Goal: Task Accomplishment & Management: Use online tool/utility

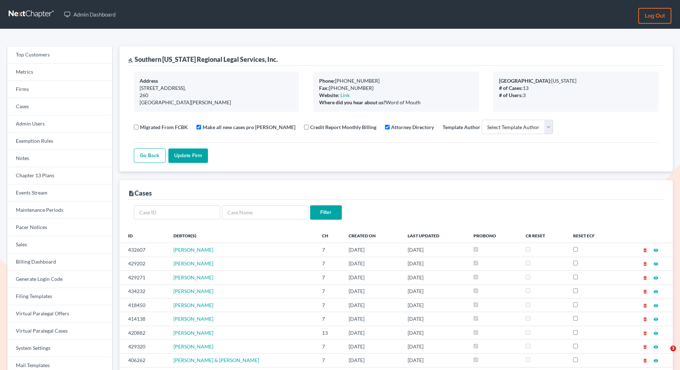
select select
click at [36, 176] on link "Chapter 13 Plans" at bounding box center [59, 175] width 105 height 17
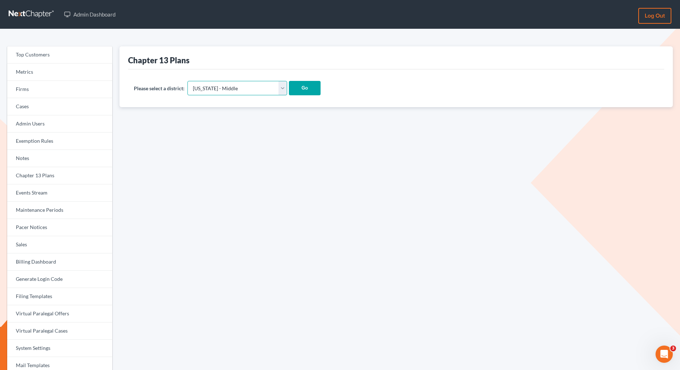
click at [205, 90] on select "[US_STATE] - [GEOGRAPHIC_DATA] [US_STATE] - [GEOGRAPHIC_DATA][US_STATE] - South…" at bounding box center [238, 88] width 100 height 14
select select "45"
click at [188, 81] on select "[US_STATE] - [GEOGRAPHIC_DATA] [US_STATE] - [GEOGRAPHIC_DATA][US_STATE] - South…" at bounding box center [238, 88] width 100 height 14
click at [289, 87] on input "Go" at bounding box center [305, 88] width 32 height 14
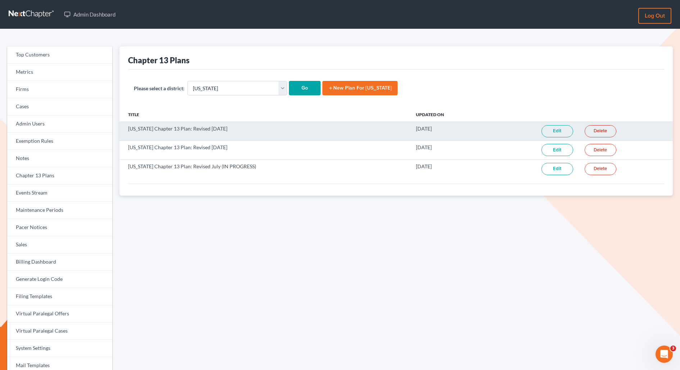
click at [550, 127] on link "Edit" at bounding box center [558, 131] width 32 height 12
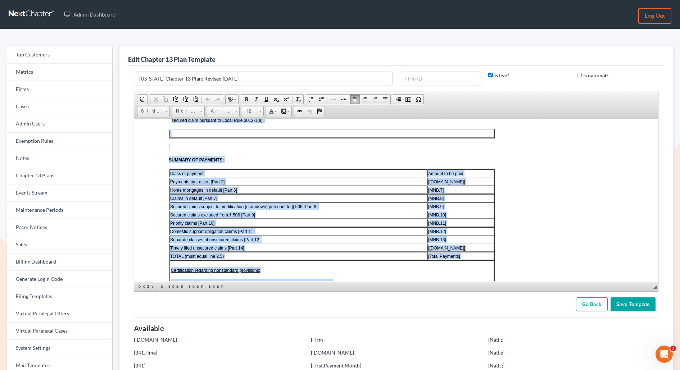
scroll to position [1291, 0]
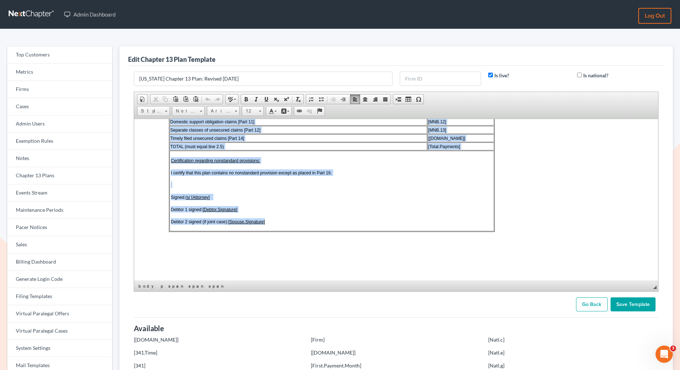
drag, startPoint x: 166, startPoint y: 168, endPoint x: 297, endPoint y: 220, distance: 140.4
copy body "Local Form 3015-1(1/22) UNITED STATES BANKRUPTCY COURT DISTRICT OF MINNESOTA In…"
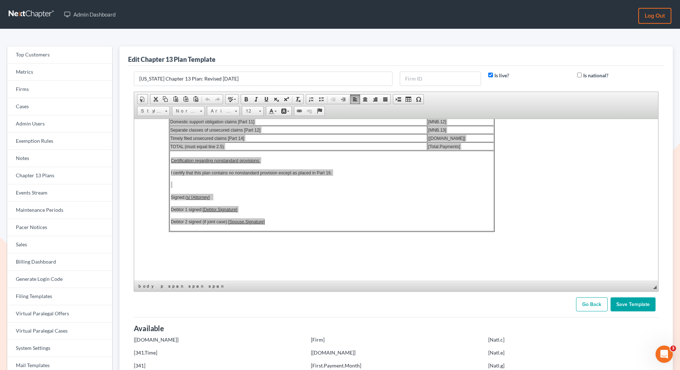
click at [593, 301] on link "Go Back" at bounding box center [592, 305] width 32 height 14
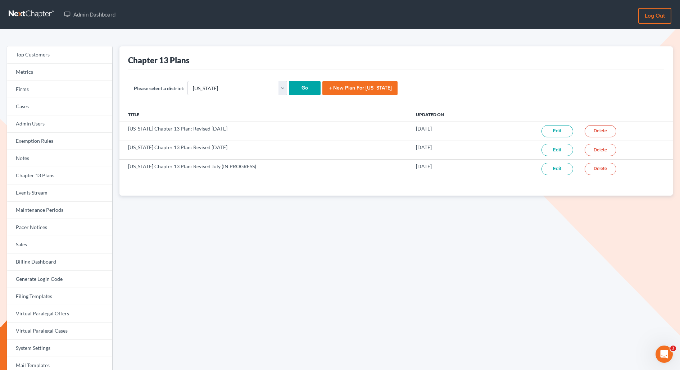
click at [328, 88] on link "add New Plan for Minnesota" at bounding box center [360, 88] width 75 height 14
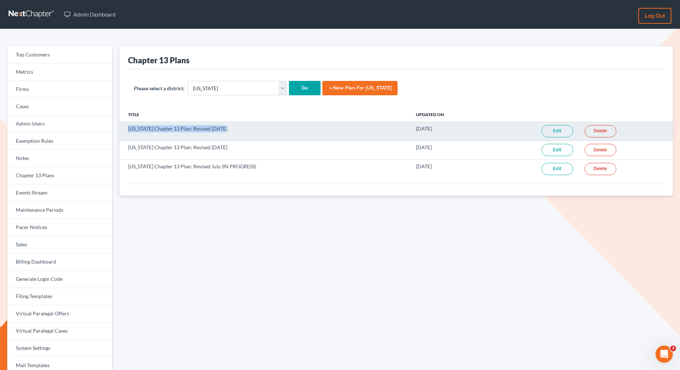
drag, startPoint x: 226, startPoint y: 131, endPoint x: 123, endPoint y: 129, distance: 102.6
click at [123, 129] on td "[US_STATE] Chapter 13 Plan: Revised [DATE]" at bounding box center [265, 131] width 291 height 19
copy td "[US_STATE] Chapter 13 Plan: Revised [DATE]"
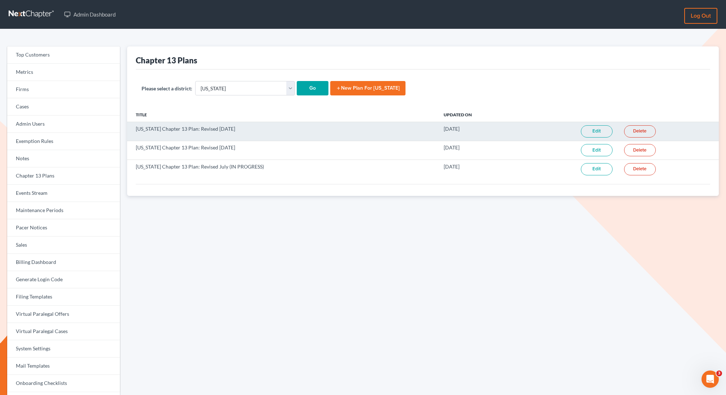
click at [600, 125] on td "Edit" at bounding box center [571, 131] width 94 height 19
click at [594, 129] on link "Edit" at bounding box center [597, 131] width 32 height 12
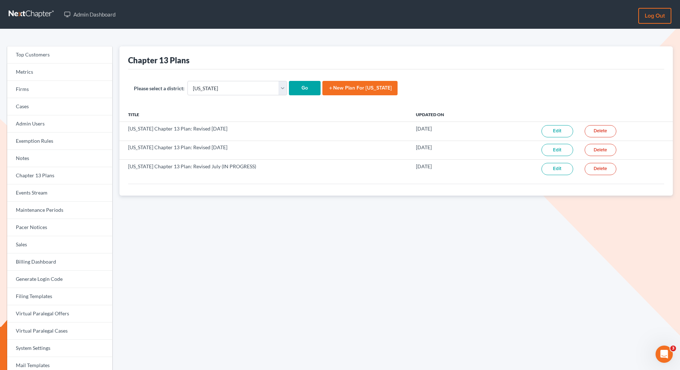
click at [323, 91] on link "add New Plan for [US_STATE]" at bounding box center [360, 88] width 75 height 14
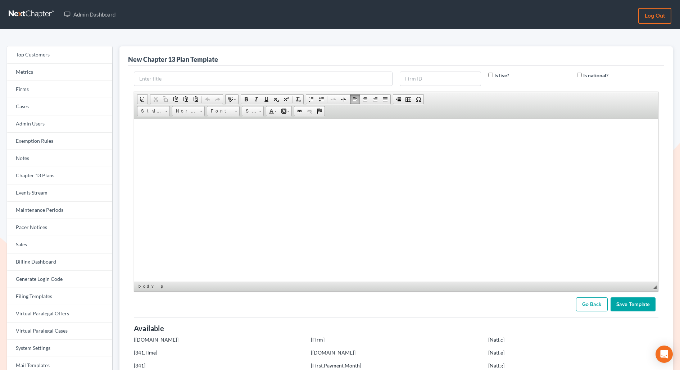
click at [307, 137] on html at bounding box center [396, 128] width 524 height 18
paste body
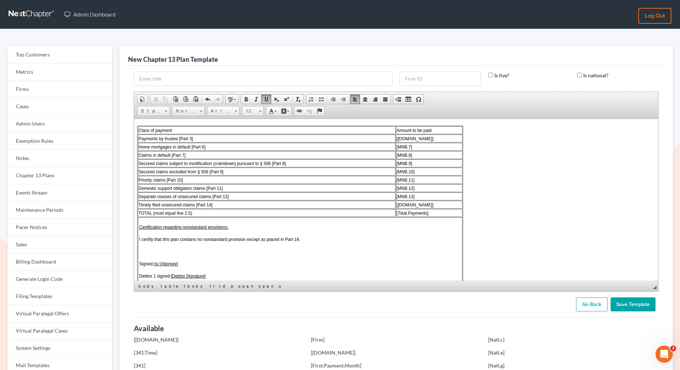
scroll to position [1039, 0]
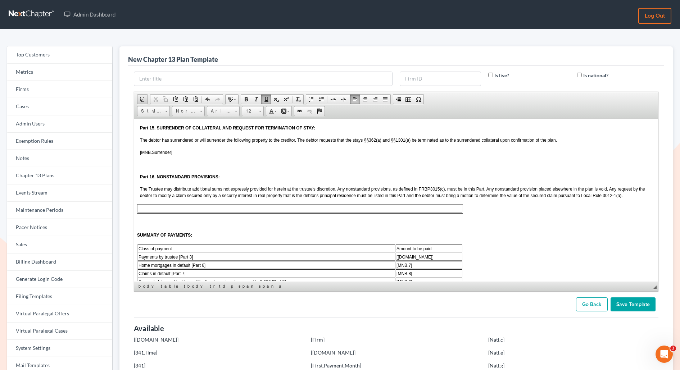
click at [142, 98] on span at bounding box center [143, 99] width 6 height 6
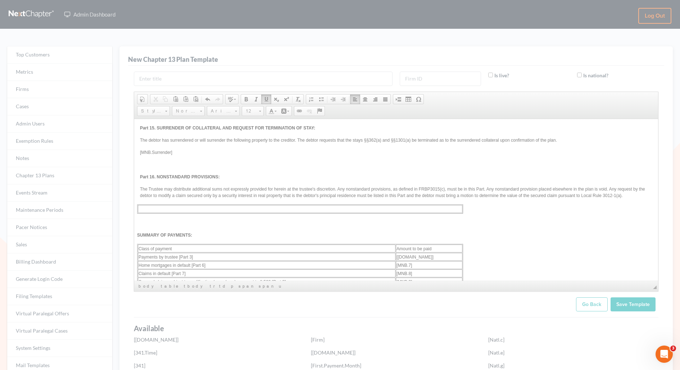
scroll to position [0, 0]
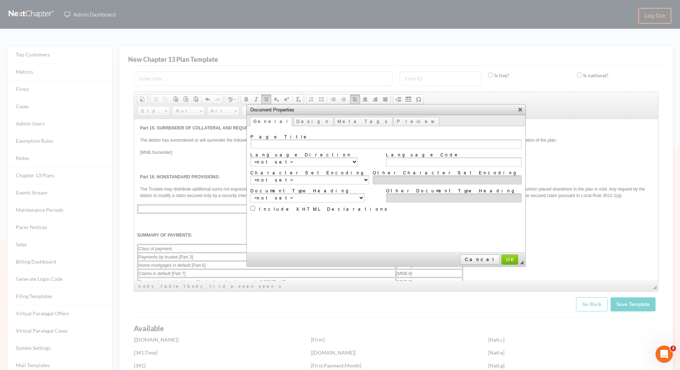
click at [281, 129] on td "Page Title Language Direction <not set> Left to Right (LTR) Right to Left (RTL)…" at bounding box center [386, 189] width 279 height 127
click at [293, 121] on link "Design" at bounding box center [313, 121] width 40 height 9
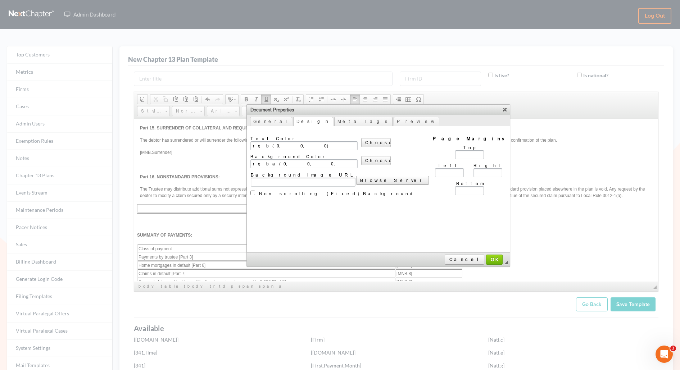
click at [463, 148] on label "Top" at bounding box center [469, 147] width 13 height 5
click at [455, 150] on input "Top" at bounding box center [469, 154] width 29 height 9
click at [435, 173] on input "Left" at bounding box center [449, 172] width 29 height 9
click at [455, 155] on input "96px" at bounding box center [469, 154] width 29 height 9
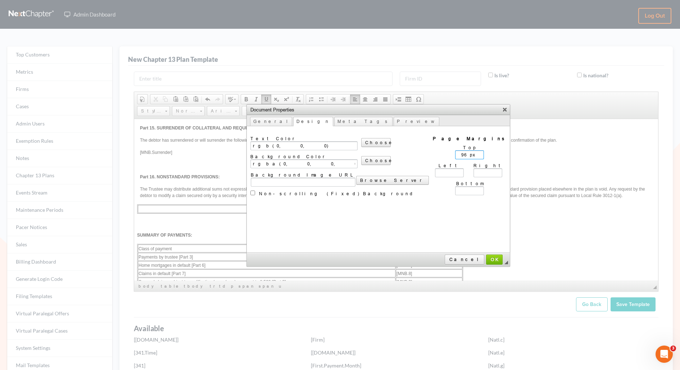
click at [455, 155] on input "96px" at bounding box center [469, 154] width 29 height 9
type input "."
click at [435, 168] on input "Left" at bounding box center [449, 172] width 29 height 9
type input "96px"
click at [455, 154] on input "Top" at bounding box center [469, 154] width 29 height 9
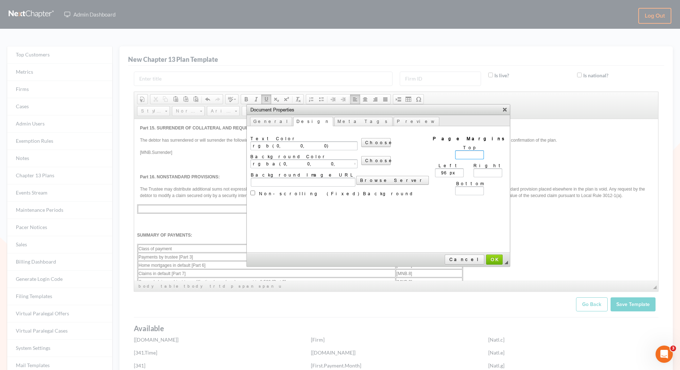
type input "96px"
click at [474, 168] on input "Right" at bounding box center [488, 172] width 29 height 9
type input "96px"
click at [433, 191] on td "Bottom" at bounding box center [469, 188] width 73 height 18
click at [455, 186] on input "Bottom" at bounding box center [469, 190] width 29 height 9
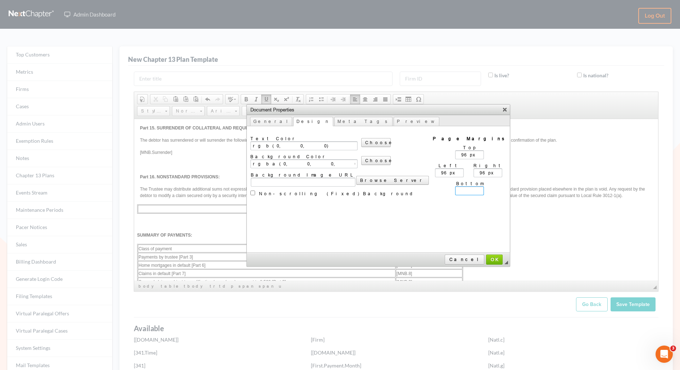
type input "96px"
click at [487, 257] on span "OK" at bounding box center [494, 259] width 15 height 5
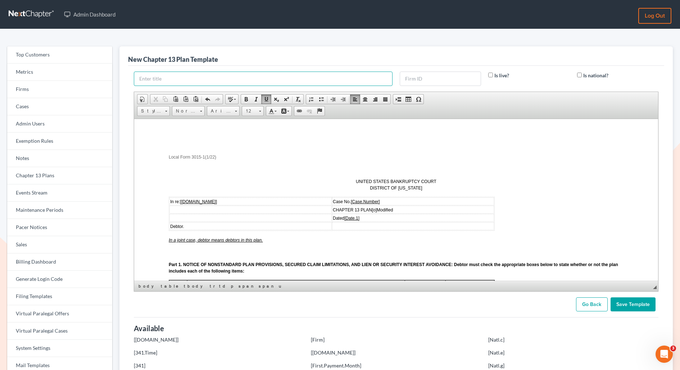
click at [218, 78] on input "text" at bounding box center [263, 79] width 259 height 14
drag, startPoint x: 237, startPoint y: 78, endPoint x: 220, endPoint y: 80, distance: 17.0
click at [220, 80] on input "Minnesota Chapter 13 Plan: Revised 1/1/22" at bounding box center [263, 79] width 259 height 14
drag, startPoint x: 216, startPoint y: 157, endPoint x: 168, endPoint y: 157, distance: 47.9
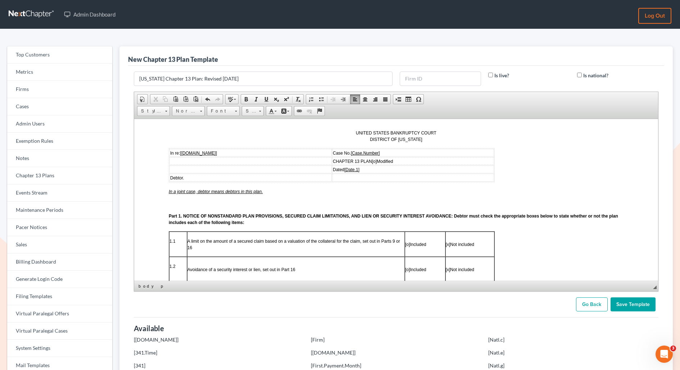
scroll to position [57, 0]
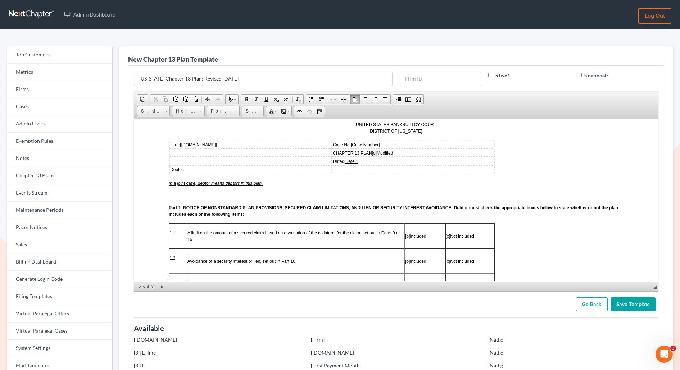
click at [375, 124] on span "UNITED STATES BANKRUPTCY COURT DISTRICT OF MINNESOTA" at bounding box center [396, 128] width 81 height 12
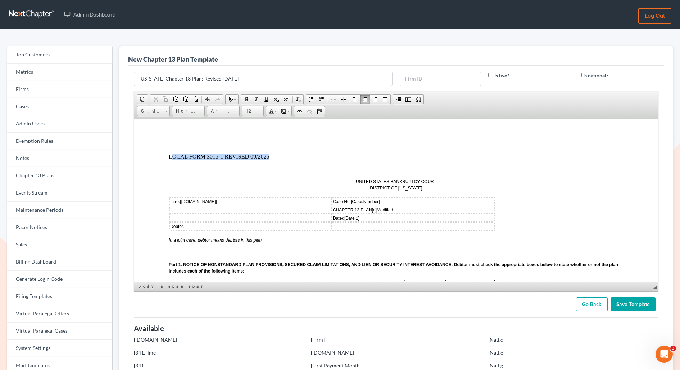
drag, startPoint x: 269, startPoint y: 155, endPoint x: 171, endPoint y: 156, distance: 98.6
click at [171, 156] on p "LOCAL FORM 3015-1 REVISED 09/2025" at bounding box center [395, 156] width 455 height 6
click at [226, 109] on span "Font" at bounding box center [219, 111] width 25 height 9
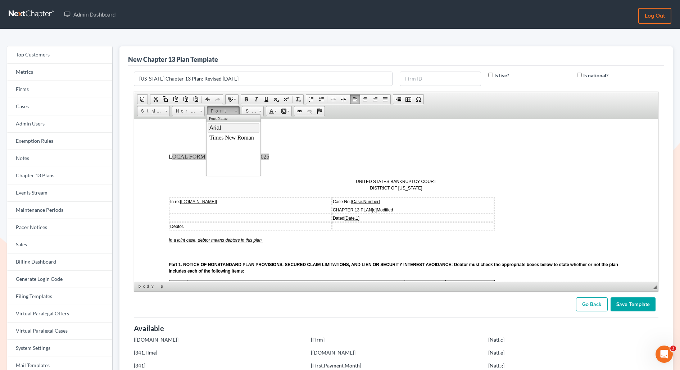
click at [228, 128] on link "Arial" at bounding box center [233, 127] width 52 height 9
click at [249, 108] on span "Size" at bounding box center [249, 111] width 14 height 9
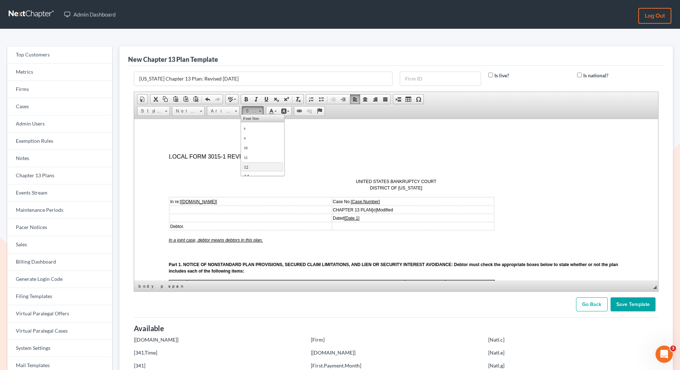
click at [251, 165] on link "12" at bounding box center [262, 166] width 41 height 9
drag, startPoint x: 168, startPoint y: 155, endPoint x: 175, endPoint y: 156, distance: 6.5
click at [224, 110] on span "Font" at bounding box center [219, 111] width 25 height 9
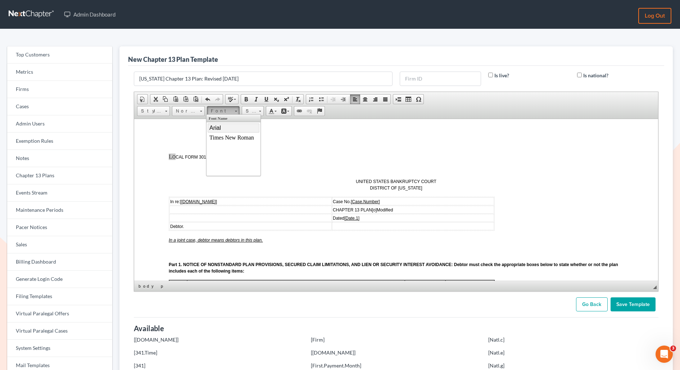
click at [217, 127] on span "Arial" at bounding box center [215, 128] width 12 height 6
click at [247, 111] on span "Size" at bounding box center [249, 111] width 14 height 9
click at [250, 163] on link "12" at bounding box center [262, 166] width 41 height 9
click at [213, 156] on span "LO CAL FORM 3015-1 REVISED 09/2025" at bounding box center [208, 156] width 80 height 5
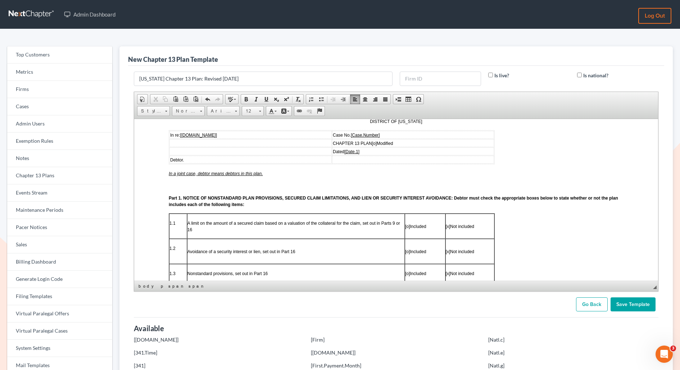
scroll to position [67, 0]
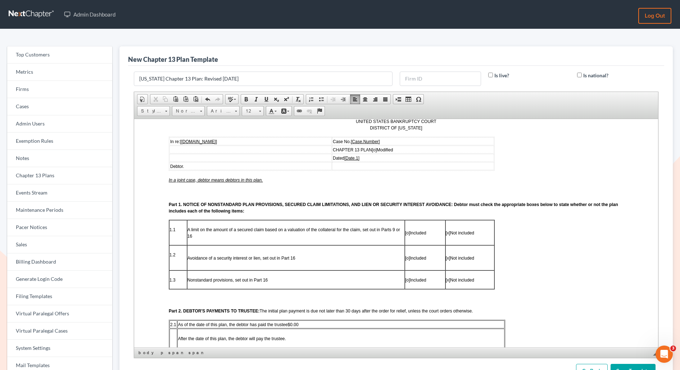
drag, startPoint x: 654, startPoint y: 287, endPoint x: 653, endPoint y: 370, distance: 83.5
click at [653, 370] on form "Minnesota Chapter 13 Plan: Revised 1/1/22 Is live? Is national? Rich Text Edito…" at bounding box center [396, 225] width 532 height 307
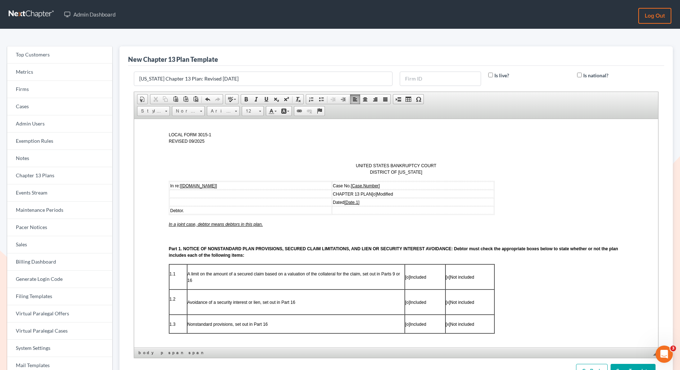
scroll to position [26, 0]
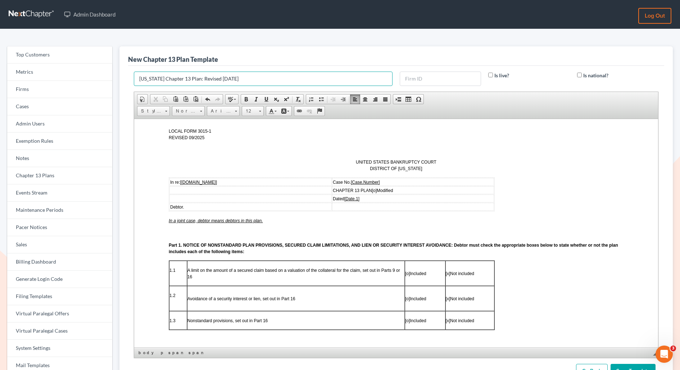
drag, startPoint x: 236, startPoint y: 76, endPoint x: 220, endPoint y: 78, distance: 16.3
click at [220, 78] on input "[US_STATE] Chapter 13 Plan: Revised [DATE]" at bounding box center [263, 79] width 259 height 14
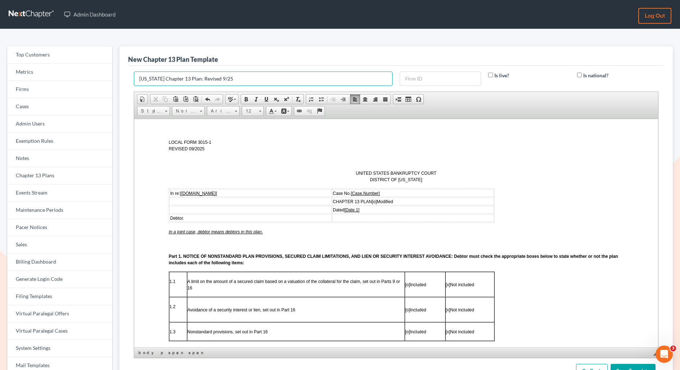
scroll to position [14, 0]
type input "[US_STATE] Chapter 13 Plan: Revised 9/25"
click at [197, 232] on span "In a joint case, debtor means debtors in this plan." at bounding box center [215, 232] width 94 height 5
click at [211, 233] on span "In a joint case, "debtor means debtors in this plan." at bounding box center [216, 232] width 96 height 5
click at [228, 232] on span "In a joint case, "debtor" means debtors in this plan." at bounding box center [216, 232] width 97 height 5
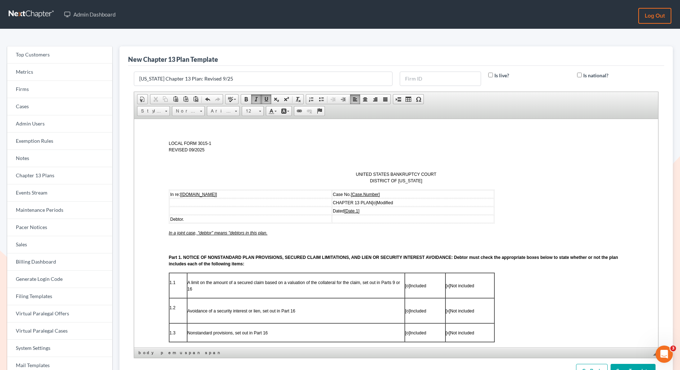
click at [244, 232] on span "In a joint case, "debtor" means "debtors in this plan." at bounding box center [217, 232] width 99 height 5
drag, startPoint x: 193, startPoint y: 286, endPoint x: 188, endPoint y: 283, distance: 6.5
click at [188, 283] on p "A limit on the amount of a secured claim based on a valuation of the collateral…" at bounding box center [295, 285] width 217 height 13
drag, startPoint x: 241, startPoint y: 285, endPoint x: 188, endPoint y: 282, distance: 53.4
click at [188, 282] on p "A limit on the amount of a secured claim based on a valuation of the collateral…" at bounding box center [295, 285] width 217 height 13
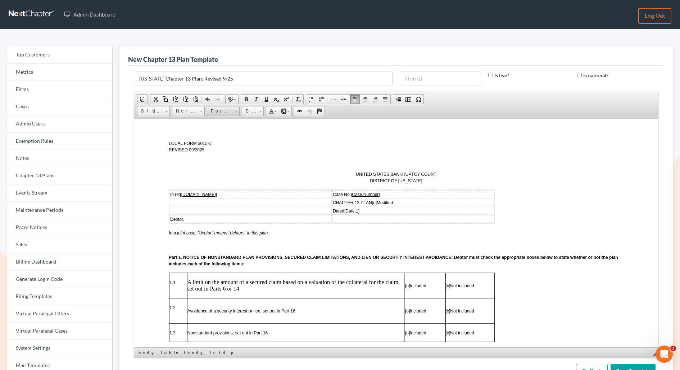
click at [216, 110] on span "Font" at bounding box center [219, 111] width 25 height 9
click at [218, 127] on span "Arial" at bounding box center [215, 128] width 12 height 6
click at [251, 112] on span "Size" at bounding box center [249, 111] width 14 height 9
click at [247, 166] on span "12" at bounding box center [246, 167] width 4 height 5
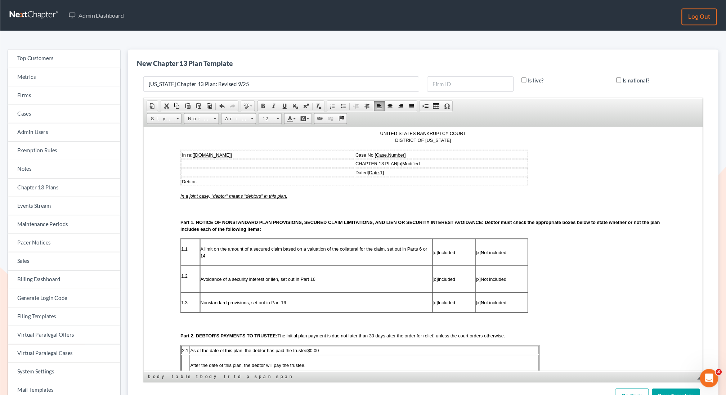
scroll to position [68, 0]
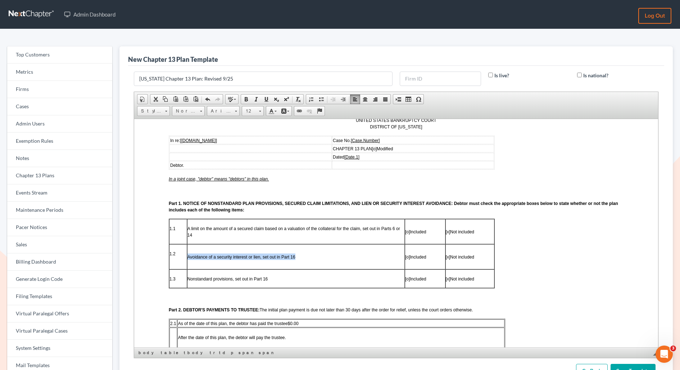
drag, startPoint x: 296, startPoint y: 255, endPoint x: 186, endPoint y: 255, distance: 109.1
click at [187, 255] on p "Avoidance of a security interest or lien, set out in Part 16" at bounding box center [295, 256] width 217 height 6
click at [319, 251] on p "Avoidance of a security interest or lien, set out in Part 14 IDENTIFY ALL AFFEC…" at bounding box center [295, 256] width 217 height 13
click at [396, 256] on p "Avoidance of a security interest or lien, set out in Part 14 ​ IDENTIFY ALL AFF…" at bounding box center [295, 256] width 217 height 13
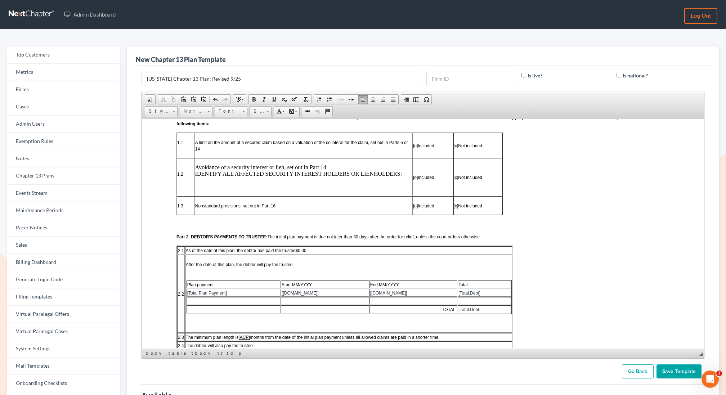
scroll to position [153, 0]
click at [329, 169] on p "Avoidance of a security interest or lien, set out in Part 14 IDENTIFY ALL AFFEC…" at bounding box center [303, 178] width 217 height 26
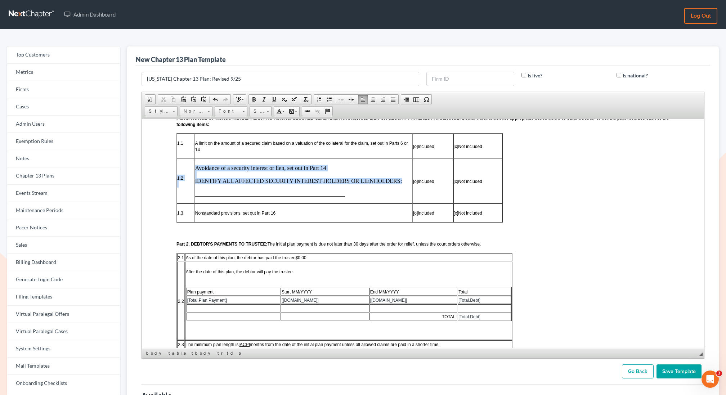
drag, startPoint x: 402, startPoint y: 179, endPoint x: 194, endPoint y: 168, distance: 208.4
click at [194, 168] on td "Avoidance of a security interest or lien, set out in Part 14 ​ IDENTIFY ALL AFF…" at bounding box center [303, 180] width 218 height 45
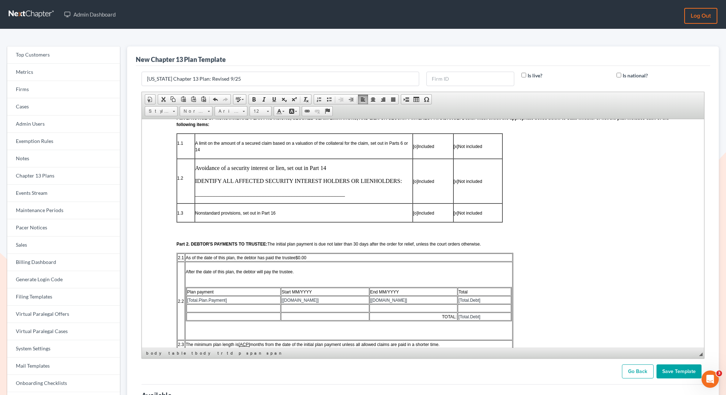
click at [398, 189] on p "Avoidance of a security interest or lien, set out in Part 14 ​ IDENTIFY ALL AFF…" at bounding box center [303, 181] width 217 height 32
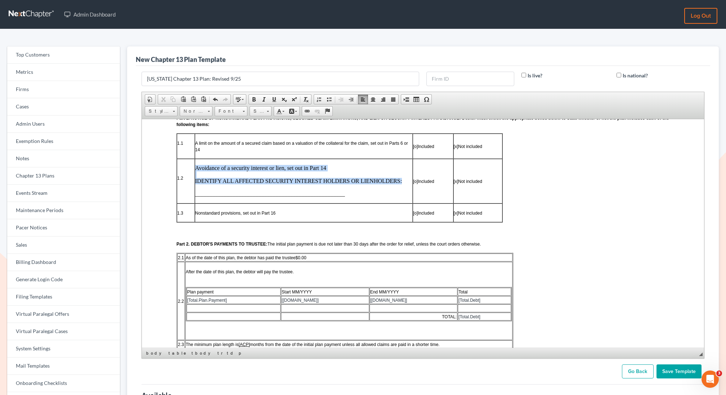
drag, startPoint x: 402, startPoint y: 181, endPoint x: 196, endPoint y: 170, distance: 206.6
click at [196, 170] on p "Avoidance of a security interest or lien, set out in Part 14 IDENTIFY ALL AFFEC…" at bounding box center [303, 181] width 217 height 32
click at [226, 109] on span "Font" at bounding box center [227, 111] width 25 height 9
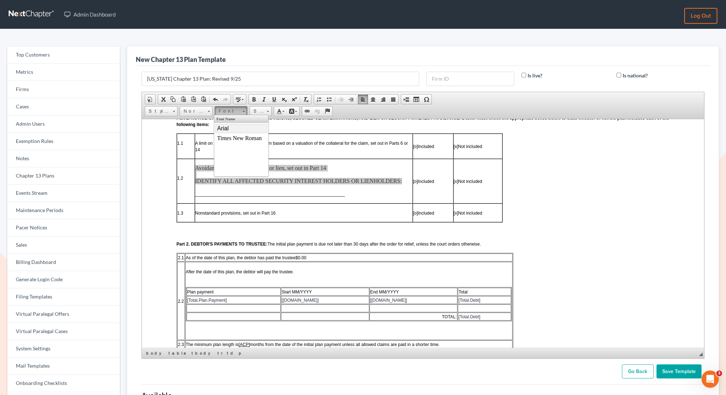
click at [231, 125] on link "Arial" at bounding box center [241, 127] width 52 height 9
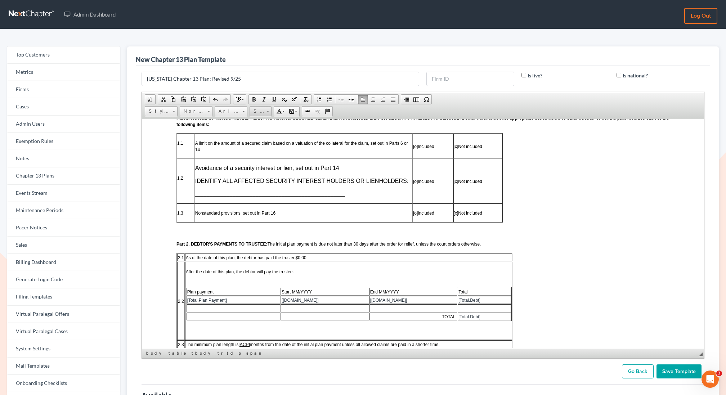
click at [269, 108] on link "Size" at bounding box center [260, 111] width 22 height 10
click at [270, 168] on link "12" at bounding box center [270, 166] width 41 height 9
click at [369, 181] on p "Avoidance of a security interest or lien, set out in Part 14 IDENTIFY ALL AFFEC…" at bounding box center [303, 181] width 217 height 32
drag, startPoint x: 274, startPoint y: 216, endPoint x: 196, endPoint y: 215, distance: 78.5
click at [195, 215] on p "Nonstandard provisions, set out in Part 16" at bounding box center [303, 212] width 217 height 6
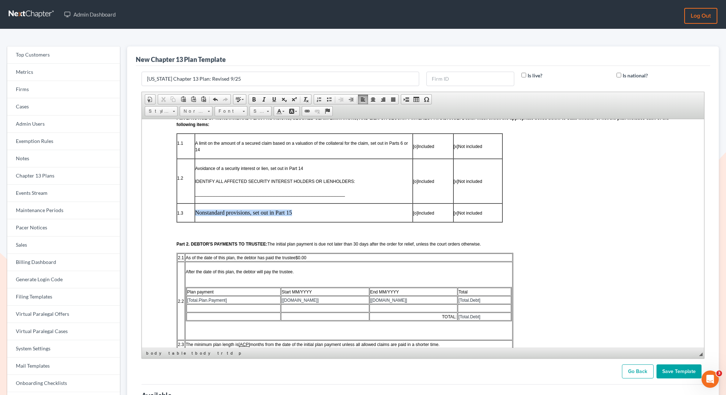
drag, startPoint x: 298, startPoint y: 216, endPoint x: 196, endPoint y: 215, distance: 102.3
click at [196, 215] on p "Nonstandard provisions, set out in Part 15 ​" at bounding box center [303, 212] width 217 height 6
click at [238, 109] on span "Font" at bounding box center [227, 111] width 25 height 9
click at [233, 127] on link "Arial" at bounding box center [241, 127] width 52 height 9
click at [261, 110] on span "Size" at bounding box center [257, 111] width 14 height 9
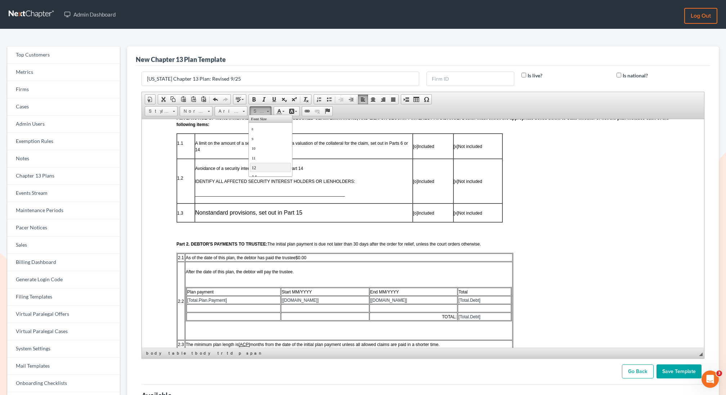
click at [264, 167] on link "12" at bounding box center [270, 166] width 41 height 9
click at [432, 215] on span "[o] Included" at bounding box center [423, 212] width 21 height 5
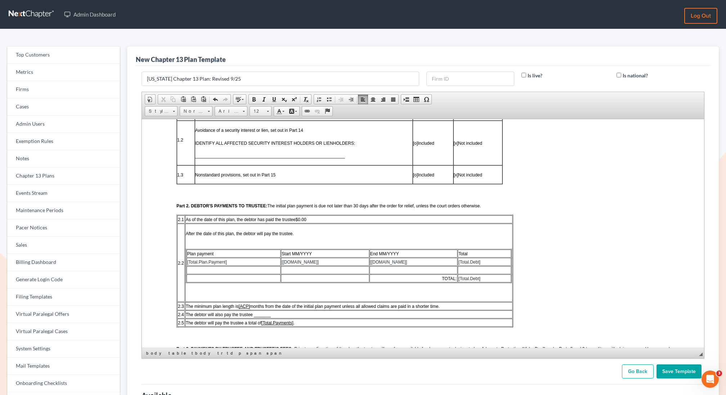
scroll to position [217, 0]
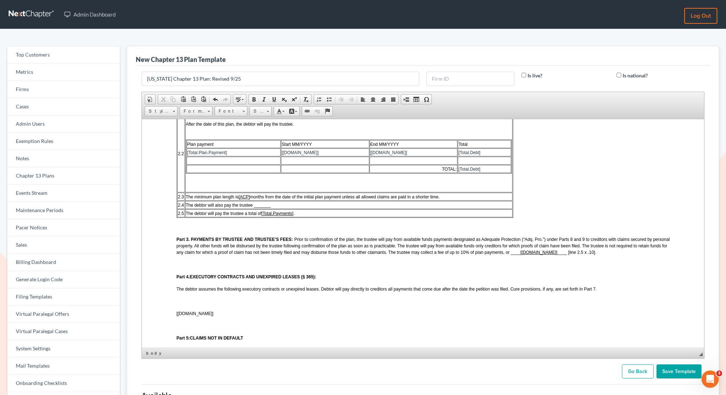
scroll to position [302, 0]
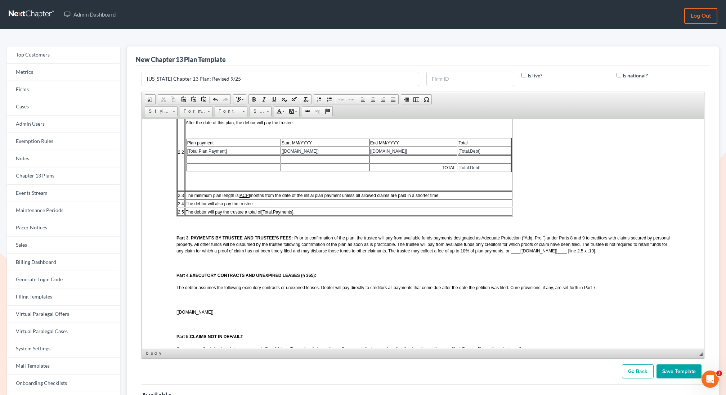
click at [309, 213] on td "The debtor will pay the trustee a total of [Total.Payments] ." at bounding box center [349, 211] width 328 height 8
drag, startPoint x: 445, startPoint y: 213, endPoint x: 296, endPoint y: 212, distance: 148.7
click at [296, 212] on td "The debtor will pay the trustee a total of [Total.Payments] . The debtor will p…" at bounding box center [349, 211] width 328 height 8
drag, startPoint x: 342, startPoint y: 213, endPoint x: 294, endPoint y: 214, distance: 47.5
click at [294, 214] on td "The debtor will pay the trustee a total of [Total.Payments] . [lines 2.1 + 2.2 …" at bounding box center [349, 211] width 328 height 8
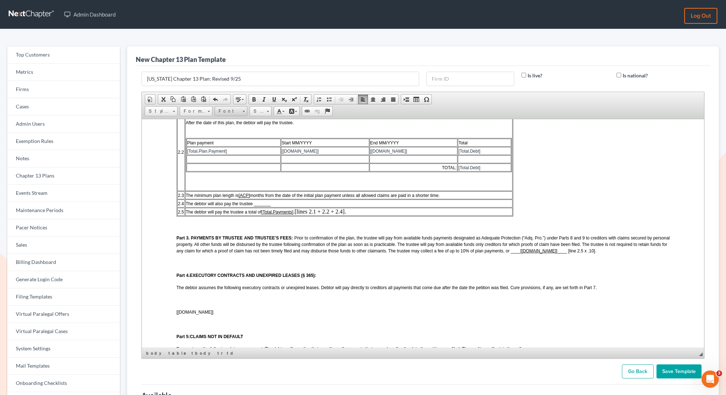
click at [239, 109] on span "Font" at bounding box center [227, 111] width 25 height 9
drag, startPoint x: 228, startPoint y: 127, endPoint x: 303, endPoint y: 123, distance: 75.3
click at [228, 127] on span "Arial" at bounding box center [223, 128] width 12 height 6
click at [256, 112] on span "Size" at bounding box center [257, 111] width 14 height 9
click at [258, 165] on link "12" at bounding box center [270, 166] width 41 height 9
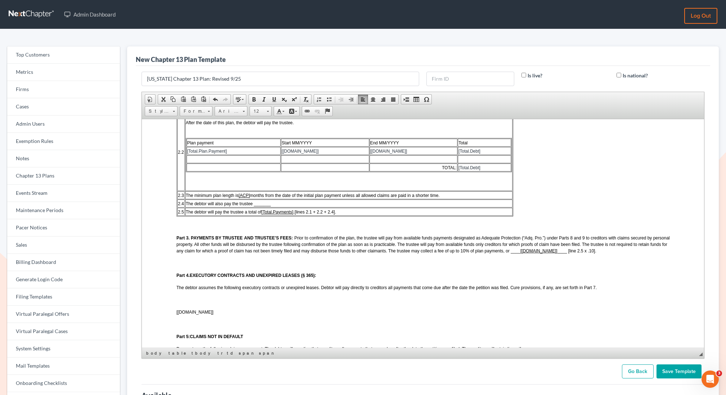
click at [294, 213] on span "The debtor will pay the trustee a total of [Total.Payments] . [lines 2.1 + 2.2 …" at bounding box center [260, 211] width 150 height 5
click at [359, 213] on td "The debtor will pay the trustee a total of [Total.Payments] [lines 2.1 + 2.2 + …" at bounding box center [349, 211] width 328 height 8
click at [436, 243] on span "Insert Row After" at bounding box center [436, 245] width 42 height 9
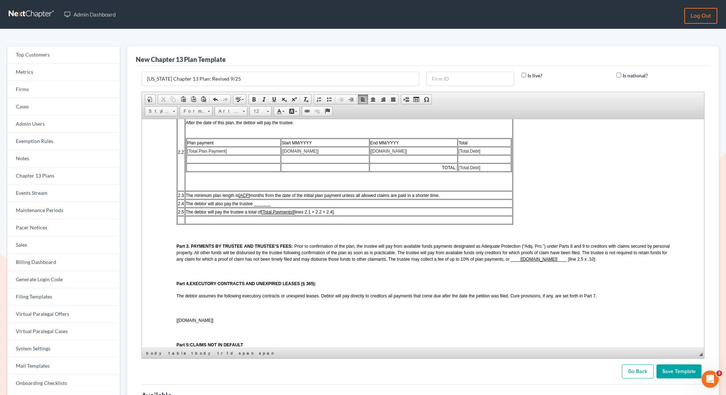
click at [178, 220] on td at bounding box center [181, 220] width 8 height 8
drag, startPoint x: 183, startPoint y: 222, endPoint x: 177, endPoint y: 222, distance: 6.5
click at [177, 222] on td "2.6" at bounding box center [181, 220] width 9 height 8
click at [235, 108] on span "Font" at bounding box center [227, 111] width 25 height 9
click at [230, 128] on link "Arial" at bounding box center [241, 127] width 52 height 9
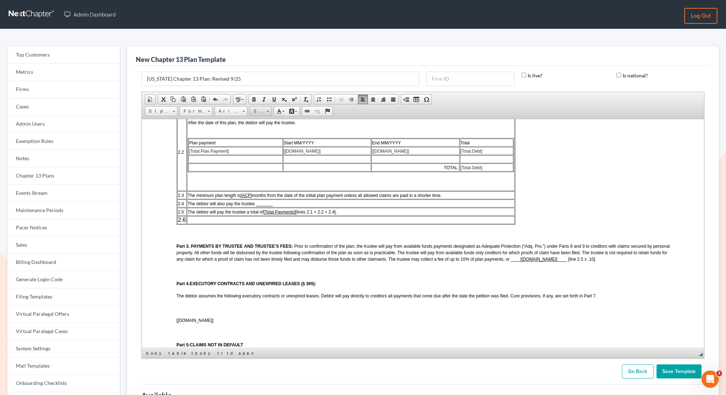
click at [256, 112] on span "Size" at bounding box center [257, 111] width 14 height 9
click at [256, 168] on link "12" at bounding box center [270, 166] width 41 height 9
click at [195, 222] on td at bounding box center [349, 220] width 328 height 8
click at [230, 219] on td at bounding box center [349, 220] width 328 height 8
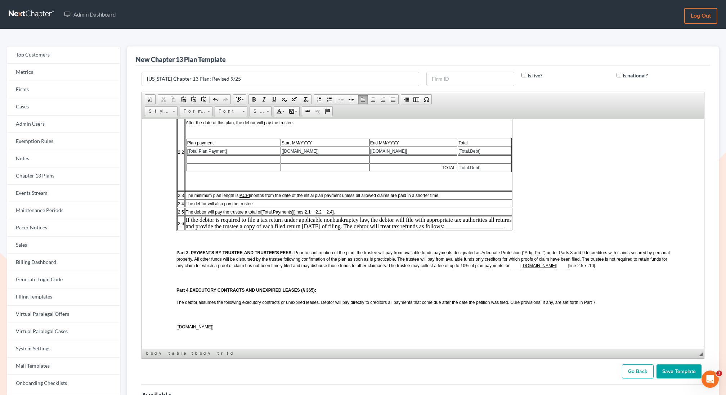
drag, startPoint x: 185, startPoint y: 221, endPoint x: 379, endPoint y: 238, distance: 194.7
click at [379, 230] on td "If the debtor is required to file a tax return under applicable nonbankruptcy l…" at bounding box center [349, 223] width 328 height 14
click at [230, 109] on span "Font" at bounding box center [227, 111] width 25 height 9
drag, startPoint x: 227, startPoint y: 126, endPoint x: 300, endPoint y: 123, distance: 73.1
click at [227, 126] on span "Arial" at bounding box center [223, 128] width 12 height 6
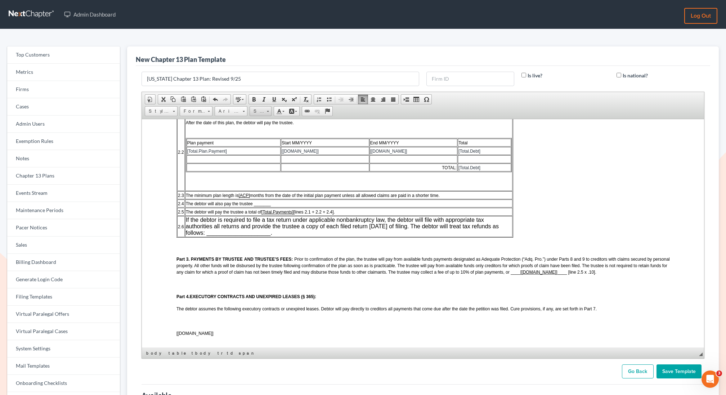
click at [256, 111] on span "Size" at bounding box center [257, 111] width 14 height 9
click at [260, 167] on link "12" at bounding box center [270, 166] width 41 height 9
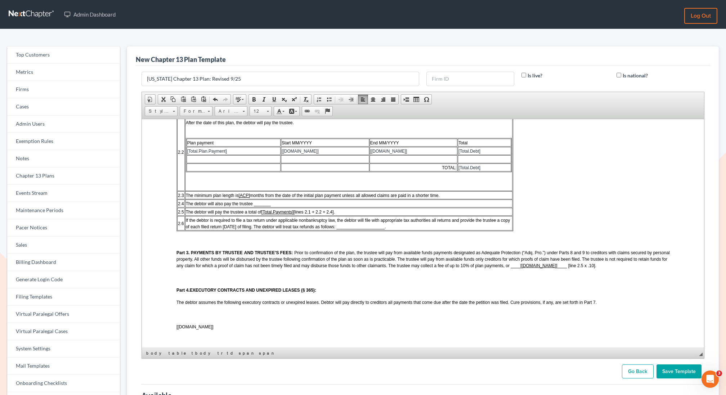
click at [405, 227] on td "If the debtor is required to file a tax return under applicable nonbankruptcy l…" at bounding box center [349, 223] width 328 height 14
click at [675, 369] on input "Save Template" at bounding box center [678, 371] width 45 height 14
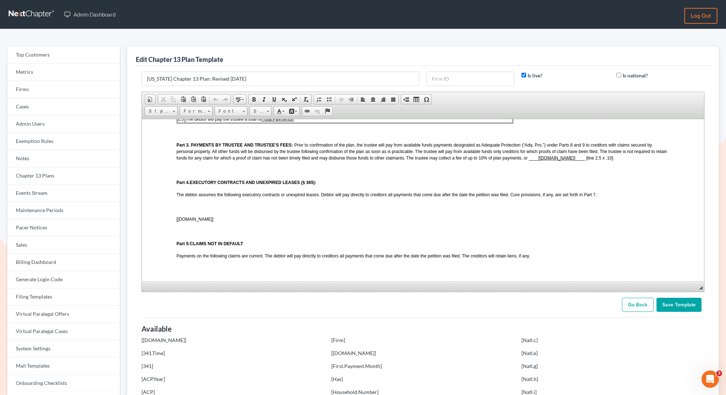
scroll to position [382, 0]
click at [206, 208] on p at bounding box center [422, 206] width 493 height 6
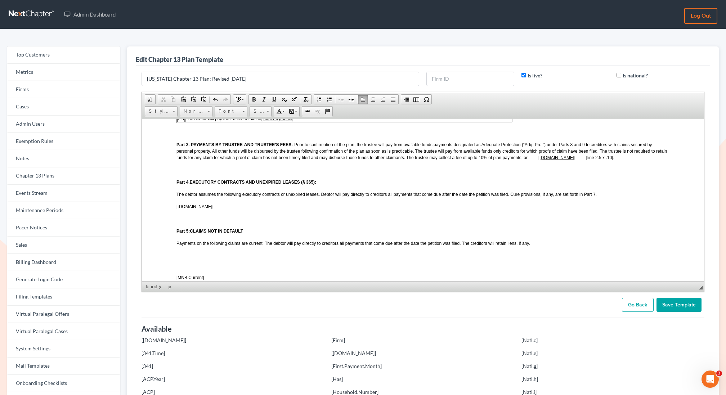
click at [194, 258] on p at bounding box center [422, 255] width 493 height 6
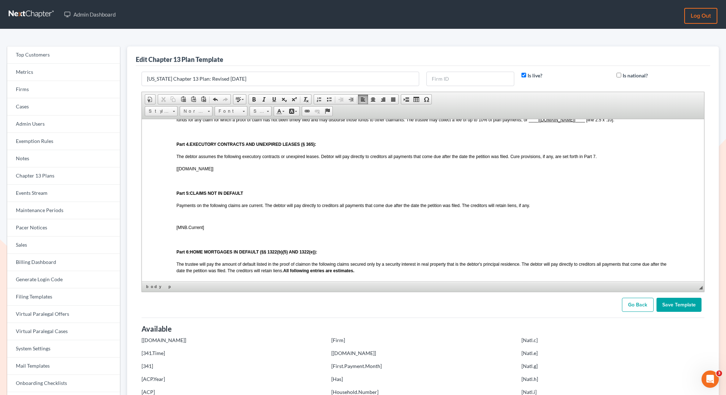
scroll to position [425, 0]
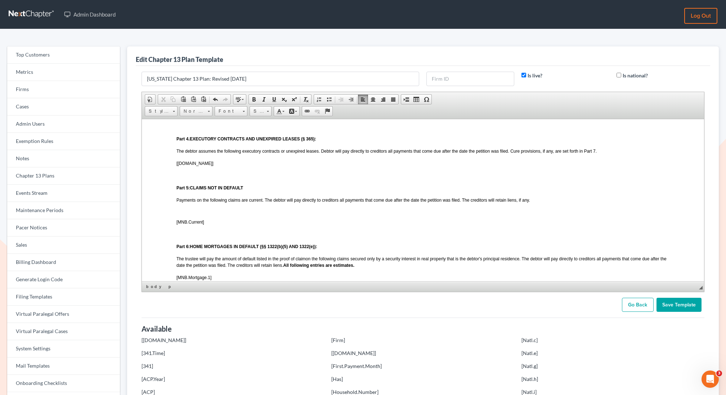
click at [183, 212] on p at bounding box center [422, 210] width 493 height 4
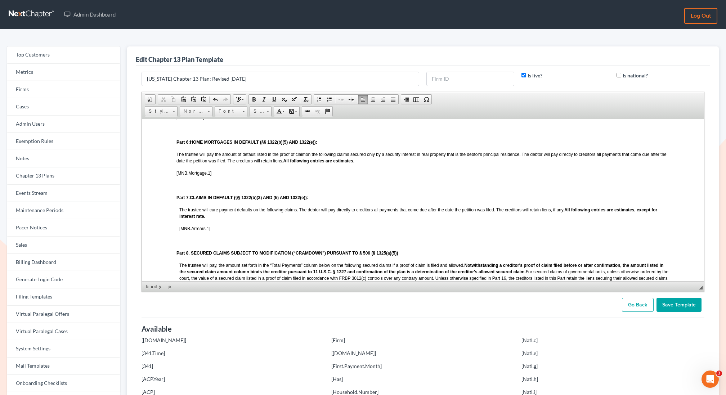
scroll to position [522, 0]
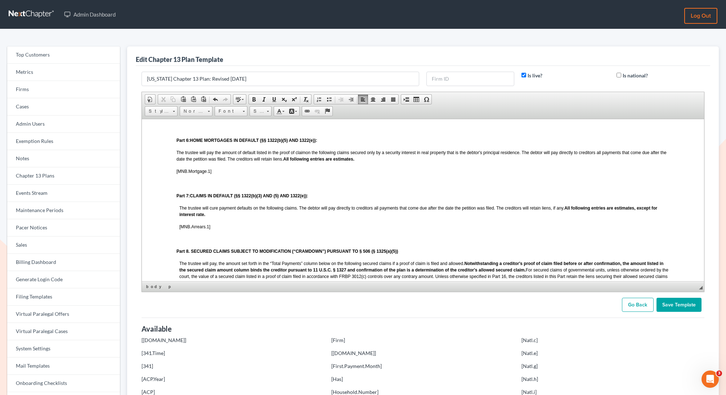
click at [177, 212] on div "The trustee will cure payment defaults on the following claims. The debtor will…" at bounding box center [422, 251] width 493 height 94
click at [179, 270] on span "The trustee will pay, the amount set forth in the “Total Payments” column below…" at bounding box center [423, 273] width 489 height 24
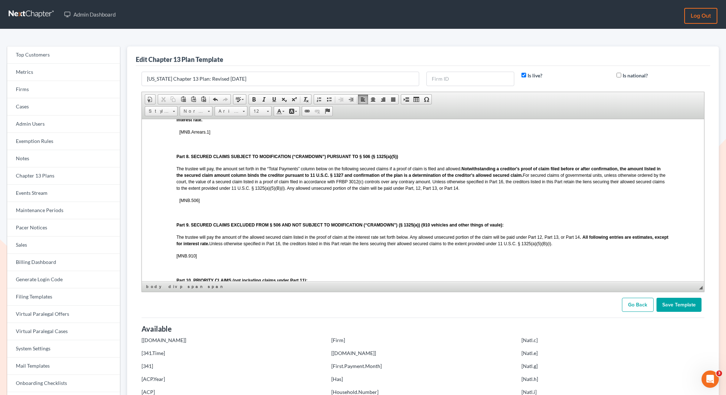
scroll to position [618, 0]
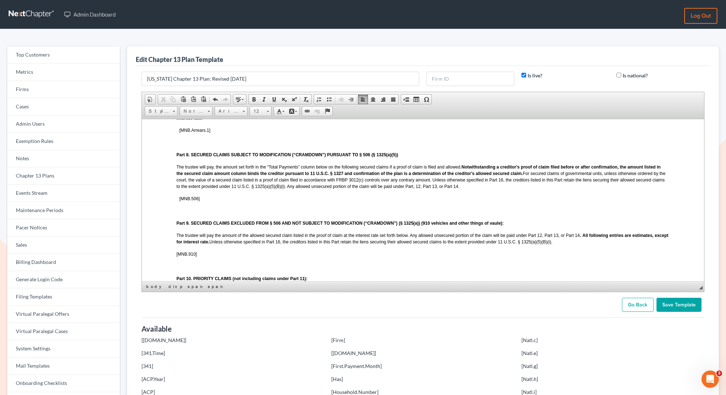
click at [177, 201] on div "[MNB.Arrears.1] Part 8. SECURED CLAIMS SUBJECT TO MODIFICATION (“CRAMDOWN”) PUR…" at bounding box center [422, 163] width 493 height 75
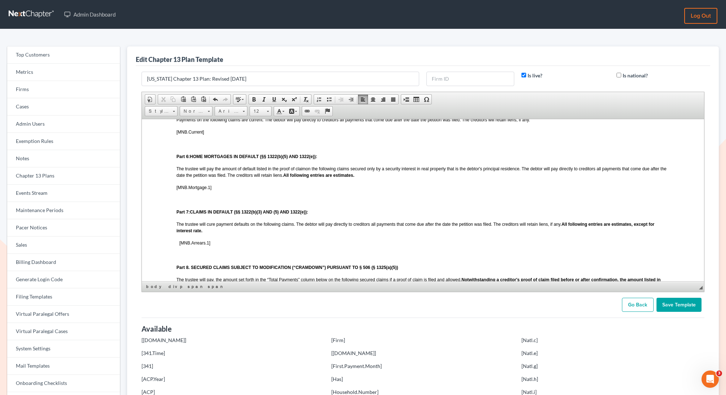
scroll to position [504, 0]
click at [321, 160] on p "Part 6: HOME MORTGAGES IN DEFAULT (§§ 1322(b)(5) AND 1322(e)):​" at bounding box center [422, 157] width 493 height 6
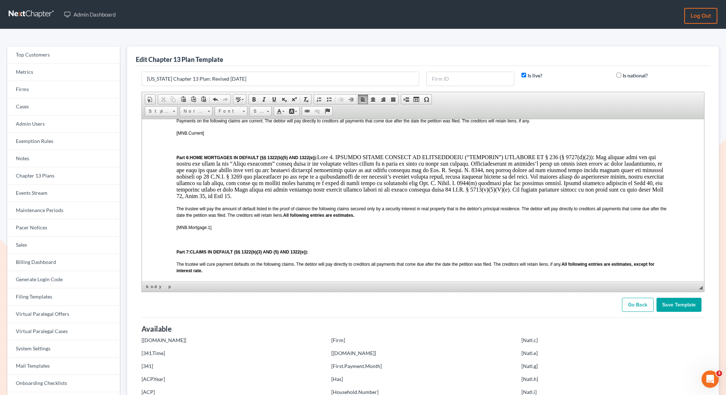
drag, startPoint x: 666, startPoint y: 195, endPoint x: 319, endPoint y: 161, distance: 348.7
click at [319, 161] on p "Part 6: HOME MORTGAGES IN DEFAULT (§§ 1322(b)(5) AND 1322(e)):​ ​" at bounding box center [422, 176] width 493 height 45
click at [233, 110] on span "Font" at bounding box center [227, 111] width 25 height 9
click at [225, 129] on span "Arial" at bounding box center [223, 128] width 12 height 6
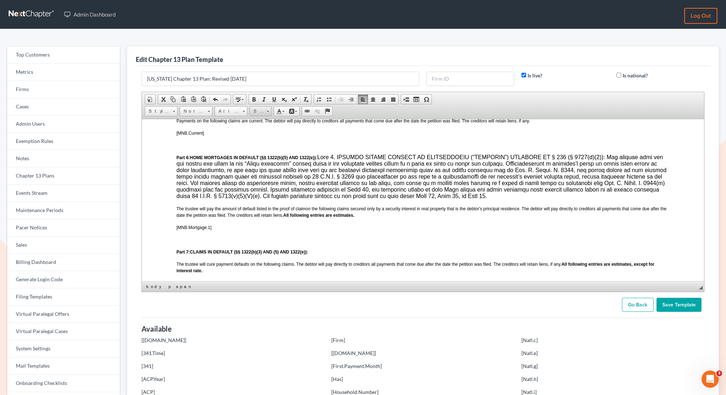
click at [264, 107] on link "Size" at bounding box center [260, 111] width 22 height 10
click at [258, 167] on link "12" at bounding box center [270, 166] width 41 height 9
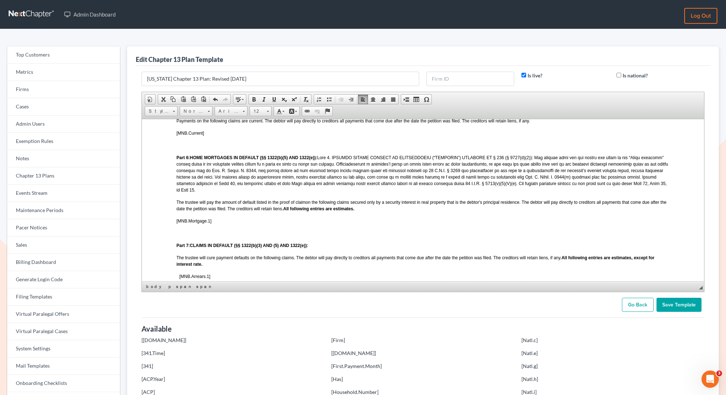
click at [390, 192] on body "Local Form 3015-1(1/22) UNITED STATES BANKRUPTCY COURT DISTRICT OF MINNESOTA In…" at bounding box center [422, 338] width 493 height 1379
drag, startPoint x: 539, startPoint y: 160, endPoint x: 362, endPoint y: 159, distance: 176.8
click at [362, 159] on span at bounding box center [421, 173] width 491 height 37
drag, startPoint x: 319, startPoint y: 162, endPoint x: 192, endPoint y: 162, distance: 126.7
click at [192, 162] on p "Part 6: HOME MORTGAGES IN DEFAULT (§§ 1322(b)(5) AND 1322(e)):​" at bounding box center [422, 173] width 493 height 39
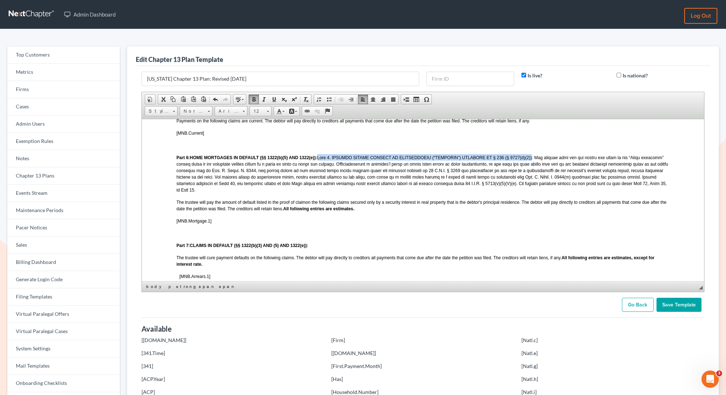
drag, startPoint x: 537, startPoint y: 161, endPoint x: 319, endPoint y: 160, distance: 218.5
click at [319, 160] on p "Part 6: HOME MORTGAGES IN DEFAULT (§§ 1322(b)(5) AND 1322(e)):​" at bounding box center [422, 173] width 493 height 39
click at [252, 97] on span at bounding box center [254, 99] width 6 height 6
drag, startPoint x: 541, startPoint y: 162, endPoint x: 536, endPoint y: 162, distance: 5.4
click at [536, 162] on span "Part 6. SECURED CLAIMS SUBJECT TO MODIFICATION (“CRAMDOWN”) PURSUANT TO § 506 (…" at bounding box center [419, 173] width 487 height 37
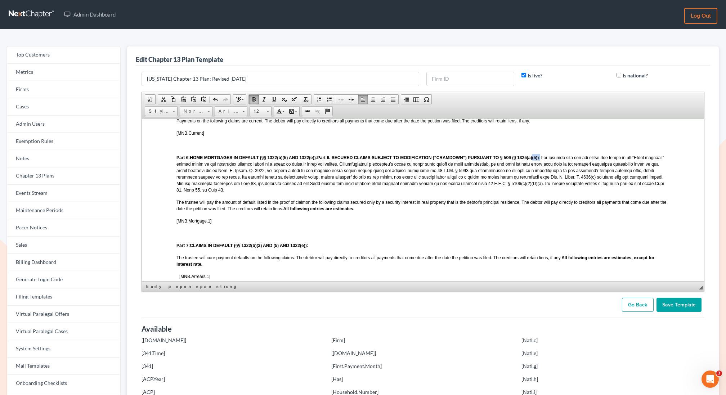
drag, startPoint x: 542, startPoint y: 162, endPoint x: 535, endPoint y: 162, distance: 7.2
click at [535, 162] on span "Part 6. SECURED CLAIMS SUBJECT TO MODIFICATION (“CRAMDOWN”) PURSUANT TO § 506 (…" at bounding box center [419, 173] width 487 height 37
click at [251, 100] on span at bounding box center [254, 99] width 6 height 6
click at [334, 213] on body "Local Form 3015-1(1/22) UNITED STATES BANKRUPTCY COURT DISTRICT OF MINNESOTA In…" at bounding box center [422, 338] width 493 height 1379
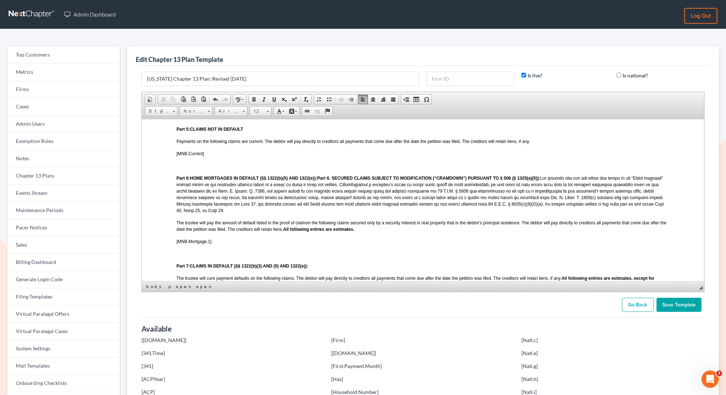
scroll to position [481, 0]
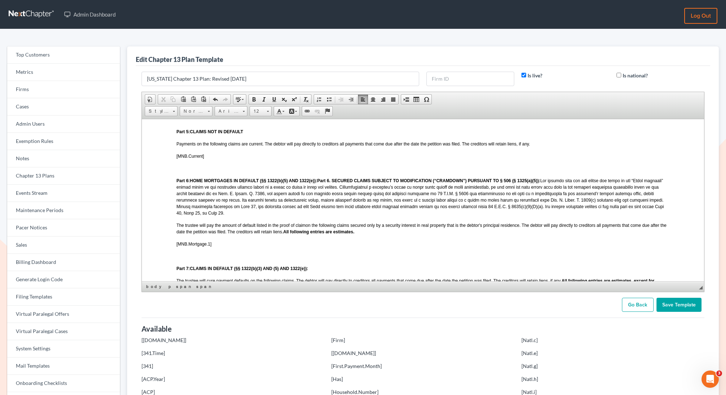
drag, startPoint x: 640, startPoint y: 210, endPoint x: 320, endPoint y: 184, distance: 321.1
click at [320, 184] on p "Part 6: HOME MORTGAGES IN DEFAULT (§§ 1322(b)(5) AND 1322(e)):​ Part 6. SECURED…" at bounding box center [422, 196] width 493 height 39
copy span "Part 6. SECURED CLAIMS SUBJECT TO MODIFICATION (“CRAMDOWN”) PURSUANT TO § 506 (…"
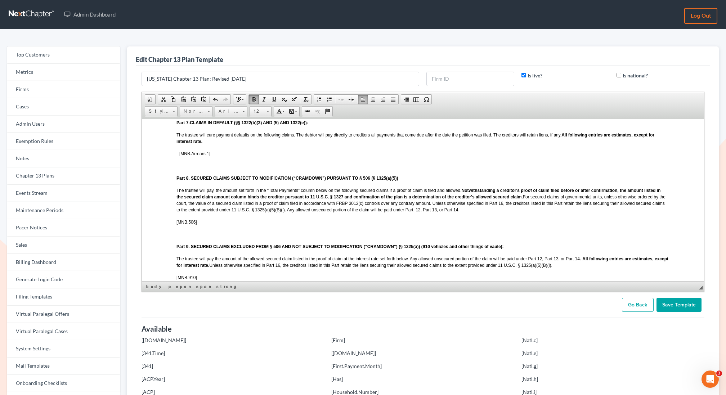
scroll to position [703, 0]
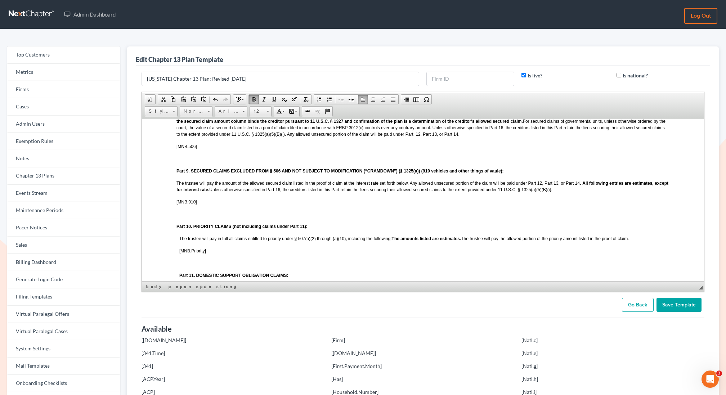
copy span "[MNB.Priority]"
drag, startPoint x: 207, startPoint y: 255, endPoint x: 178, endPoint y: 256, distance: 28.8
click at [178, 256] on body "Local Form 3015-1(1/22) UNITED STATES BANKRUPTCY COURT DISTRICT OF MINNESOTA In…" at bounding box center [422, 140] width 493 height 1379
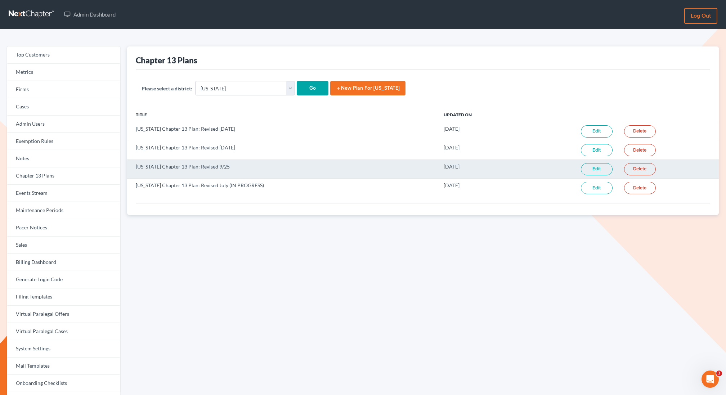
click at [589, 167] on link "Edit" at bounding box center [597, 169] width 32 height 12
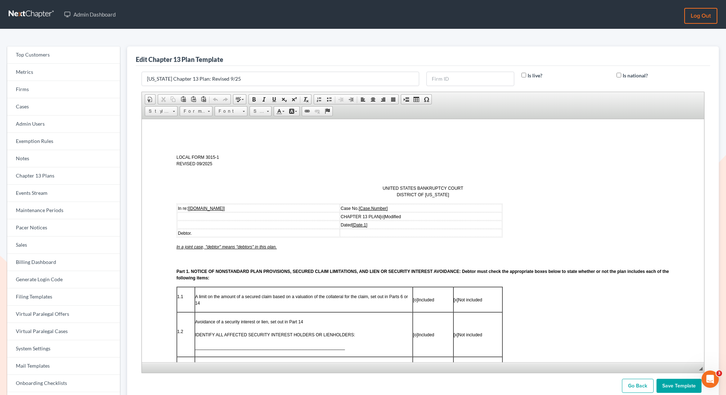
drag, startPoint x: 702, startPoint y: 287, endPoint x: 683, endPoint y: 395, distance: 110.0
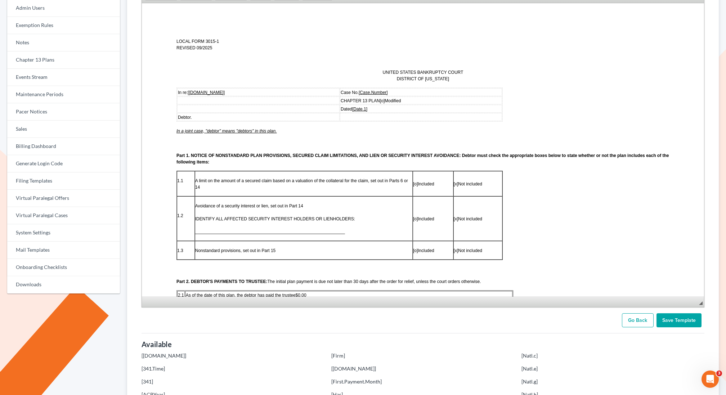
scroll to position [121, 0]
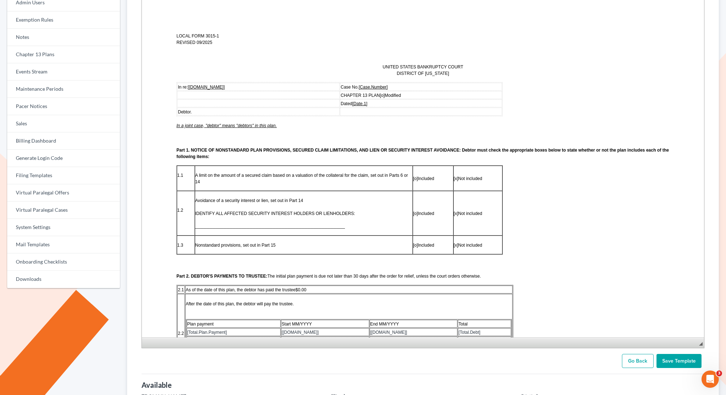
drag, startPoint x: 700, startPoint y: 266, endPoint x: 712, endPoint y: 395, distance: 129.8
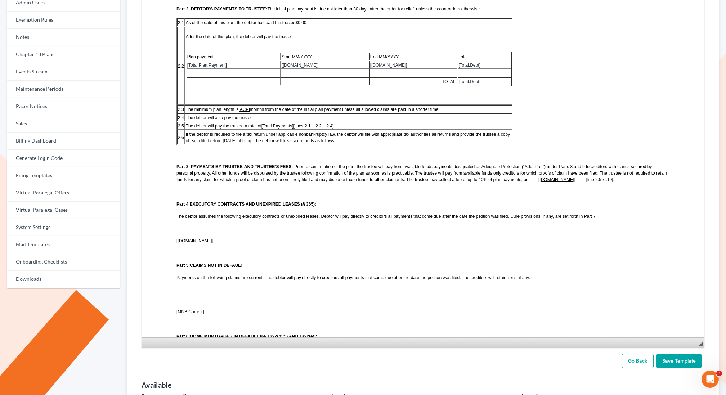
scroll to position [276, 0]
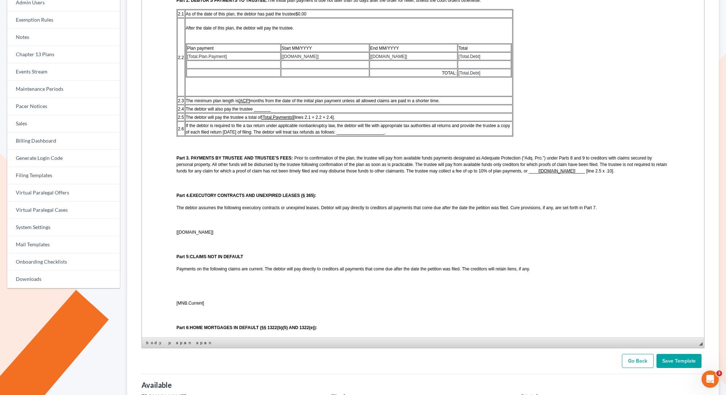
click at [604, 174] on p "Part 3. PAYMENTS BY TRUSTEE AND TRUSTEE’S FEES: Prior to confirmation of the pl…" at bounding box center [422, 163] width 493 height 19
paste body
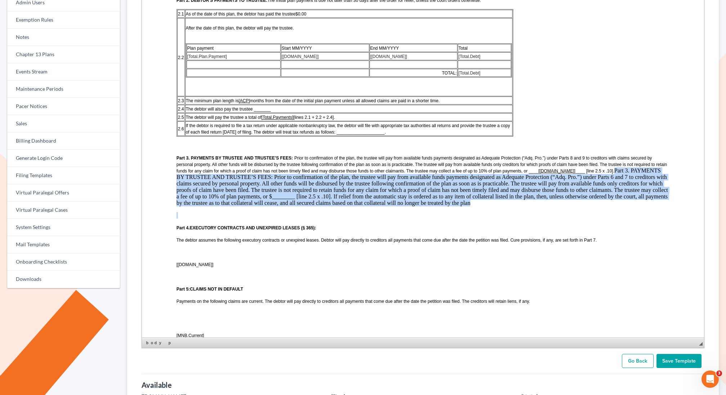
drag, startPoint x: 469, startPoint y: 211, endPoint x: 595, endPoint y: 173, distance: 131.8
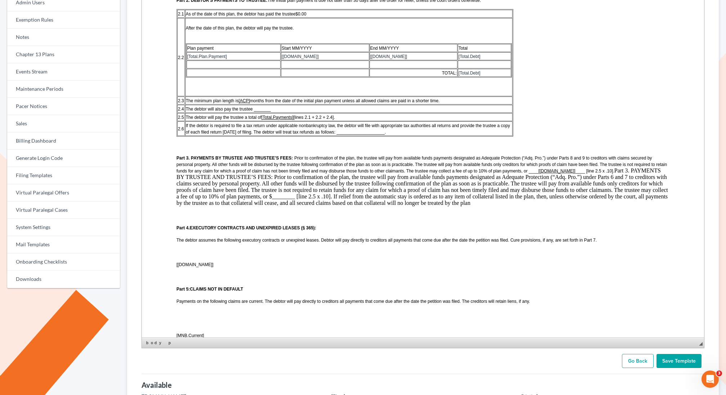
click at [595, 173] on p "Part 3. PAYMENTS BY TRUSTEE AND TRUSTEE’S FEES: Prior to confirmation of the pl…" at bounding box center [422, 180] width 493 height 52
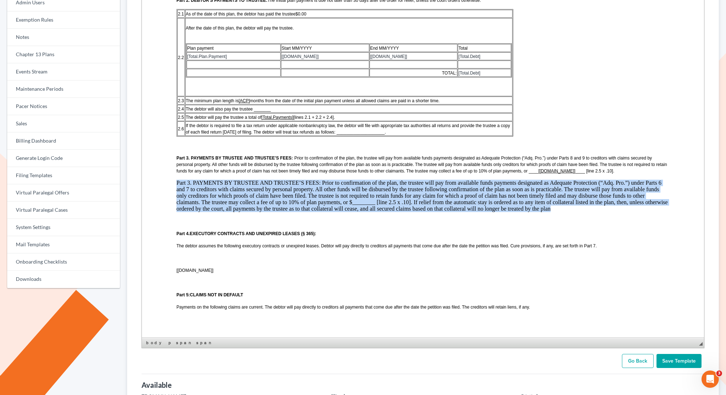
drag, startPoint x: 528, startPoint y: 213, endPoint x: 176, endPoint y: 185, distance: 353.9
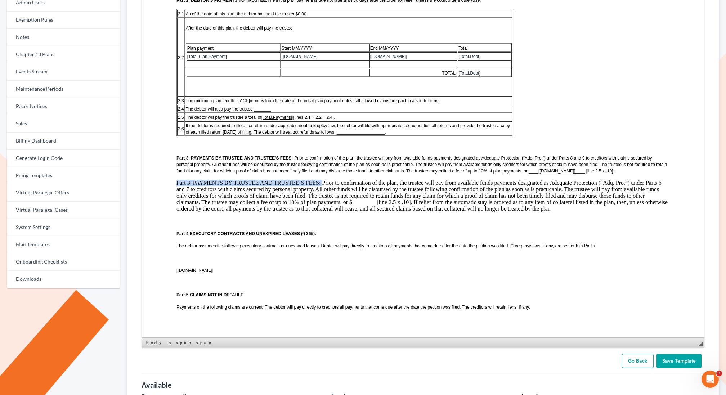
drag, startPoint x: 322, startPoint y: 185, endPoint x: 174, endPoint y: 185, distance: 147.6
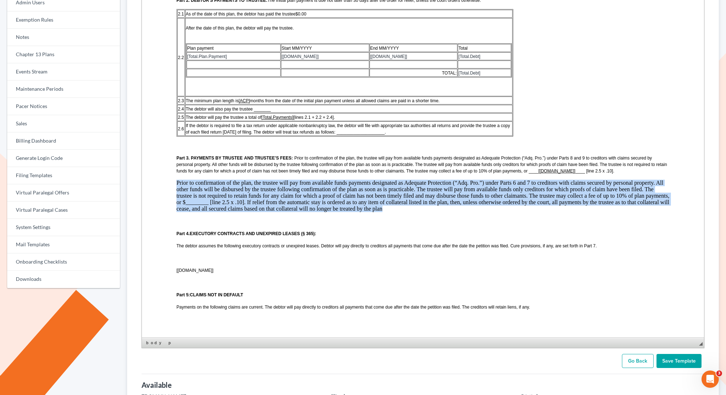
drag, startPoint x: 386, startPoint y: 211, endPoint x: 177, endPoint y: 187, distance: 210.2
click at [177, 187] on p "Prior to confirmation of the plan, the trustee will pay from available funds pa…" at bounding box center [422, 196] width 493 height 32
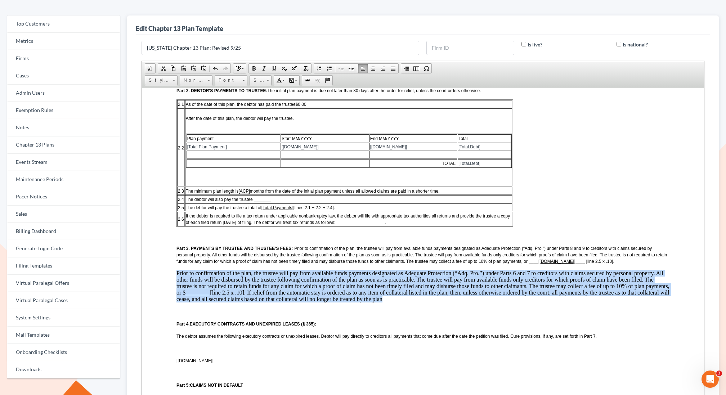
scroll to position [12, 0]
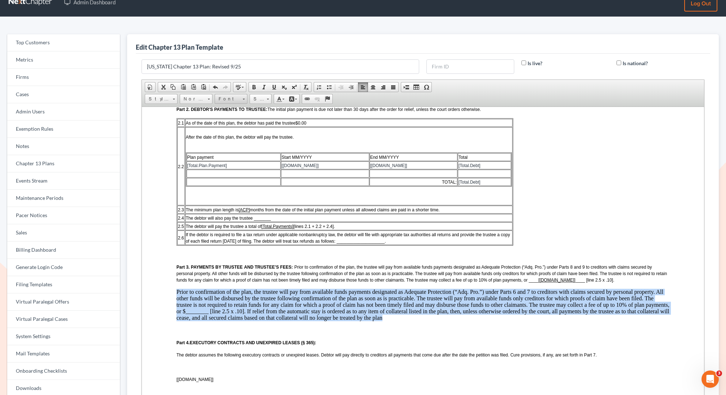
click at [229, 100] on span "Font" at bounding box center [227, 98] width 25 height 9
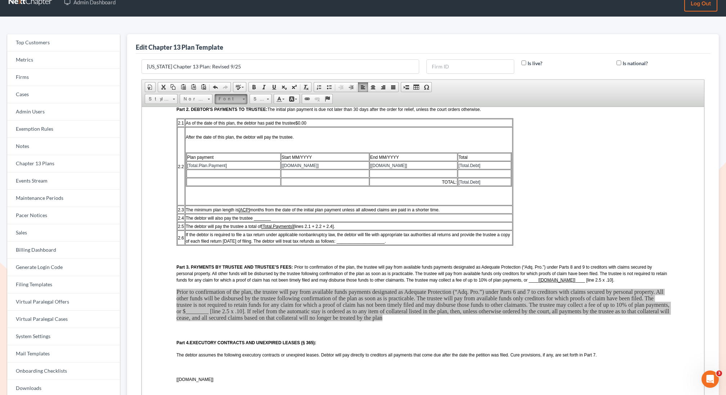
scroll to position [0, 0]
click at [229, 117] on link "Arial" at bounding box center [241, 115] width 52 height 9
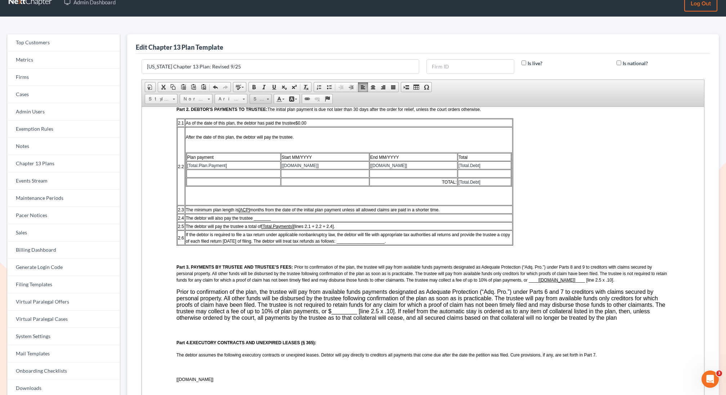
click at [254, 96] on span "Size" at bounding box center [257, 98] width 14 height 9
click at [261, 152] on link "12" at bounding box center [270, 154] width 41 height 9
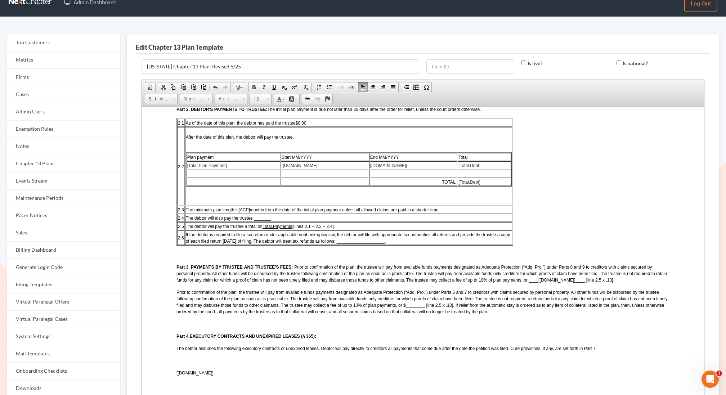
click at [519, 314] on p "Prior to confirmation of the plan, the trustee will pay from available funds pa…" at bounding box center [422, 301] width 493 height 26
drag, startPoint x: 556, startPoint y: 282, endPoint x: 519, endPoint y: 283, distance: 36.4
click at [519, 283] on p "Part 3. PAYMENTS BY TRUSTEE AND TRUSTEE’S FEES: Prior to confirmation of the pl…" at bounding box center [422, 272] width 493 height 19
copy u "[[DOMAIN_NAME]]"
click at [411, 309] on span "Prior to confirmation of the plan, the trustee will pay from available funds pa…" at bounding box center [421, 301] width 491 height 24
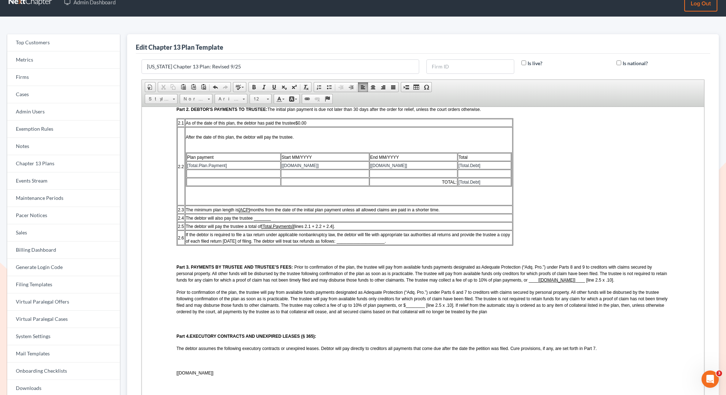
click at [406, 323] on p at bounding box center [422, 323] width 493 height 6
click at [404, 308] on span "Prior to confirmation of the plan, the trustee will pay from available funds pa…" at bounding box center [421, 301] width 491 height 24
click at [409, 310] on span "Prior to confirmation of the plan, the trustee will pay from available funds pa…" at bounding box center [421, 301] width 491 height 24
click at [408, 350] on span "The debtor assumes the following executory contracts or unexpired leases. Debto…" at bounding box center [386, 348] width 420 height 5
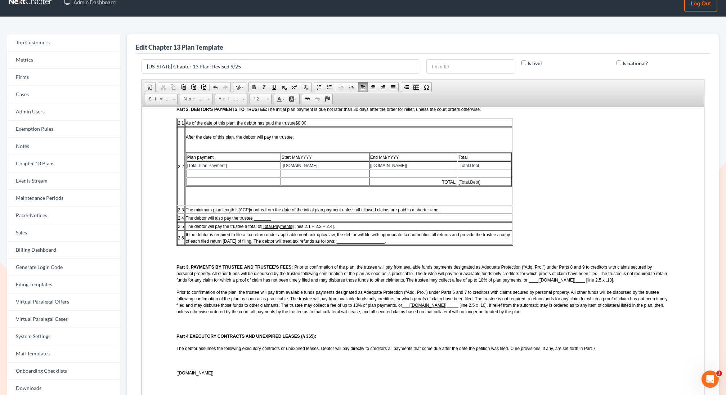
click at [429, 307] on u "[[DOMAIN_NAME]]" at bounding box center [427, 304] width 37 height 5
click at [271, 85] on span at bounding box center [274, 87] width 6 height 6
click at [395, 325] on p at bounding box center [422, 323] width 493 height 6
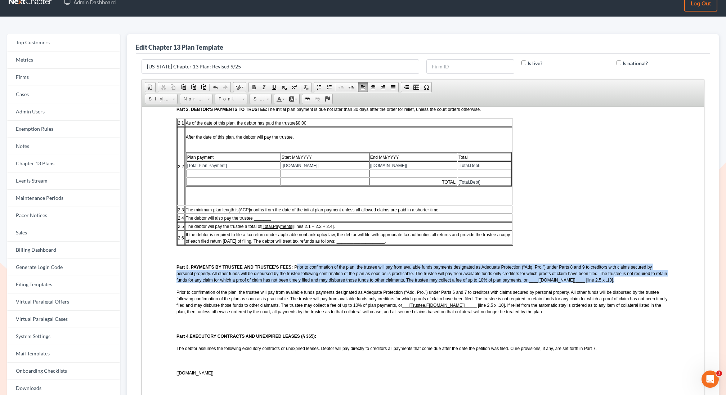
drag, startPoint x: 603, startPoint y: 282, endPoint x: 296, endPoint y: 270, distance: 307.3
click at [296, 270] on p "Part 3. PAYMENTS BY TRUSTEE AND TRUSTEE’S FEES: Prior to confirmation of the pl…" at bounding box center [422, 272] width 493 height 19
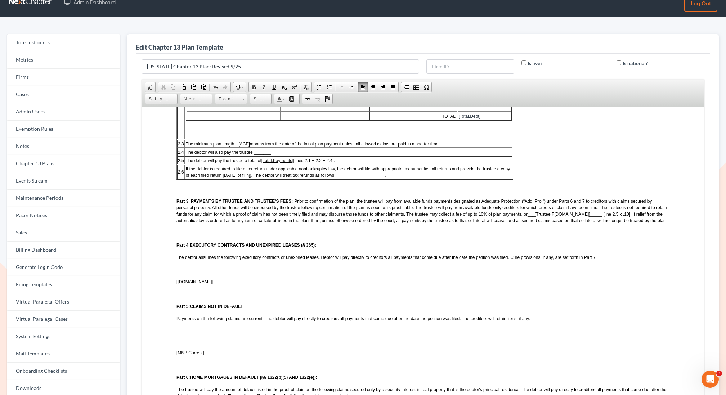
scroll to position [341, 0]
click at [201, 285] on p "[[DOMAIN_NAME]]" at bounding box center [422, 281] width 493 height 6
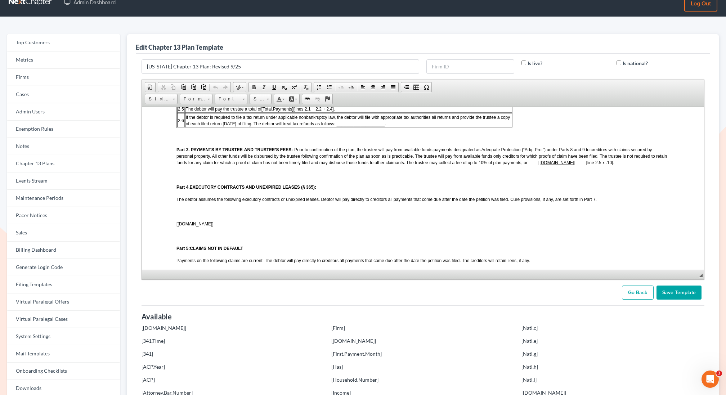
scroll to position [381, 0]
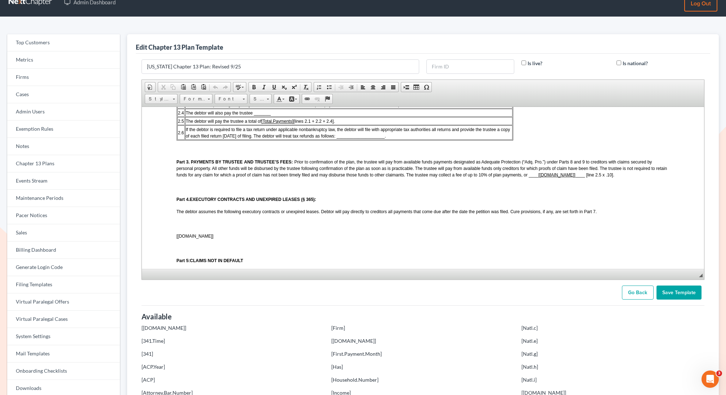
click at [602, 177] on p "Part 3. PAYMENTS BY TRUSTEE AND TRUSTEE’S FEES: Prior to confirmation of the pl…" at bounding box center [422, 167] width 493 height 19
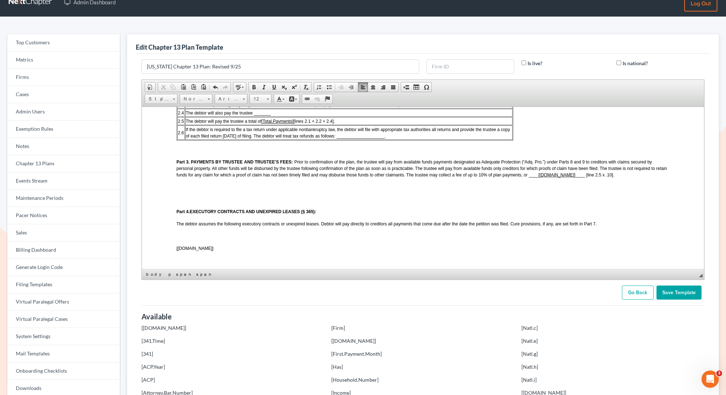
paste body
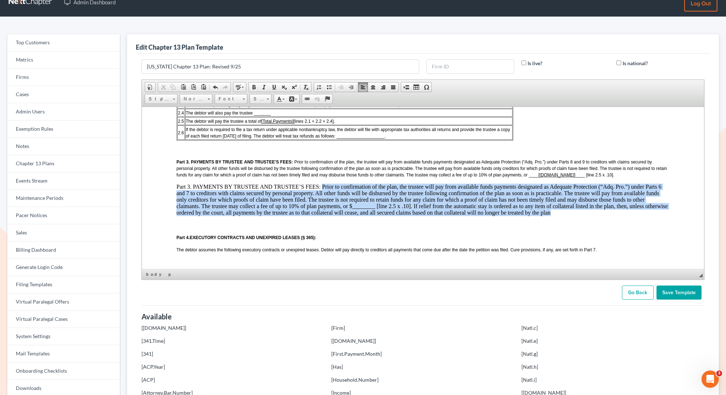
drag, startPoint x: 529, startPoint y: 215, endPoint x: 321, endPoint y: 190, distance: 209.9
click at [321, 190] on p "Part 3. PAYMENTS BY TRUSTEE AND TRUSTEE’S FEES: Prior to confirmation of the pl…" at bounding box center [422, 199] width 493 height 32
click at [236, 99] on span "Font" at bounding box center [227, 98] width 25 height 9
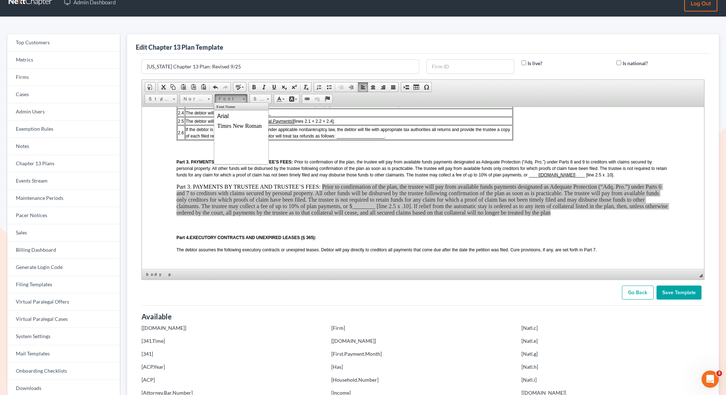
scroll to position [0, 0]
drag, startPoint x: 230, startPoint y: 116, endPoint x: 303, endPoint y: 113, distance: 73.9
click at [230, 116] on link "Arial" at bounding box center [241, 115] width 52 height 9
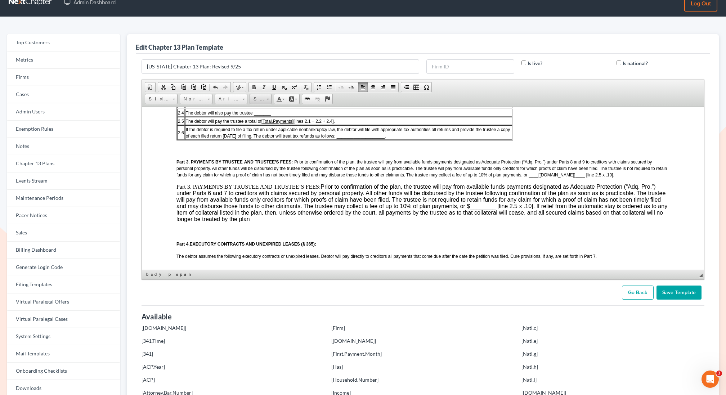
click at [254, 100] on span "Size" at bounding box center [257, 98] width 14 height 9
click at [255, 156] on span "12" at bounding box center [254, 155] width 4 height 5
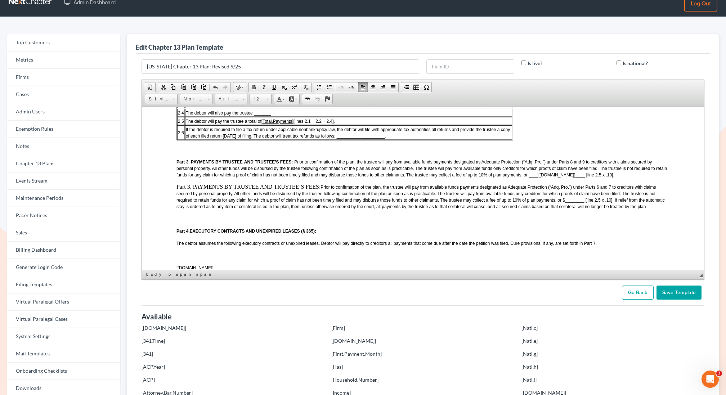
click at [320, 189] on p "Part 3. PAYMENTS BY TRUSTEE AND TRUSTEE’S FEES: Prior to confirmation of the pl…" at bounding box center [422, 196] width 493 height 26
drag, startPoint x: 321, startPoint y: 190, endPoint x: 174, endPoint y: 188, distance: 146.9
drag, startPoint x: 556, startPoint y: 177, endPoint x: 519, endPoint y: 177, distance: 36.4
click at [519, 177] on p "Part 3. PAYMENTS BY TRUSTEE AND TRUSTEE’S FEES: Prior to confirmation of the pl…" at bounding box center [422, 167] width 493 height 19
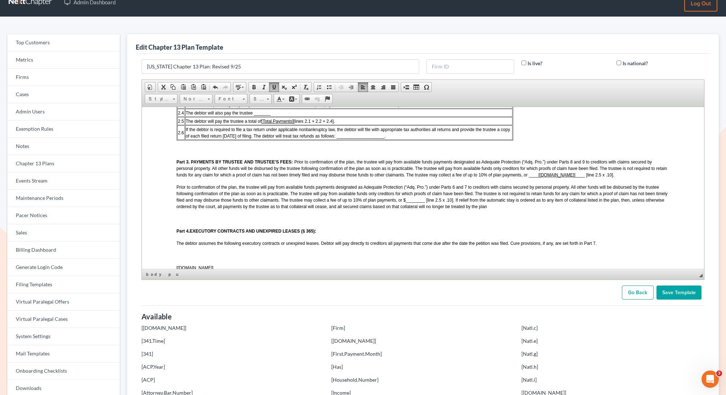
copy u "[[DOMAIN_NAME]]"
click at [404, 205] on span "Prior to confirmation of the plan, the trustee will pay from available funds pa…" at bounding box center [421, 196] width 491 height 24
click at [410, 204] on span "Prior to confirmation of the plan, the trustee will pay from available funds pa…" at bounding box center [421, 196] width 491 height 24
drag, startPoint x: 422, startPoint y: 205, endPoint x: 404, endPoint y: 204, distance: 18.4
click at [404, 204] on span "Prior to confirmation of the plan, the trustee will pay from available funds pa…" at bounding box center [421, 196] width 491 height 24
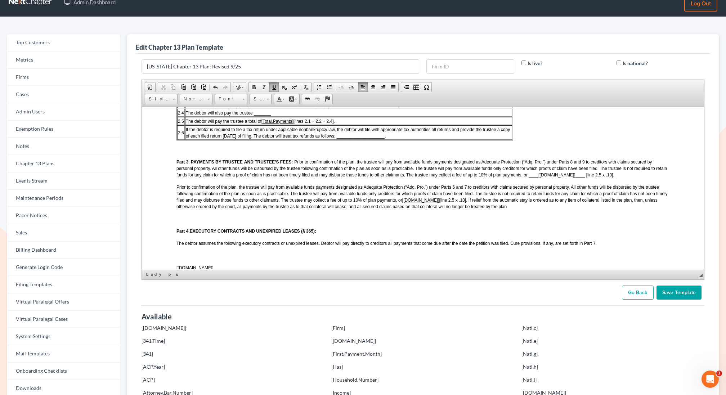
click at [426, 202] on u "[Trustee.Fee.Total]" at bounding box center [420, 199] width 37 height 5
click at [271, 85] on span at bounding box center [274, 87] width 6 height 6
drag, startPoint x: 439, startPoint y: 204, endPoint x: 403, endPoint y: 205, distance: 35.7
click at [403, 205] on p "Prior to confirmation of the plan, the trustee will pay from available funds pa…" at bounding box center [422, 196] width 493 height 26
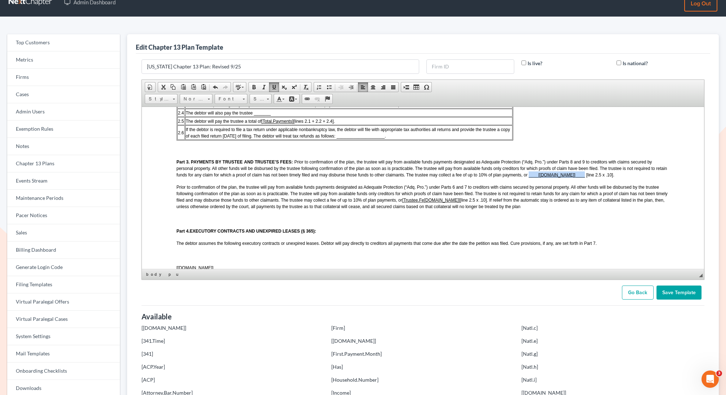
drag, startPoint x: 564, startPoint y: 178, endPoint x: 511, endPoint y: 179, distance: 53.7
click at [511, 177] on p "Part 3. PAYMENTS BY TRUSTEE AND TRUSTEE’S FEES: Prior to confirmation of the pl…" at bounding box center [422, 167] width 493 height 19
copy p "____ [Trustee.Fee.Total] ____"
drag, startPoint x: 438, startPoint y: 205, endPoint x: 403, endPoint y: 205, distance: 35.6
click at [403, 205] on p "Prior to confirmation of the plan, the trustee will pay from available funds pa…" at bounding box center [422, 196] width 493 height 26
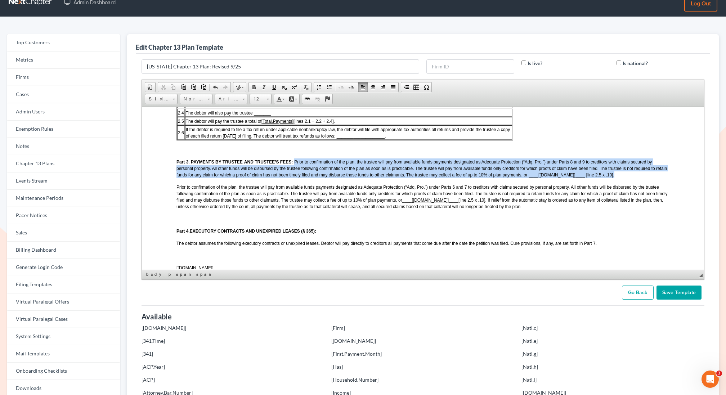
drag, startPoint x: 175, startPoint y: 187, endPoint x: 294, endPoint y: 165, distance: 122.0
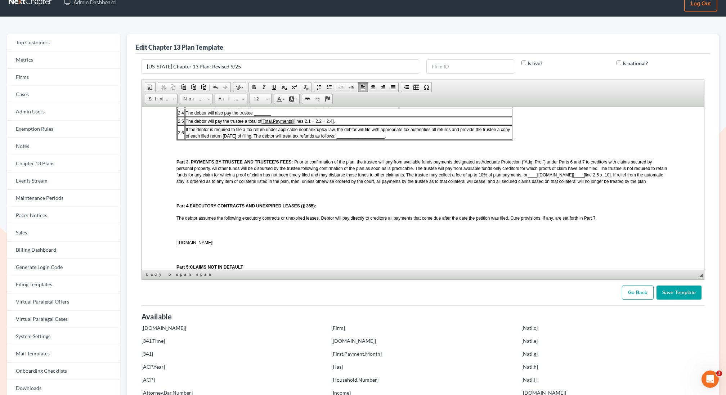
click at [509, 195] on p at bounding box center [422, 193] width 493 height 6
drag, startPoint x: 698, startPoint y: 274, endPoint x: 698, endPoint y: 314, distance: 40.3
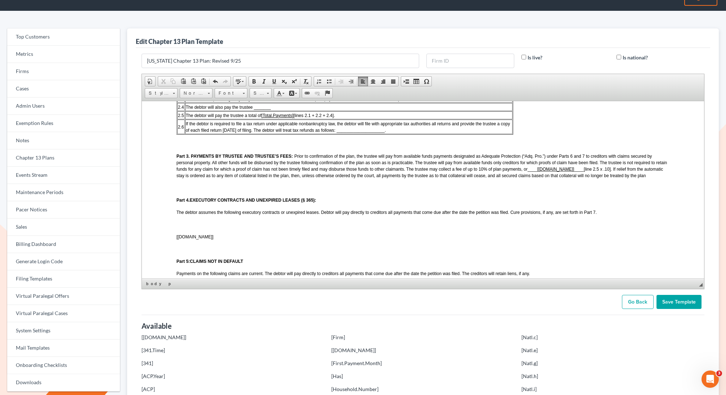
scroll to position [29, 0]
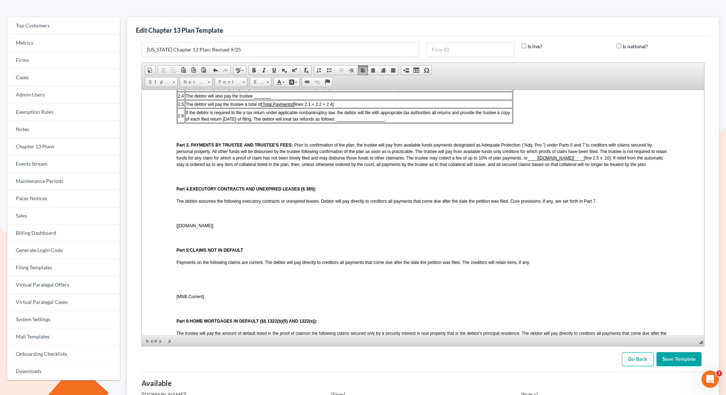
drag, startPoint x: 700, startPoint y: 273, endPoint x: 697, endPoint y: 384, distance: 111.3
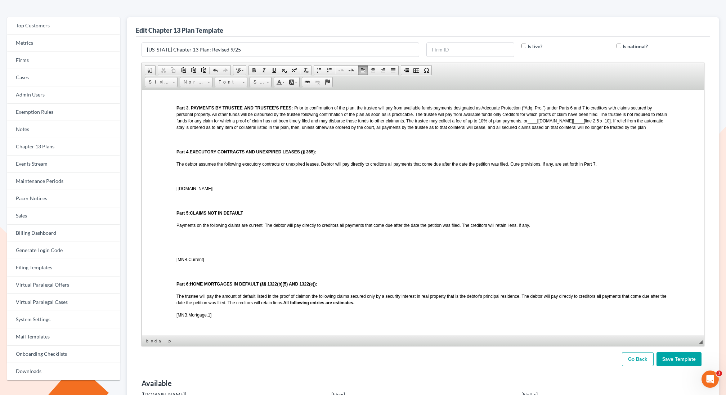
scroll to position [425, 0]
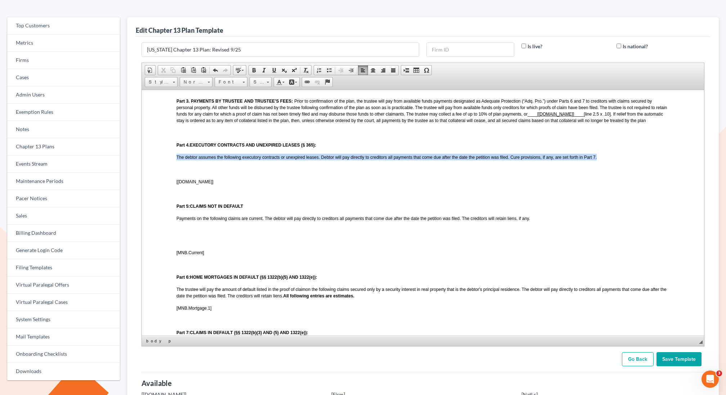
drag, startPoint x: 176, startPoint y: 160, endPoint x: 596, endPoint y: 160, distance: 419.8
click at [596, 159] on span "The debtor assumes the following executory contracts or unexpired leases. Debto…" at bounding box center [386, 156] width 420 height 5
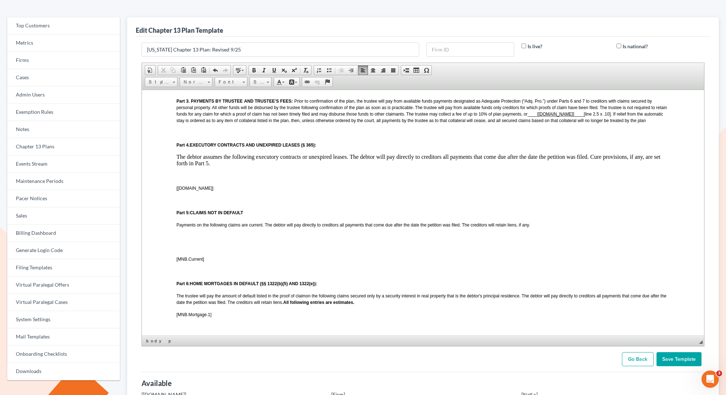
click at [174, 159] on html "LOCAL FORM 3015-1 REVISED 09/2025 UNITED STATES BANKRUPTCY COURT DISTRICT OF MI…" at bounding box center [422, 398] width 562 height 1467
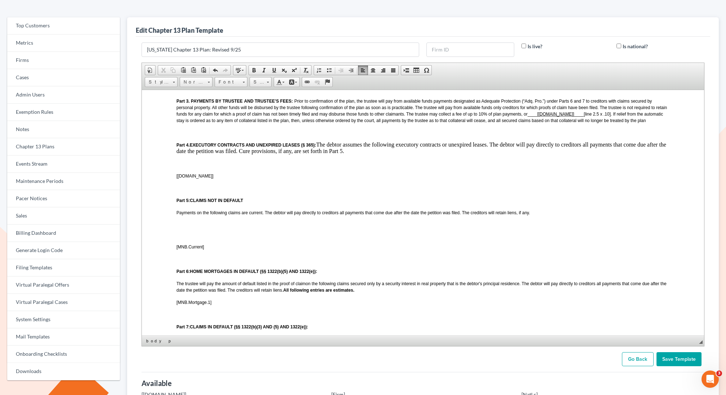
drag, startPoint x: 354, startPoint y: 156, endPoint x: 318, endPoint y: 148, distance: 36.9
click at [318, 148] on p "Part 4. EXECUTORY CONTRACTS AND UNEXPIRED LEASES (§ 365): ​ The debtor assumes …" at bounding box center [422, 147] width 493 height 13
click at [237, 81] on span "Font" at bounding box center [227, 81] width 25 height 9
click at [227, 97] on span "Arial" at bounding box center [223, 99] width 12 height 6
click at [260, 81] on span "Size" at bounding box center [257, 81] width 14 height 9
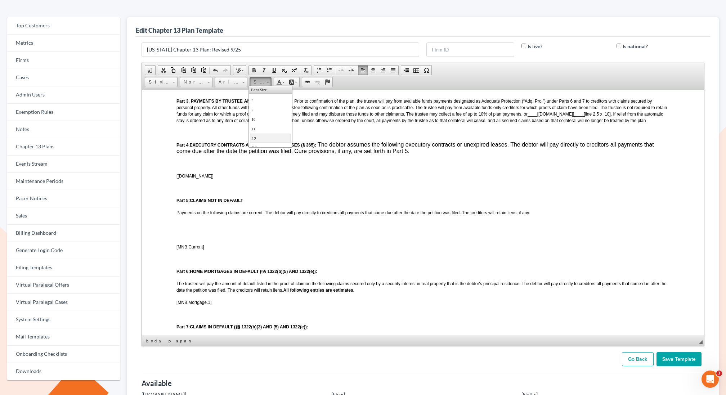
click at [255, 137] on span "12" at bounding box center [254, 138] width 4 height 5
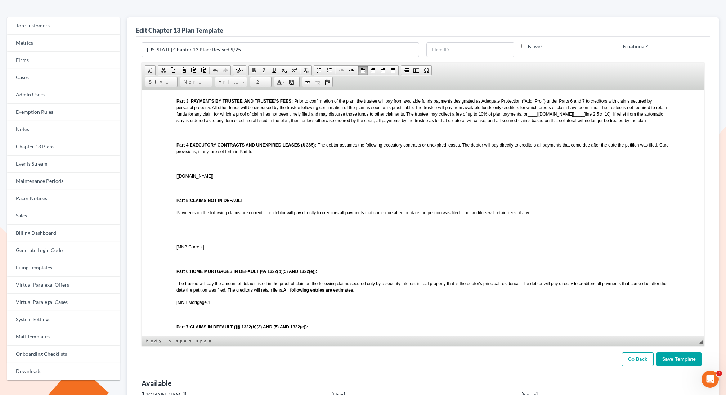
click at [220, 164] on p at bounding box center [422, 163] width 493 height 6
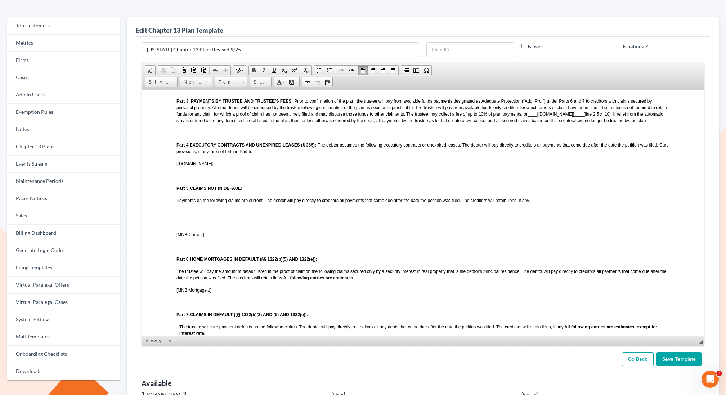
click at [193, 215] on p at bounding box center [422, 212] width 493 height 6
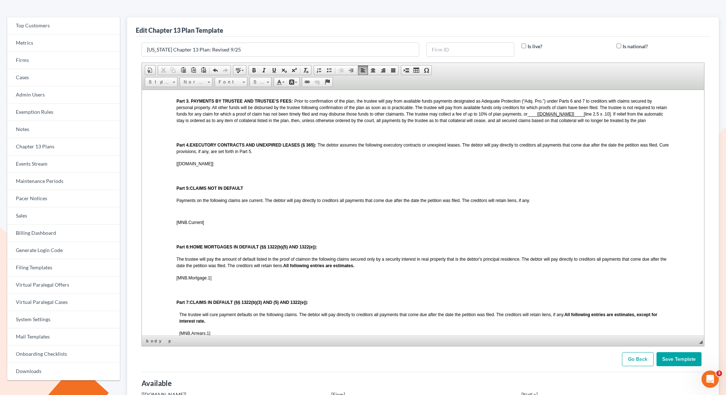
click at [189, 212] on body "LOCAL FORM 3015-1 REVISED 09/2025 UNITED STATES BANKRUPTCY COURT DISTRICT OF [U…" at bounding box center [422, 379] width 493 height 1361
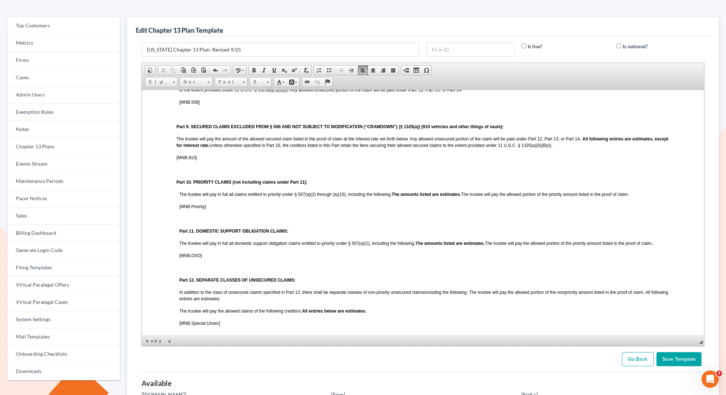
scroll to position [715, 0]
click at [179, 196] on span "The trustee will pay in full all claims entitled to priority under § 507(a)(2) …" at bounding box center [404, 193] width 450 height 5
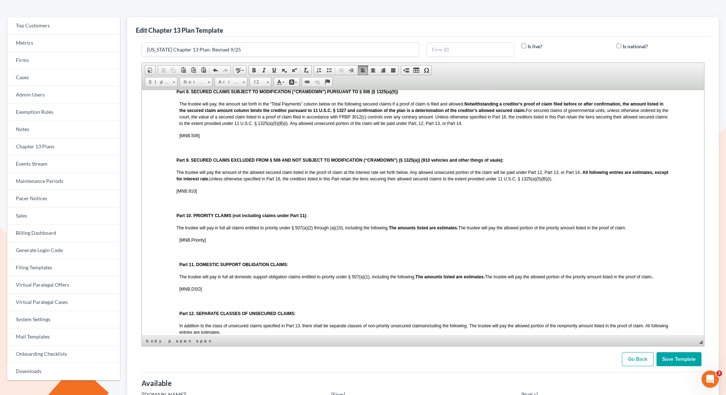
scroll to position [687, 0]
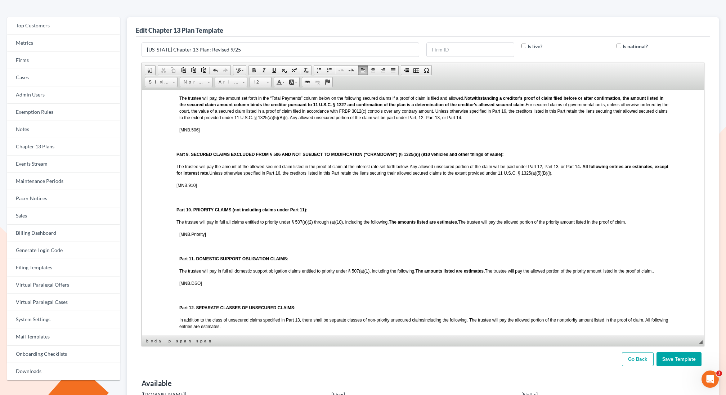
click at [177, 246] on body "LOCAL FORM 3015-1 REVISED 09/2025 UNITED STATES BANKRUPTCY COURT DISTRICT OF [U…" at bounding box center [422, 112] width 493 height 1351
click at [179, 261] on span "Part 11. DOMESTIC SUPPORT OBLIGATION CLAIMS:" at bounding box center [233, 258] width 109 height 5
click at [179, 283] on body "LOCAL FORM 3015-1 REVISED 09/2025 UNITED STATES BANKRUPTCY COURT DISTRICT OF [U…" at bounding box center [422, 112] width 493 height 1351
click at [178, 295] on body "LOCAL FORM 3015-1 REVISED 09/2025 UNITED STATES BANKRUPTCY COURT DISTRICT OF [U…" at bounding box center [422, 112] width 493 height 1351
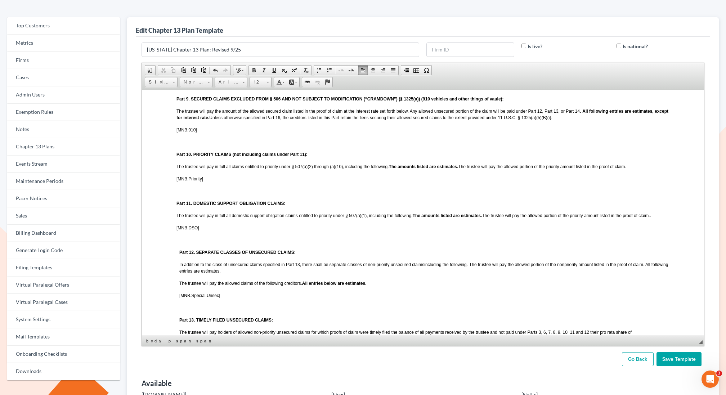
scroll to position [742, 0]
click at [176, 251] on body "LOCAL FORM 3015-1 REVISED 09/2025 UNITED STATES BANKRUPTCY COURT DISTRICT OF [U…" at bounding box center [422, 57] width 493 height 1351
click at [179, 255] on span "Part 12. SEPARATE CLASSES OF UNSECURED CLAIMS:" at bounding box center [237, 252] width 116 height 5
click at [178, 277] on body "LOCAL FORM 3015-1 REVISED 09/2025 UNITED STATES BANKRUPTCY COURT DISTRICT OF [U…" at bounding box center [422, 57] width 493 height 1351
click at [178, 295] on body "LOCAL FORM 3015-1 REVISED 09/2025 UNITED STATES BANKRUPTCY COURT DISTRICT OF [U…" at bounding box center [422, 57] width 493 height 1351
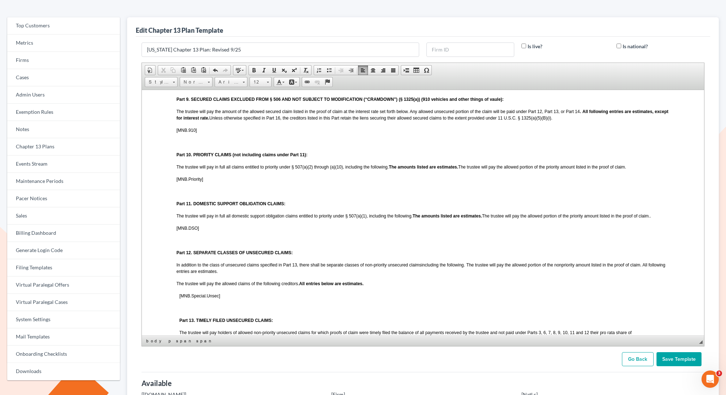
click at [177, 310] on body "LOCAL FORM 3015-1 REVISED 09/2025 UNITED STATES BANKRUPTCY COURT DISTRICT OF [U…" at bounding box center [422, 57] width 493 height 1351
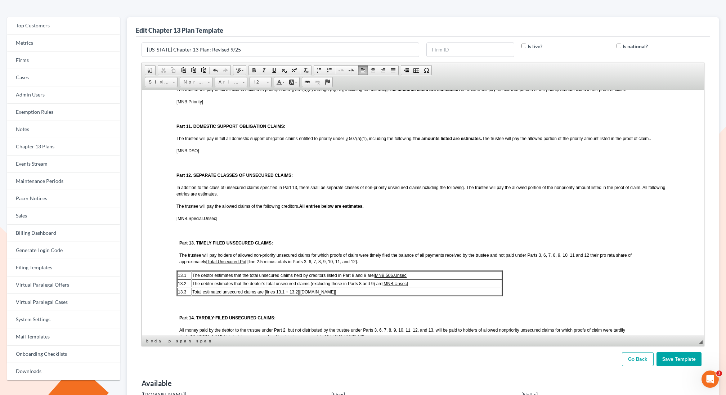
scroll to position [824, 0]
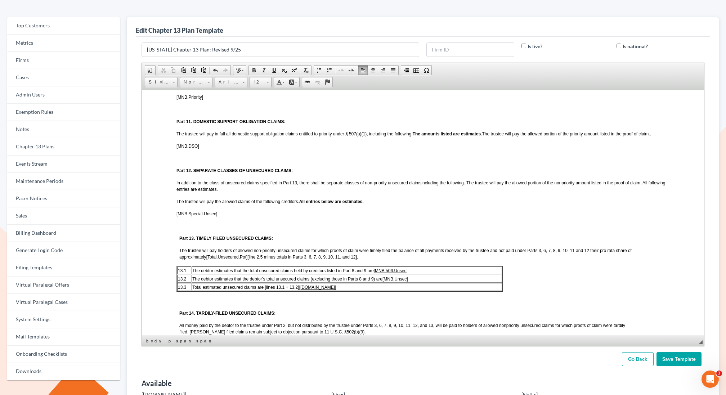
click at [180, 259] on span "The trustee will pay holders of allowed non-priority unsecured claims for which…" at bounding box center [405, 254] width 452 height 12
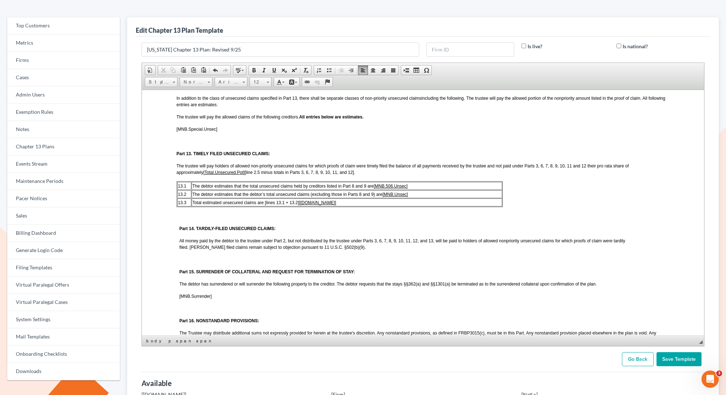
scroll to position [915, 0]
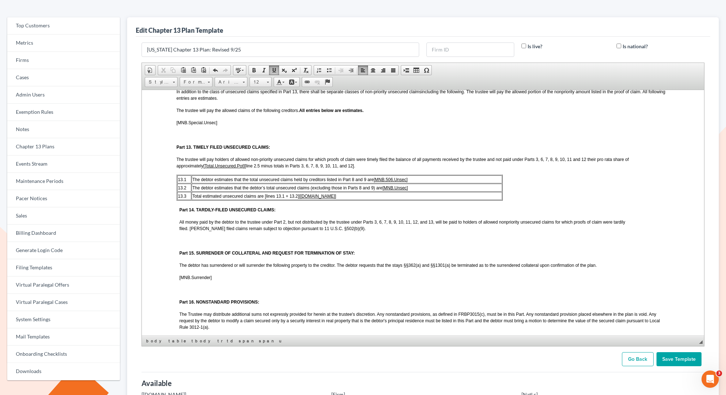
click at [179, 212] on span "Part 14. TARDILY-FILED UNSECURED CLAIMS:" at bounding box center [227, 209] width 96 height 5
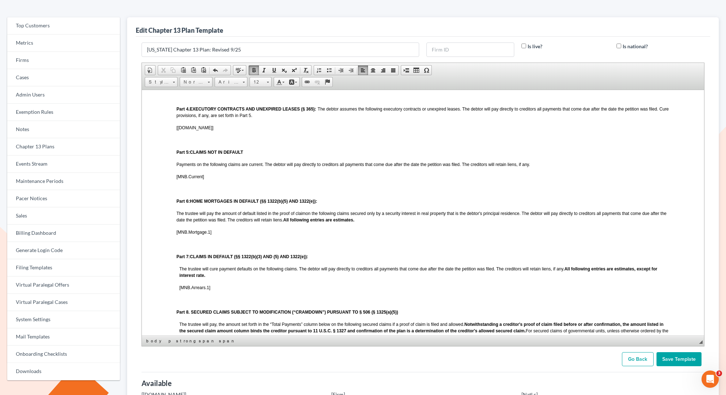
scroll to position [465, 0]
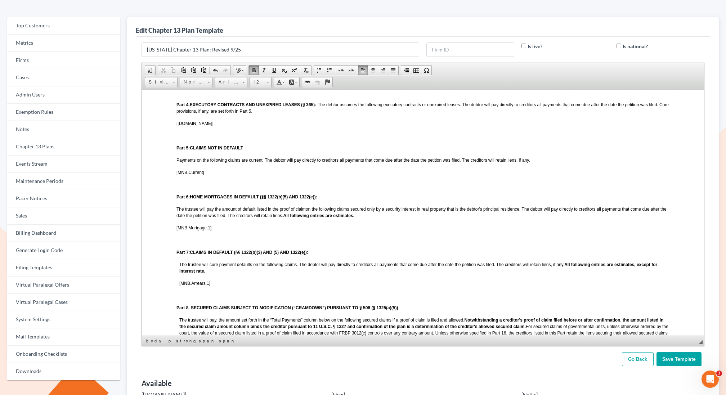
click at [179, 269] on div "The trustee will cure payment defaults on the following claims. The debtor will…" at bounding box center [422, 308] width 493 height 94
click at [162, 276] on html "LOCAL FORM 3015-1 REVISED 09/2025 UNITED STATES BANKRUPTCY COURT DISTRICT OF [U…" at bounding box center [422, 335] width 562 height 1421
click at [177, 270] on div "The trustee will cure payment defaults on the following claims. The debtor will…" at bounding box center [422, 308] width 493 height 94
click at [175, 290] on html "LOCAL FORM 3015-1 REVISED 09/2025 UNITED STATES BANKRUPTCY COURT DISTRICT OF [U…" at bounding box center [422, 335] width 562 height 1421
click at [179, 325] on span "The trustee will pay, the amount set forth in the “Total Payments” column below…" at bounding box center [423, 329] width 489 height 24
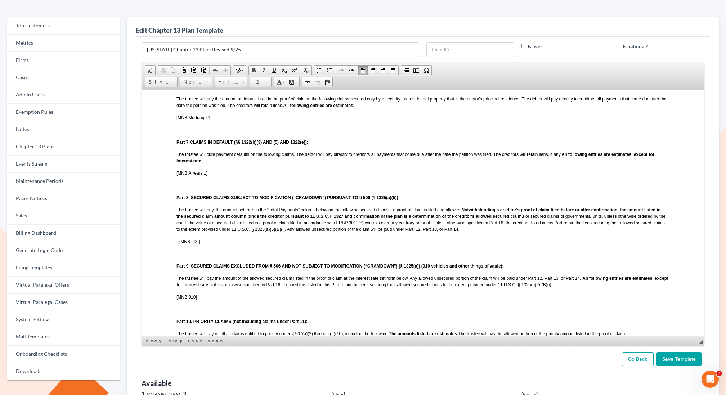
scroll to position [577, 0]
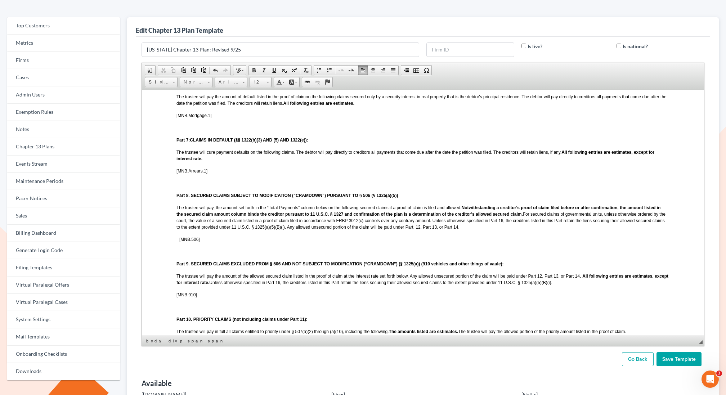
click at [178, 242] on div "Part 8. SECURED CLAIMS SUBJECT TO MODIFICATION (“CRAMDOWN”) PURSUANT TO § 506 (…" at bounding box center [422, 210] width 493 height 63
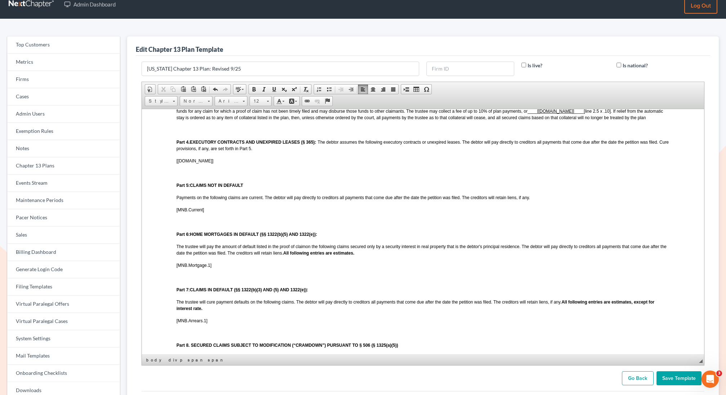
scroll to position [434, 0]
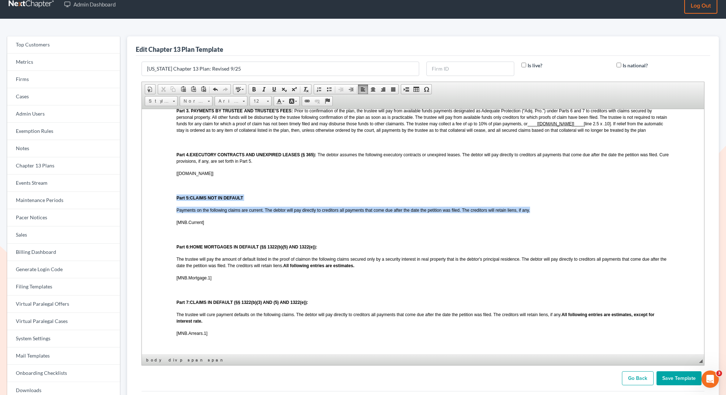
drag, startPoint x: 532, startPoint y: 213, endPoint x: 174, endPoint y: 199, distance: 358.1
click at [174, 199] on html "LOCAL FORM 3015-1 REVISED 09/2025 UNITED STATES BANKRUPTCY COURT DISTRICT OF [U…" at bounding box center [422, 385] width 562 height 1421
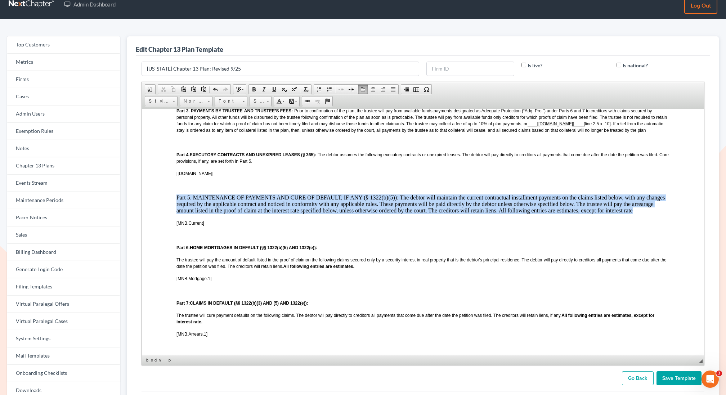
drag, startPoint x: 615, startPoint y: 216, endPoint x: 175, endPoint y: 201, distance: 439.5
click at [175, 201] on html "LOCAL FORM 3015-1 REVISED 09/2025 UNITED STATES BANKRUPTCY COURT DISTRICT OF [U…" at bounding box center [422, 385] width 562 height 1421
click at [235, 102] on span "Font" at bounding box center [227, 100] width 25 height 9
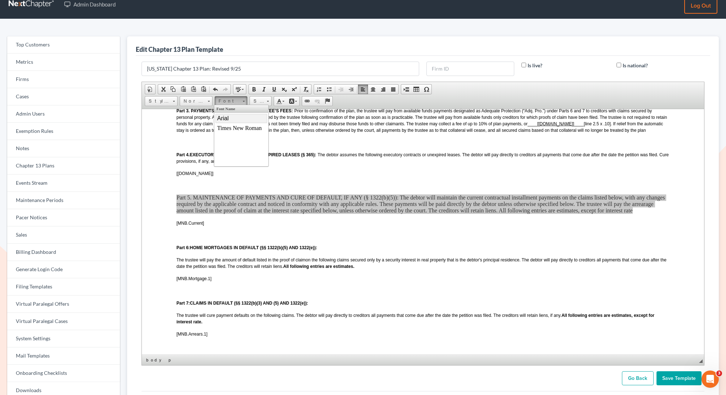
drag, startPoint x: 233, startPoint y: 114, endPoint x: 307, endPoint y: 110, distance: 74.6
click at [233, 114] on link "Arial" at bounding box center [241, 117] width 52 height 9
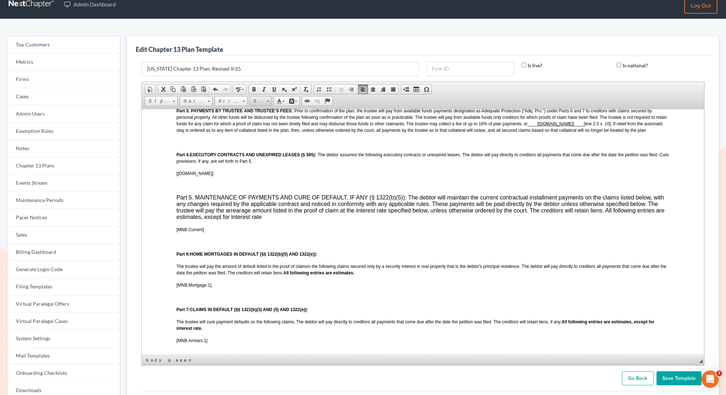
click at [255, 99] on span "Size" at bounding box center [257, 100] width 14 height 9
click at [260, 156] on link "12" at bounding box center [270, 156] width 41 height 9
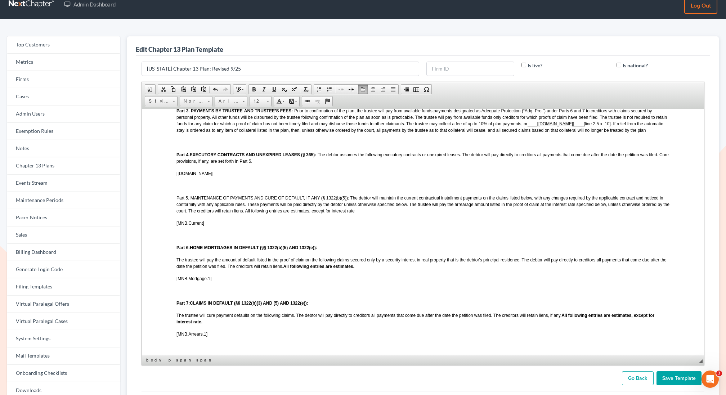
click at [233, 188] on p at bounding box center [422, 185] width 493 height 6
drag, startPoint x: 348, startPoint y: 202, endPoint x: 176, endPoint y: 202, distance: 172.1
click at [175, 202] on html "LOCAL FORM 3015-1 REVISED 09/2025 UNITED STATES BANKRUPTCY COURT DISTRICT OF [U…" at bounding box center [422, 385] width 562 height 1421
click at [251, 86] on span at bounding box center [254, 89] width 6 height 6
drag, startPoint x: 351, startPoint y: 202, endPoint x: 345, endPoint y: 202, distance: 5.8
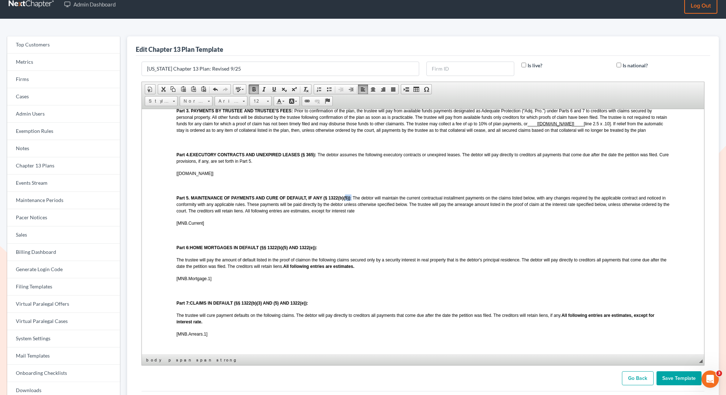
click at [345, 202] on span "Part 5. MAINTENANCE OF PAYMENTS AND CURE OF DEFAULT, IF ANY (§ 1322(b)(5)) : Th…" at bounding box center [422, 204] width 493 height 18
click at [252, 87] on span at bounding box center [254, 89] width 6 height 6
click at [360, 213] on p "Part 5. MAINTENANCE OF PAYMENTS AND CURE OF DEFAULT, IF ANY (§ 1322(b)( 5)): Th…" at bounding box center [422, 203] width 493 height 19
click at [251, 223] on body "LOCAL FORM 3015-1 REVISED 09/2025 UNITED STATES BANKRUPTCY COURT DISTRICT OF [U…" at bounding box center [422, 385] width 493 height 1352
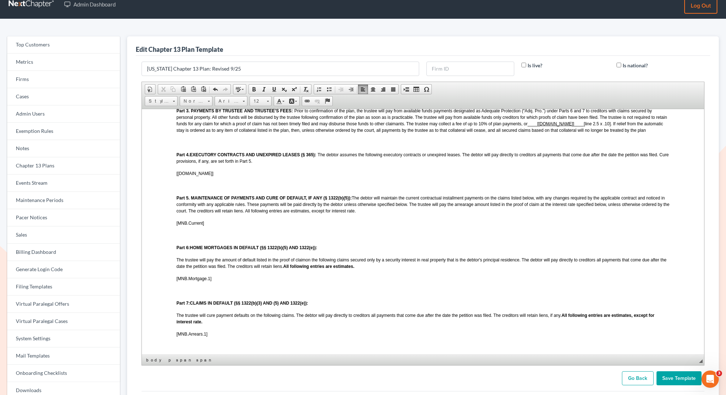
click at [236, 231] on body "LOCAL FORM 3015-1 REVISED 09/2025 UNITED STATES BANKRUPTCY COURT DISTRICT OF [U…" at bounding box center [422, 385] width 493 height 1352
click at [230, 226] on p "[MNB.Current]" at bounding box center [422, 222] width 493 height 6
click at [353, 201] on span "Part 5. MAINTENANCE OF PAYMENTS AND CURE OF DEFAULT, IF ANY (§ 1322(b)( 5)): Th…" at bounding box center [422, 204] width 493 height 18
click at [175, 262] on html "LOCAL FORM 3015-1 REVISED 09/2025 UNITED STATES BANKRUPTCY COURT DISTRICT OF [U…" at bounding box center [422, 385] width 562 height 1421
click at [175, 264] on html "LOCAL FORM 3015-1 REVISED 09/2025 UNITED STATES BANKRUPTCY COURT DISTRICT OF MI…" at bounding box center [422, 385] width 562 height 1421
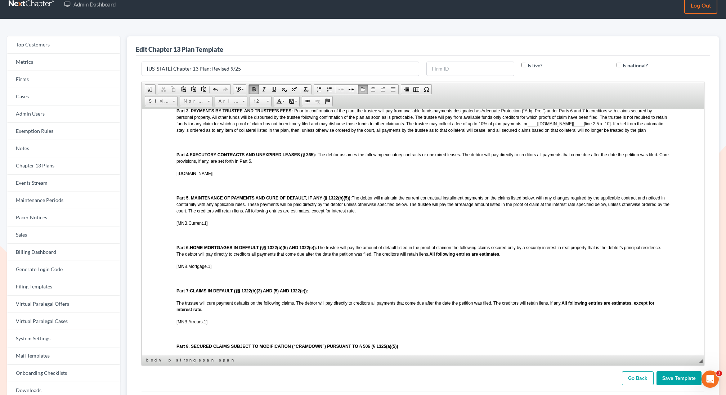
click at [174, 307] on html "LOCAL FORM 3015-1 REVISED 09/2025 UNITED STATES BANKRUPTCY COURT DISTRICT OF MI…" at bounding box center [422, 379] width 562 height 1409
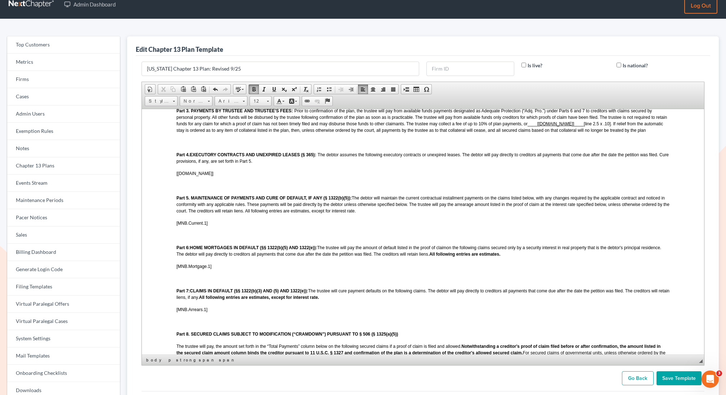
click at [176, 352] on span "The trustee will pay, the amount set forth in the “Total Payments” column below…" at bounding box center [420, 355] width 489 height 24
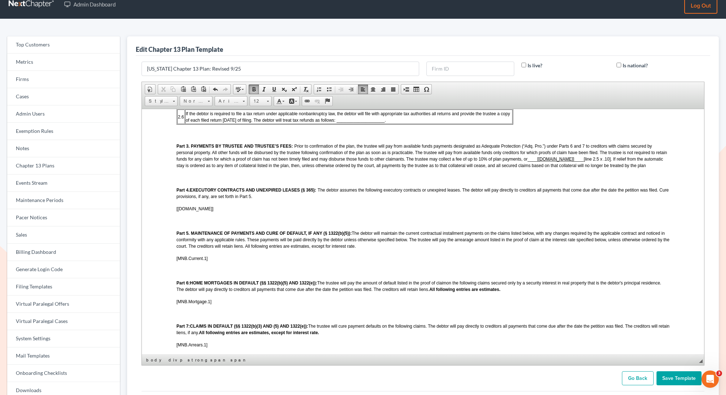
scroll to position [404, 0]
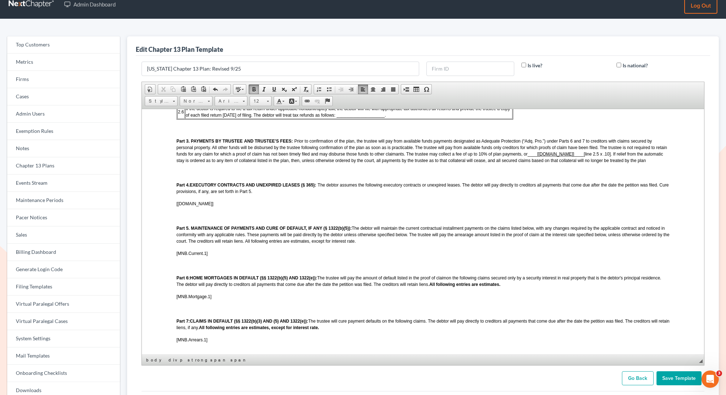
click at [666, 379] on input "Save Template" at bounding box center [678, 378] width 45 height 14
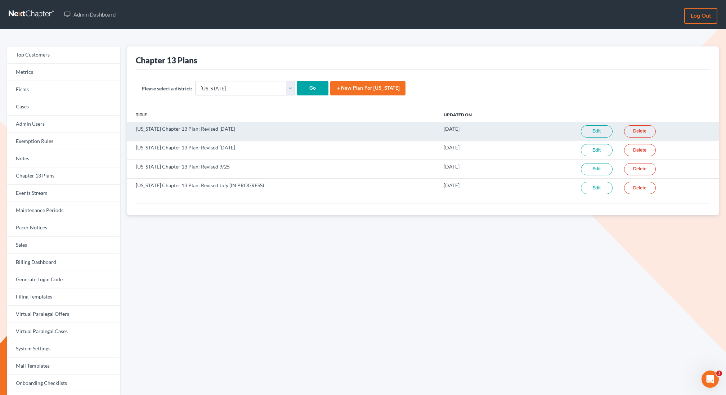
click at [602, 129] on link "Edit" at bounding box center [597, 131] width 32 height 12
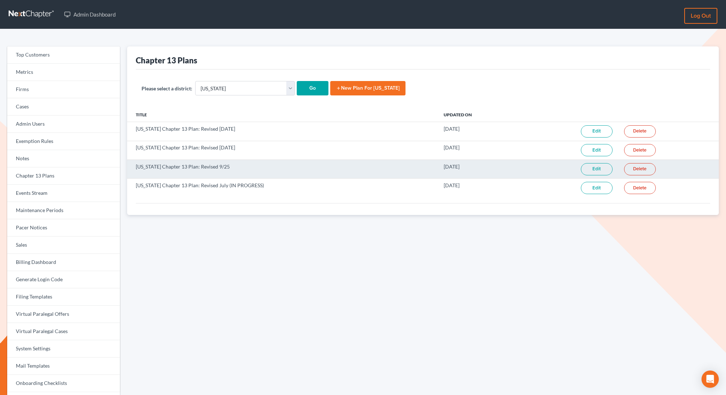
click at [599, 171] on link "Edit" at bounding box center [597, 169] width 32 height 12
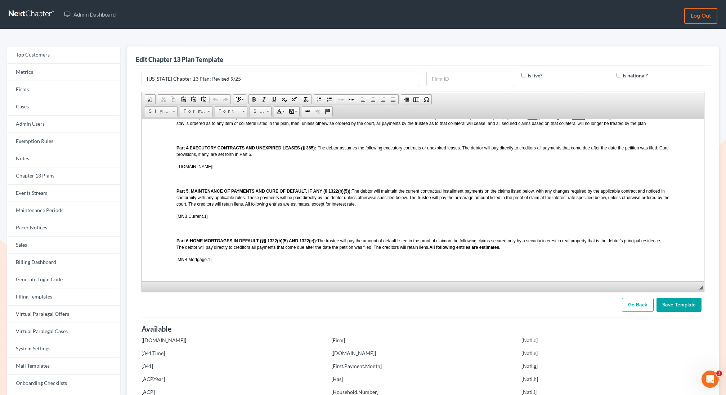
scroll to position [450, 0]
drag, startPoint x: 212, startPoint y: 267, endPoint x: 176, endPoint y: 267, distance: 35.6
click at [176, 263] on p "[MNB.Mortgage.1]" at bounding box center [422, 260] width 493 height 6
paste body
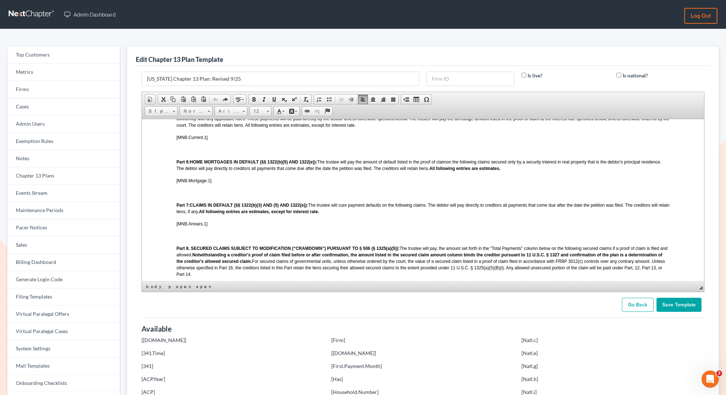
scroll to position [631, 0]
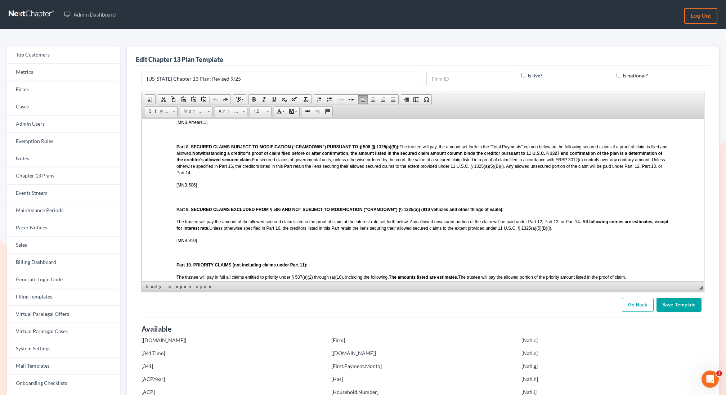
click at [196, 188] on p "[MNB.506]" at bounding box center [422, 184] width 493 height 6
click at [196, 187] on span "[MNB.506]" at bounding box center [186, 184] width 21 height 5
click at [195, 187] on span "[MNB.506]" at bounding box center [186, 184] width 21 height 5
drag, startPoint x: 202, startPoint y: 194, endPoint x: 174, endPoint y: 195, distance: 27.4
click at [174, 195] on html "LOCAL FORM 3015-1 REVISED 09/2025 UNITED STATES BANKRUPTCY COURT DISTRICT OF MI…" at bounding box center [422, 182] width 562 height 1391
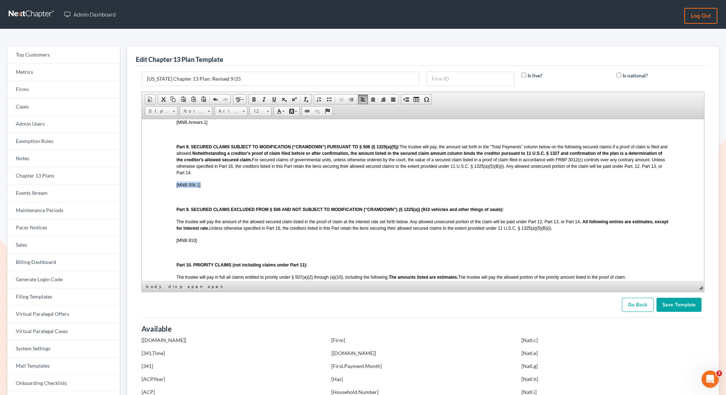
copy span "[MNB.506.1]"
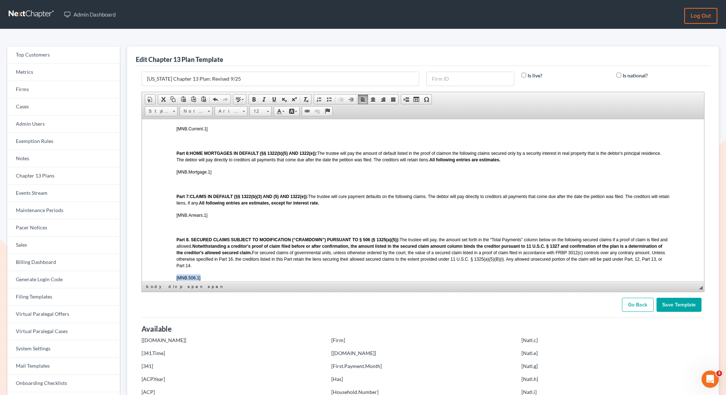
scroll to position [535, 0]
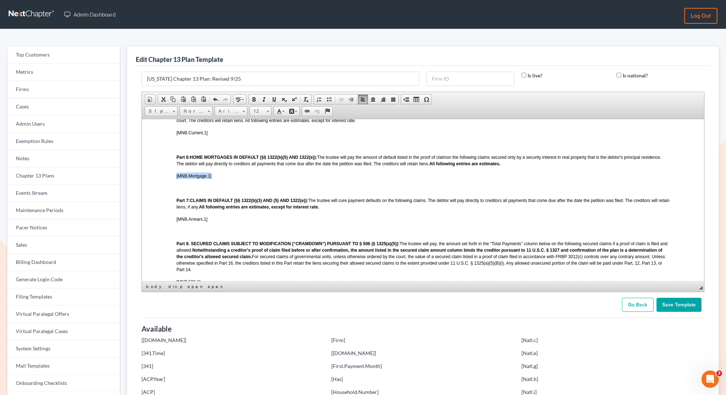
drag, startPoint x: 211, startPoint y: 184, endPoint x: 175, endPoint y: 181, distance: 35.7
click at [175, 181] on html "LOCAL FORM 3015-1 REVISED 09/2025 UNITED STATES BANKRUPTCY COURT DISTRICT OF MI…" at bounding box center [422, 279] width 562 height 1391
drag, startPoint x: 505, startPoint y: 169, endPoint x: 174, endPoint y: 162, distance: 331.3
click at [174, 162] on html "LOCAL FORM 3015-1 REVISED 09/2025 UNITED STATES BANKRUPTCY COURT DISTRICT OF MI…" at bounding box center [422, 279] width 562 height 1391
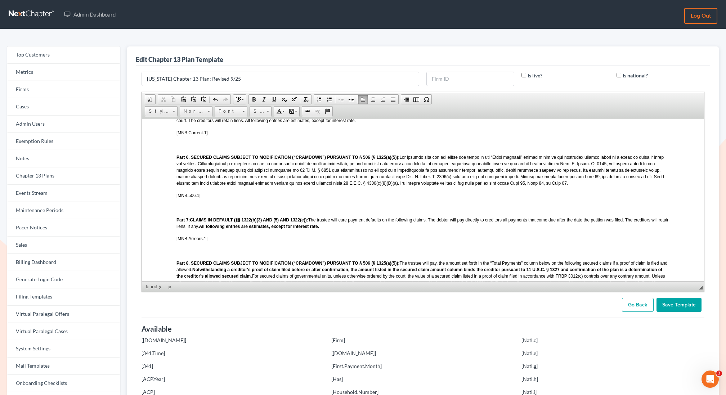
click at [224, 198] on p "[MNB.506.1]" at bounding box center [422, 195] width 493 height 6
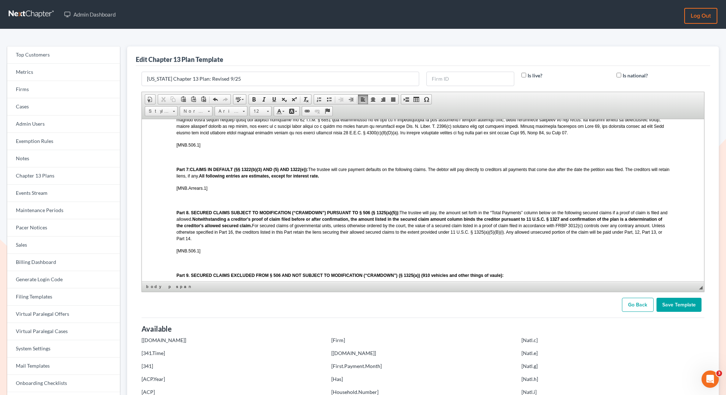
scroll to position [585, 0]
click at [350, 178] on p "Part 7: CLAIMS IN DEFAULT (§§ 1322(b)(3) AND (5) AND 1322(e)): The trustee will…" at bounding box center [422, 171] width 493 height 13
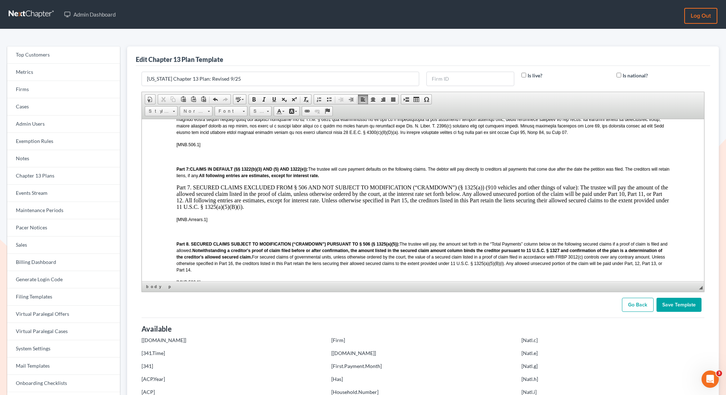
drag, startPoint x: 247, startPoint y: 215, endPoint x: 175, endPoint y: 193, distance: 75.6
click at [175, 194] on html "LOCAL FORM 3015-1 REVISED 09/2025 UNITED STATES BANKRUPTCY COURT DISTRICT OF MI…" at bounding box center [422, 254] width 562 height 1442
click at [240, 110] on link "Font" at bounding box center [231, 111] width 33 height 10
click at [226, 107] on span "Font" at bounding box center [227, 111] width 25 height 9
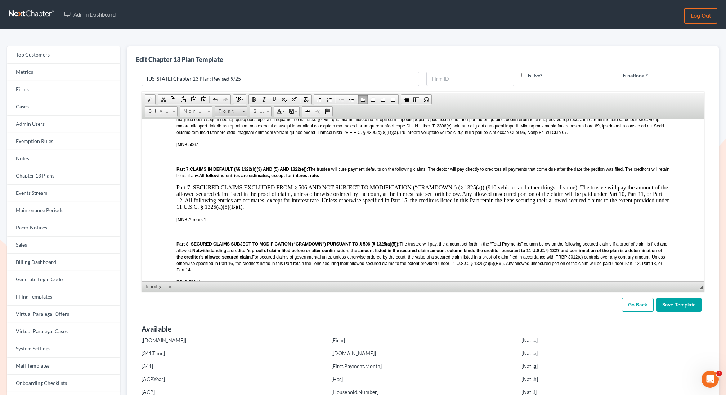
click at [227, 108] on span "Font" at bounding box center [227, 111] width 25 height 9
click at [222, 125] on span "Arial" at bounding box center [223, 128] width 12 height 6
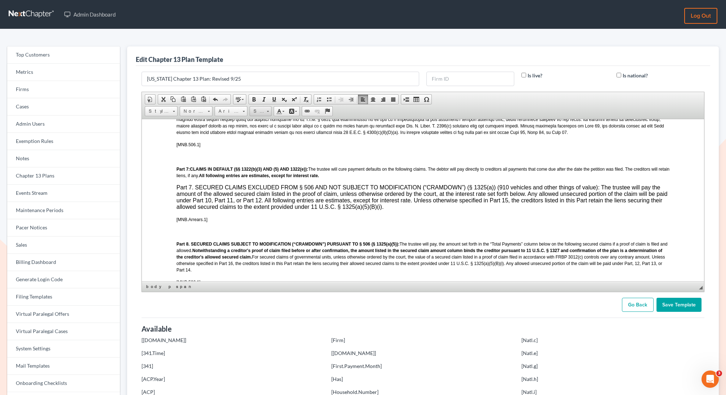
click at [269, 109] on link "Size" at bounding box center [260, 111] width 22 height 10
click at [263, 165] on link "12" at bounding box center [270, 166] width 41 height 9
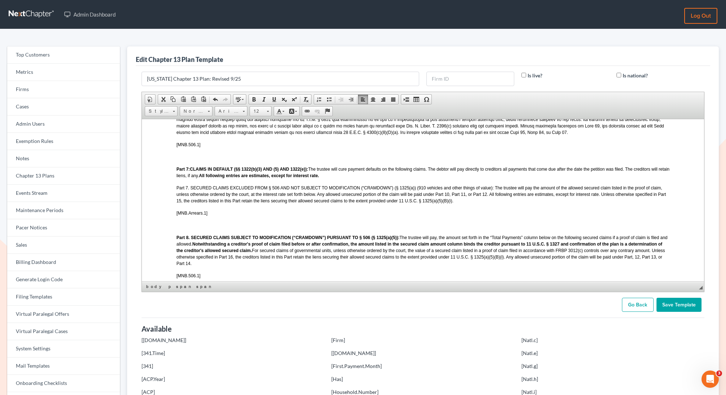
click at [395, 194] on span "Part 7. SECURED CLAIMS EXCLUDED FROM § 506 AND NOT SUBJECT TO MODIFICATION (“CR…" at bounding box center [420, 194] width 489 height 18
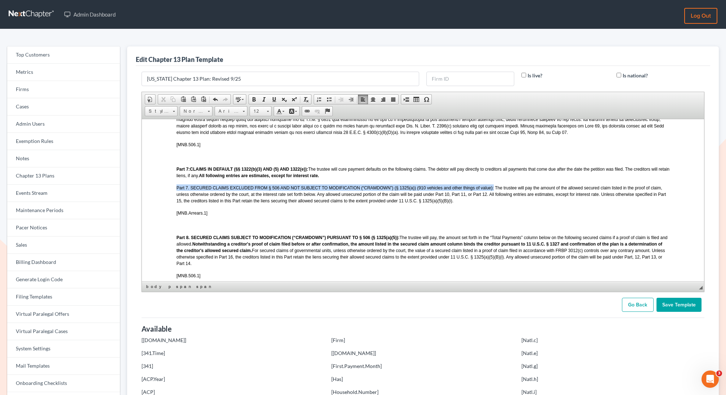
drag, startPoint x: 493, startPoint y: 195, endPoint x: 166, endPoint y: 193, distance: 327.2
click at [166, 193] on html "LOCAL FORM 3015-1 REVISED 09/2025 UNITED STATES BANKRUPTCY COURT DISTRICT OF MI…" at bounding box center [422, 251] width 562 height 1436
click at [251, 97] on span at bounding box center [254, 99] width 6 height 6
click at [499, 213] on body "LOCAL FORM 3015-1 REVISED 09/2025 UNITED STATES BANKRUPTCY COURT DISTRICT OF MI…" at bounding box center [422, 251] width 493 height 1367
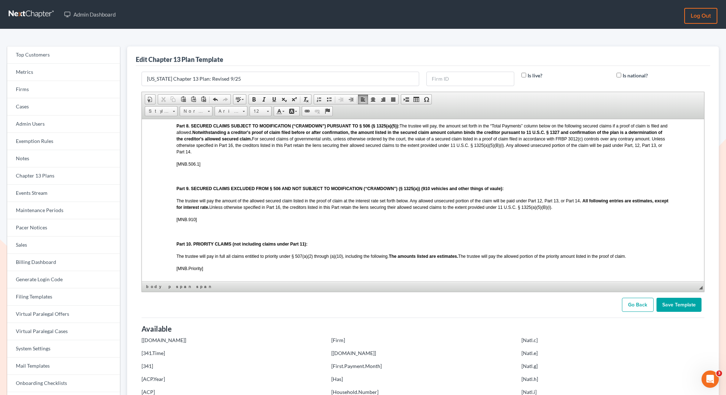
scroll to position [698, 0]
drag, startPoint x: 199, startPoint y: 229, endPoint x: 174, endPoint y: 230, distance: 24.8
click at [174, 230] on html "LOCAL FORM 3015-1 REVISED 09/2025 UNITED STATES BANKRUPTCY COURT DISTRICT OF MI…" at bounding box center [422, 139] width 562 height 1436
copy span "[MNB.910]"
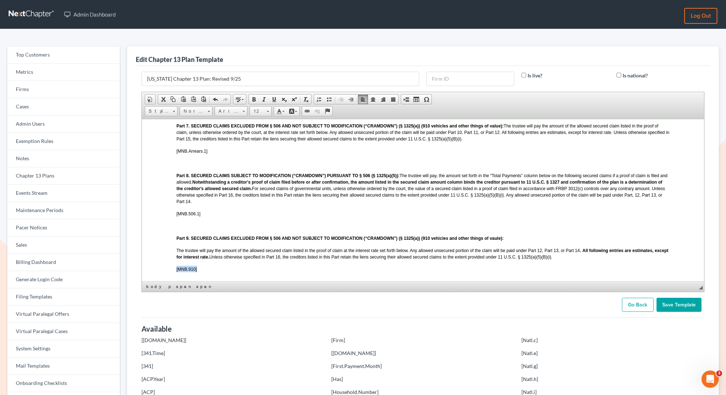
scroll to position [618, 0]
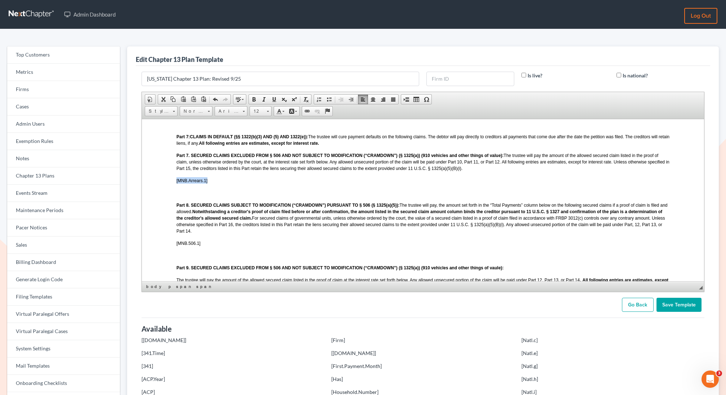
drag, startPoint x: 209, startPoint y: 187, endPoint x: 176, endPoint y: 187, distance: 33.1
click at [176, 187] on html "LOCAL FORM 3015-1 REVISED 09/2025 UNITED STATES BANKRUPTCY COURT DISTRICT OF MI…" at bounding box center [422, 219] width 562 height 1436
click at [248, 183] on body "LOCAL FORM 3015-1 REVISED 09/2025 UNITED STATES BANKRUPTCY COURT DISTRICT OF MI…" at bounding box center [422, 219] width 493 height 1367
click at [465, 171] on p "Part 7. SECURED CLAIMS EXCLUDED FROM § 506 AND NOT SUBJECT TO MODIFICATION (“CR…" at bounding box center [422, 161] width 493 height 19
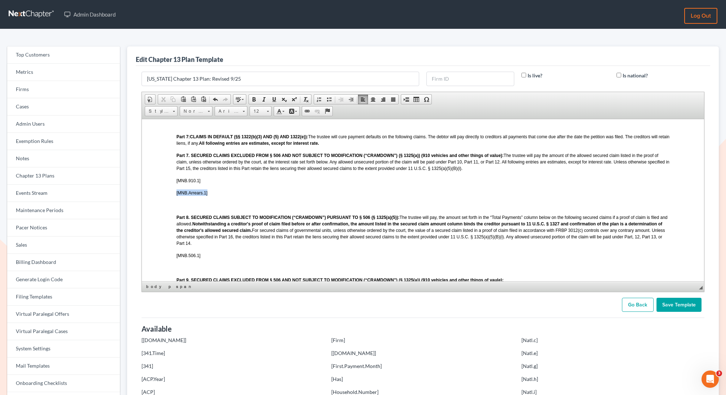
drag, startPoint x: 209, startPoint y: 202, endPoint x: 169, endPoint y: 201, distance: 40.3
click at [169, 201] on html "LOCAL FORM 3015-1 REVISED 09/2025 UNITED STATES BANKRUPTCY COURT DISTRICT OF MI…" at bounding box center [422, 225] width 562 height 1448
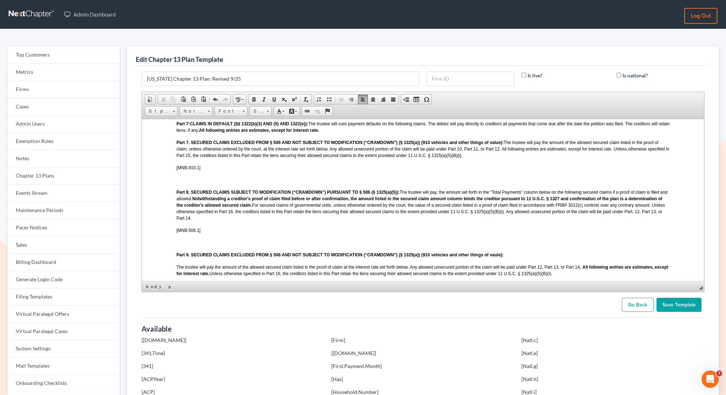
scroll to position [633, 0]
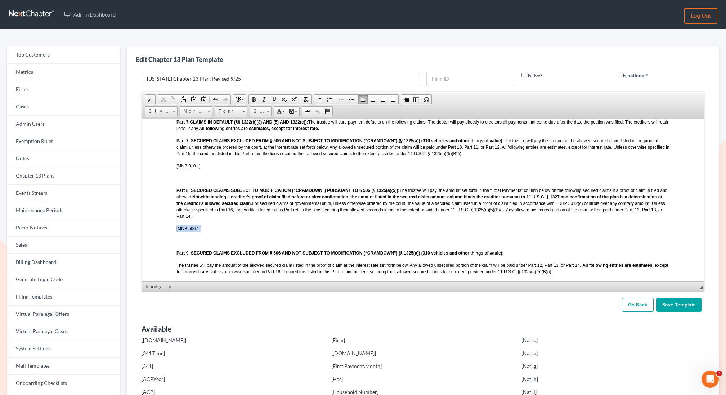
drag, startPoint x: 200, startPoint y: 239, endPoint x: 171, endPoint y: 238, distance: 29.2
click at [171, 238] on html "LOCAL FORM 3015-1 REVISED 09/2025 UNITED STATES BANKRUPTCY COURT DISTRICT OF MI…" at bounding box center [422, 204] width 562 height 1436
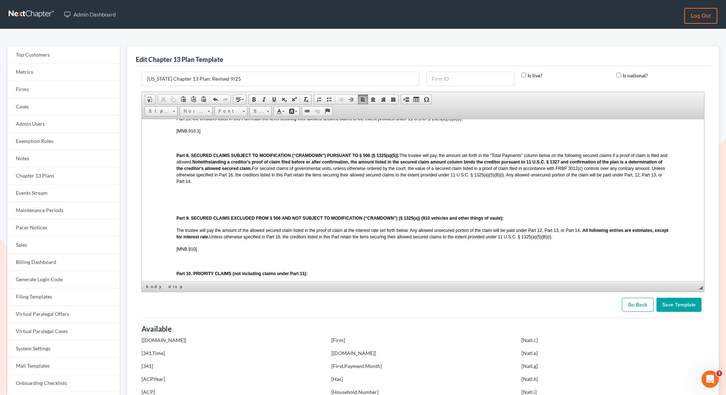
scroll to position [678, 0]
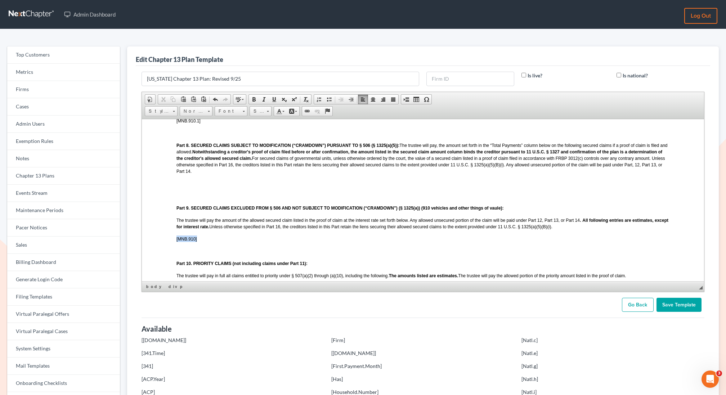
drag, startPoint x: 200, startPoint y: 247, endPoint x: 173, endPoint y: 247, distance: 27.4
click at [173, 247] on html "LOCAL FORM 3015-1 REVISED 09/2025 UNITED STATES BANKRUPTCY COURT DISTRICT OF MI…" at bounding box center [422, 159] width 562 height 1436
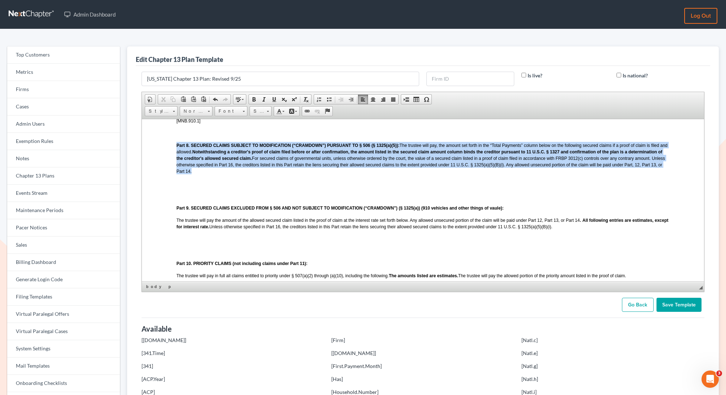
drag, startPoint x: 192, startPoint y: 180, endPoint x: 175, endPoint y: 154, distance: 31.2
click at [175, 154] on html "LOCAL FORM 3015-1 REVISED 09/2025 UNITED STATES BANKRUPTCY COURT DISTRICT OF MI…" at bounding box center [422, 159] width 562 height 1436
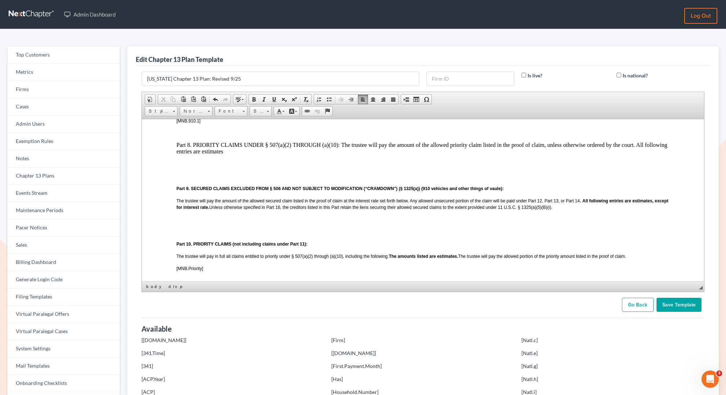
drag, startPoint x: 229, startPoint y: 156, endPoint x: 173, endPoint y: 153, distance: 55.9
click at [173, 153] on html "LOCAL FORM 3015-1 REVISED 09/2025 UNITED STATES BANKRUPTCY COURT DISTRICT OF MI…" at bounding box center [422, 149] width 562 height 1416
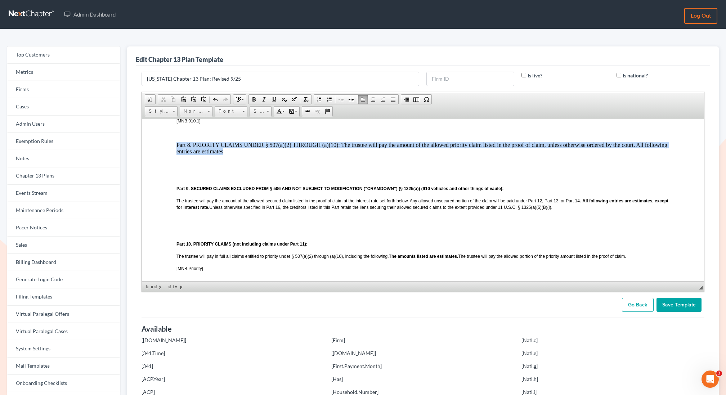
drag, startPoint x: 225, startPoint y: 159, endPoint x: 175, endPoint y: 153, distance: 50.5
click at [175, 153] on html "LOCAL FORM 3015-1 REVISED 09/2025 UNITED STATES BANKRUPTCY COURT DISTRICT OF MI…" at bounding box center [422, 149] width 562 height 1416
click at [222, 108] on span "Font" at bounding box center [227, 111] width 25 height 9
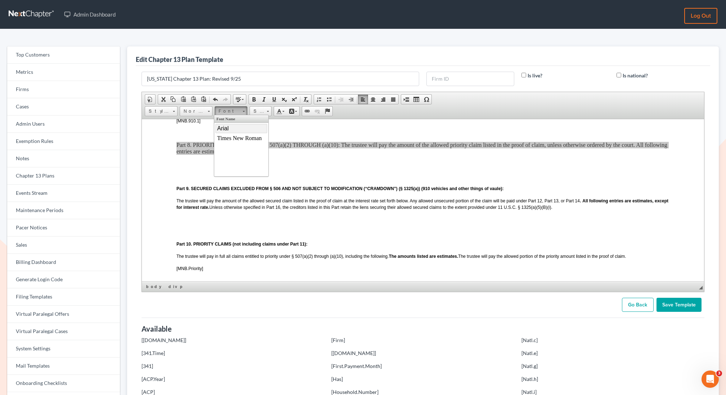
click at [237, 129] on link "Arial" at bounding box center [241, 127] width 52 height 9
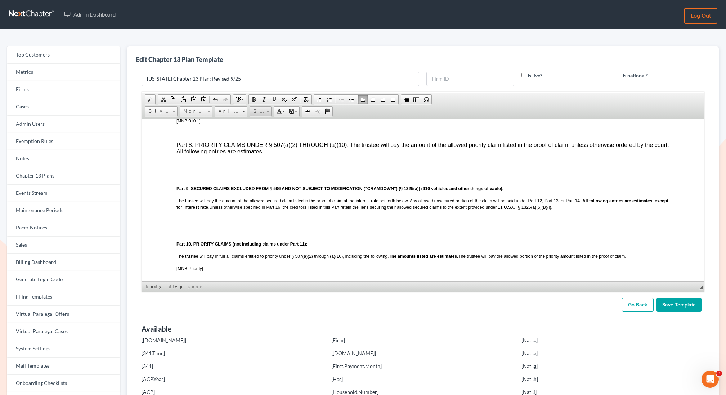
click at [255, 108] on span "Size" at bounding box center [257, 111] width 14 height 9
click at [260, 168] on link "12" at bounding box center [270, 166] width 41 height 9
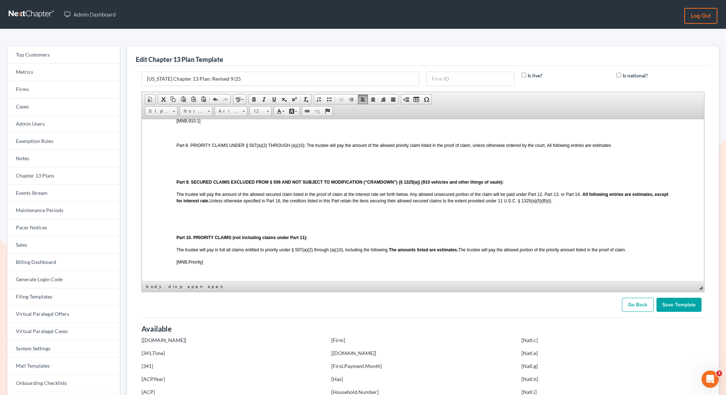
click at [303, 148] on span "Part 8. PRIORITY CLAIMS UNDER § 507(a)(2) THROUGH (a)(10): The trustee will pay…" at bounding box center [393, 145] width 435 height 5
drag, startPoint x: 304, startPoint y: 154, endPoint x: 175, endPoint y: 156, distance: 129.2
click at [175, 156] on html "LOCAL FORM 3015-1 REVISED 09/2025 UNITED STATES BANKRUPTCY COURT DISTRICT OF MI…" at bounding box center [422, 146] width 562 height 1410
click at [222, 160] on p at bounding box center [422, 157] width 493 height 6
drag, startPoint x: 306, startPoint y: 154, endPoint x: 294, endPoint y: 154, distance: 11.5
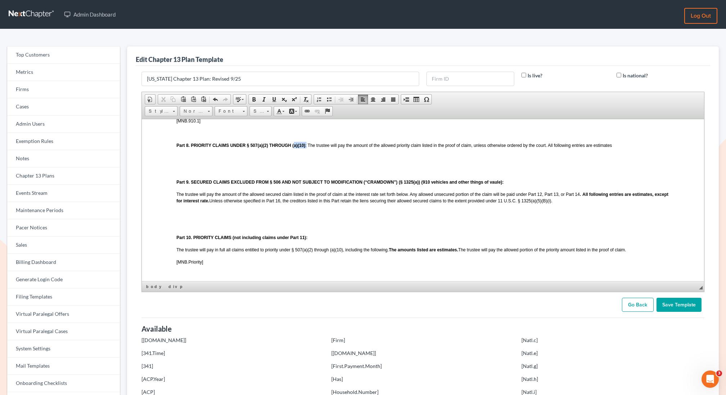
click at [294, 148] on span "Part 8. PRIORITY CLAIMS UNDER § 507(a)(2) THROUGH (a)(10) : The trustee will pa…" at bounding box center [393, 145] width 435 height 5
click at [307, 160] on p at bounding box center [422, 157] width 493 height 6
click at [201, 160] on span "[MNB.Priority]" at bounding box center [189, 157] width 27 height 5
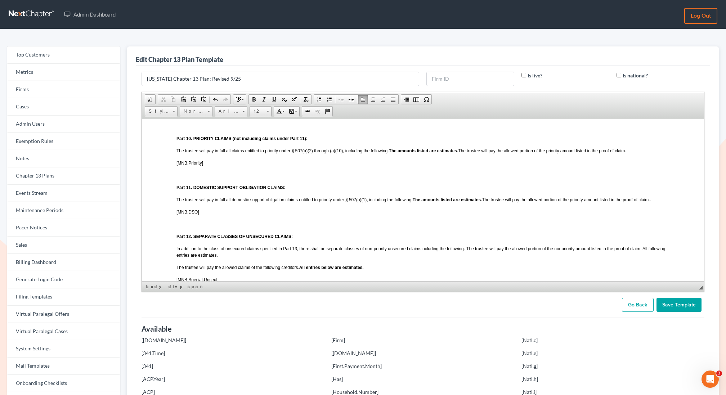
scroll to position [780, 0]
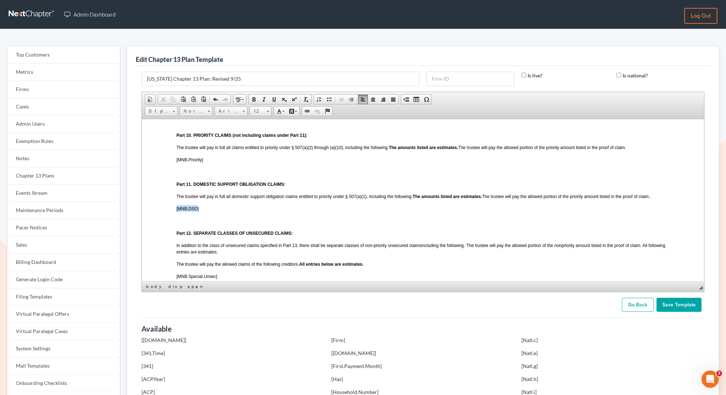
drag, startPoint x: 198, startPoint y: 220, endPoint x: 175, endPoint y: 219, distance: 23.1
click at [175, 219] on html "LOCAL FORM 3015-1 REVISED 09/2025 UNITED STATES BANKRUPTCY COURT DISTRICT OF MI…" at bounding box center [422, 44] width 562 height 1410
drag, startPoint x: 198, startPoint y: 219, endPoint x: 203, endPoint y: 219, distance: 5.4
drag, startPoint x: 203, startPoint y: 219, endPoint x: 174, endPoint y: 220, distance: 28.8
click at [174, 220] on html "LOCAL FORM 3015-1 REVISED 09/2025 UNITED STATES BANKRUPTCY COURT DISTRICT OF MI…" at bounding box center [422, 44] width 562 height 1410
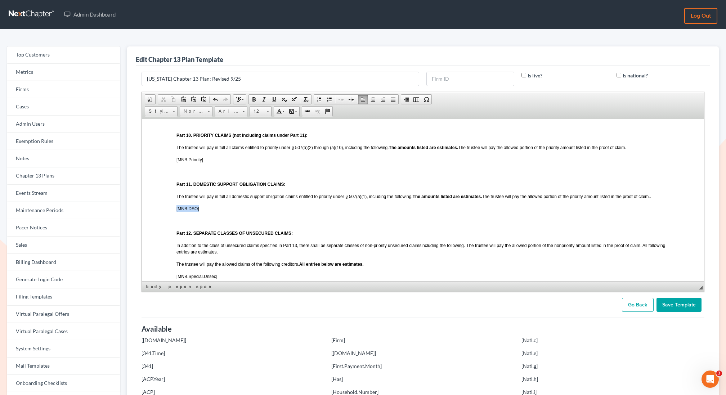
copy span "[MNB.DSO]"
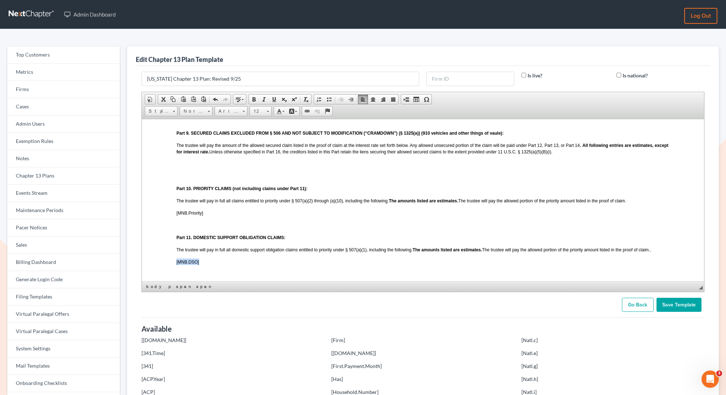
scroll to position [693, 0]
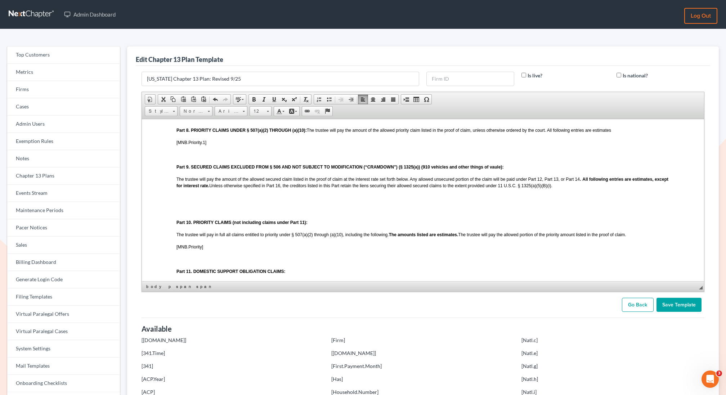
click at [196, 201] on p at bounding box center [422, 197] width 493 height 6
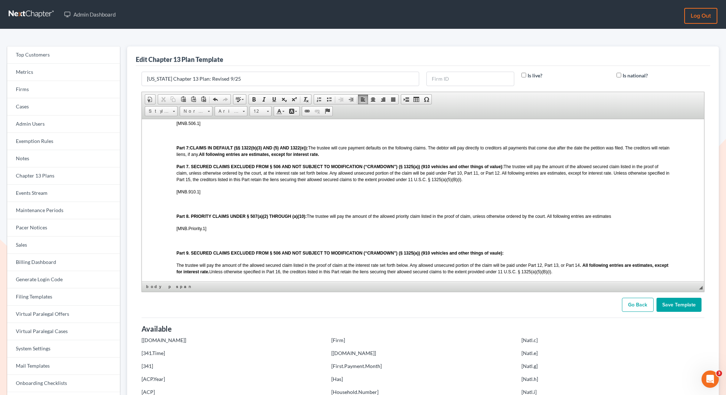
scroll to position [605, 0]
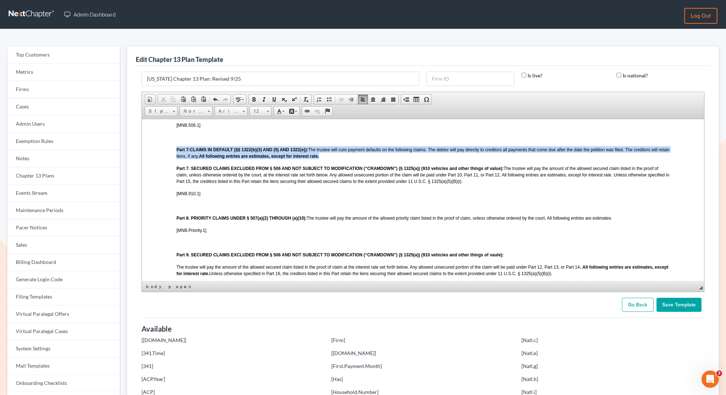
drag, startPoint x: 337, startPoint y: 162, endPoint x: 170, endPoint y: 151, distance: 167.4
click at [170, 151] on html "LOCAL FORM 3015-1 REVISED 09/2025 UNITED STATES BANKRUPTCY COURT DISTRICT OF MI…" at bounding box center [422, 219] width 562 height 1410
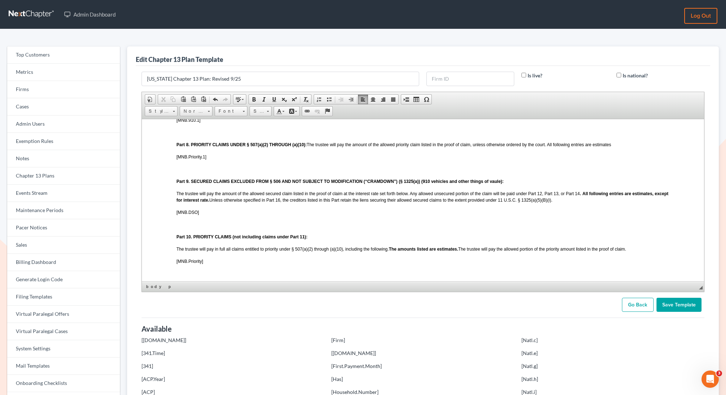
scroll to position [662, 0]
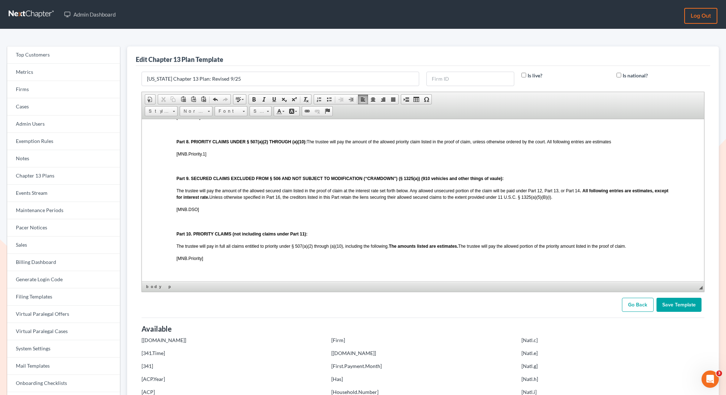
drag, startPoint x: 560, startPoint y: 209, endPoint x: 176, endPoint y: 188, distance: 384.7
click at [176, 188] on body "LOCAL FORM 3015-1 REVISED 09/2025 UNITED STATES BANKRUPTCY COURT DISTRICT OF MI…" at bounding box center [422, 152] width 493 height 1322
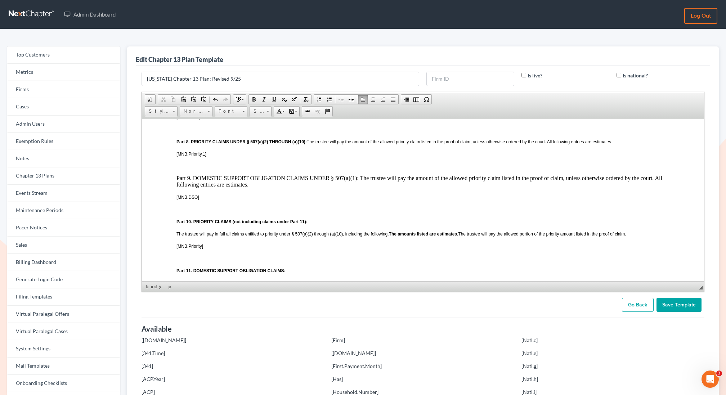
drag, startPoint x: 253, startPoint y: 193, endPoint x: 168, endPoint y: 186, distance: 85.3
click at [168, 186] on html "LOCAL FORM 3015-1 REVISED 09/2025 UNITED STATES BANKRUPTCY COURT DISTRICT OF MI…" at bounding box center [422, 145] width 562 height 1379
click at [234, 111] on span "Font" at bounding box center [227, 111] width 25 height 9
click at [233, 123] on link "Arial" at bounding box center [241, 127] width 52 height 9
click at [267, 107] on span at bounding box center [268, 110] width 2 height 7
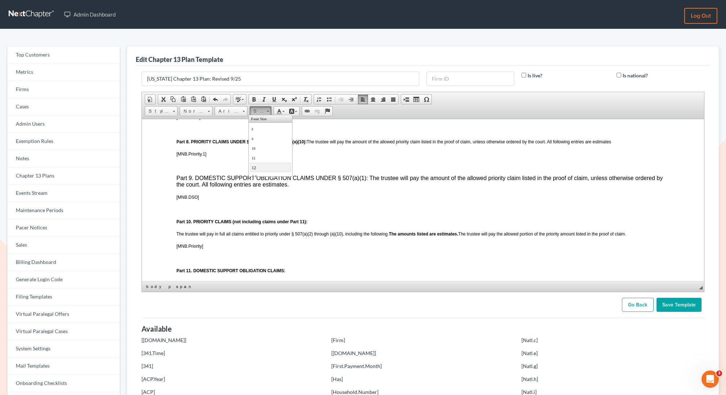
click at [267, 167] on link "12" at bounding box center [270, 166] width 41 height 9
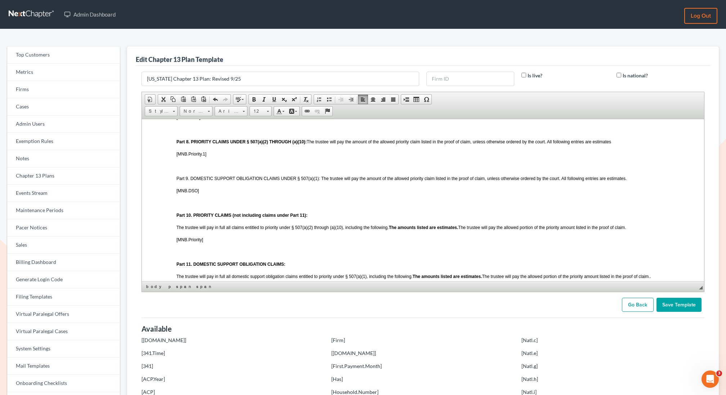
click at [319, 181] on span "Part 9. DOMESTIC SUPPORT OBLIGATION CLAIMS UNDER § 507(a)(1): The trustee will …" at bounding box center [401, 178] width 450 height 5
drag, startPoint x: 320, startPoint y: 188, endPoint x: 172, endPoint y: 187, distance: 148.0
click at [171, 187] on html "LOCAL FORM 3015-1 REVISED 09/2025 UNITED STATES BANKRUPTCY COURT DISTRICT OF MI…" at bounding box center [422, 142] width 562 height 1372
click at [234, 193] on p "[MNB.DSO]" at bounding box center [422, 190] width 493 height 6
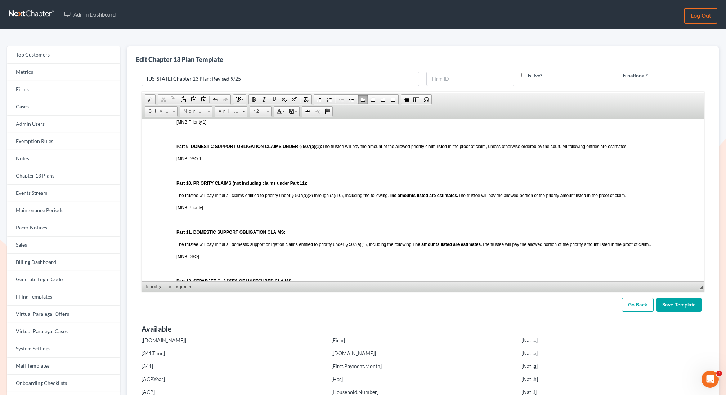
scroll to position [689, 0]
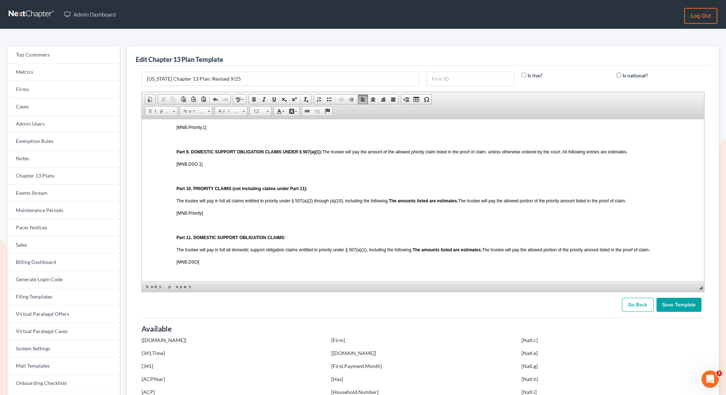
drag, startPoint x: 203, startPoint y: 222, endPoint x: 178, endPoint y: 199, distance: 34.2
click at [178, 199] on body "LOCAL FORM 3015-1 REVISED 09/2025 UNITED STATES BANKRUPTCY COURT DISTRICT OF MI…" at bounding box center [422, 115] width 493 height 1303
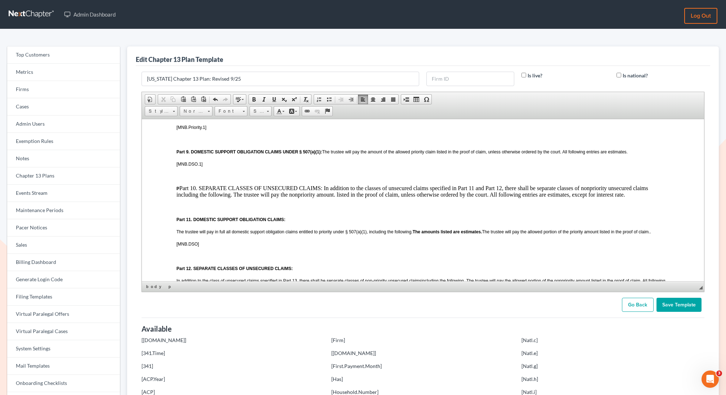
click at [176, 191] on span "P" at bounding box center [177, 188] width 3 height 5
click at [180, 198] on p "P Part 10. SEPARATE CLASSES OF UNSECURED CLAIMS: In addition to the classes of …" at bounding box center [422, 191] width 493 height 13
click at [196, 198] on p "Part 10. SEPARATE CLASSES OF UNSECURED CLAIMS: In addition to the classes of un…" at bounding box center [422, 191] width 493 height 13
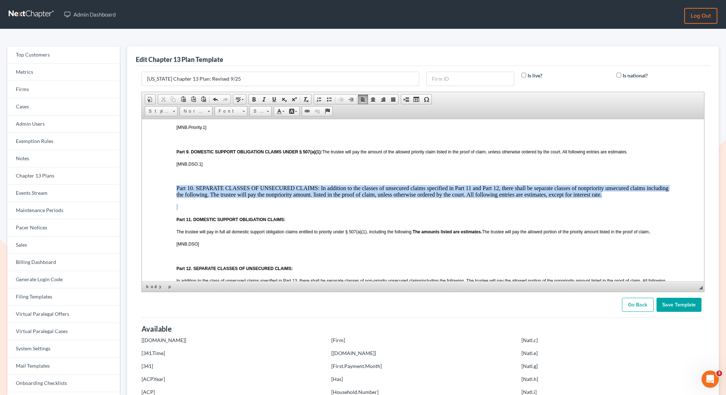
click at [196, 198] on p "Part 10. SEPARATE CLASSES OF UNSECURED CLAIMS: In addition to the classes of un…" at bounding box center [422, 191] width 493 height 13
click at [226, 111] on span "Font" at bounding box center [227, 111] width 25 height 9
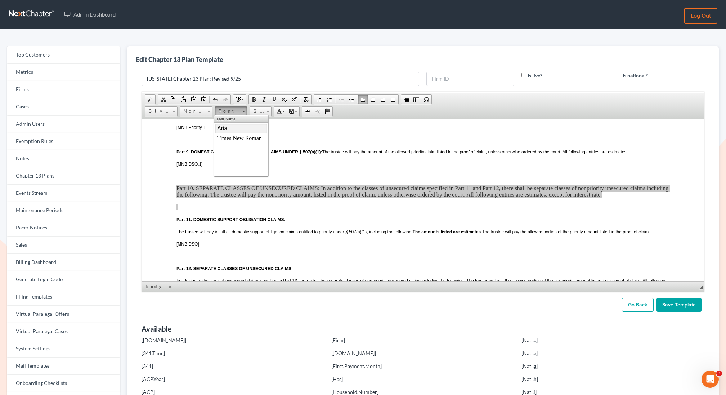
click at [228, 131] on span "Arial" at bounding box center [223, 128] width 12 height 6
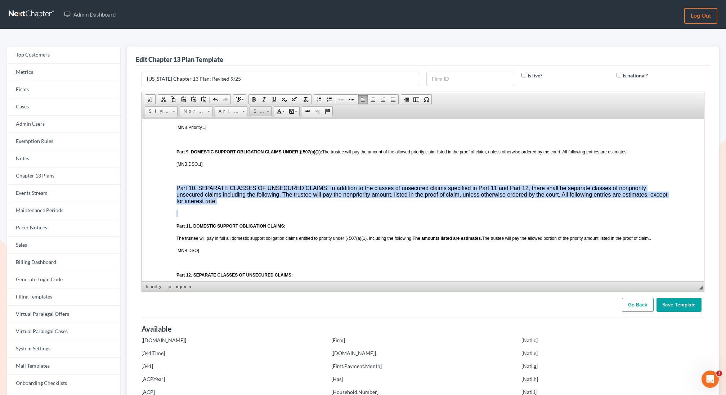
click at [257, 109] on span "Size" at bounding box center [257, 111] width 14 height 9
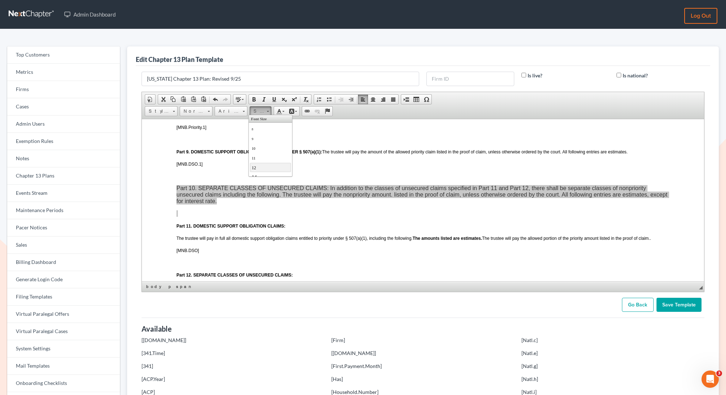
click at [259, 168] on link "12" at bounding box center [270, 166] width 41 height 9
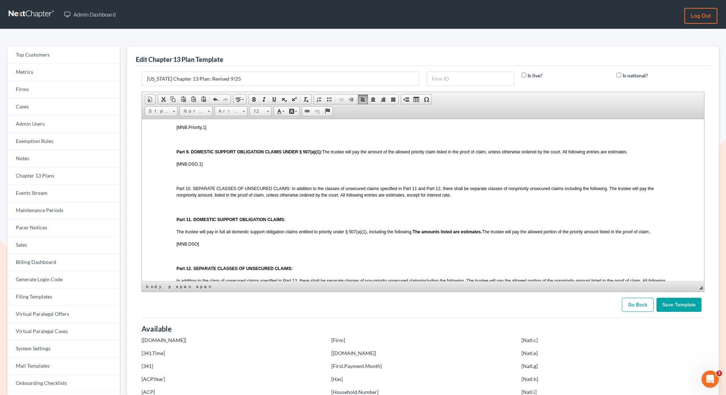
click at [417, 197] on span "Part 10. SEPARATE CLASSES OF UNSECURED CLAIMS: In addition to the classes of un…" at bounding box center [414, 192] width 477 height 12
drag, startPoint x: 289, startPoint y: 197, endPoint x: 172, endPoint y: 195, distance: 117.4
click at [172, 195] on html "LOCAL FORM 3015-1 REVISED 09/2025 UNITED STATES BANKRUPTCY COURT DISTRICT OF MI…" at bounding box center [422, 107] width 562 height 1354
click at [233, 210] on p at bounding box center [422, 206] width 493 height 6
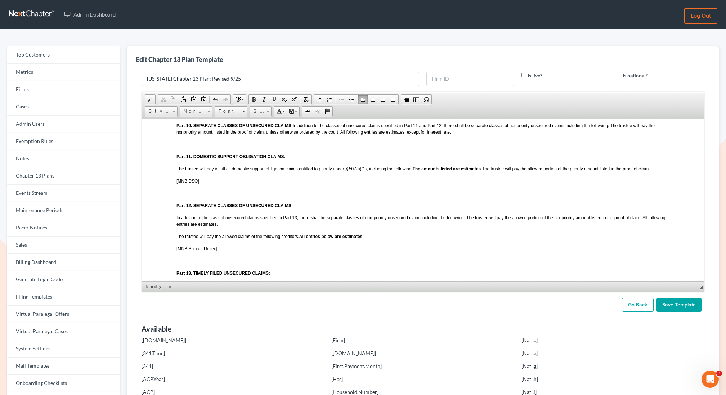
scroll to position [753, 0]
drag, startPoint x: 223, startPoint y: 260, endPoint x: 194, endPoint y: 259, distance: 28.5
click at [194, 250] on p "[MNB.Special.Unsec]" at bounding box center [422, 246] width 493 height 6
click at [227, 250] on p "[MNB.Special.Unsec]" at bounding box center [422, 246] width 493 height 6
drag, startPoint x: 224, startPoint y: 259, endPoint x: 174, endPoint y: 260, distance: 50.8
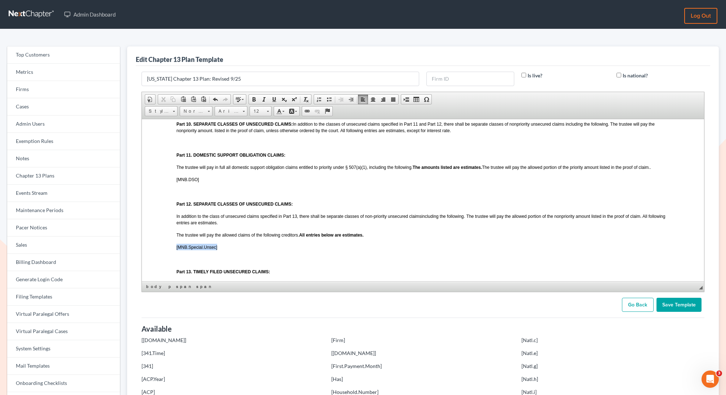
click at [174, 260] on html "LOCAL FORM 3015-1 REVISED 09/2025 UNITED STATES BANKRUPTCY COURT DISTRICT OF MI…" at bounding box center [422, 42] width 562 height 1354
copy span "[MNB.Special.Unsec]"
click at [198, 148] on body "LOCAL FORM 3015-1 REVISED 09/2025 UNITED STATES BANKRUPTCY COURT DISTRICT OF MI…" at bounding box center [422, 42] width 493 height 1285
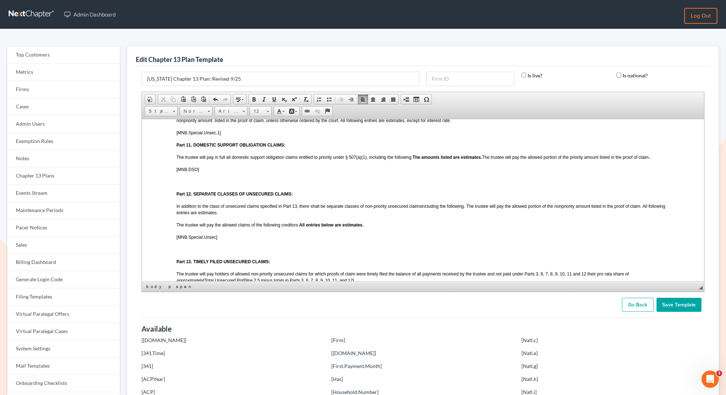
scroll to position [763, 0]
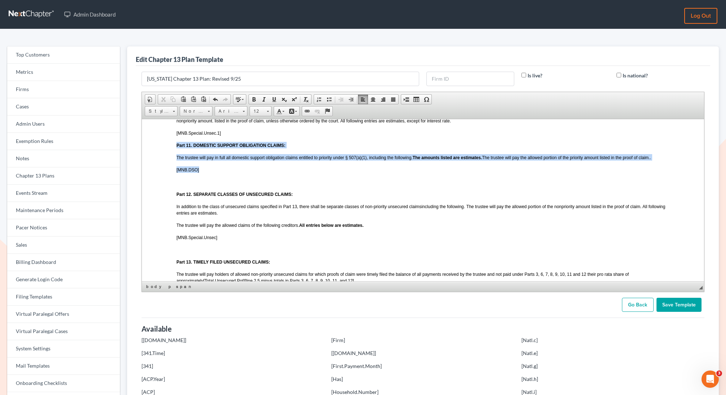
drag, startPoint x: 199, startPoint y: 180, endPoint x: 174, endPoint y: 153, distance: 36.2
click at [174, 153] on html "LOCAL FORM 3015-1 REVISED 09/2025 UNITED STATES BANKRUPTCY COURT DISTRICT OF MI…" at bounding box center [422, 33] width 562 height 1354
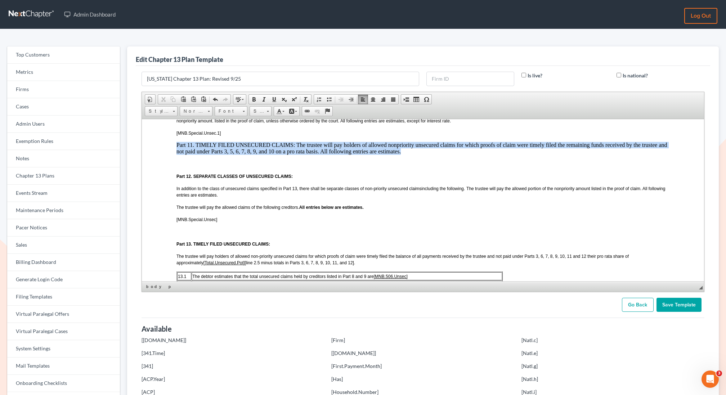
drag, startPoint x: 410, startPoint y: 161, endPoint x: 168, endPoint y: 152, distance: 242.8
click at [168, 152] on html "LOCAL FORM 3015-1 REVISED 09/2025 UNITED STATES BANKRUPTCY COURT DISTRICT OF MI…" at bounding box center [422, 24] width 562 height 1336
click at [233, 111] on span "Font" at bounding box center [227, 111] width 25 height 9
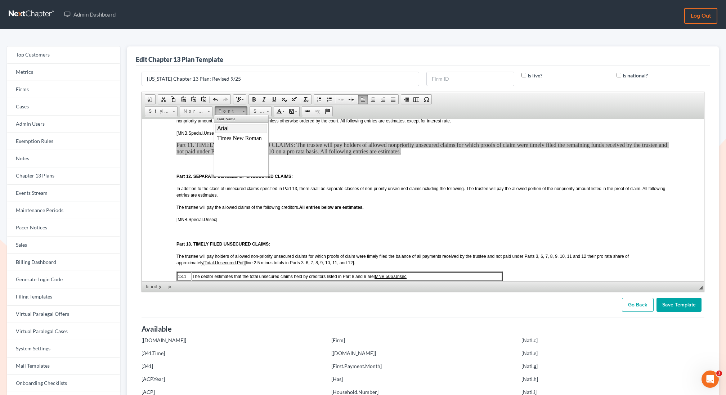
click at [234, 128] on link "Arial" at bounding box center [241, 127] width 52 height 9
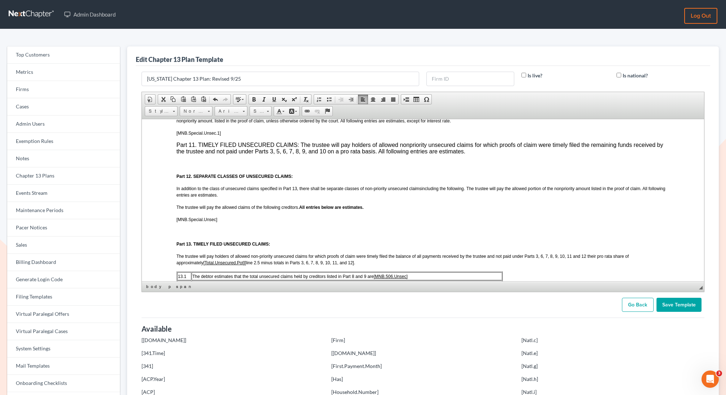
drag, startPoint x: 252, startPoint y: 116, endPoint x: 109, endPoint y: 0, distance: 183.7
click at [252, 116] on span "Size Size" at bounding box center [261, 112] width 24 height 12
click at [256, 109] on span "Size" at bounding box center [257, 111] width 14 height 9
click at [256, 168] on link "12" at bounding box center [270, 166] width 41 height 9
click at [235, 136] on p "[MNB.Special.Unsec.1]" at bounding box center [422, 132] width 493 height 6
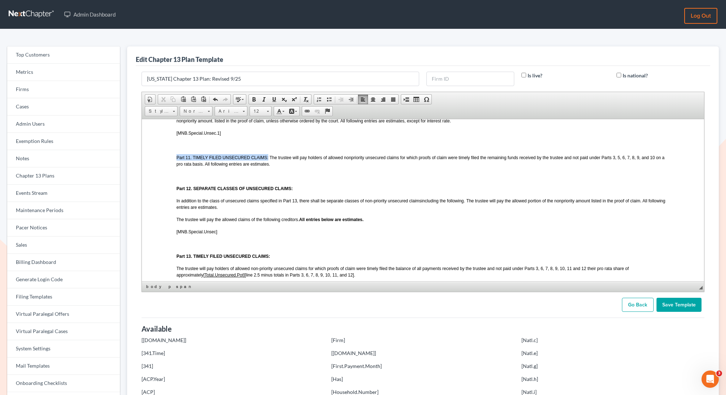
drag, startPoint x: 267, startPoint y: 168, endPoint x: 175, endPoint y: 168, distance: 92.5
click at [175, 168] on html "LOCAL FORM 3015-1 REVISED 09/2025 UNITED STATES BANKRUPTCY COURT DISTRICT OF MI…" at bounding box center [422, 30] width 562 height 1349
click at [244, 179] on p at bounding box center [422, 175] width 493 height 6
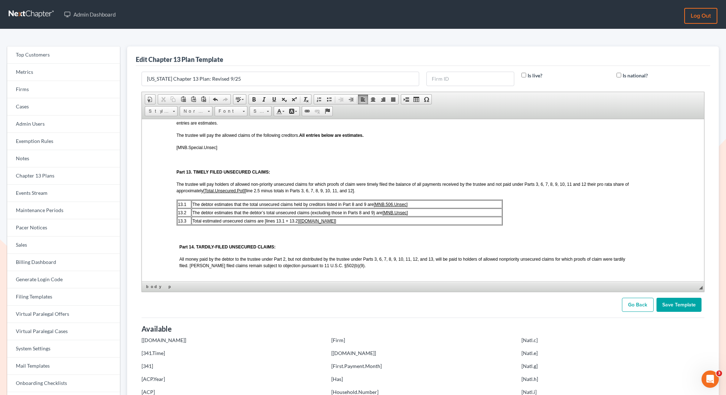
scroll to position [861, 0]
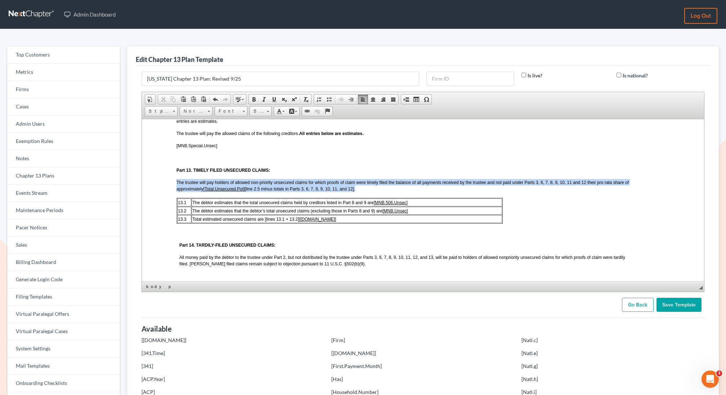
drag, startPoint x: 508, startPoint y: 235, endPoint x: 171, endPoint y: 213, distance: 338.1
copy span "The trustee will pay holders of allowed non-priority unsecured claims for which…"
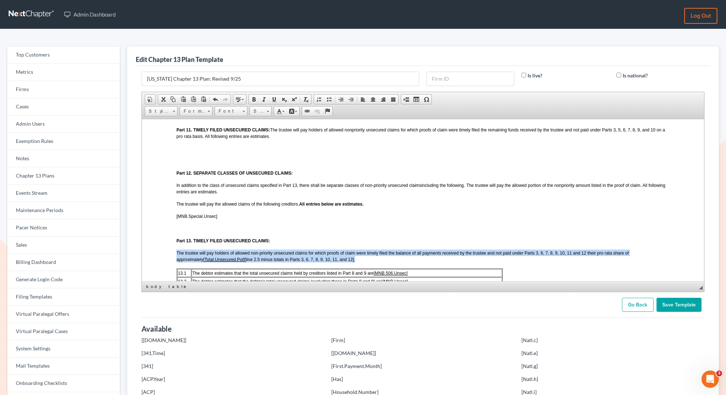
scroll to position [784, 0]
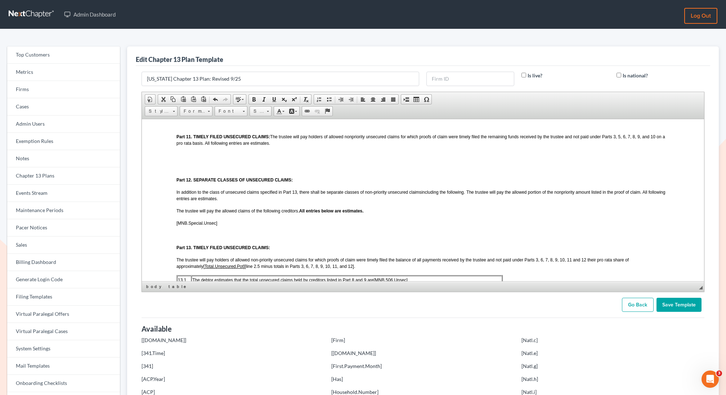
click at [202, 158] on p at bounding box center [422, 155] width 493 height 6
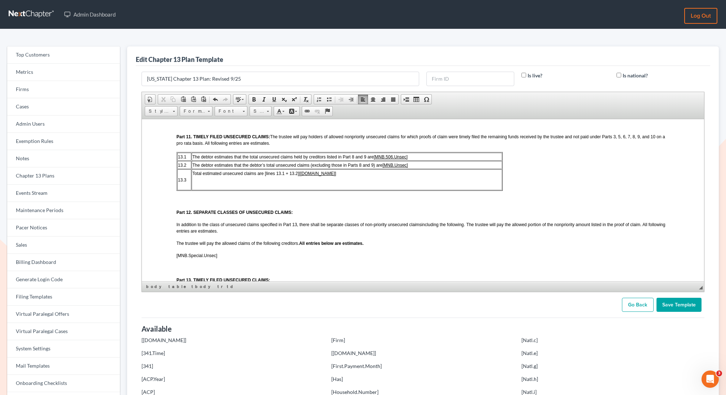
click at [182, 159] on span "13.1" at bounding box center [181, 156] width 8 height 5
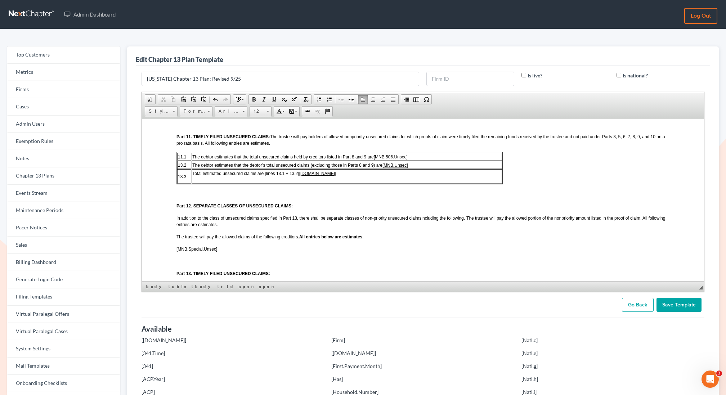
click at [181, 167] on span "13.2" at bounding box center [181, 164] width 8 height 5
click at [181, 179] on span "13.3" at bounding box center [181, 176] width 8 height 5
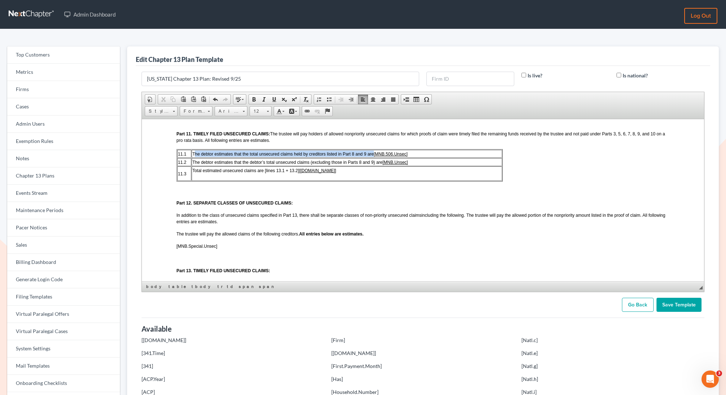
drag, startPoint x: 372, startPoint y: 165, endPoint x: 193, endPoint y: 161, distance: 179.7
click at [193, 157] on td "The debtor estimates that the total unsecured claims held by creditors listed i…" at bounding box center [346, 153] width 310 height 8
drag, startPoint x: 191, startPoint y: 165, endPoint x: 371, endPoint y: 164, distance: 179.6
click at [371, 156] on span "The debtor estimates that the total unsecured claims held by creditors listed i…" at bounding box center [299, 153] width 215 height 5
drag, startPoint x: 421, startPoint y: 165, endPoint x: 385, endPoint y: 163, distance: 36.0
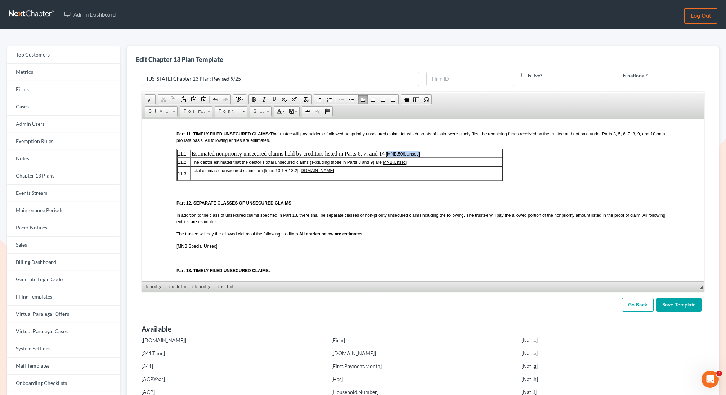
click at [384, 157] on td "Estimated nonpriority unsecured claims held by creditors listed in Parts 6, 7, …" at bounding box center [345, 153] width 311 height 8
copy u "[MNB.506.Unsec]"
click at [425, 157] on td "Estimated nonpriority unsecured claims held by creditors listed in Parts 6, 7, …" at bounding box center [345, 153] width 311 height 8
drag, startPoint x: 380, startPoint y: 172, endPoint x: 190, endPoint y: 173, distance: 190.1
click at [191, 165] on span "The debtor estimates that the debtor’s total unsecured claims (excluding those …" at bounding box center [299, 161] width 216 height 5
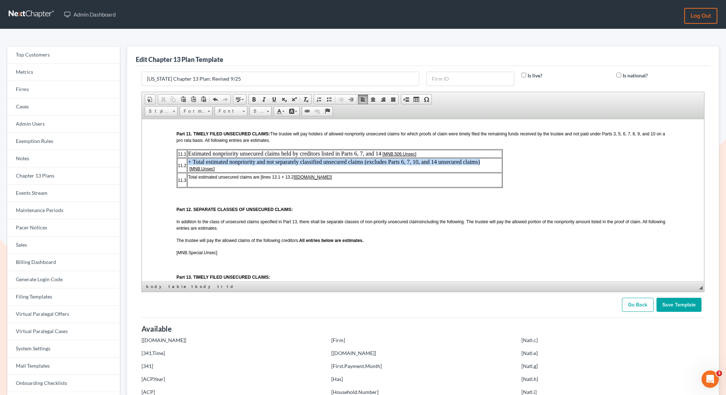
drag, startPoint x: 478, startPoint y: 171, endPoint x: 186, endPoint y: 171, distance: 292.0
click at [187, 171] on td "+ Total estimated nonpriority and not separately classified unsecured claims (e…" at bounding box center [344, 165] width 314 height 14
click at [228, 109] on span "Font" at bounding box center [227, 111] width 25 height 9
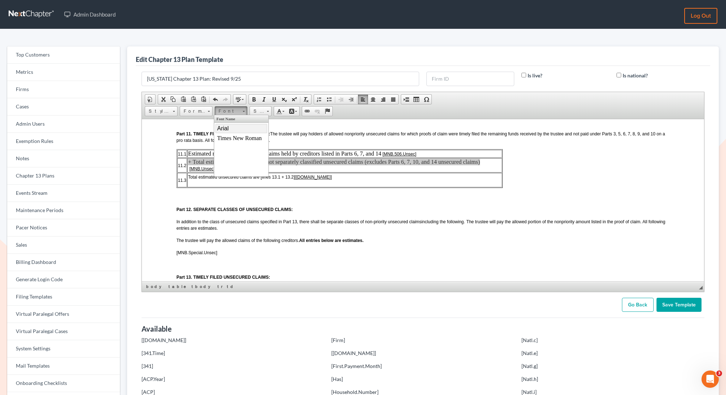
click at [227, 132] on link "Arial" at bounding box center [241, 127] width 52 height 9
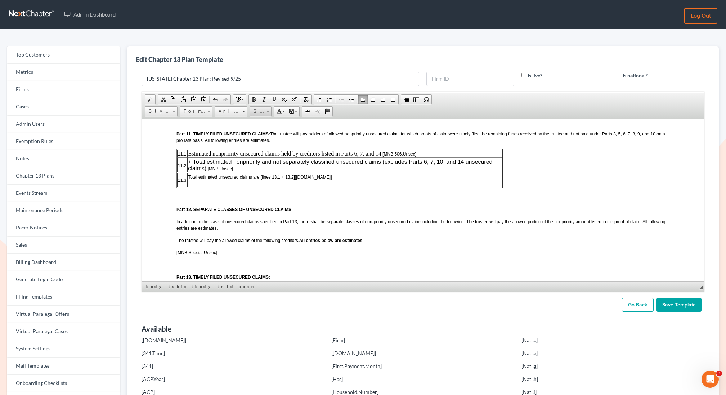
click at [257, 112] on span "Size" at bounding box center [257, 111] width 14 height 9
click at [260, 167] on link "12" at bounding box center [270, 166] width 41 height 9
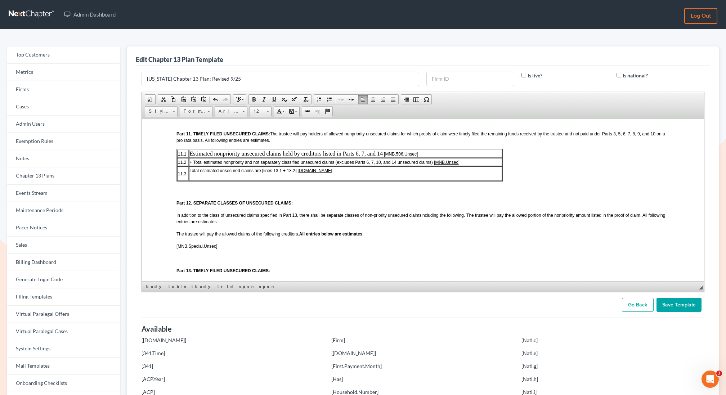
click at [262, 157] on td "Estimated nonpriority unsecured claims held by creditors listed in Parts 6, 7, …" at bounding box center [345, 153] width 313 height 8
drag, startPoint x: 381, startPoint y: 164, endPoint x: 184, endPoint y: 163, distance: 196.9
click at [184, 157] on tr "11.1 Estimated nonpriority unsecured claims held by creditors listed in Parts 6…" at bounding box center [339, 153] width 325 height 8
click at [233, 110] on span "Arial" at bounding box center [227, 111] width 25 height 9
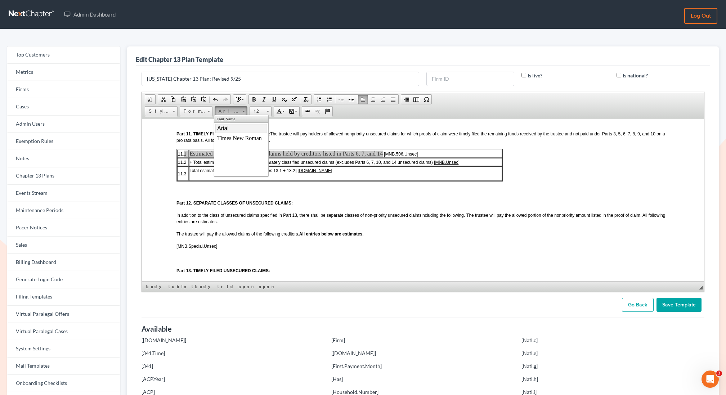
click at [236, 129] on link "Arial" at bounding box center [241, 127] width 52 height 9
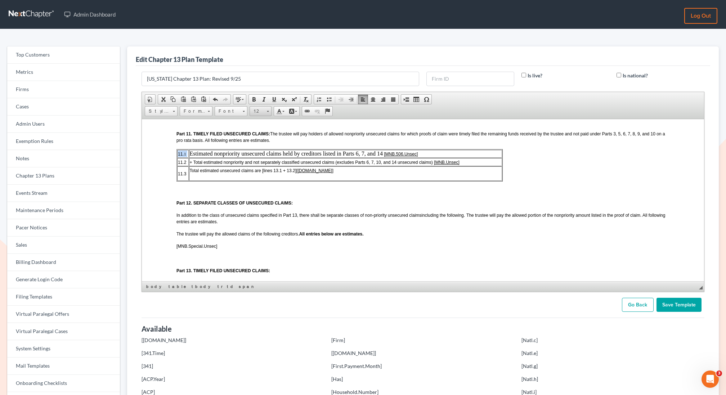
drag, startPoint x: 258, startPoint y: 109, endPoint x: 10, endPoint y: 5, distance: 269.9
click at [258, 109] on span "12" at bounding box center [257, 111] width 14 height 9
click at [257, 167] on link "12" at bounding box center [270, 166] width 41 height 9
click at [379, 157] on td "Estimated nonpriority unsecured claims held by creditors listed in Parts 6, 7, …" at bounding box center [345, 153] width 312 height 8
drag, startPoint x: 380, startPoint y: 165, endPoint x: 183, endPoint y: 166, distance: 197.3
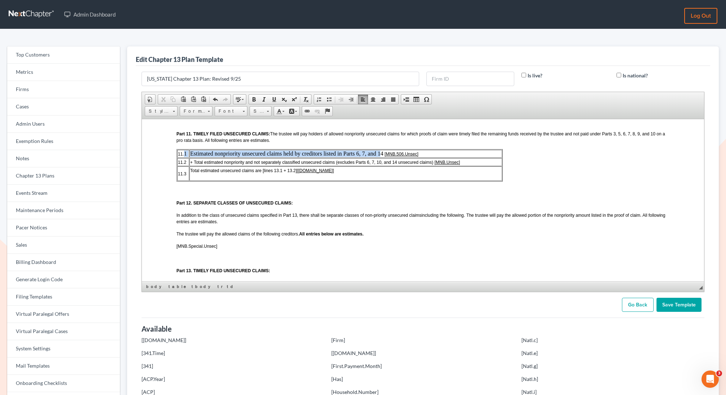
click at [183, 157] on tr "11. 1 Estimated nonpriority unsecured claims held by creditors listed in Parts …" at bounding box center [339, 153] width 325 height 8
click at [235, 110] on span "Font" at bounding box center [227, 111] width 25 height 9
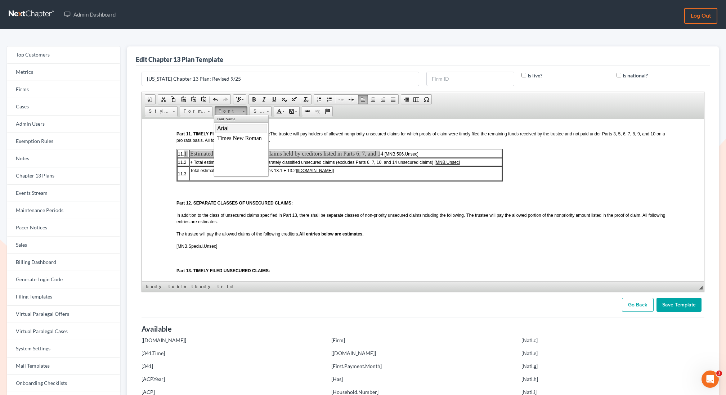
click at [228, 128] on span "Arial" at bounding box center [223, 128] width 12 height 6
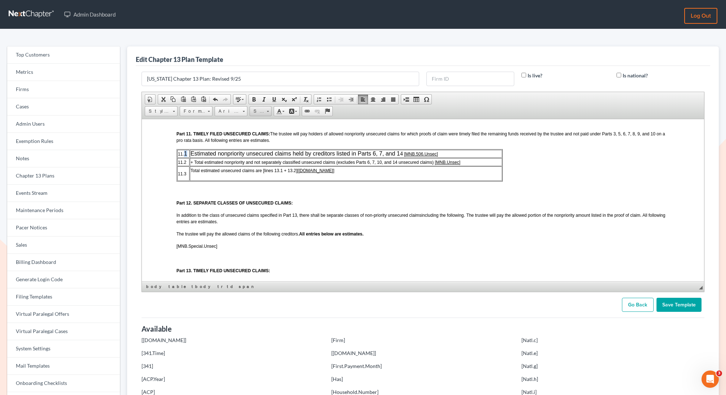
click at [255, 108] on span "Size" at bounding box center [257, 111] width 14 height 9
click at [256, 166] on span "12" at bounding box center [254, 167] width 4 height 5
click at [249, 173] on span "Total estimated unsecured claims are [lines 13.1 + 13.2] [Unsecured.Total]" at bounding box center [261, 170] width 144 height 5
drag, startPoint x: 294, startPoint y: 181, endPoint x: 188, endPoint y: 181, distance: 106.6
click at [189, 180] on td "Total estimated unsecured claims are [lines 13.1 + 13.2] [Unsecured.Total]" at bounding box center [345, 173] width 313 height 14
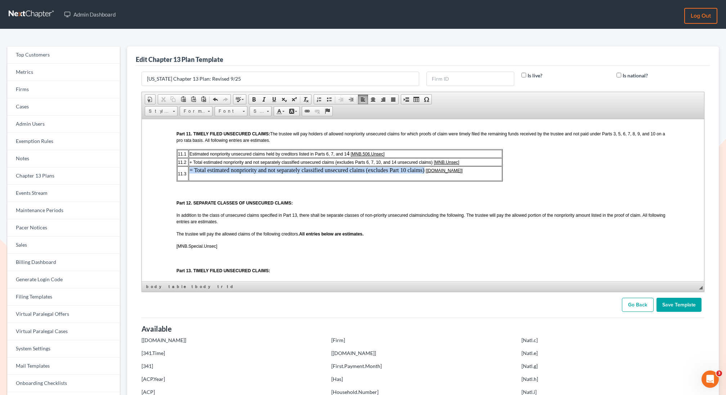
drag, startPoint x: 422, startPoint y: 180, endPoint x: 189, endPoint y: 182, distance: 232.9
click at [189, 180] on td "= Total estimated nonpriority and not separately classified unsecured claims (e…" at bounding box center [344, 173] width 313 height 14
click at [229, 111] on span "Font" at bounding box center [227, 111] width 25 height 9
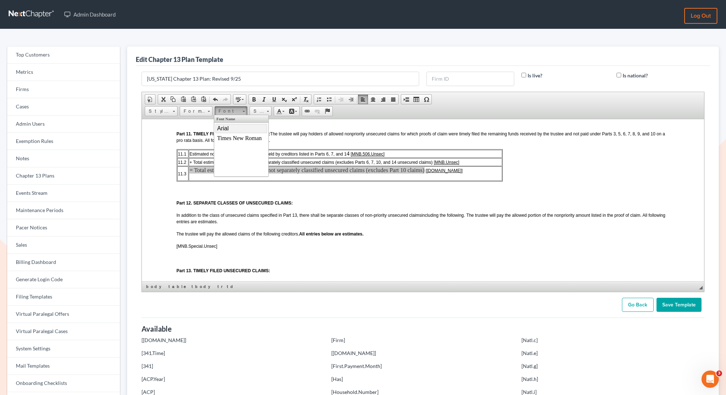
click at [225, 129] on span "Arial" at bounding box center [223, 128] width 12 height 6
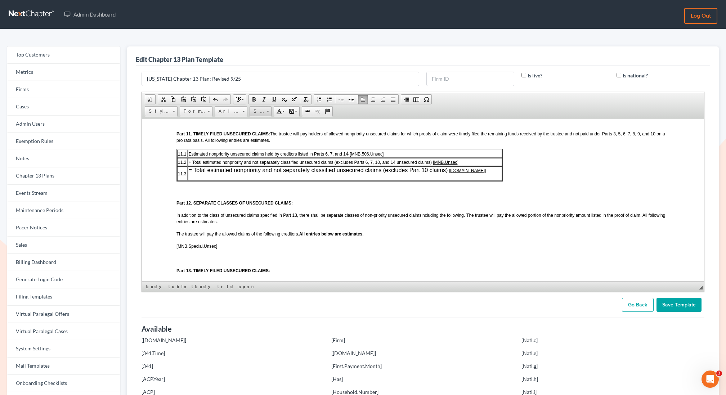
click at [261, 110] on span "Size" at bounding box center [257, 111] width 14 height 9
click at [260, 167] on link "12" at bounding box center [270, 166] width 41 height 9
click at [223, 180] on td "= Total estimated nonpriority and not separately classified unsecured claims (e…" at bounding box center [345, 173] width 313 height 14
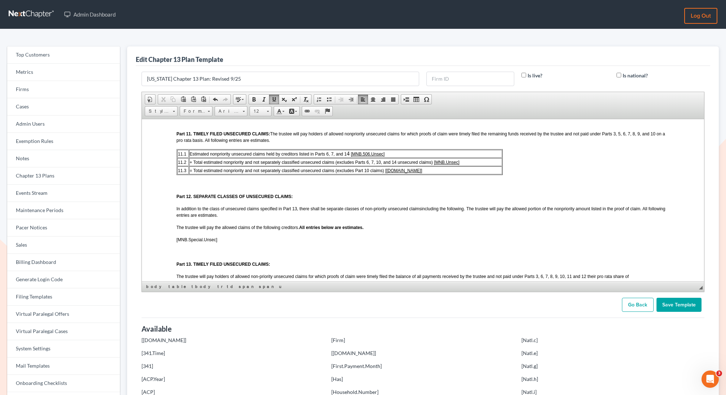
drag, startPoint x: 418, startPoint y: 181, endPoint x: 383, endPoint y: 182, distance: 34.2
click at [383, 174] on td "= Total estimated nonpriority and not separately classified unsecured claims (e…" at bounding box center [345, 170] width 313 height 8
copy u "[[DOMAIN_NAME]]"
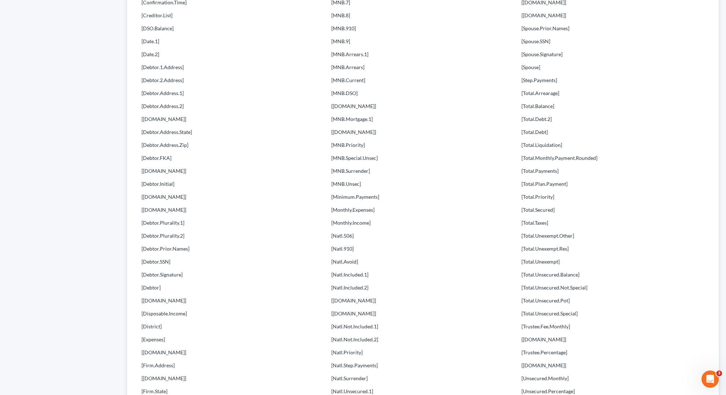
scroll to position [639, 0]
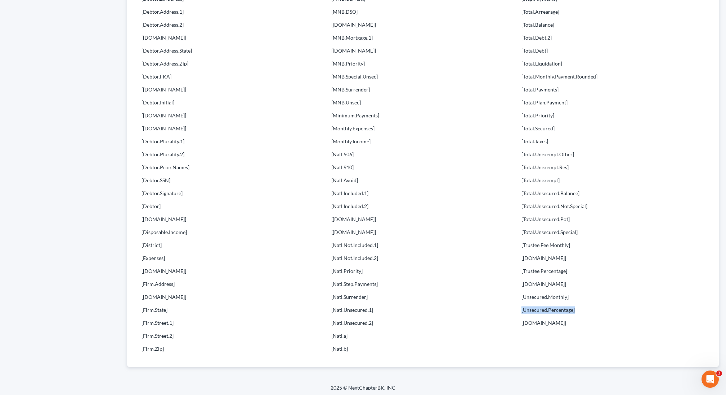
drag, startPoint x: 575, startPoint y: 307, endPoint x: 521, endPoint y: 310, distance: 53.3
click at [521, 310] on p "[Unsecured.Percentage]" at bounding box center [612, 309] width 183 height 7
copy p "[Unsecured.Percentage]"
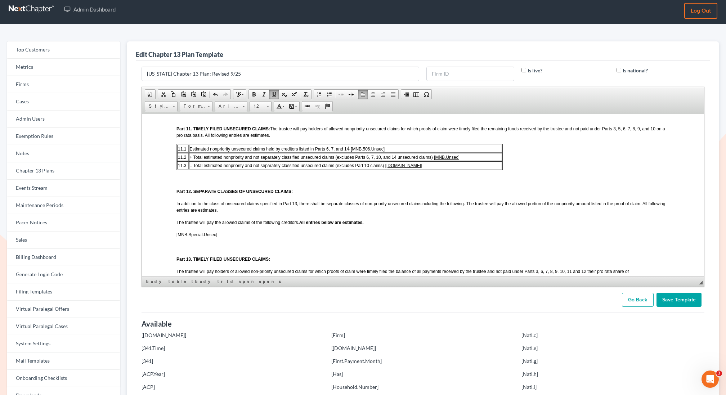
scroll to position [0, 0]
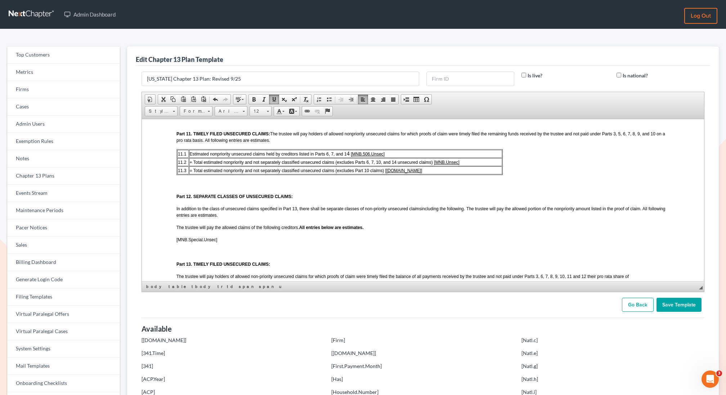
click at [419, 174] on td "= Total estimated nonpriority and not separately classified unsecured claims (e…" at bounding box center [345, 170] width 313 height 8
click at [487, 214] on span "Insert Row After" at bounding box center [497, 212] width 42 height 9
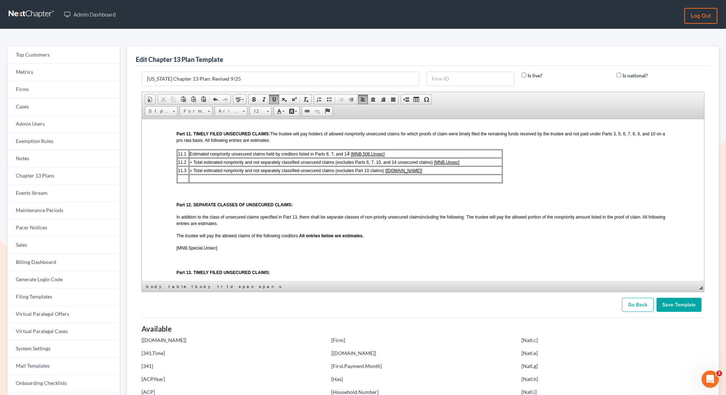
click at [209, 182] on td at bounding box center [345, 178] width 313 height 8
click at [181, 182] on td at bounding box center [183, 178] width 12 height 8
click at [202, 182] on td at bounding box center [345, 178] width 313 height 8
drag, startPoint x: 185, startPoint y: 180, endPoint x: 176, endPoint y: 179, distance: 8.3
click at [177, 174] on td "11.3" at bounding box center [183, 170] width 12 height 8
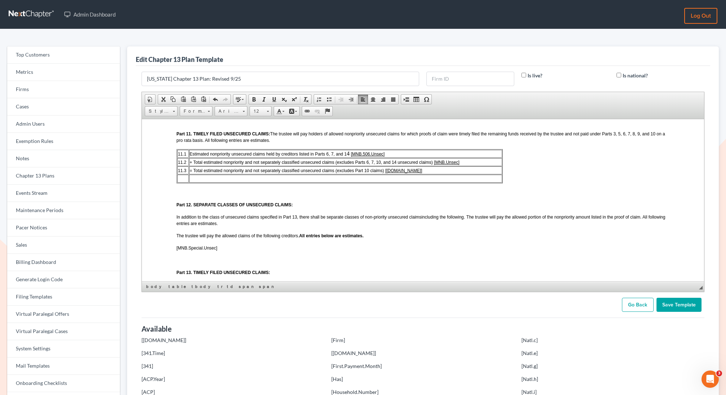
drag, startPoint x: 183, startPoint y: 161, endPoint x: 182, endPoint y: 177, distance: 16.9
click at [182, 177] on tbody "11. 1 Estimated nonpriority unsecured claims held by creditors listed in Parts …" at bounding box center [339, 165] width 325 height 33
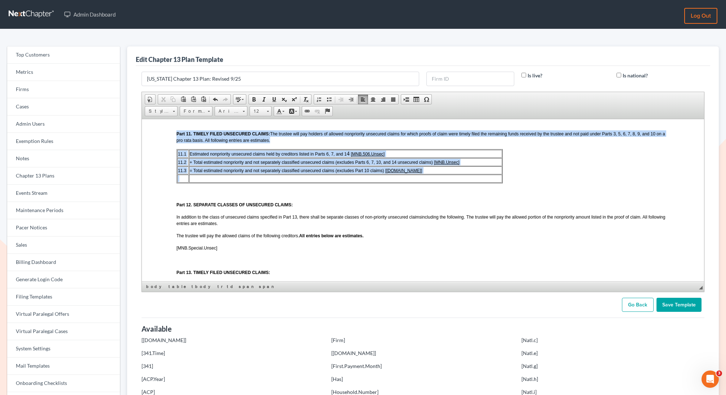
drag, startPoint x: 181, startPoint y: 188, endPoint x: 174, endPoint y: 166, distance: 22.6
click at [174, 167] on html "LOCAL FORM 3015-1 REVISED 09/2025 UNITED STATES BANKRUPTCY COURT DISTRICT OF MI…" at bounding box center [422, 26] width 562 height 1389
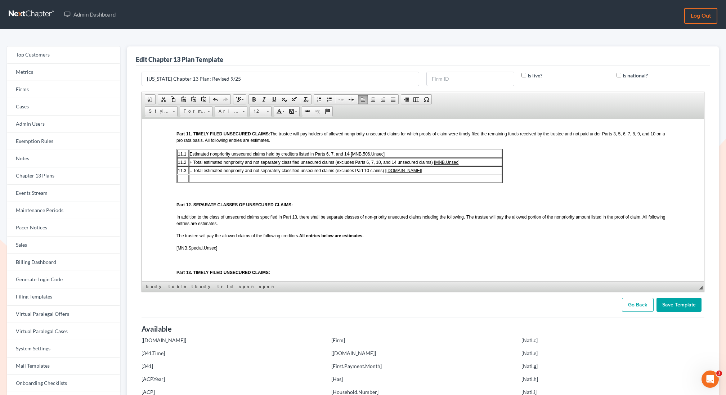
click at [186, 182] on td at bounding box center [183, 178] width 12 height 8
click at [181, 156] on span "11. 1" at bounding box center [181, 153] width 8 height 5
click at [194, 182] on td at bounding box center [345, 178] width 313 height 8
click at [189, 181] on span "[Unsecured.Percentage]" at bounding box center [216, 178] width 54 height 6
drag, startPoint x: 426, startPoint y: 187, endPoint x: 188, endPoint y: 188, distance: 238.7
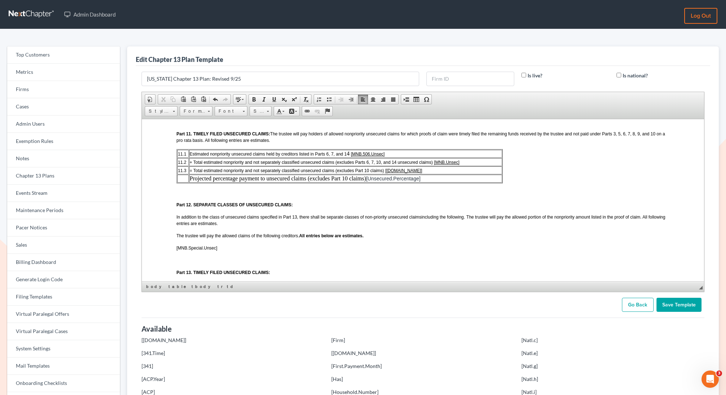
click at [189, 182] on td "Projected percentage payment to unsecured claims (excludes Part 10 claims) ​ [U…" at bounding box center [345, 178] width 313 height 8
click at [234, 111] on span "Font" at bounding box center [227, 111] width 25 height 9
click at [229, 128] on link "Arial" at bounding box center [241, 127] width 52 height 9
click at [260, 108] on span "Size" at bounding box center [257, 111] width 14 height 9
click at [264, 167] on link "12" at bounding box center [270, 166] width 41 height 9
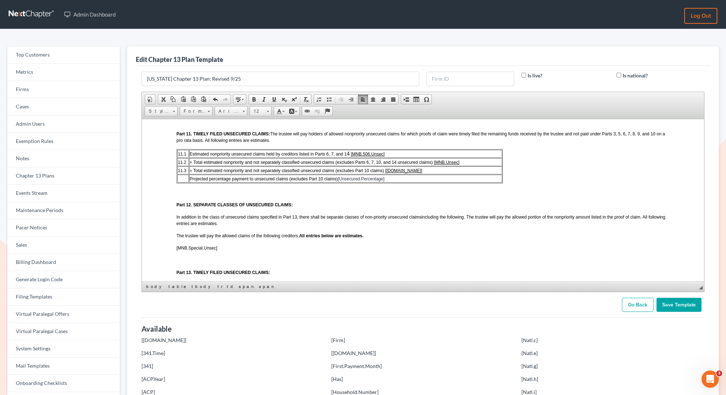
click at [182, 173] on span "11.3" at bounding box center [181, 170] width 8 height 5
click at [181, 165] on span "11.2" at bounding box center [181, 161] width 8 height 5
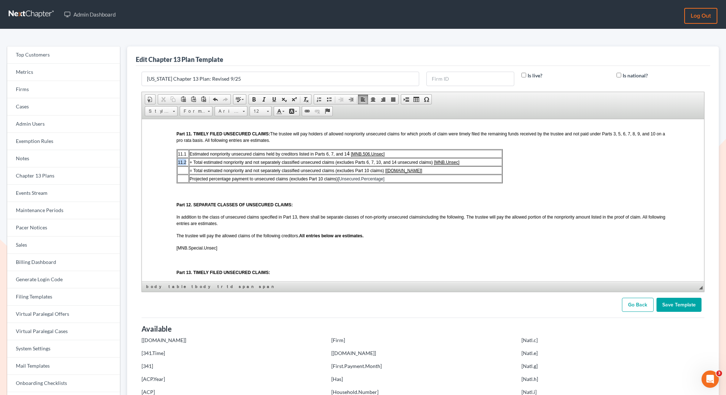
click at [181, 165] on span "11.2" at bounding box center [181, 161] width 8 height 5
click at [179, 156] on span "11. 1" at bounding box center [181, 153] width 8 height 5
click at [245, 212] on span "Delete Columns" at bounding box center [256, 212] width 48 height 9
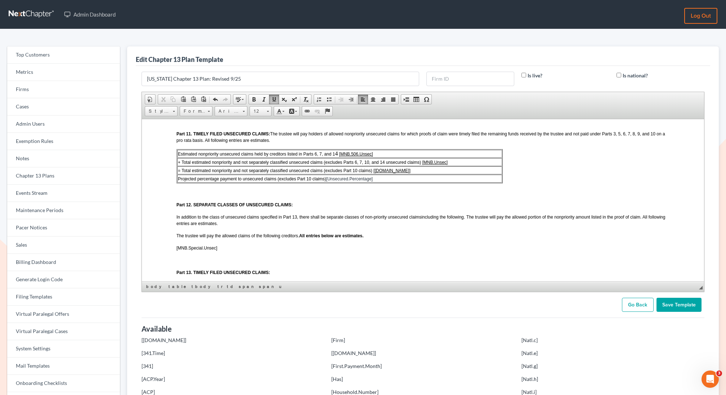
click at [475, 157] on td "Estimated nonpriority unsecured claims held by creditors listed in Parts 6, 7, …" at bounding box center [339, 153] width 325 height 8
click at [536, 204] on span "Insert Column After" at bounding box center [555, 206] width 48 height 9
drag, startPoint x: 374, startPoint y: 164, endPoint x: 338, endPoint y: 166, distance: 36.1
click at [337, 157] on td "Estimated nonpriority unsecured claims held by creditors listed in Parts 6, 7, …" at bounding box center [338, 153] width 323 height 8
copy span "[MNB.506.Unsec]"
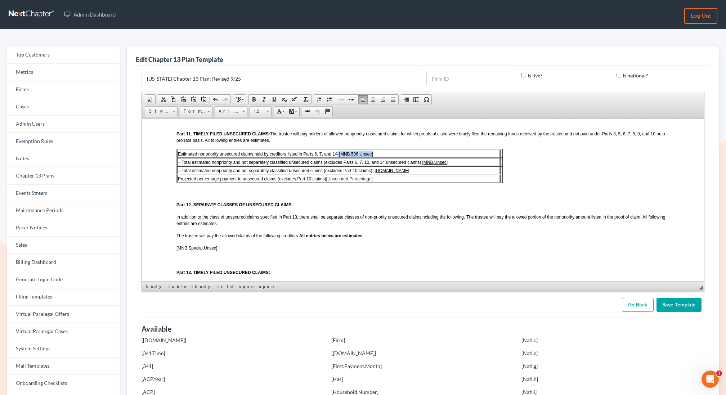
click at [338, 156] on span "[MNB.506.Unsec]" at bounding box center [354, 153] width 35 height 5
click at [334, 157] on td "Estimated nonpriority unsecured claims held by creditors listed in Parts 6, 7, …" at bounding box center [338, 153] width 323 height 8
click at [235, 111] on span "Font" at bounding box center [227, 111] width 25 height 9
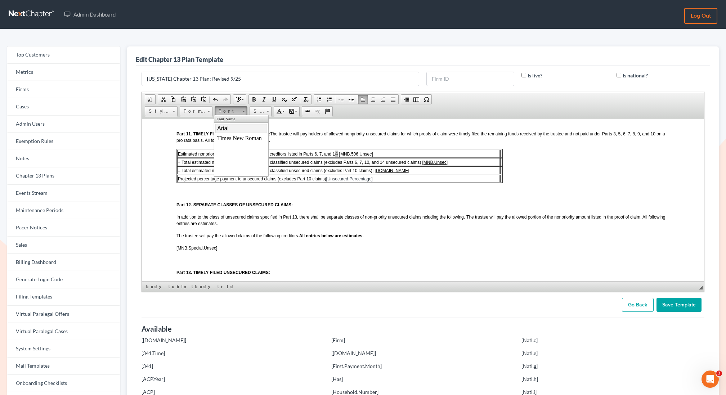
click at [229, 126] on link "Arial" at bounding box center [241, 127] width 52 height 9
click at [254, 111] on span "Size" at bounding box center [257, 111] width 14 height 9
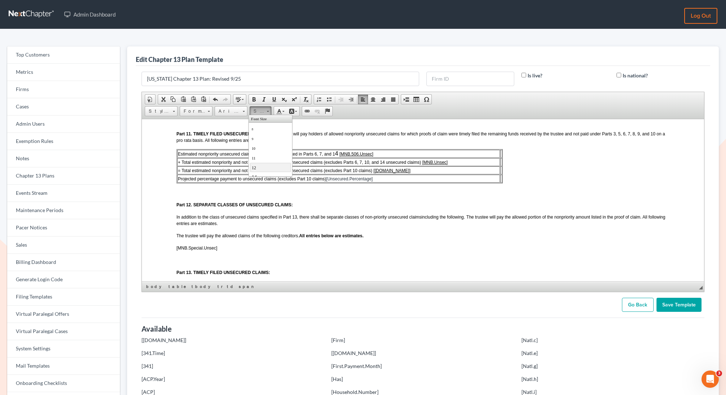
click at [258, 166] on link "12" at bounding box center [270, 166] width 41 height 9
drag, startPoint x: 377, startPoint y: 163, endPoint x: 338, endPoint y: 165, distance: 39.6
click at [337, 157] on td "Estimated nonpriority unsecured claims held by creditors listed in Parts 6, 7, …" at bounding box center [338, 153] width 323 height 8
copy u "[MNB.506.Unsec]"
click at [500, 157] on td at bounding box center [501, 153] width 2 height 8
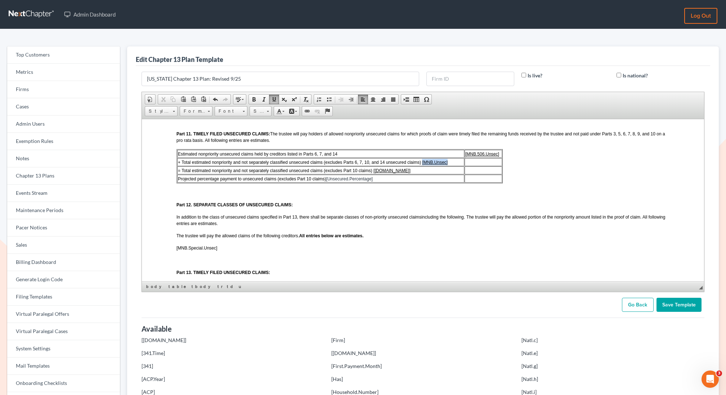
drag, startPoint x: 445, startPoint y: 173, endPoint x: 421, endPoint y: 174, distance: 23.8
click at [421, 166] on td "+ Total estimated nonpriority and not separately classified unsecured claims (e…" at bounding box center [320, 162] width 287 height 8
click at [471, 166] on td at bounding box center [481, 162] width 41 height 8
drag, startPoint x: 408, startPoint y: 180, endPoint x: 372, endPoint y: 183, distance: 36.5
click at [372, 174] on td "= Total estimated nonpriority and not separately classified unsecured claims (e…" at bounding box center [319, 170] width 284 height 8
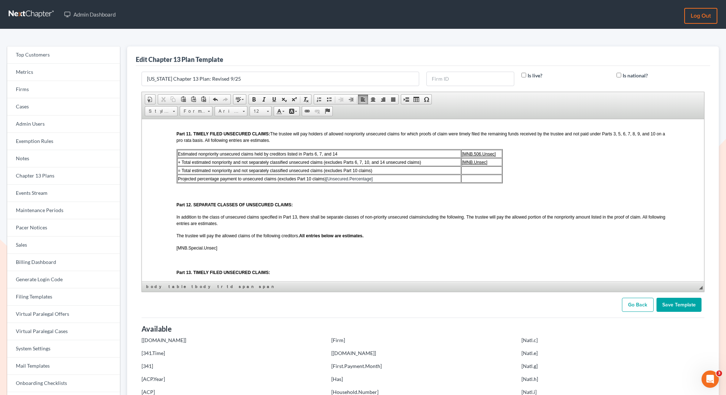
click at [473, 174] on td at bounding box center [481, 170] width 41 height 8
click at [462, 173] on u "[[DOMAIN_NAME]]" at bounding box center [476, 170] width 37 height 5
drag, startPoint x: 378, startPoint y: 189, endPoint x: 327, endPoint y: 190, distance: 51.5
click at [327, 182] on td "Projected percentage payment to unsecured claims (excludes Part 10 claims) [Uns…" at bounding box center [317, 178] width 280 height 8
click at [470, 182] on td at bounding box center [480, 178] width 44 height 8
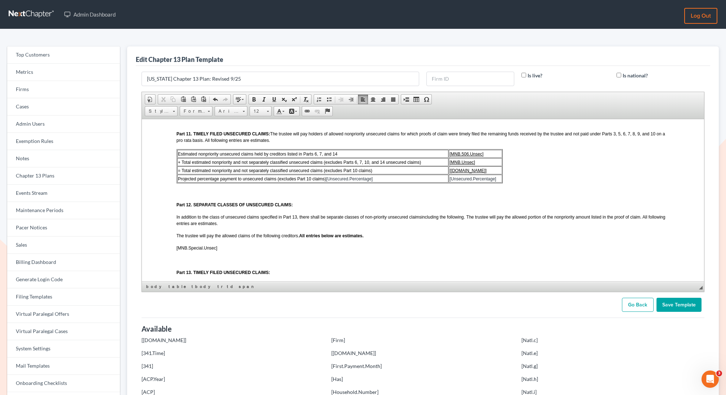
drag, startPoint x: 375, startPoint y: 186, endPoint x: 327, endPoint y: 189, distance: 48.0
click at [327, 182] on td "Projected percentage payment to unsecured claims (excludes Part 10 claims) [Uns…" at bounding box center [312, 178] width 271 height 8
drag, startPoint x: 496, startPoint y: 189, endPoint x: 449, endPoint y: 190, distance: 47.2
click at [449, 182] on td "[Unsecured.Percentage]" at bounding box center [474, 178] width 53 height 8
click at [467, 173] on u "[[DOMAIN_NAME]]" at bounding box center [467, 170] width 37 height 5
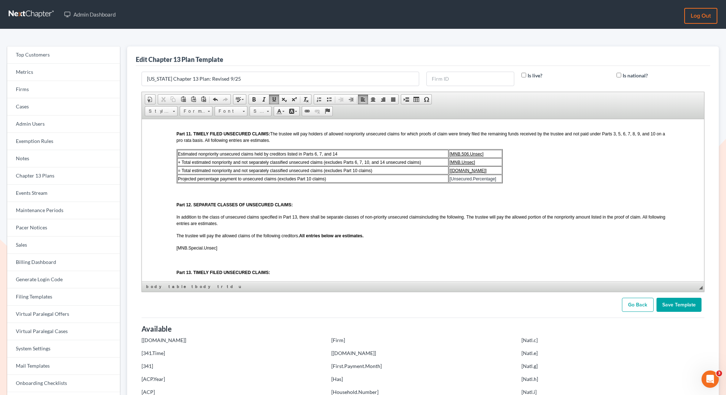
drag, startPoint x: 485, startPoint y: 182, endPoint x: 449, endPoint y: 181, distance: 35.3
click at [449, 174] on td "[[DOMAIN_NAME]]" at bounding box center [474, 170] width 53 height 8
click at [454, 165] on u "[MNB.Unsec]" at bounding box center [462, 161] width 26 height 5
drag, startPoint x: 485, startPoint y: 163, endPoint x: 449, endPoint y: 165, distance: 36.0
click at [449, 157] on td "[MNB.506.Unsec]" at bounding box center [474, 153] width 53 height 8
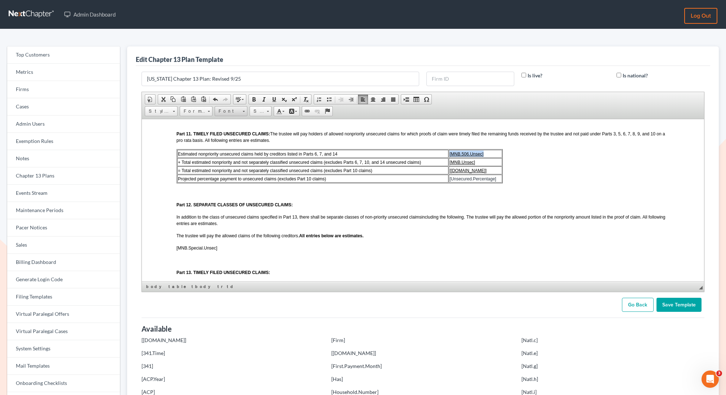
click at [224, 107] on span "Font" at bounding box center [227, 111] width 25 height 9
click at [225, 129] on span "Arial" at bounding box center [223, 128] width 12 height 6
click at [256, 107] on span "Size" at bounding box center [257, 111] width 14 height 9
click at [264, 168] on link "12" at bounding box center [270, 166] width 41 height 9
drag, startPoint x: 478, startPoint y: 173, endPoint x: 447, endPoint y: 174, distance: 30.2
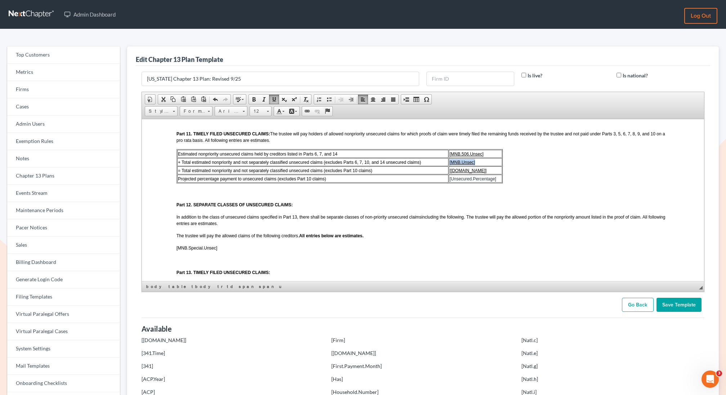
click at [447, 166] on tr "+ Total estimated nonpriority and not separately classified unsecured claims (e…" at bounding box center [339, 162] width 325 height 8
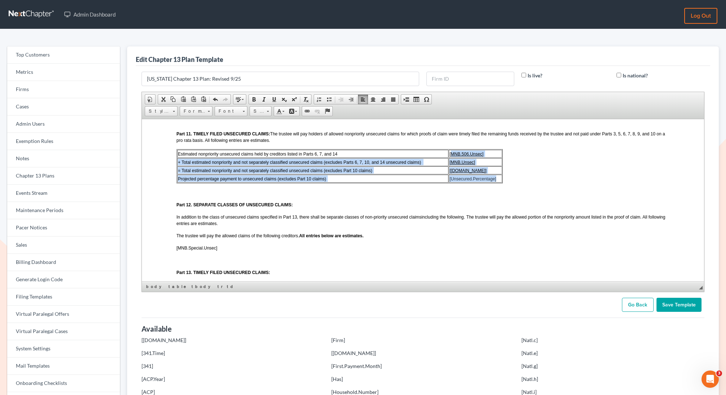
drag, startPoint x: 450, startPoint y: 161, endPoint x: 498, endPoint y: 190, distance: 56.4
click at [498, 182] on tbody "Estimated nonpriority unsecured claims held by creditors listed in Parts 6, 7, …" at bounding box center [339, 165] width 325 height 33
click at [235, 111] on span "Arial" at bounding box center [227, 111] width 25 height 9
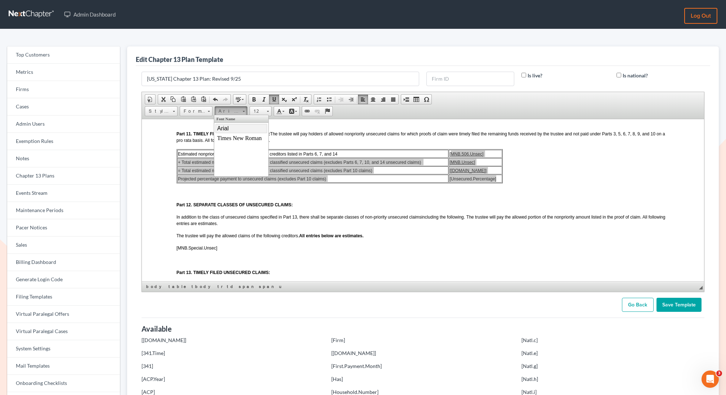
click at [224, 126] on span "Arial" at bounding box center [223, 128] width 12 height 6
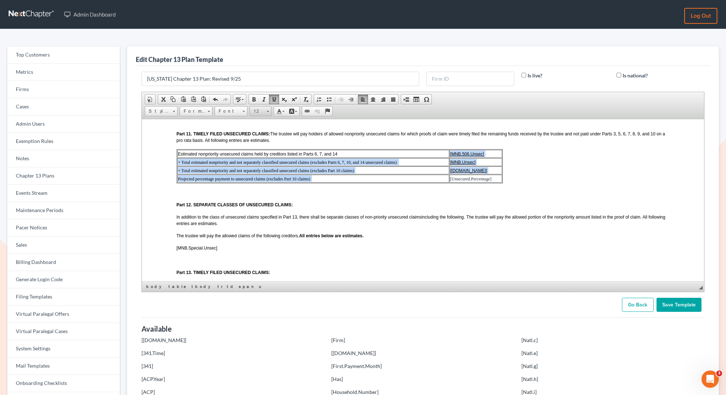
click at [256, 107] on span "12" at bounding box center [257, 111] width 14 height 9
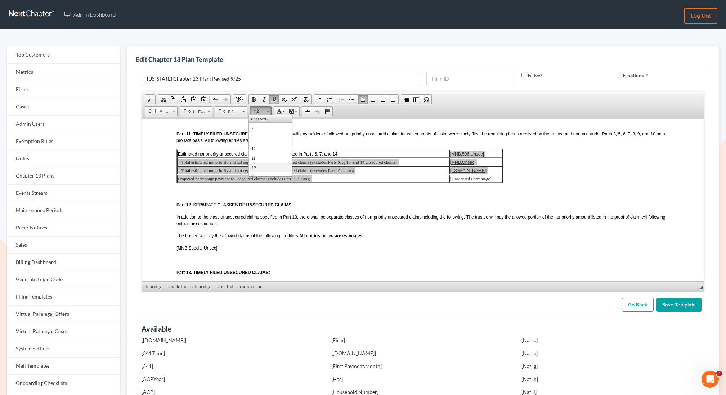
click at [257, 166] on link "12" at bounding box center [270, 166] width 41 height 9
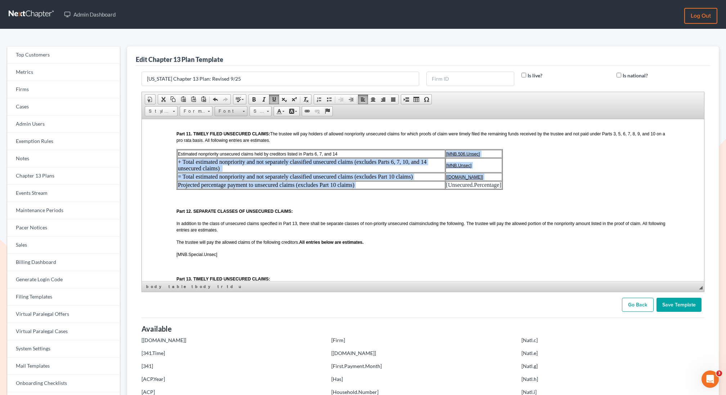
click at [231, 107] on span "Font" at bounding box center [227, 111] width 25 height 9
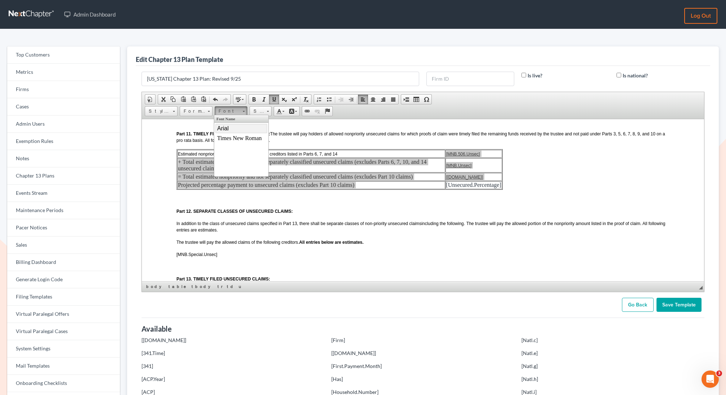
click at [229, 127] on link "Arial" at bounding box center [241, 127] width 52 height 9
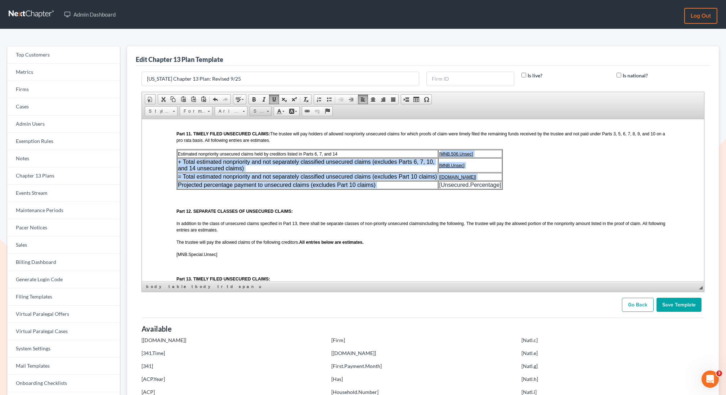
click at [254, 111] on span "Size" at bounding box center [257, 111] width 14 height 9
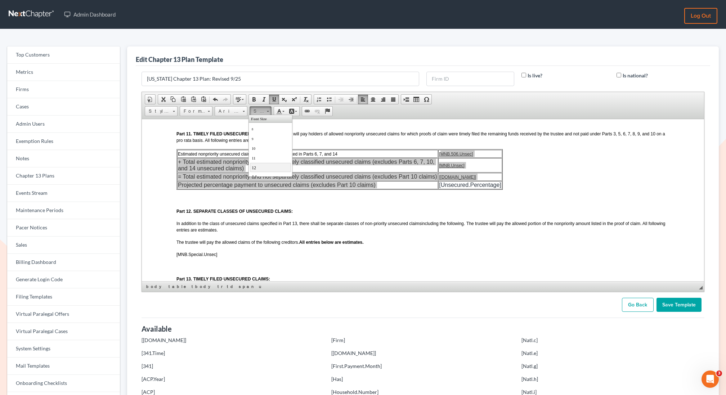
click at [256, 166] on link "12" at bounding box center [270, 166] width 41 height 9
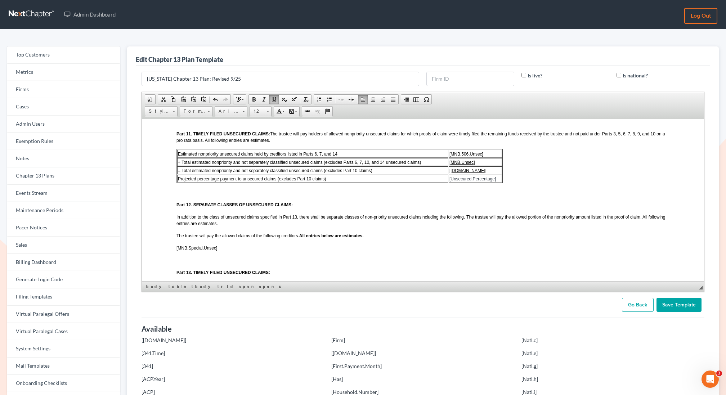
click at [402, 195] on p at bounding box center [422, 192] width 493 height 6
drag, startPoint x: 498, startPoint y: 188, endPoint x: 449, endPoint y: 188, distance: 49.0
click at [449, 182] on td "[Unsecured.Percentage]" at bounding box center [474, 178] width 53 height 8
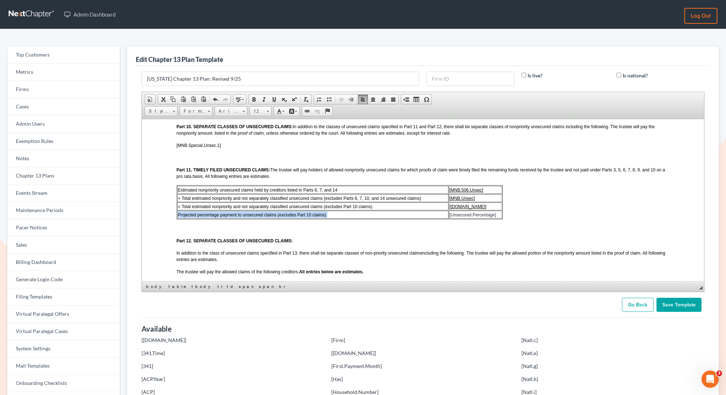
scroll to position [749, 0]
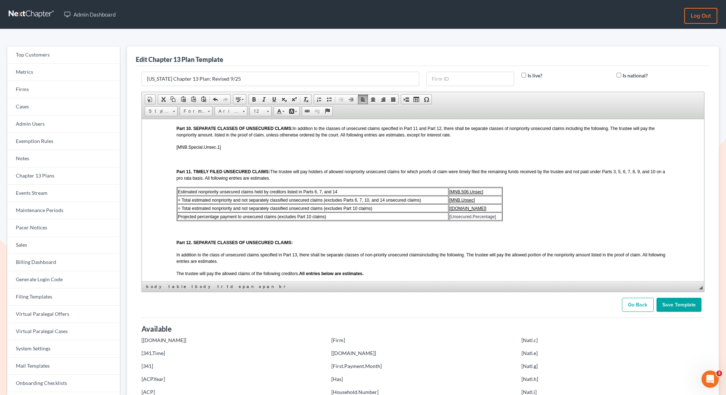
click at [535, 213] on body "LOCAL FORM 3015-1 REVISED 09/2025 UNITED STATES BANKRUPTCY COURT DISTRICT OF MI…" at bounding box center [422, 63] width 493 height 1319
click at [521, 209] on body "LOCAL FORM 3015-1 REVISED 09/2025 UNITED STATES BANKRUPTCY COURT DISTRICT OF MI…" at bounding box center [422, 63] width 493 height 1319
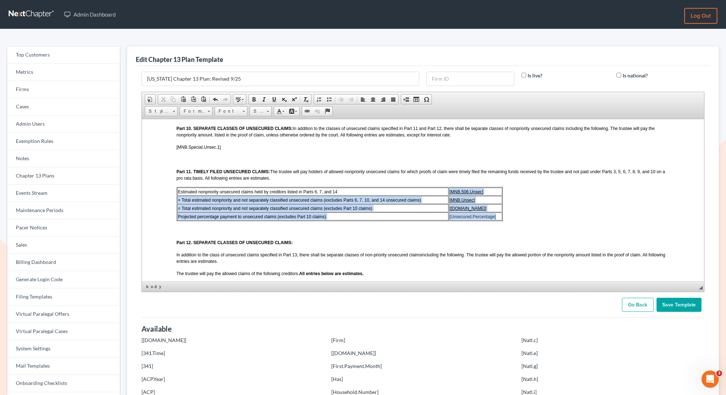
drag, startPoint x: 432, startPoint y: 200, endPoint x: 497, endPoint y: 228, distance: 70.7
click at [498, 220] on tbody "Estimated nonpriority unsecured claims held by creditors listed in Parts 6, 7, …" at bounding box center [339, 203] width 325 height 33
drag, startPoint x: 189, startPoint y: 199, endPoint x: 497, endPoint y: 224, distance: 308.8
click at [496, 220] on tbody "Estimated nonpriority unsecured claims held by creditors listed in Parts 6, 7, …" at bounding box center [339, 203] width 325 height 33
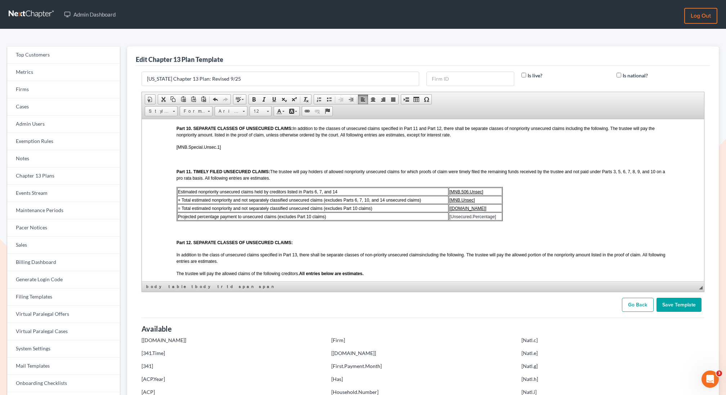
click at [540, 209] on body "LOCAL FORM 3015-1 REVISED 09/2025 UNITED STATES BANKRUPTCY COURT DISTRICT OF MI…" at bounding box center [422, 63] width 493 height 1319
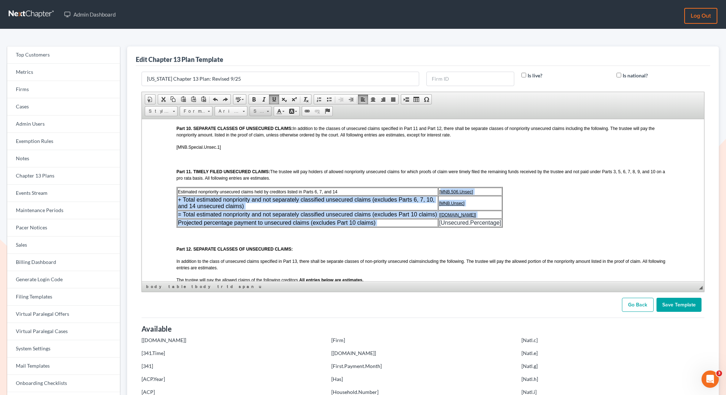
click at [259, 110] on span "Size" at bounding box center [257, 111] width 14 height 9
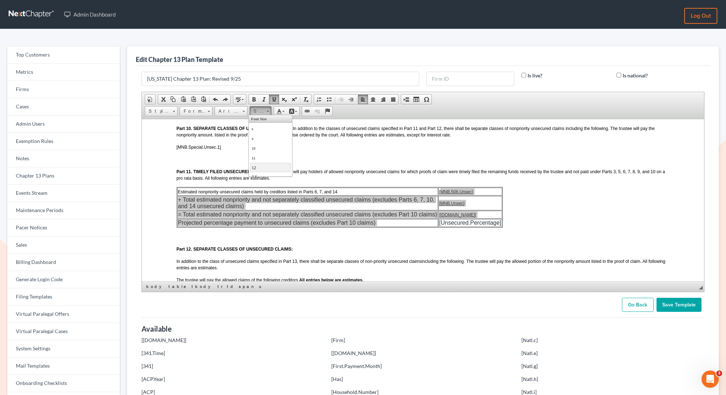
click at [254, 168] on span "12" at bounding box center [254, 167] width 4 height 5
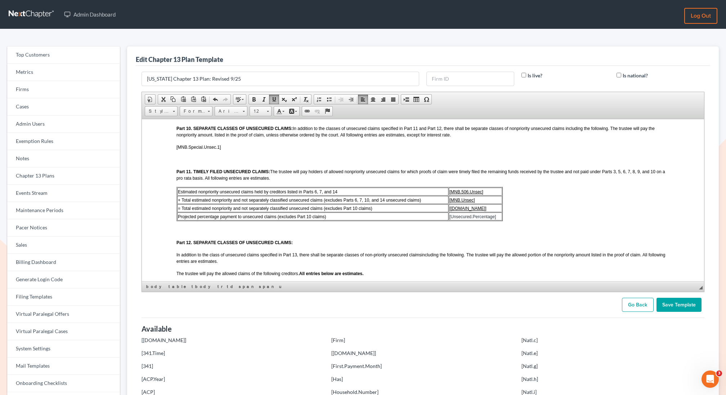
click at [494, 195] on td "[ MNB.506.Unsec]" at bounding box center [474, 191] width 53 height 8
click at [568, 242] on span "Insert Column After" at bounding box center [575, 243] width 48 height 9
click at [572, 243] on span "Insert Column After" at bounding box center [581, 243] width 48 height 9
click at [502, 201] on table "Estimated nonpriority unsecured claims held by creditors listed in Parts 6, 7, …" at bounding box center [339, 203] width 326 height 34
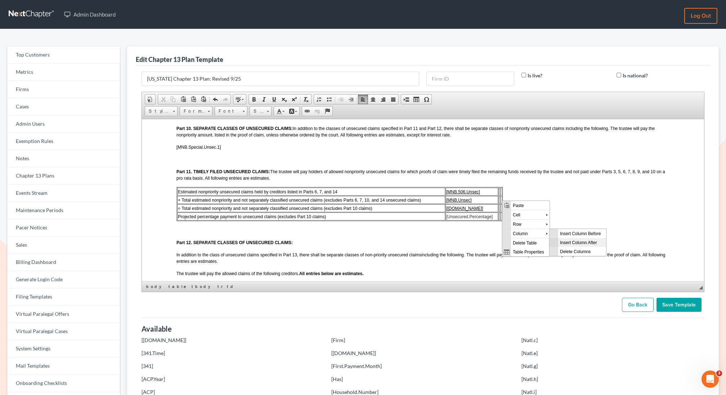
click at [586, 242] on span "Insert Column After" at bounding box center [582, 242] width 48 height 9
click at [499, 195] on td at bounding box center [498, 191] width 1 height 8
click at [498, 195] on td at bounding box center [496, 191] width 1 height 8
click at [499, 195] on td at bounding box center [498, 191] width 1 height 8
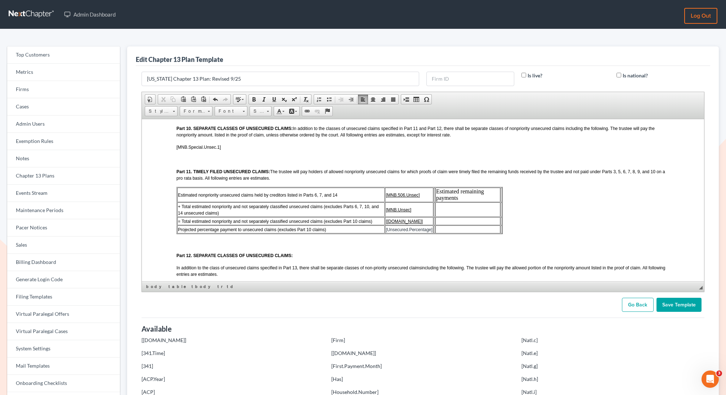
click at [435, 202] on td at bounding box center [433, 194] width 1 height 14
click at [350, 100] on span at bounding box center [351, 99] width 6 height 6
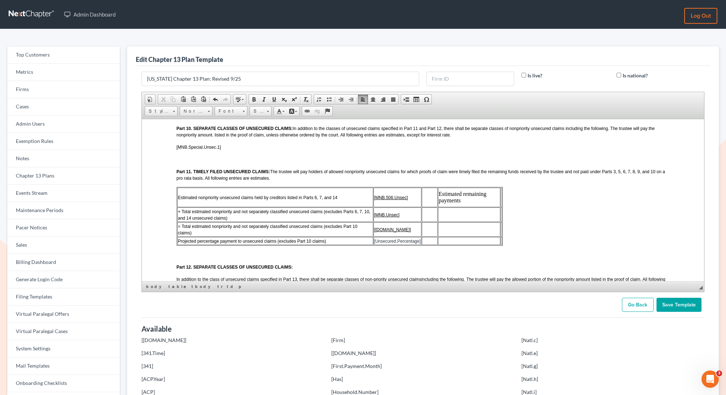
click at [430, 221] on td at bounding box center [429, 214] width 16 height 14
click at [348, 97] on span at bounding box center [351, 99] width 6 height 6
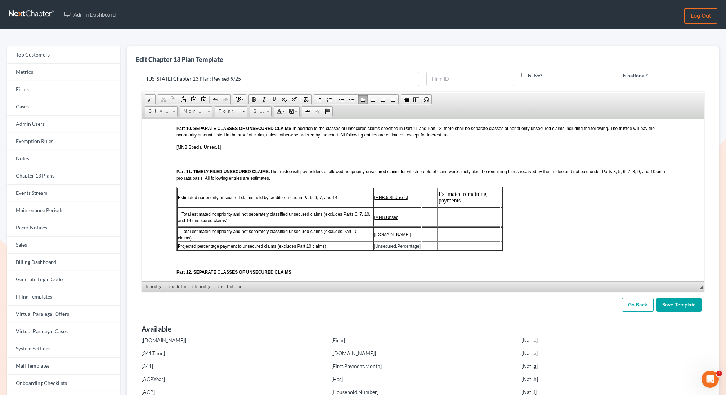
click at [427, 241] on td at bounding box center [429, 234] width 16 height 14
click at [348, 99] on span at bounding box center [351, 99] width 6 height 6
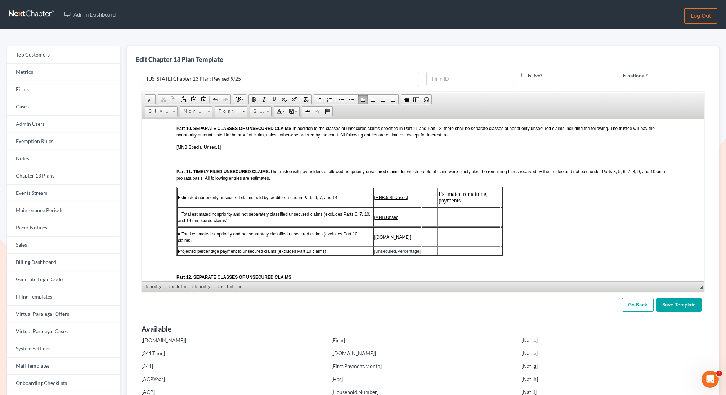
click at [427, 255] on td at bounding box center [429, 251] width 16 height 8
click at [350, 99] on span at bounding box center [351, 99] width 6 height 6
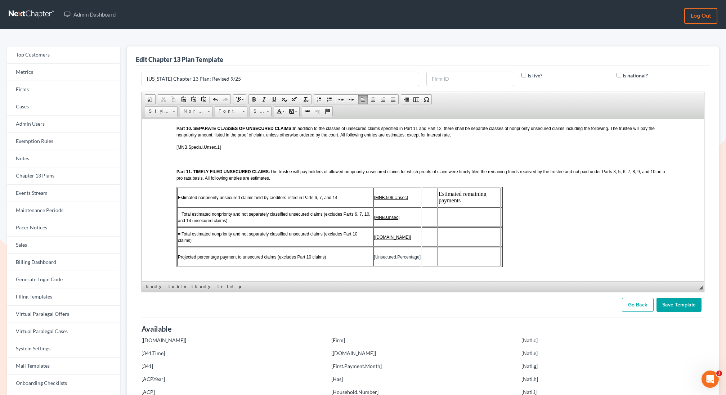
scroll to position [782, 0]
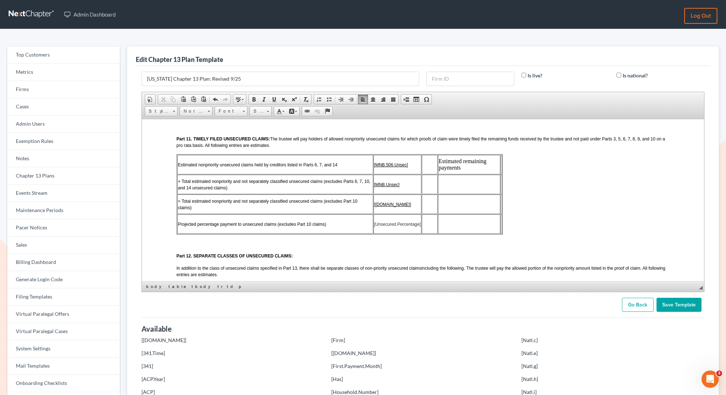
click at [449, 193] on td at bounding box center [468, 183] width 62 height 19
click at [501, 172] on td at bounding box center [500, 163] width 1 height 19
click at [352, 97] on link "Increase Indent" at bounding box center [351, 99] width 10 height 9
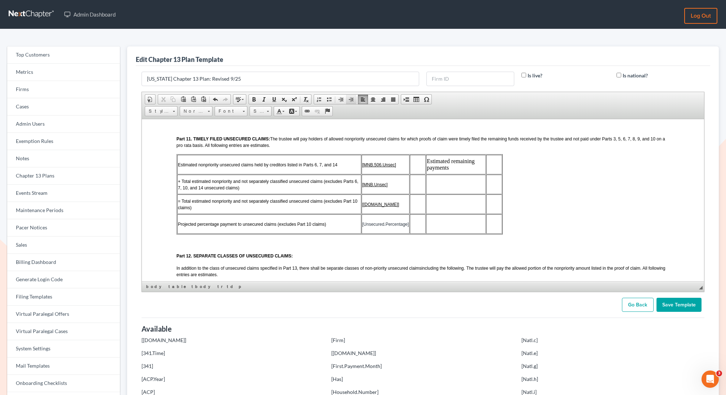
click at [352, 96] on link "Increase Indent" at bounding box center [351, 99] width 10 height 9
click at [340, 101] on span at bounding box center [341, 99] width 6 height 6
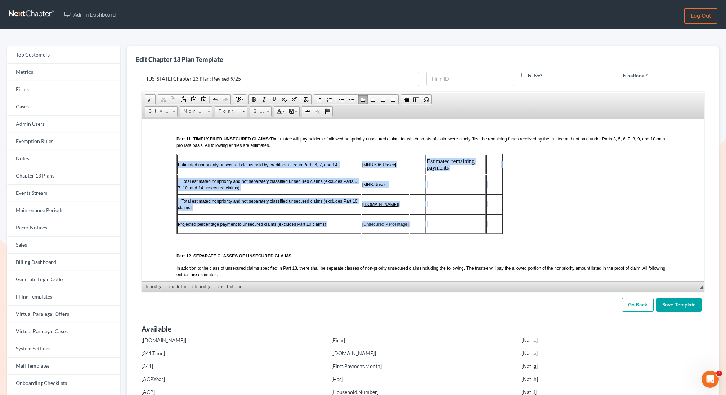
drag, startPoint x: 483, startPoint y: 233, endPoint x: 194, endPoint y: 168, distance: 295.5
click at [194, 168] on tbody "Estimated nonpriority unsecured claims held by creditors listed in Parts 6, 7, …" at bounding box center [339, 193] width 325 height 79
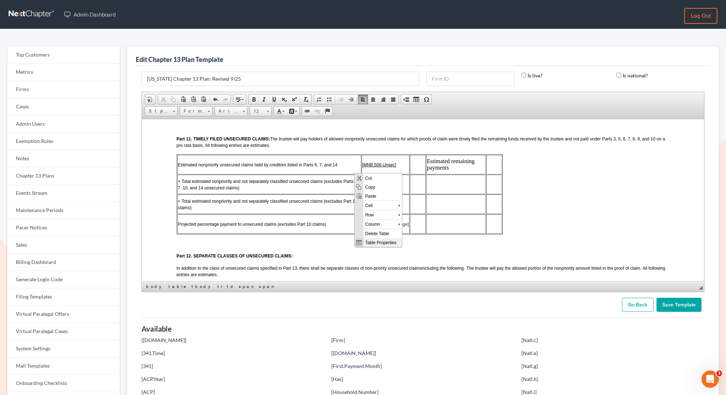
click at [375, 242] on span "Table Properties" at bounding box center [382, 242] width 39 height 9
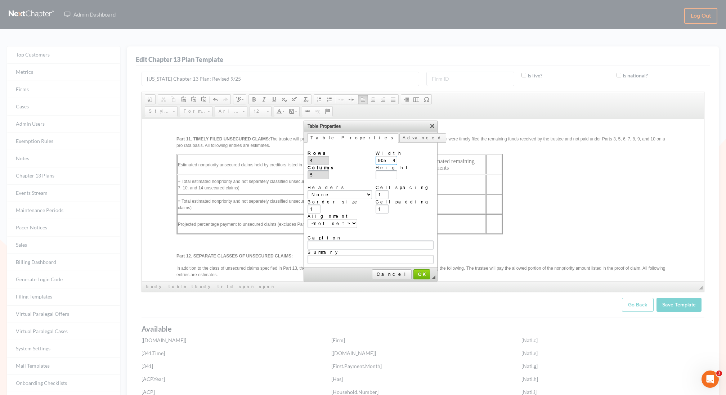
click at [393, 161] on input "905.799px" at bounding box center [386, 160] width 22 height 9
type input "100%"
click at [414, 271] on span "OK" at bounding box center [421, 273] width 15 height 5
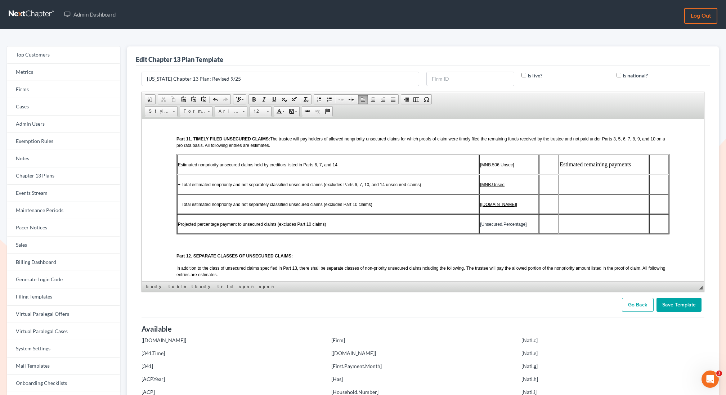
click at [658, 174] on td at bounding box center [658, 163] width 19 height 19
click at [579, 190] on td at bounding box center [603, 183] width 90 height 19
click at [582, 174] on td "Estimated remaining payments" at bounding box center [603, 163] width 90 height 19
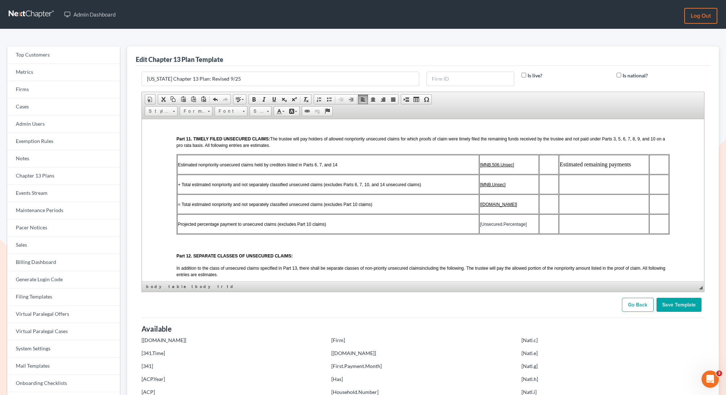
click at [583, 193] on td at bounding box center [603, 183] width 90 height 19
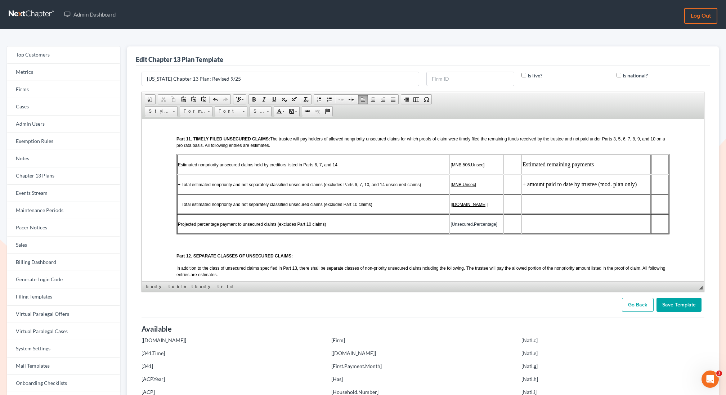
click at [545, 213] on td at bounding box center [585, 203] width 129 height 19
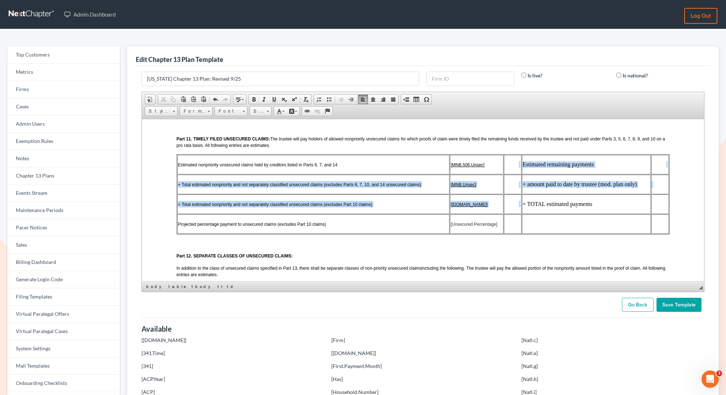
drag, startPoint x: 509, startPoint y: 175, endPoint x: 511, endPoint y: 223, distance: 48.6
click at [511, 223] on tbody "Estimated nonpriority unsecured claims held by creditors listed in Parts 6, 7, …" at bounding box center [422, 193] width 491 height 79
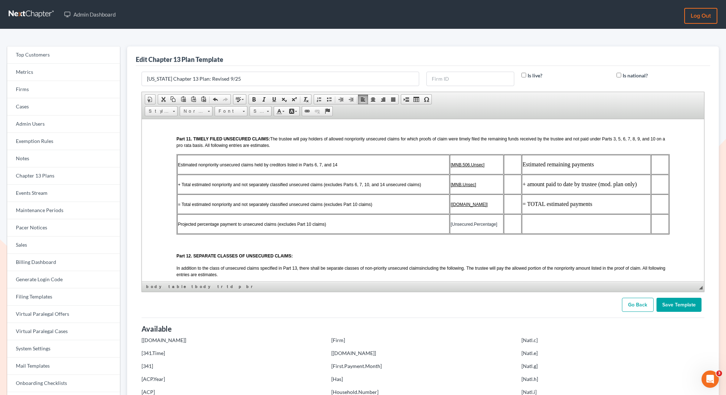
click at [513, 229] on td at bounding box center [512, 223] width 18 height 19
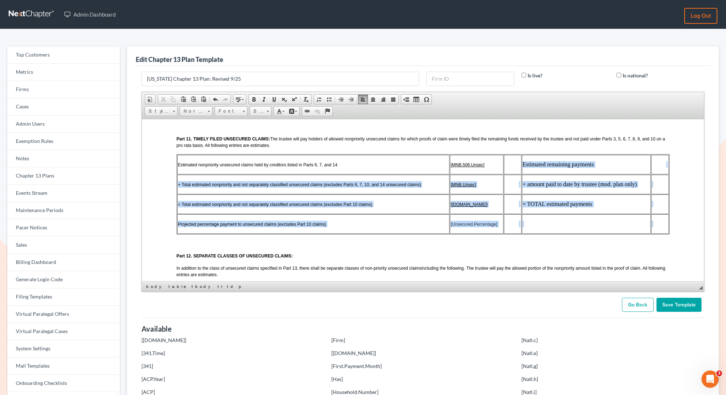
drag, startPoint x: 657, startPoint y: 236, endPoint x: 526, endPoint y: 169, distance: 146.7
click at [525, 170] on tbody "Estimated nonpriority unsecured claims held by creditors listed in Parts 6, 7, …" at bounding box center [422, 193] width 491 height 79
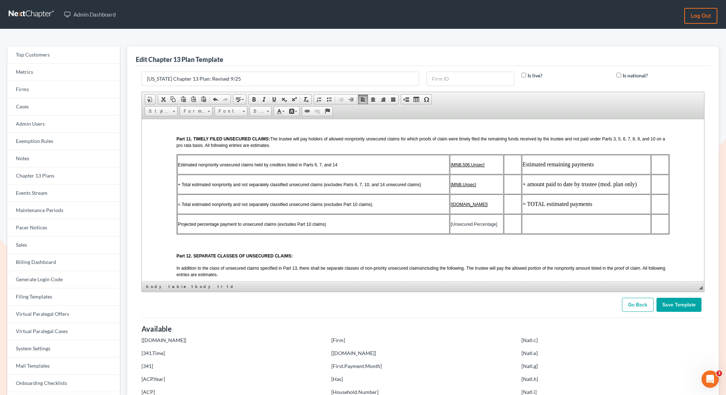
click at [541, 233] on td at bounding box center [585, 223] width 129 height 19
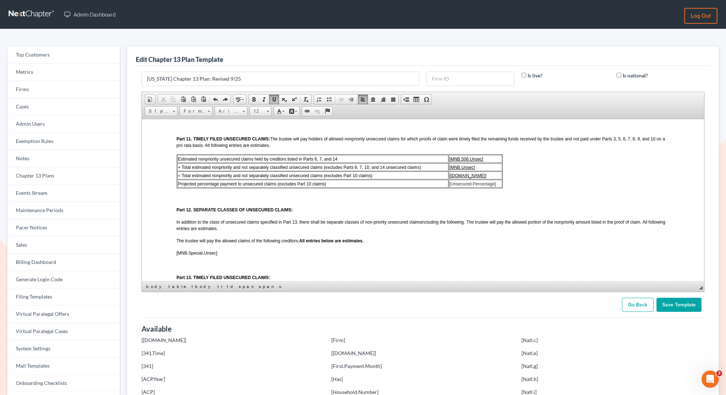
click at [531, 174] on body "LOCAL FORM 3015-1 REVISED 09/2025 UNITED STATES BANKRUPTCY COURT DISTRICT OF MI…" at bounding box center [422, 30] width 493 height 1319
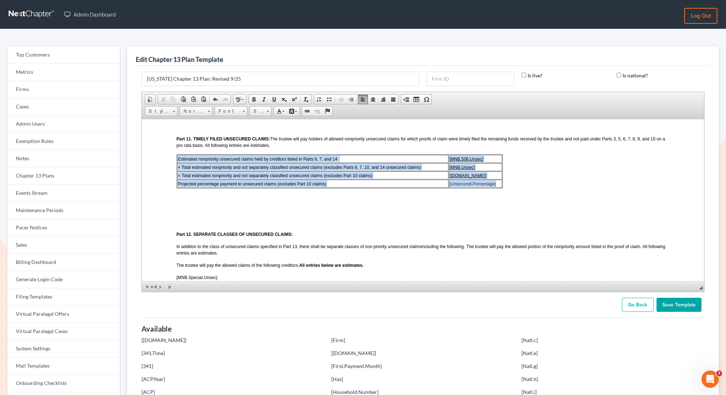
drag, startPoint x: 501, startPoint y: 193, endPoint x: 178, endPoint y: 169, distance: 323.8
click at [178, 169] on tbody "Estimated nonpriority unsecured claims held by creditors listed in Parts 6, 7, …" at bounding box center [339, 170] width 325 height 33
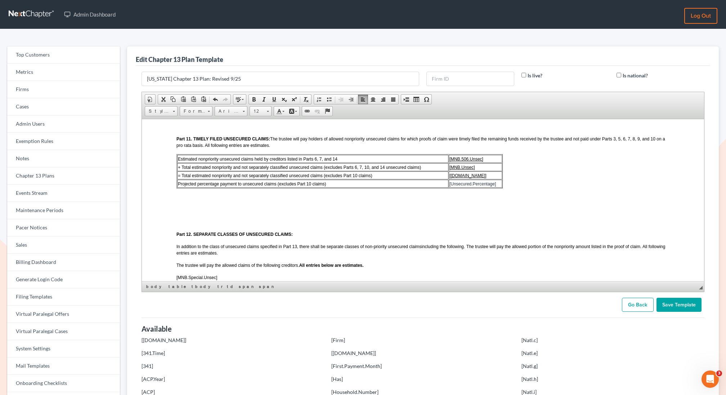
click at [206, 215] on body "LOCAL FORM 3015-1 REVISED 09/2025 UNITED STATES BANKRUPTCY COURT DISTRICT OF MI…" at bounding box center [422, 43] width 493 height 1344
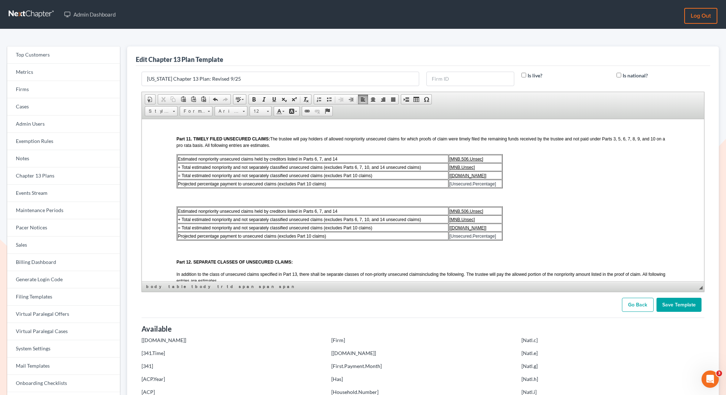
click at [201, 210] on body "LOCAL FORM 3015-1 REVISED 09/2025 UNITED STATES BANKRUPTCY COURT DISTRICT OF MI…" at bounding box center [422, 57] width 493 height 1372
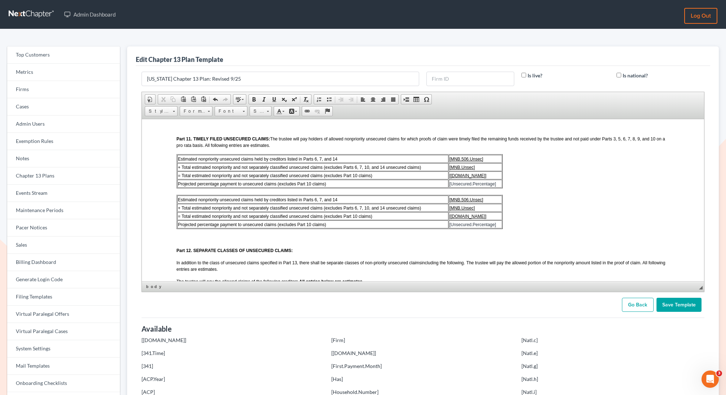
click at [239, 202] on span "Estimated nonpriority unsecured claims held by creditors listed in Parts 6, 7, …" at bounding box center [256, 199] width 159 height 5
click at [352, 210] on span "+ Total estimated nonpriority and not separately classified unsecured claims (e…" at bounding box center [298, 207] width 243 height 5
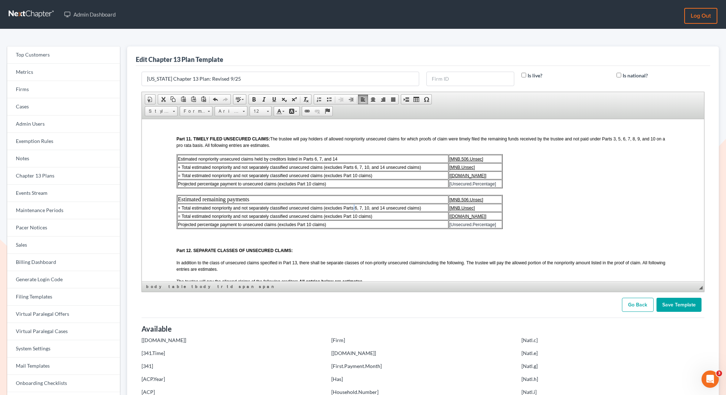
click at [352, 210] on span "+ Total estimated nonpriority and not separately classified unsecured claims (e…" at bounding box center [298, 207] width 243 height 5
click at [300, 219] on span "= Total estimated nonpriority and not separately classified unsecured claims (e…" at bounding box center [274, 215] width 194 height 5
click at [316, 227] on span "Projected percentage payment to unsecured claims (excludes Part 10 claims)" at bounding box center [251, 224] width 148 height 5
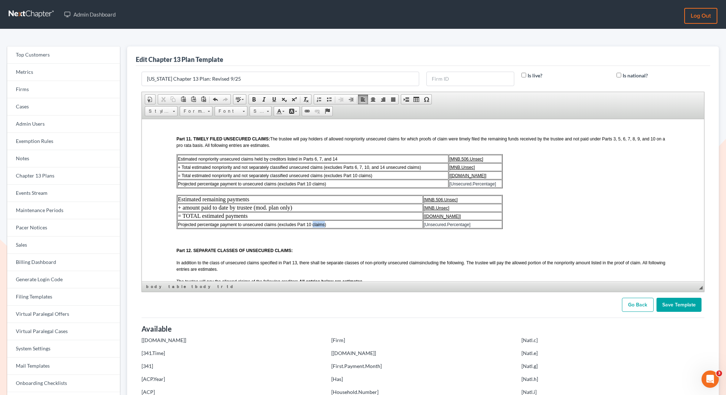
click at [316, 227] on span "Projected percentage payment to unsecured claims (excludes Part 10 claims)" at bounding box center [251, 224] width 148 height 5
click at [346, 228] on td "Projected percentage payment to unsecured claims (excludes Part 10 claims)" at bounding box center [300, 224] width 246 height 8
click at [410, 278] on span "Delete Rows" at bounding box center [423, 277] width 42 height 9
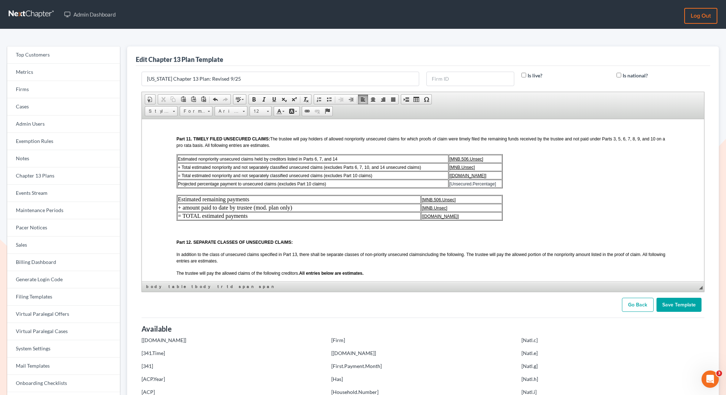
click at [455, 202] on u "[MNB.506.Unsec]" at bounding box center [438, 199] width 34 height 5
click at [467, 203] on td "[MNB.506.Unsec]" at bounding box center [460, 199] width 81 height 8
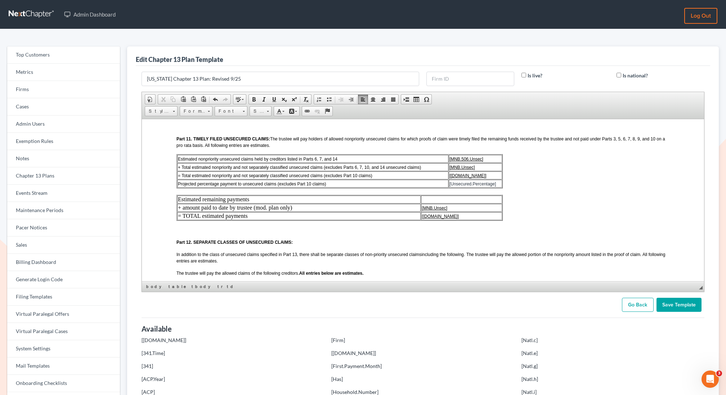
click at [466, 220] on td "[[DOMAIN_NAME]]" at bounding box center [460, 216] width 81 height 8
click at [465, 211] on td "[MNB.Unsec]" at bounding box center [460, 207] width 81 height 8
click at [466, 220] on td "[[DOMAIN_NAME]]" at bounding box center [460, 216] width 81 height 8
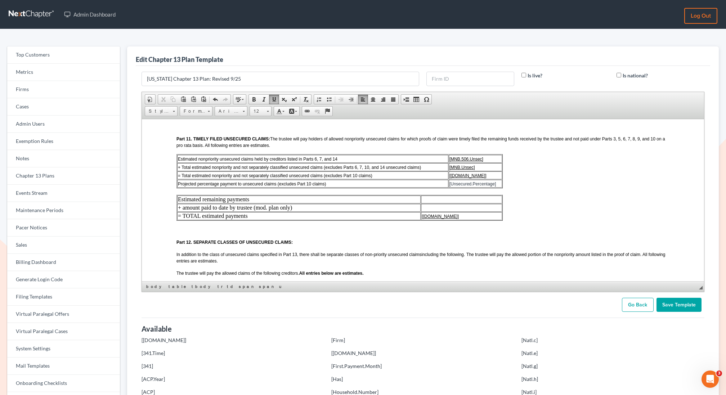
click at [466, 220] on td "[[DOMAIN_NAME]]" at bounding box center [460, 216] width 81 height 8
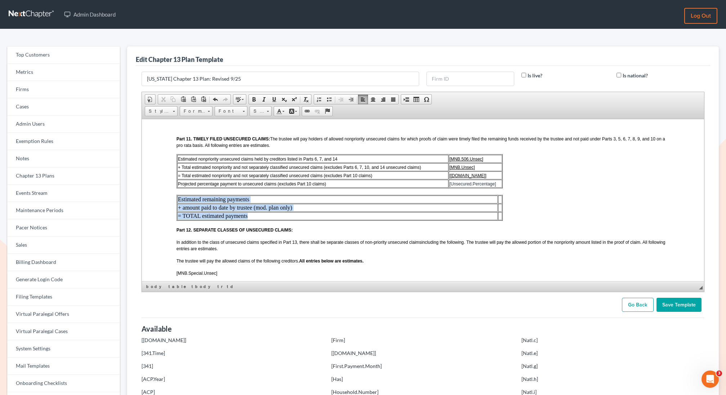
drag, startPoint x: 247, startPoint y: 226, endPoint x: 176, endPoint y: 209, distance: 73.3
click at [175, 209] on html "LOCAL FORM 3015-1 REVISED 09/2025 UNITED STATES BANKRUPTCY COURT DISTRICT OF MI…" at bounding box center [422, 41] width 562 height 1409
click at [234, 111] on span "Arial" at bounding box center [227, 111] width 25 height 9
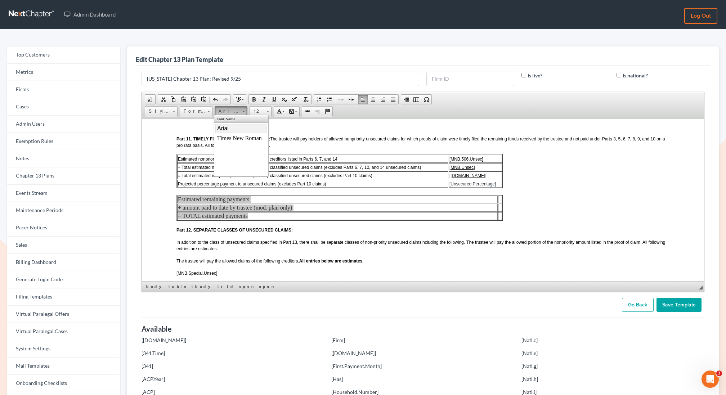
click at [228, 128] on span "Arial" at bounding box center [223, 128] width 12 height 6
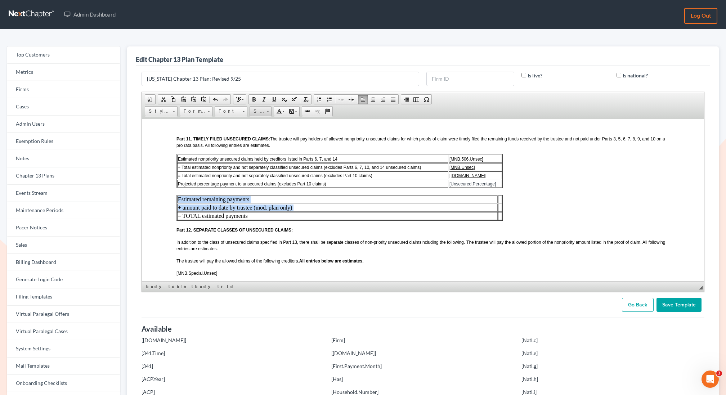
click at [257, 109] on span "Size" at bounding box center [257, 111] width 14 height 9
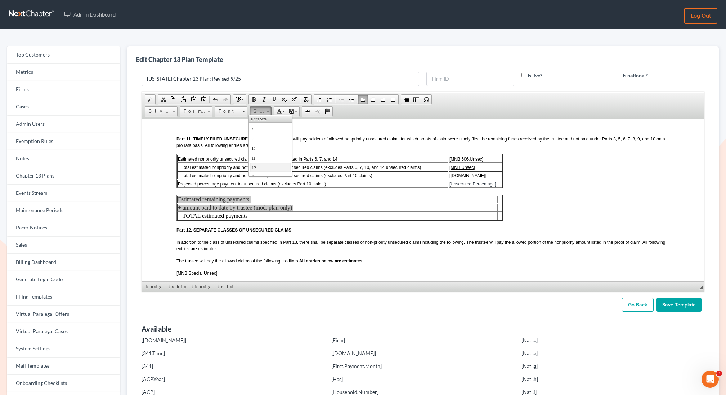
click at [260, 166] on link "12" at bounding box center [270, 166] width 41 height 9
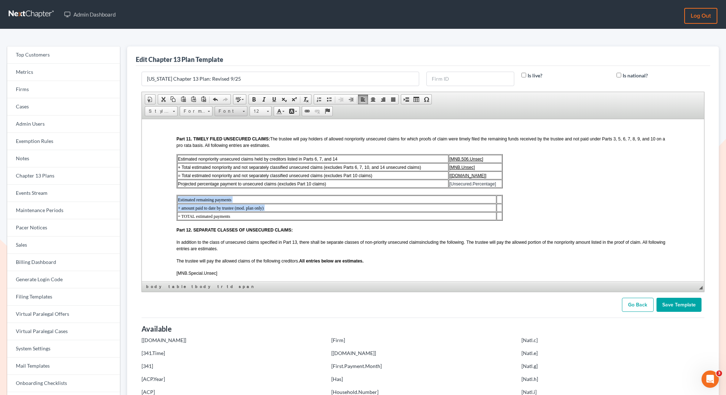
click at [234, 108] on span "Font" at bounding box center [227, 111] width 25 height 9
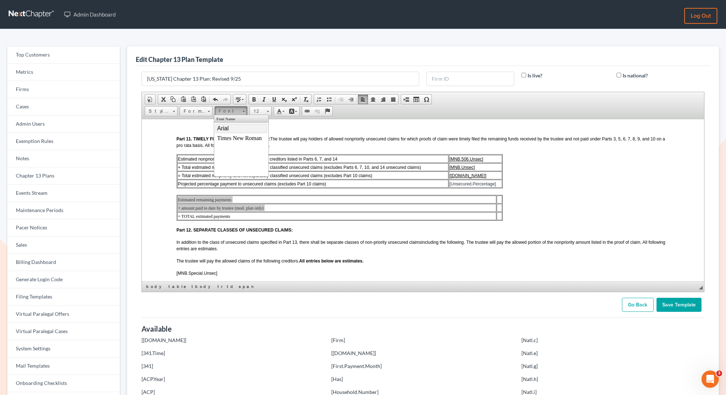
click at [231, 129] on link "Arial" at bounding box center [241, 127] width 52 height 9
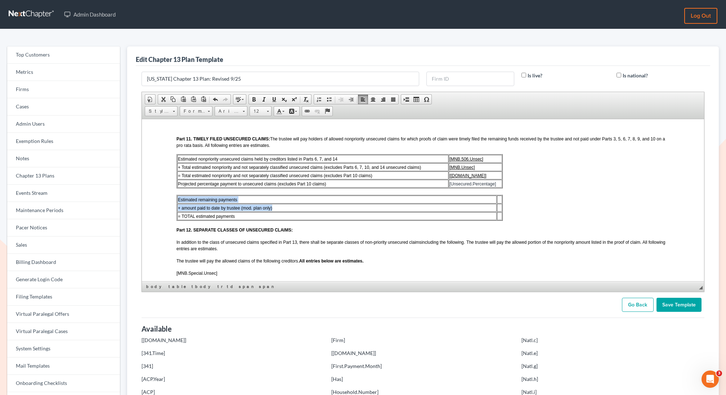
click at [498, 203] on td at bounding box center [498, 199] width 5 height 8
click at [348, 98] on span at bounding box center [351, 99] width 6 height 6
click at [426, 211] on td "+ amount paid to date by trustee (mod. plan only)" at bounding box center [336, 207] width 319 height 8
click at [445, 270] on span "Table Properties" at bounding box center [454, 269] width 39 height 9
type input "3"
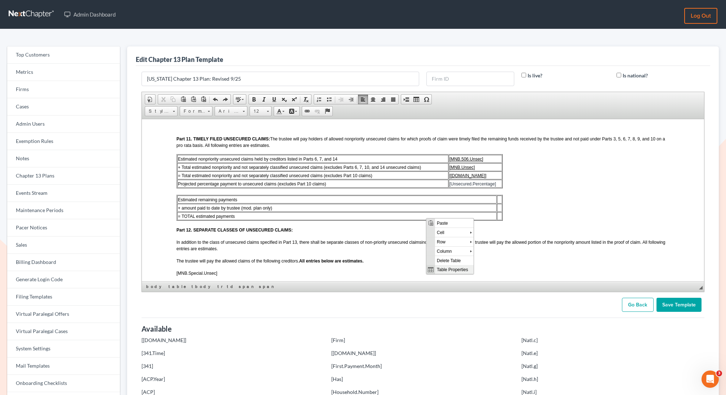
type input "2"
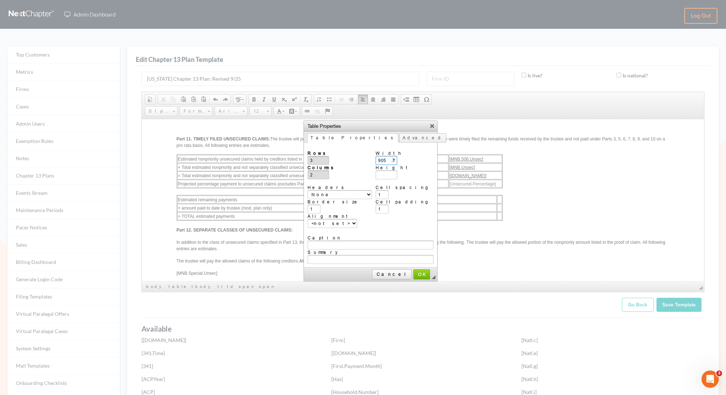
click at [385, 162] on input "905.799px" at bounding box center [386, 160] width 22 height 9
click at [385, 158] on input "905.799px" at bounding box center [386, 160] width 22 height 9
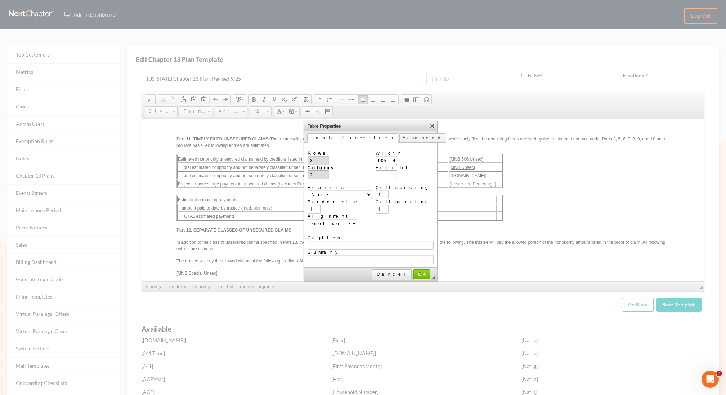
click at [385, 158] on input "905.799px" at bounding box center [386, 160] width 22 height 9
click at [414, 271] on span "OK" at bounding box center [421, 273] width 15 height 5
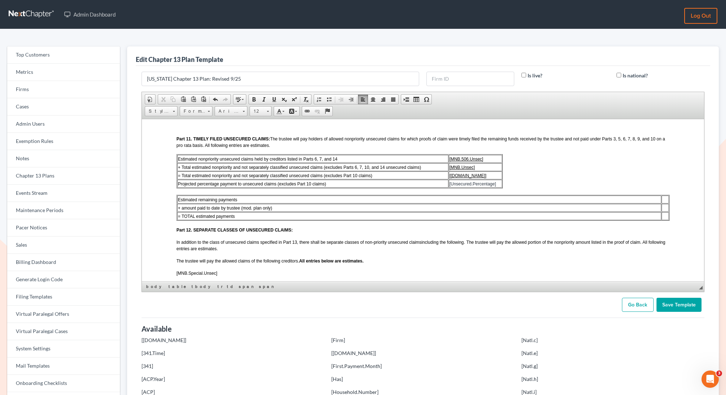
click at [666, 213] on tbody "Estimated remaining payments + amount paid to date by trustee (mod. plan only) …" at bounding box center [422, 207] width 491 height 24
click at [348, 100] on span at bounding box center [351, 99] width 6 height 6
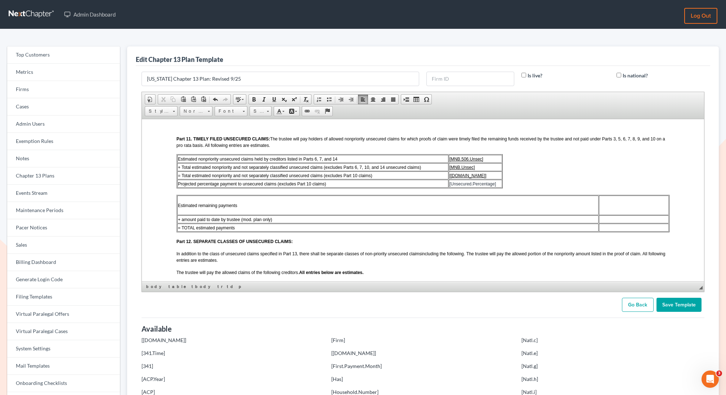
click at [613, 223] on td at bounding box center [633, 219] width 70 height 8
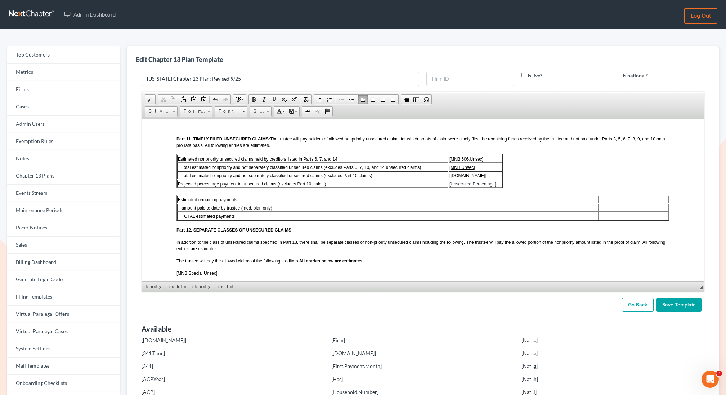
click at [491, 162] on td "[MNB.506.Unsec]" at bounding box center [474, 158] width 53 height 8
click at [513, 220] on span "Table Properties" at bounding box center [519, 219] width 39 height 9
type input "500"
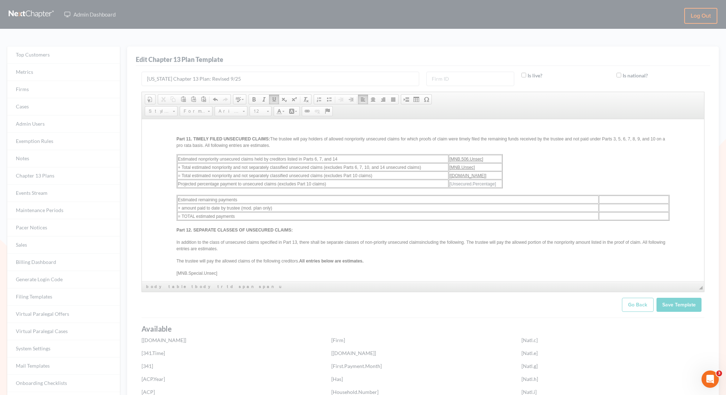
type input "4"
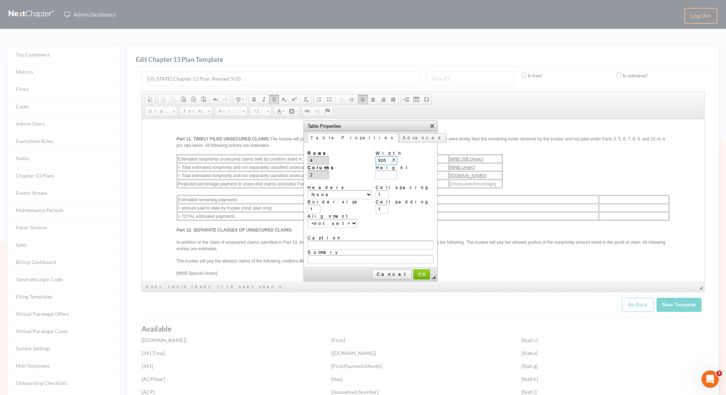
click at [384, 161] on input "905.799px" at bounding box center [386, 160] width 22 height 9
type input "100%"
click at [414, 271] on span "OK" at bounding box center [421, 273] width 15 height 5
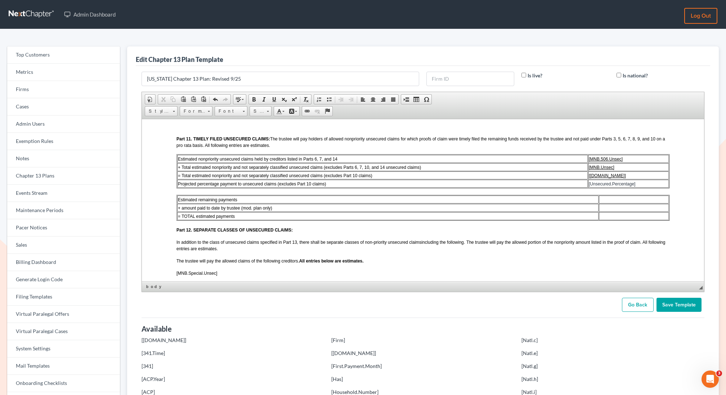
click at [154, 213] on html "LOCAL FORM 3015-1 REVISED 09/2025 UNITED STATES BANKRUPTCY COURT DISTRICT OF MI…" at bounding box center [422, 41] width 562 height 1409
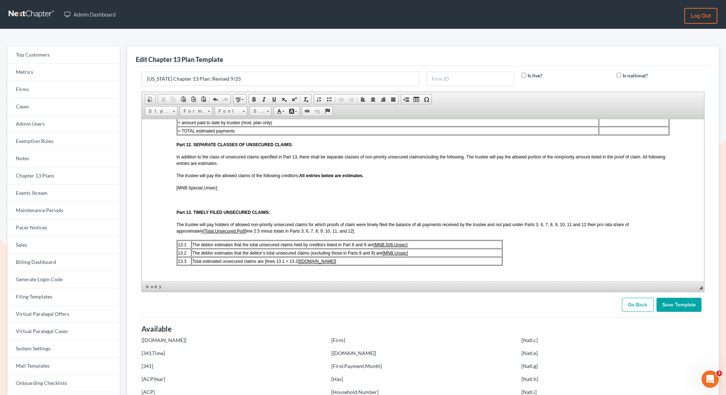
scroll to position [870, 0]
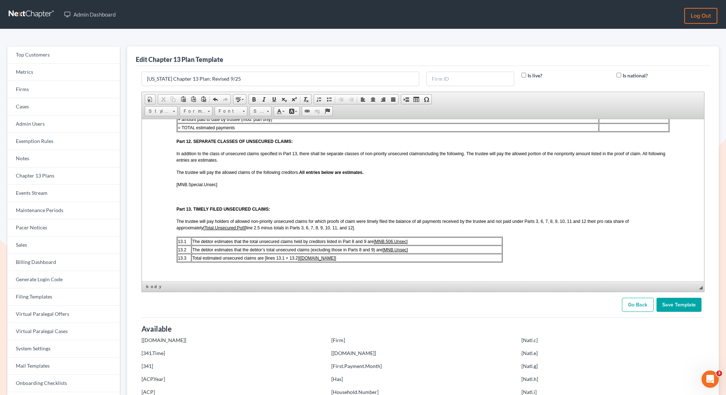
click at [215, 187] on span "[MNB.Special.Unsec]" at bounding box center [196, 184] width 41 height 5
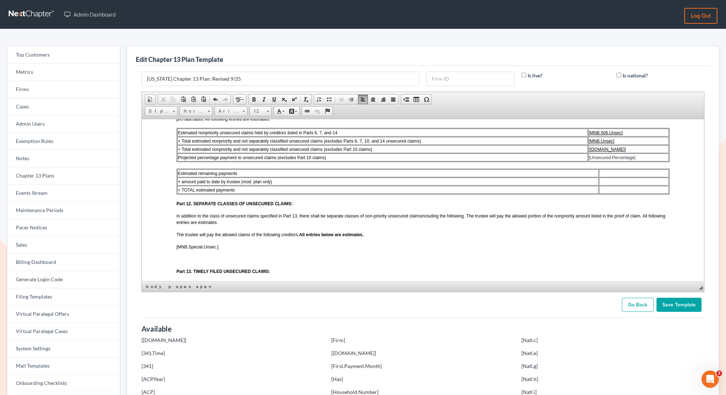
scroll to position [818, 0]
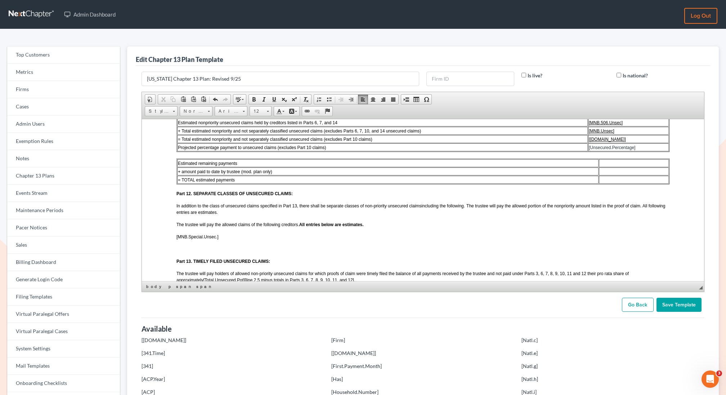
click at [296, 196] on p "Part 12. SEPARATE CLASSES OF UNSECURED CLAIMS:" at bounding box center [422, 193] width 493 height 6
click at [173, 202] on html "LOCAL FORM 3015-1 REVISED 09/2025 UNITED STATES BANKRUPTCY COURT DISTRICT OF MI…" at bounding box center [422, 5] width 562 height 1409
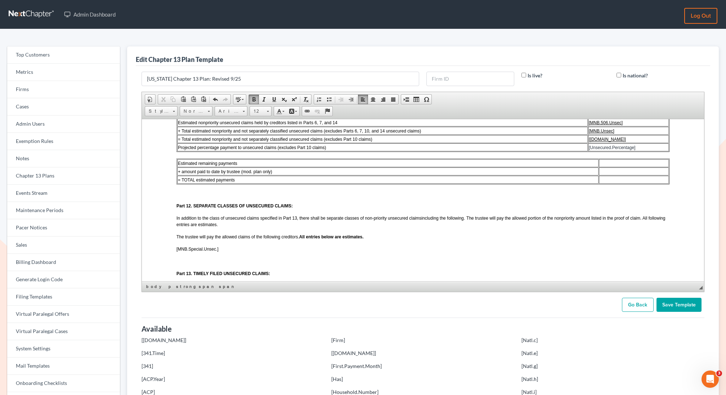
click at [178, 199] on body "LOCAL FORM 3015-1 REVISED 09/2025 UNITED STATES BANKRUPTCY COURT DISTRICT OF MI…" at bounding box center [422, 11] width 493 height 1352
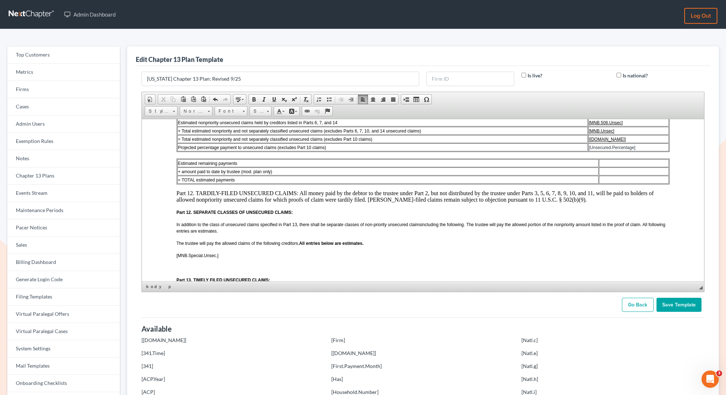
click at [294, 203] on p "​ Part 12. TARDILY-FILED UNSECURED CLAIMS: All money paid by the debtor to the …" at bounding box center [422, 196] width 493 height 13
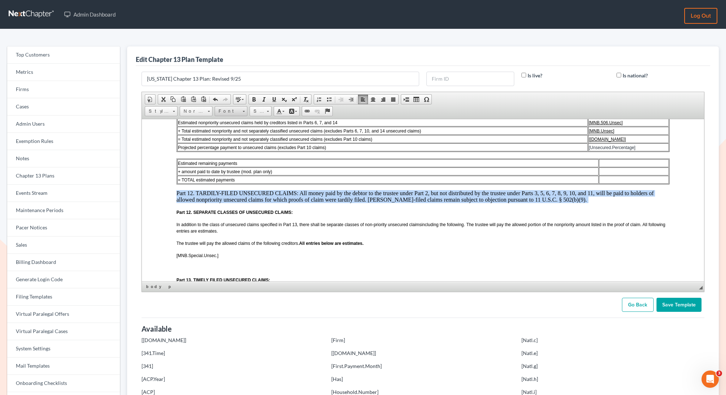
click at [228, 112] on span "Font" at bounding box center [227, 111] width 25 height 9
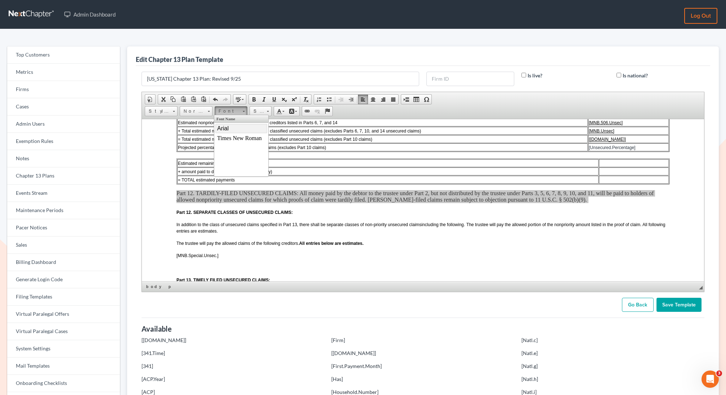
click at [227, 127] on span "Arial" at bounding box center [223, 128] width 12 height 6
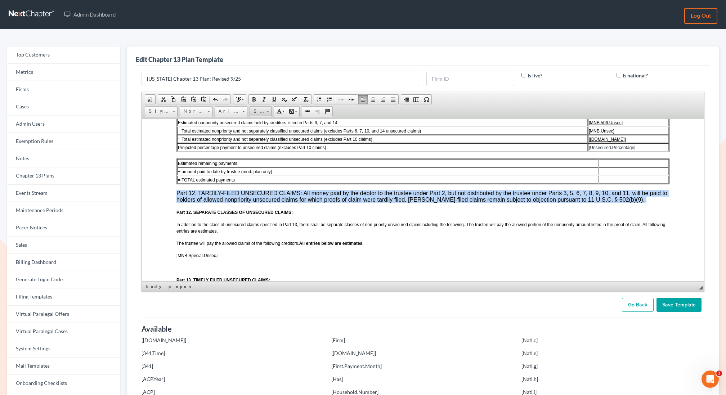
click at [257, 113] on span "Size" at bounding box center [257, 111] width 14 height 9
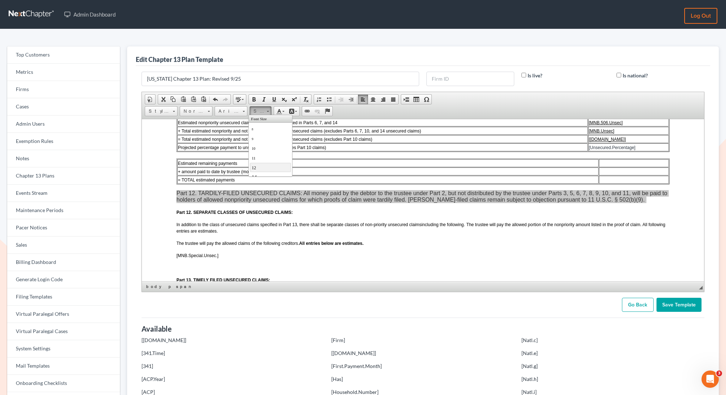
click at [256, 167] on link "12" at bounding box center [270, 166] width 41 height 9
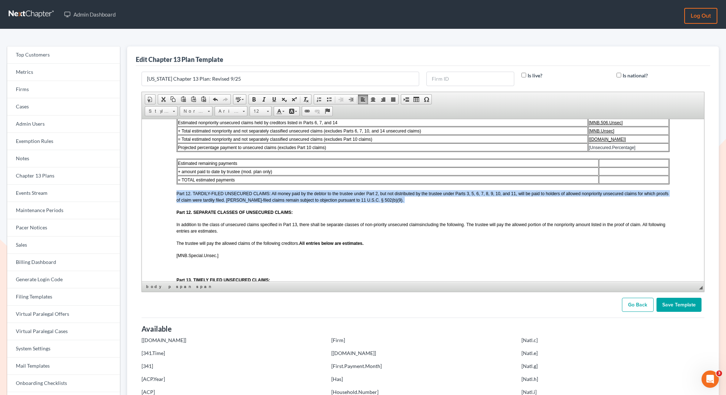
click at [275, 202] on span "Part 12. TARDILY-FILED UNSECURED CLAIMS: All money paid by the debtor to the tr…" at bounding box center [422, 197] width 492 height 12
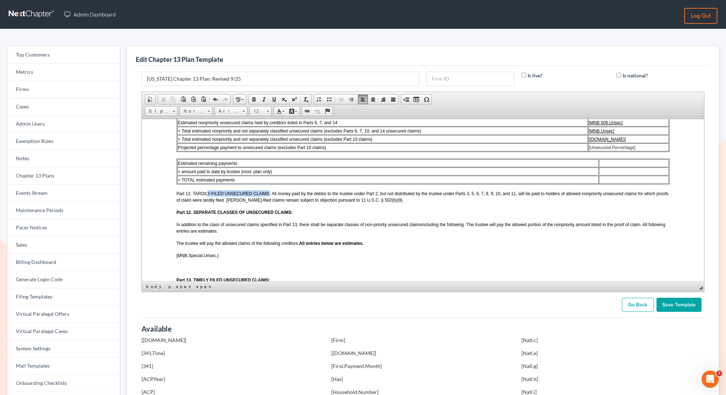
drag, startPoint x: 269, startPoint y: 203, endPoint x: 208, endPoint y: 201, distance: 61.3
click at [207, 202] on span "Part 12. TARDILY-FILED UNSECURED CLAIMS: All money paid by the debtor to the tr…" at bounding box center [422, 197] width 492 height 12
drag, startPoint x: 270, startPoint y: 204, endPoint x: 176, endPoint y: 205, distance: 94.3
click at [176, 202] on span "Part 12. TARDILY-FILED UNSECURED CLAIMS: All money paid by the debtor to the tr…" at bounding box center [422, 197] width 492 height 12
click at [253, 98] on span at bounding box center [254, 99] width 6 height 6
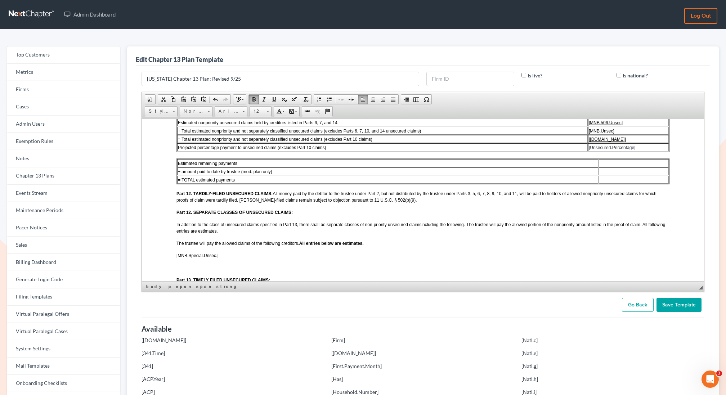
click at [229, 228] on body "LOCAL FORM 3015-1 REVISED 09/2025 UNITED STATES BANKRUPTCY COURT DISTRICT OF MI…" at bounding box center [422, 14] width 493 height 1358
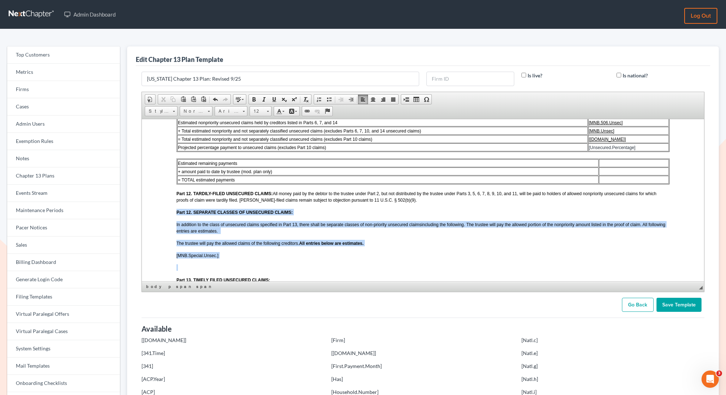
drag, startPoint x: 226, startPoint y: 270, endPoint x: 174, endPoint y: 222, distance: 71.4
click at [174, 222] on html "LOCAL FORM 3015-1 REVISED 09/2025 UNITED STATES BANKRUPTCY COURT DISTRICT OF MI…" at bounding box center [422, 14] width 562 height 1427
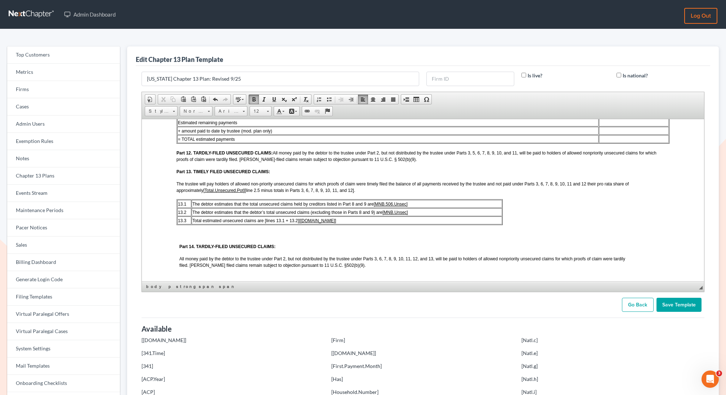
scroll to position [855, 0]
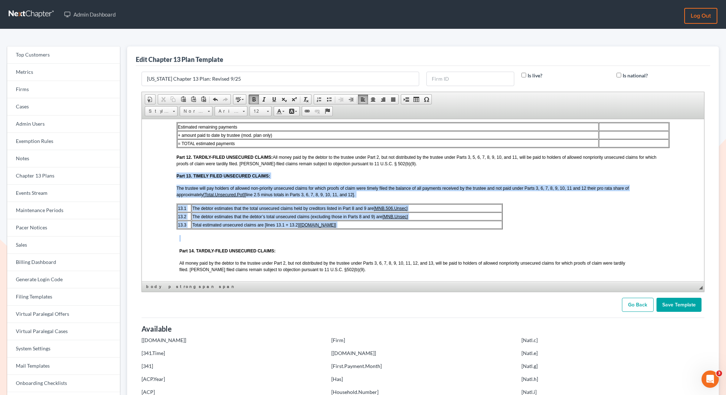
drag, startPoint x: 312, startPoint y: 244, endPoint x: 175, endPoint y: 187, distance: 148.5
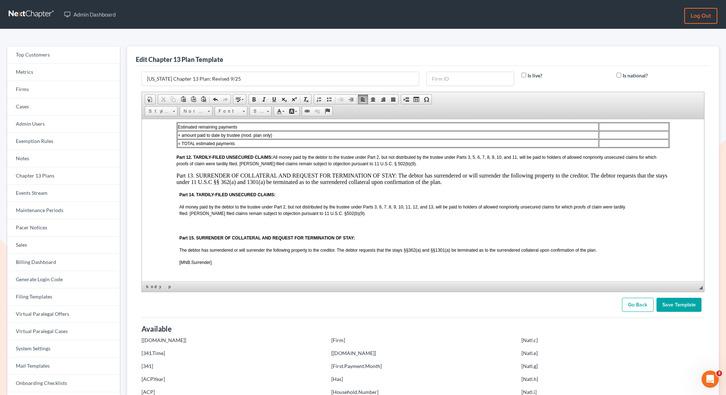
click at [323, 185] on p "Part 13. SURRENDER OF COLLATERAL AND REQUEST FOR TERMINATION OF STAY: The debto…" at bounding box center [422, 178] width 493 height 13
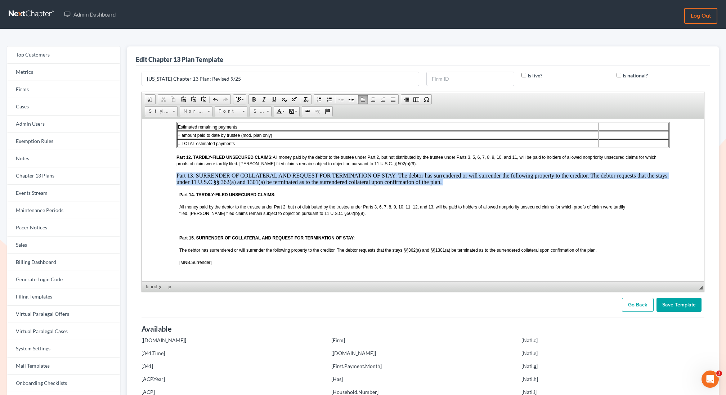
click at [323, 185] on p "Part 13. SURRENDER OF COLLATERAL AND REQUEST FOR TERMINATION OF STAY: The debto…" at bounding box center [422, 178] width 493 height 13
click at [237, 111] on span "Font" at bounding box center [227, 111] width 25 height 9
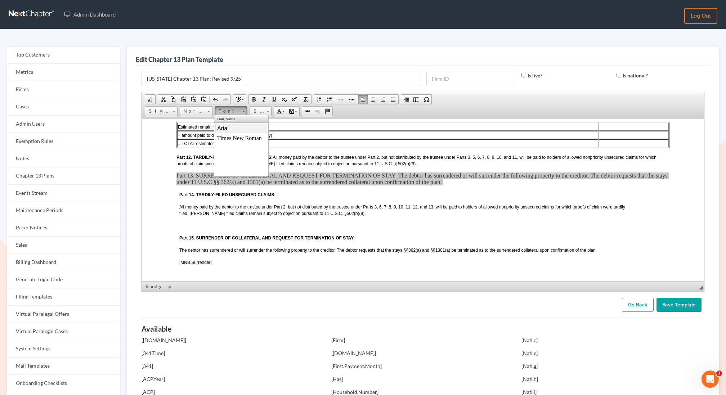
click at [230, 125] on link "Arial" at bounding box center [241, 127] width 52 height 9
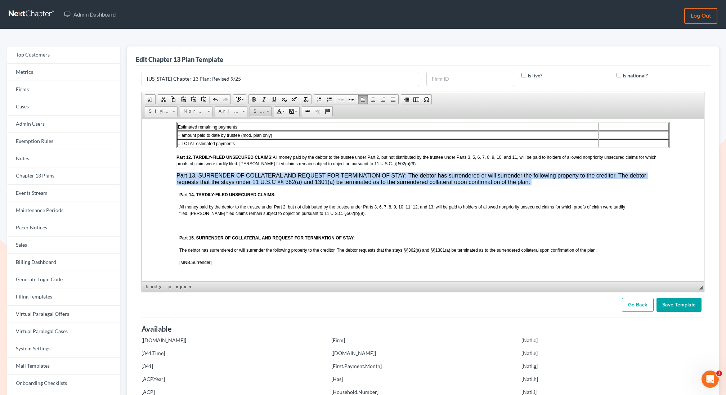
click at [258, 110] on span "Size" at bounding box center [257, 111] width 14 height 9
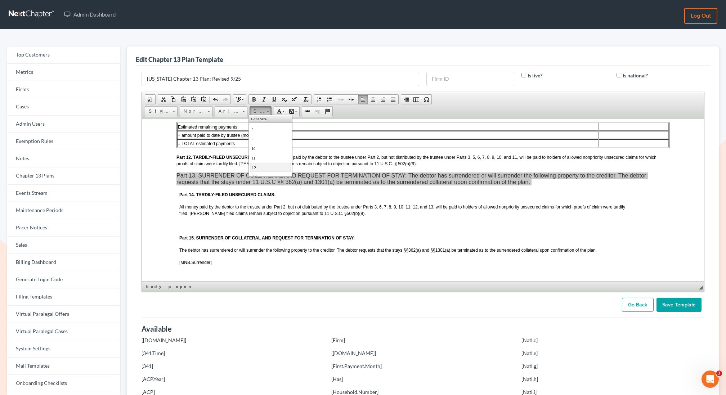
click at [256, 164] on link "12" at bounding box center [270, 166] width 41 height 9
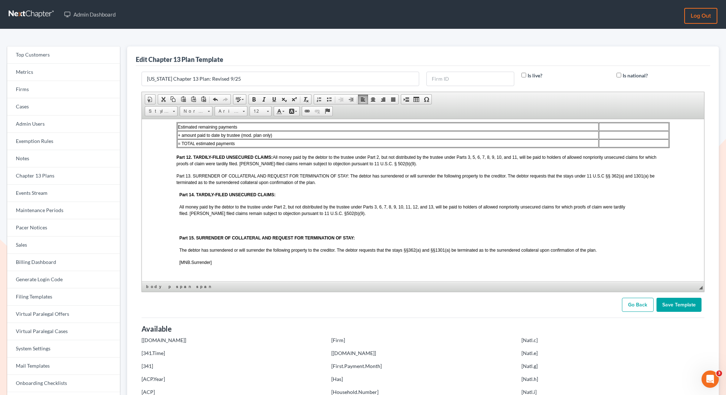
click at [237, 185] on span "Part 13. SURRENDER OF COLLATERAL AND REQUEST FOR TERMINATION OF STAY: The debto…" at bounding box center [415, 179] width 478 height 12
drag, startPoint x: 349, startPoint y: 185, endPoint x: 177, endPoint y: 183, distance: 172.1
click at [177, 183] on span "Part 13. SURRENDER OF COLLATERAL AND REQUEST FOR TERMINATION OF STAY: The debto…" at bounding box center [415, 179] width 478 height 12
click at [252, 99] on span at bounding box center [254, 99] width 6 height 6
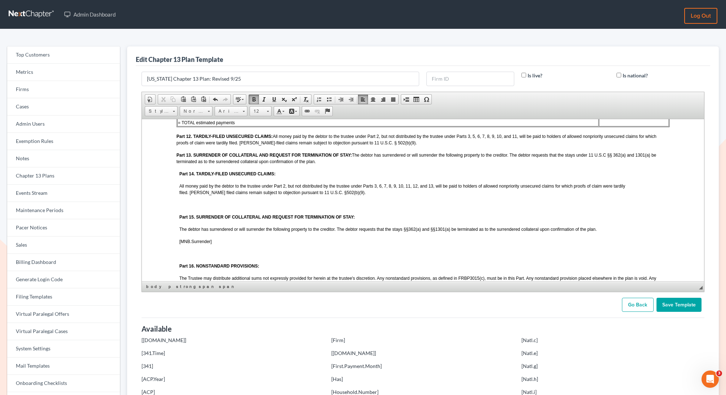
scroll to position [877, 0]
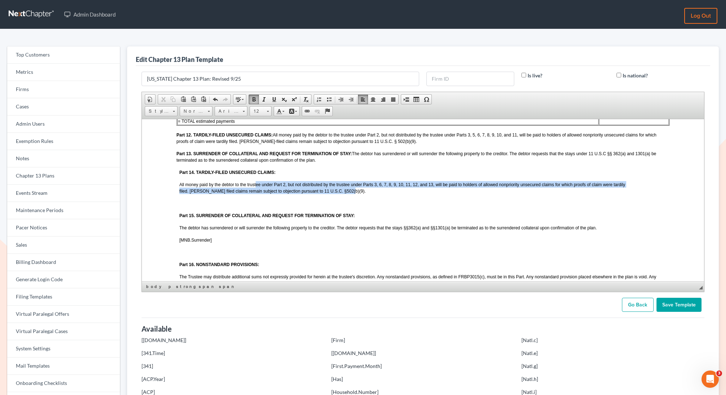
drag, startPoint x: 314, startPoint y: 200, endPoint x: 256, endPoint y: 198, distance: 57.3
click at [256, 194] on p "All money paid by the debtor to the trustee under Part 2, but not distributed b…" at bounding box center [424, 187] width 490 height 13
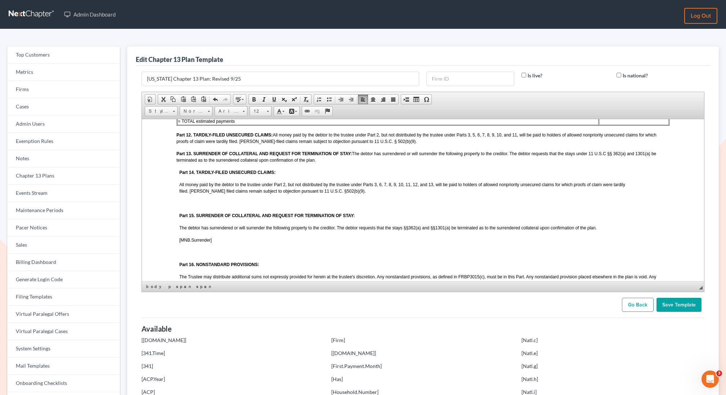
click at [212, 243] on p "[MNB.Surrender]" at bounding box center [424, 239] width 490 height 6
click at [210, 242] on span "[MNB.Surrender]" at bounding box center [195, 239] width 32 height 5
drag, startPoint x: 221, startPoint y: 247, endPoint x: 215, endPoint y: 251, distance: 7.2
click at [325, 163] on p "Part 13. SURRENDER OF COLLATERAL AND REQUEST FOR TERMINATION OF STAY: The debto…" at bounding box center [422, 156] width 493 height 13
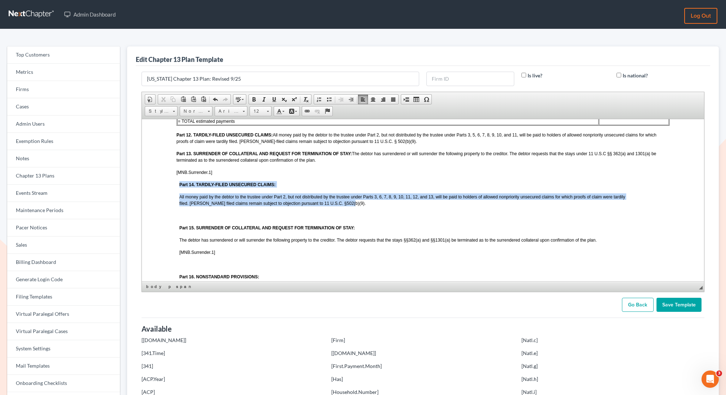
drag, startPoint x: 319, startPoint y: 214, endPoint x: 177, endPoint y: 196, distance: 143.0
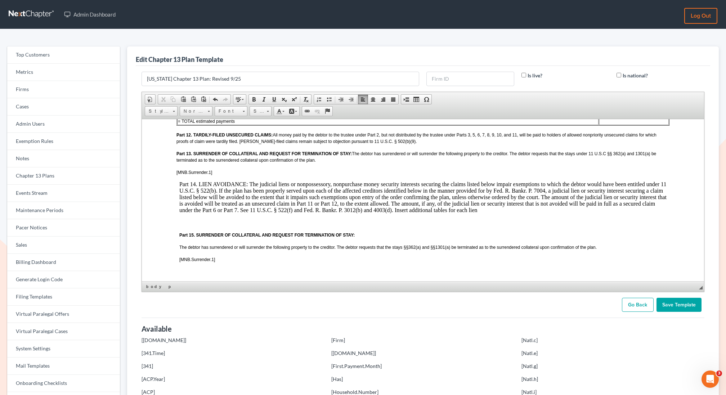
click at [390, 208] on p "Part 14. LIEN AVOIDANCE: The judicial liens or nonpossessory, nonpurchase money…" at bounding box center [424, 197] width 490 height 32
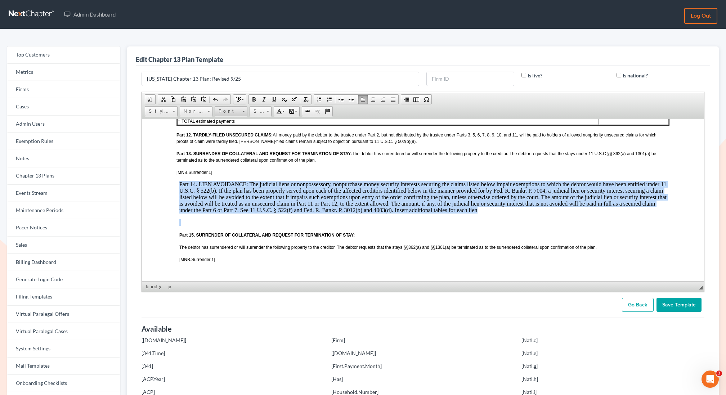
click at [233, 112] on span "Font" at bounding box center [227, 111] width 25 height 9
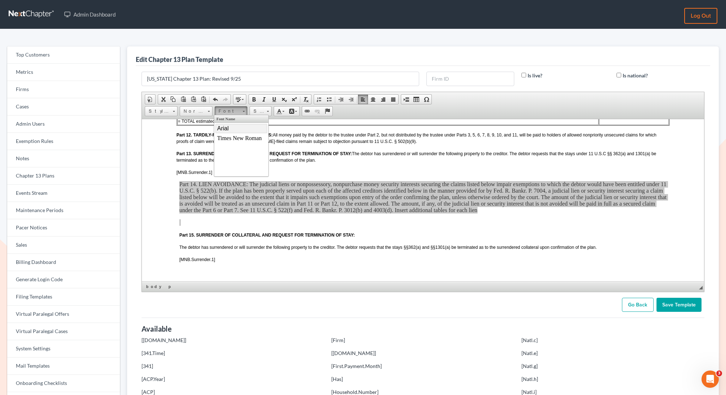
click at [227, 127] on span "Arial" at bounding box center [223, 128] width 12 height 6
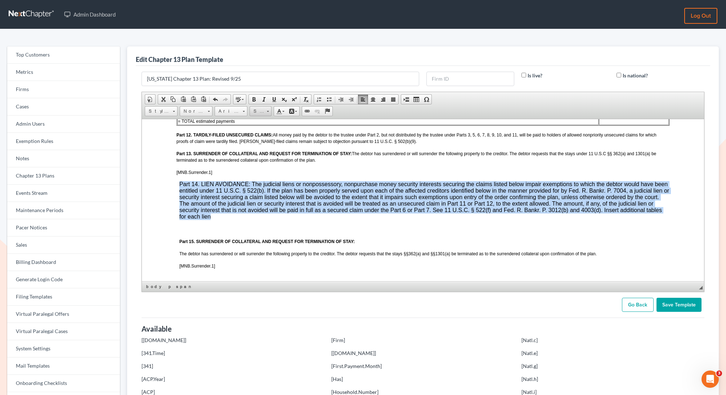
click at [257, 111] on span "Size" at bounding box center [257, 111] width 14 height 9
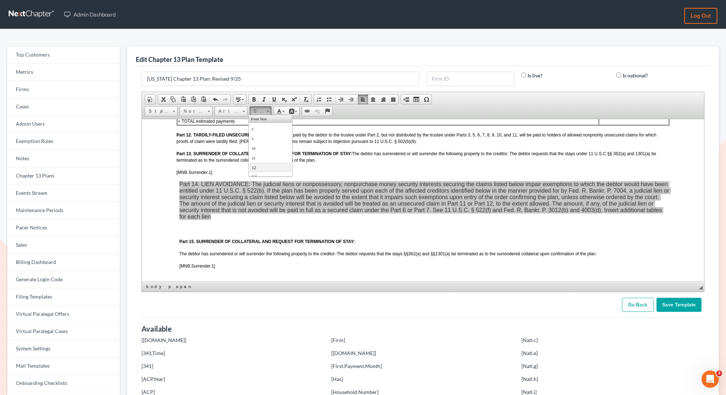
click at [261, 166] on link "12" at bounding box center [270, 166] width 41 height 9
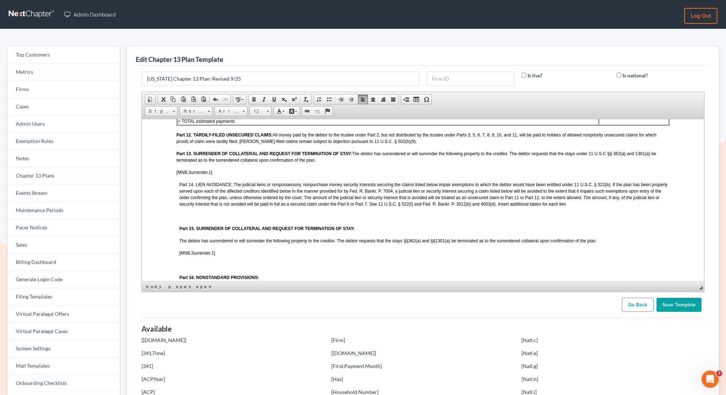
drag, startPoint x: 232, startPoint y: 195, endPoint x: 177, endPoint y: 196, distance: 55.4
click at [253, 99] on span at bounding box center [254, 99] width 6 height 6
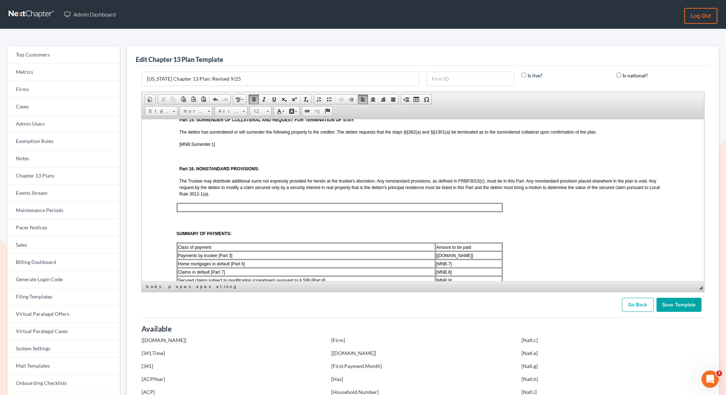
scroll to position [980, 0]
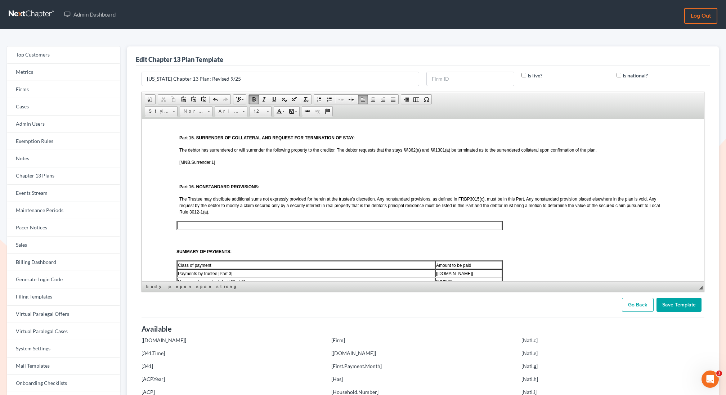
click at [192, 189] on span "Part 16. NONSTANDARD PROVISIONS:" at bounding box center [219, 186] width 80 height 5
click at [193, 189] on span "Part 16. NONSTANDARD PROVISIONS:" at bounding box center [219, 186] width 80 height 5
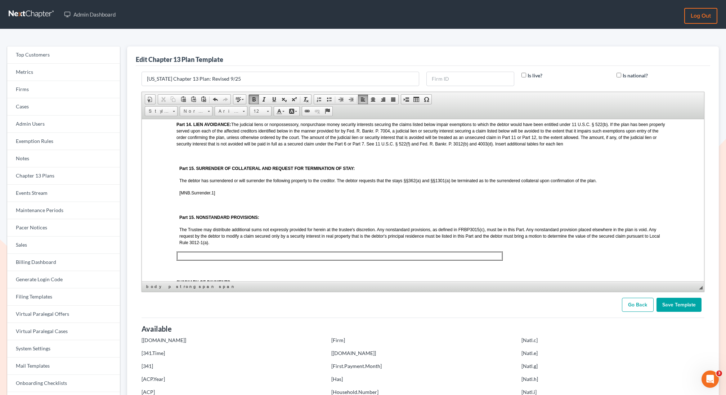
scroll to position [946, 0]
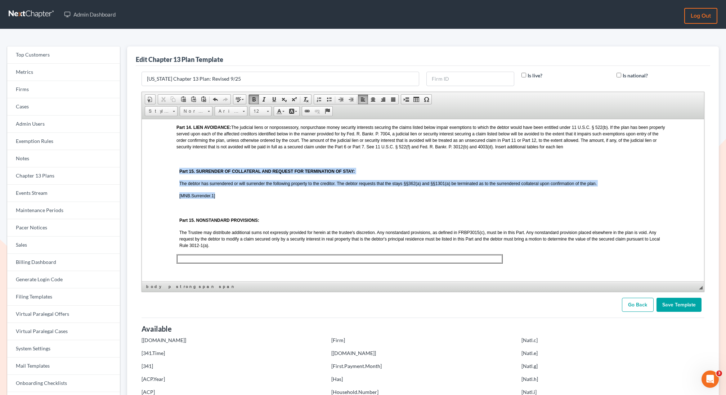
drag, startPoint x: 219, startPoint y: 210, endPoint x: 170, endPoint y: 183, distance: 55.7
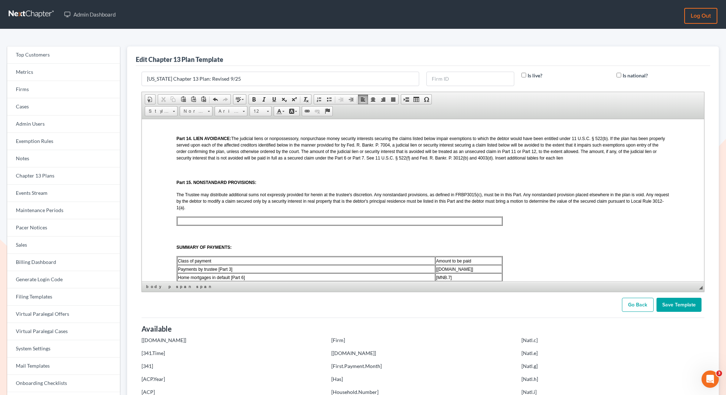
scroll to position [936, 0]
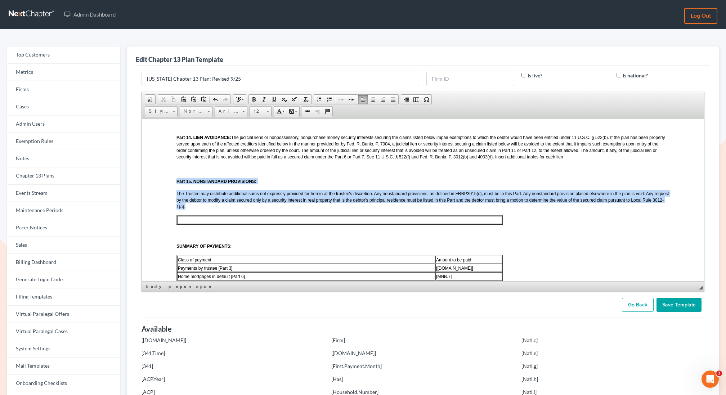
drag, startPoint x: 186, startPoint y: 217, endPoint x: 175, endPoint y: 194, distance: 25.8
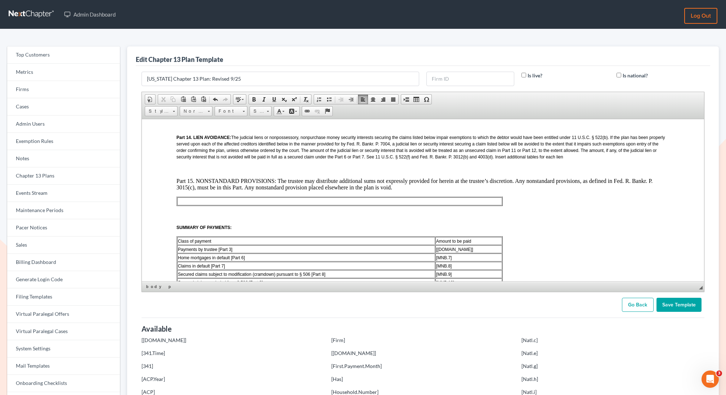
click at [266, 190] on p "Part 15. NONSTANDARD PROVISIONS: The trustee may distribute additional sums not…" at bounding box center [422, 183] width 493 height 13
click at [234, 110] on span "Font" at bounding box center [227, 111] width 25 height 9
click at [226, 128] on span "Arial" at bounding box center [223, 128] width 12 height 6
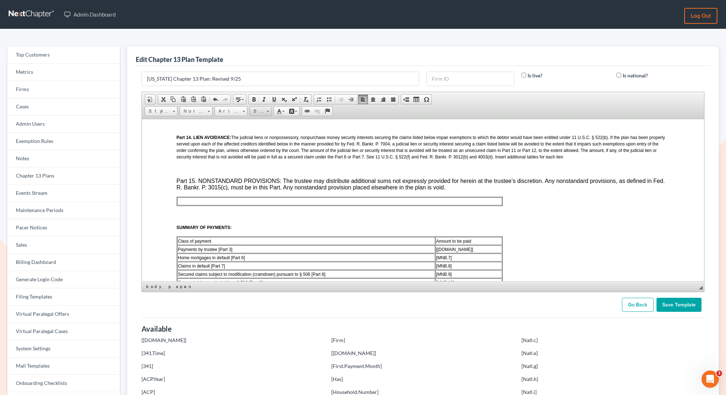
click at [256, 113] on span "Size" at bounding box center [257, 111] width 14 height 9
click at [258, 163] on link "12" at bounding box center [270, 166] width 41 height 9
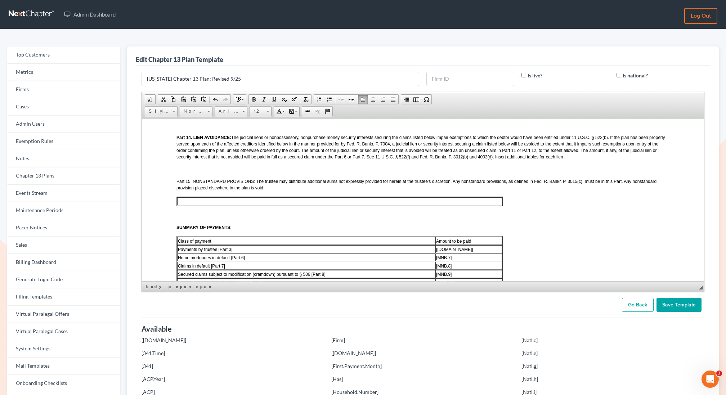
click at [255, 190] on span "Part 15. NONSTANDARD PROVISIONS: The trustee may distribute additional sums not…" at bounding box center [416, 185] width 480 height 12
drag, startPoint x: 255, startPoint y: 194, endPoint x: 176, endPoint y: 194, distance: 78.5
click at [176, 190] on span "Part 15. NONSTANDARD PROVISIONS: The trustee may distribute additional sums not…" at bounding box center [416, 185] width 480 height 12
click at [253, 99] on span at bounding box center [254, 99] width 6 height 6
click at [280, 190] on p "Part 15. NONSTANDARD PROVISIONS: The trustee may distribute additional sums not…" at bounding box center [422, 183] width 493 height 13
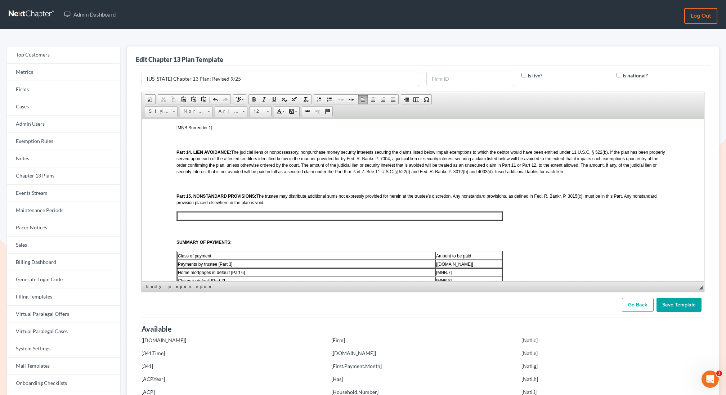
scroll to position [920, 0]
click at [256, 188] on p at bounding box center [422, 184] width 493 height 6
drag, startPoint x: 210, startPoint y: 196, endPoint x: 166, endPoint y: 195, distance: 43.6
click at [226, 111] on span "Font" at bounding box center [227, 111] width 25 height 9
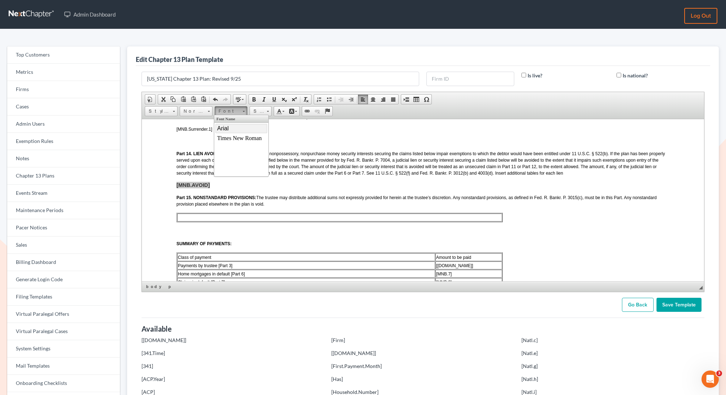
click at [226, 124] on link "Arial" at bounding box center [241, 127] width 52 height 9
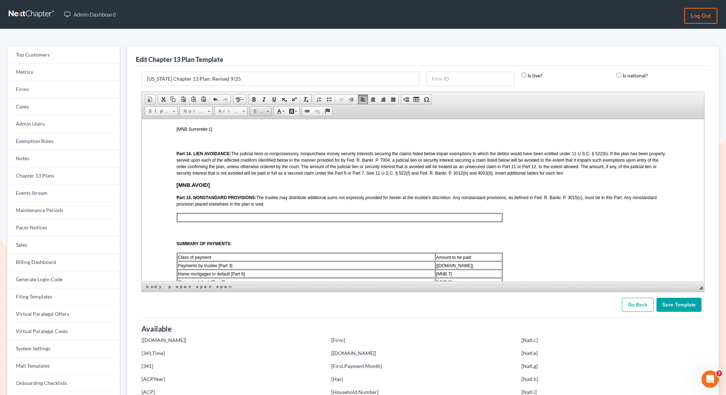
click at [261, 111] on span "Size" at bounding box center [257, 111] width 14 height 9
click at [256, 168] on link "12" at bounding box center [270, 166] width 41 height 9
click at [252, 99] on span at bounding box center [254, 99] width 6 height 6
click at [303, 98] on span at bounding box center [306, 99] width 6 height 6
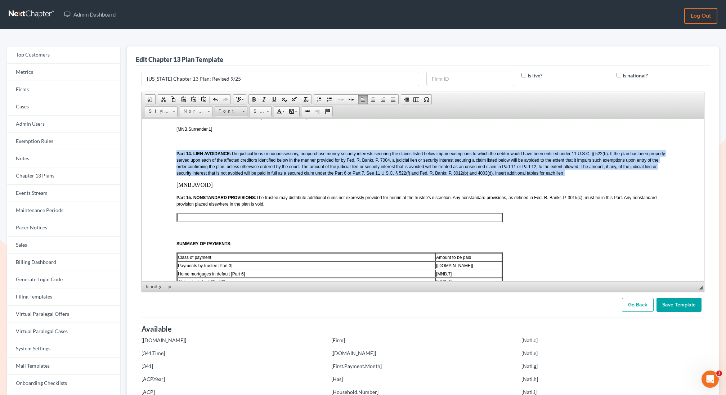
click at [219, 109] on span "Font" at bounding box center [227, 111] width 25 height 9
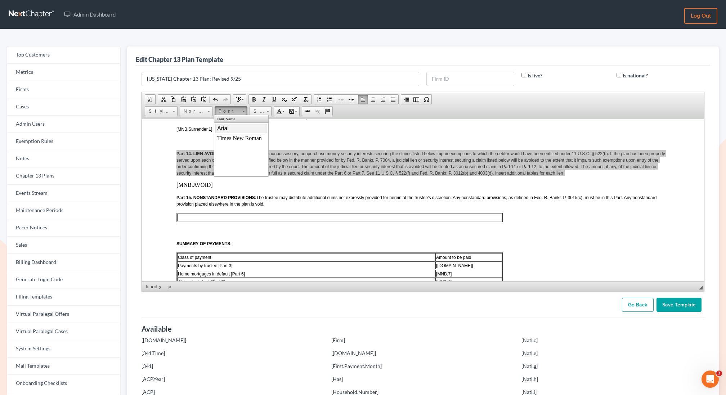
click at [229, 128] on link "Arial" at bounding box center [241, 127] width 52 height 9
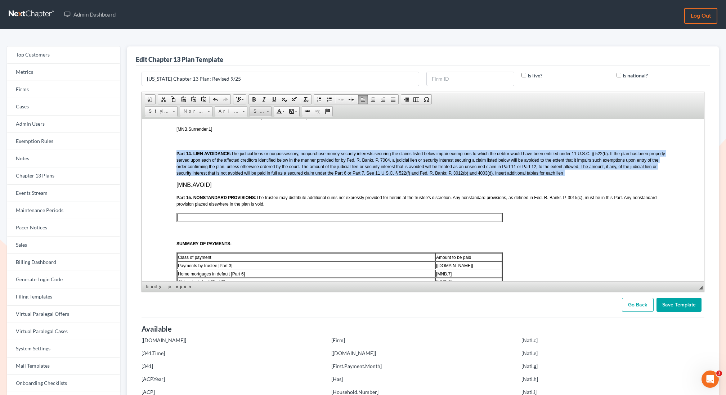
click at [265, 108] on link "Size" at bounding box center [260, 111] width 22 height 10
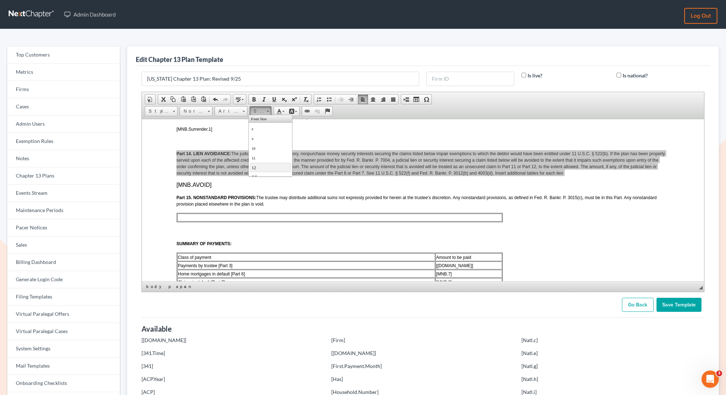
click at [260, 166] on link "12" at bounding box center [270, 166] width 41 height 9
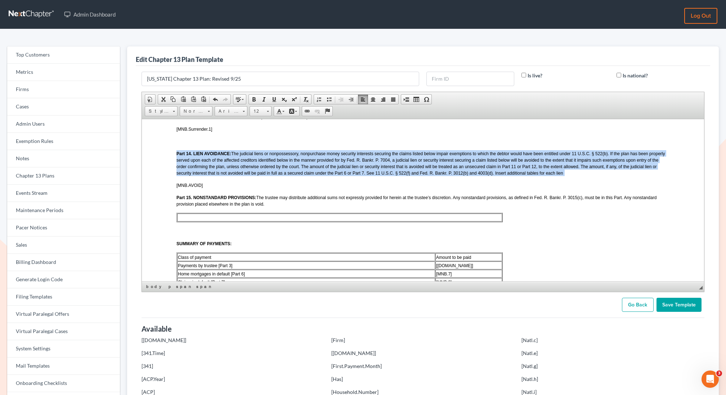
click at [200, 188] on span "[MNB.AVOID]" at bounding box center [189, 185] width 26 height 5
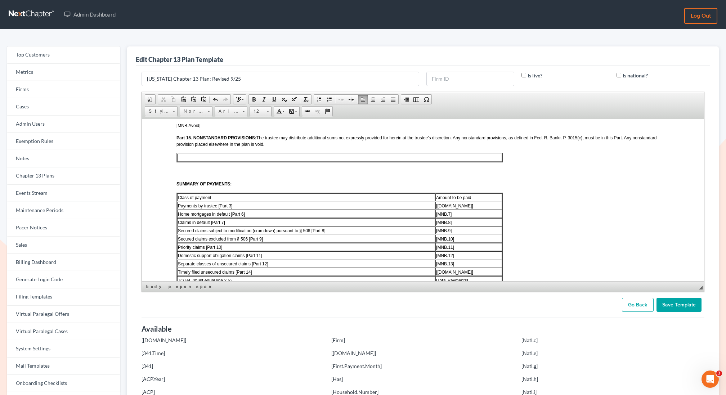
scroll to position [981, 0]
click at [669, 304] on input "Save Template" at bounding box center [678, 305] width 45 height 14
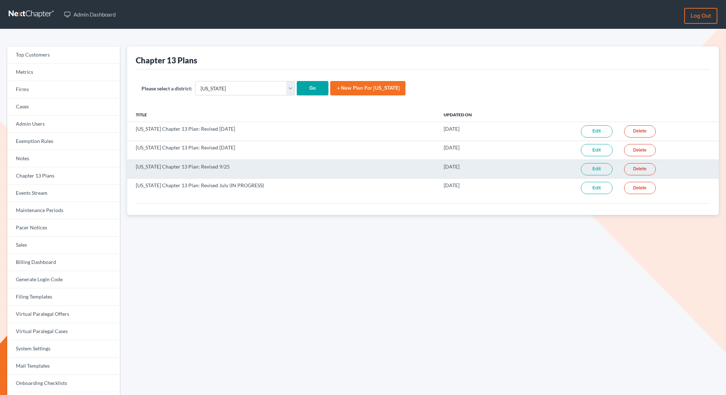
click at [590, 170] on link "Edit" at bounding box center [597, 169] width 32 height 12
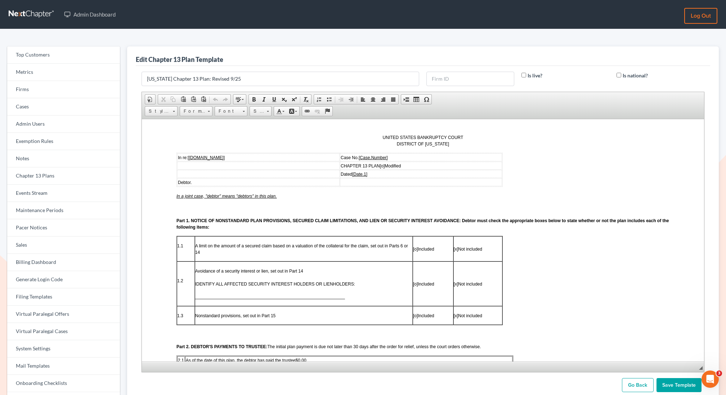
drag, startPoint x: 701, startPoint y: 287, endPoint x: 702, endPoint y: 395, distance: 107.6
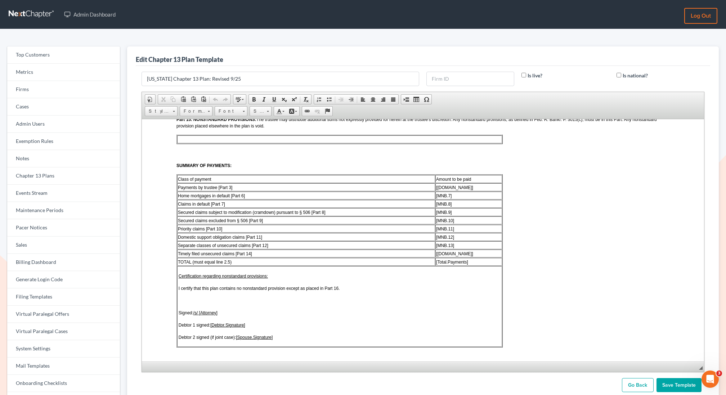
scroll to position [1040, 0]
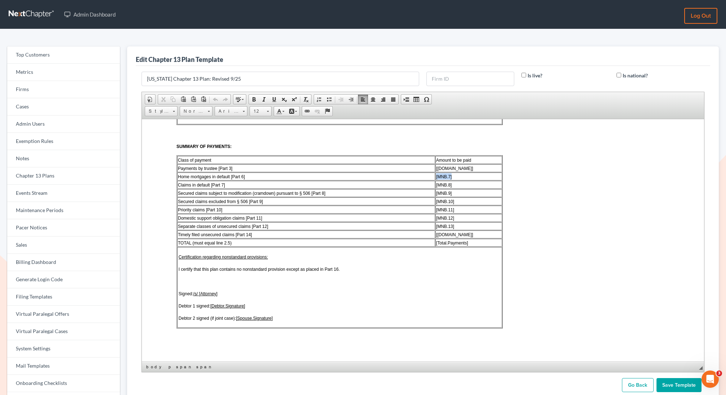
drag, startPoint x: 465, startPoint y: 188, endPoint x: 435, endPoint y: 189, distance: 30.6
click at [435, 180] on tr "Home mortgages in default [Part 6] [MNB.7]" at bounding box center [339, 176] width 325 height 8
copy tr "[MNB.7]"
click at [233, 163] on td "Class of payment" at bounding box center [306, 160] width 258 height 8
click at [459, 162] on span "Amount to be paid" at bounding box center [453, 159] width 35 height 5
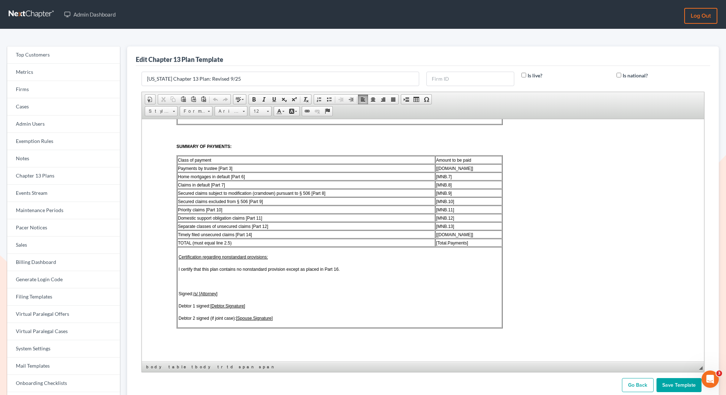
click at [459, 162] on span "Amount to be paid" at bounding box center [453, 159] width 35 height 5
click at [198, 179] on span "Home mortgages in default [Part 6]" at bounding box center [210, 176] width 67 height 5
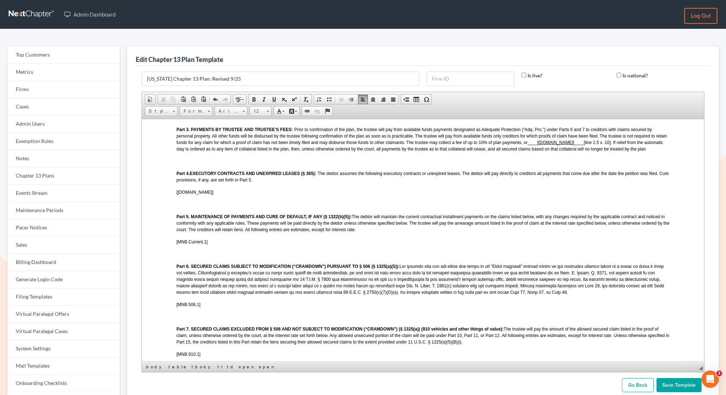
scroll to position [426, 0]
copy span "[MNB.Current.1]"
drag, startPoint x: 210, startPoint y: 246, endPoint x: 175, endPoint y: 247, distance: 34.6
click at [175, 247] on html "LOCAL FORM 3015-1 REVISED 09/2025 UNITED STATES BANKRUPTCY COURT DISTRICT OF MI…" at bounding box center [422, 335] width 562 height 1284
copy span "[MNB.506.1]"
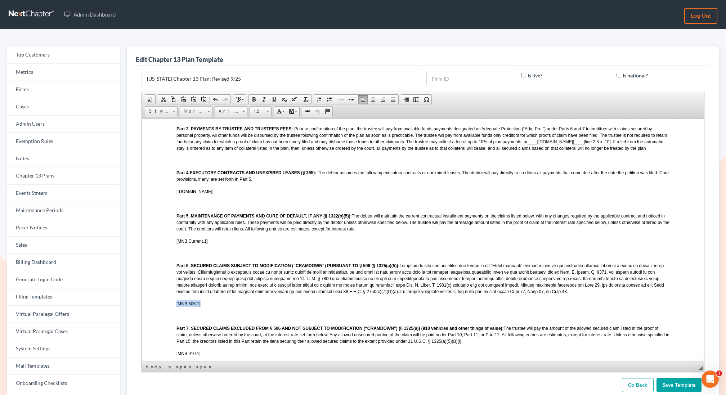
drag, startPoint x: 204, startPoint y: 309, endPoint x: 176, endPoint y: 309, distance: 28.1
click at [176, 306] on p "[MNB.506.1]" at bounding box center [422, 303] width 493 height 6
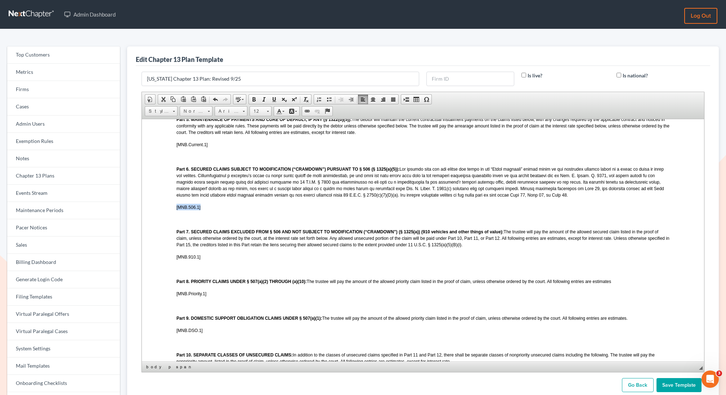
scroll to position [536, 0]
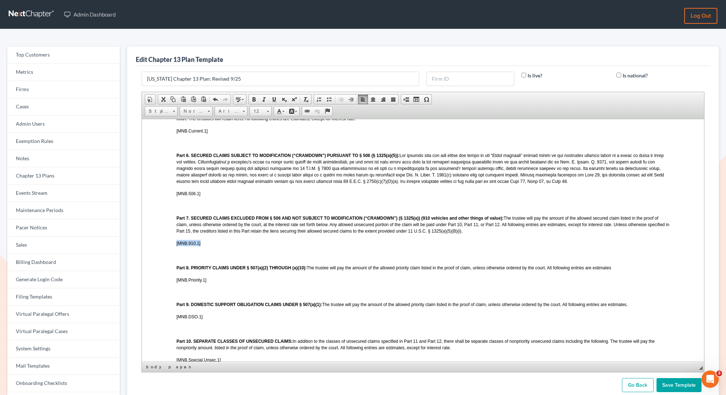
drag, startPoint x: 204, startPoint y: 252, endPoint x: 175, endPoint y: 252, distance: 29.2
click at [175, 252] on html "LOCAL FORM 3015-1 REVISED 09/2025 UNITED STATES BANKRUPTCY COURT DISTRICT OF MI…" at bounding box center [422, 224] width 562 height 1284
copy span "[MNB.910.1]"
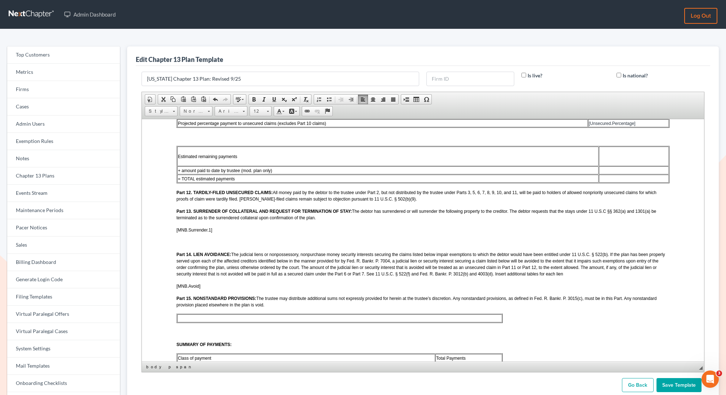
scroll to position [1054, 0]
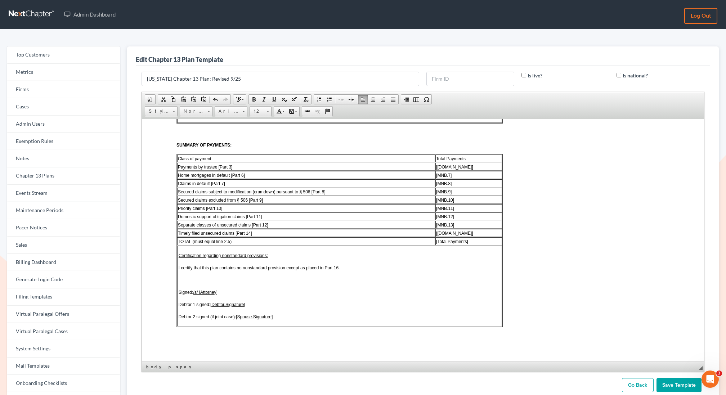
click at [228, 209] on td "Priority claims [Part 10]" at bounding box center [306, 208] width 258 height 8
click at [249, 174] on td "Home mortgages in default [Part 6]" at bounding box center [306, 175] width 258 height 8
click at [189, 174] on span "Home mortgages in default [Part 6]" at bounding box center [210, 174] width 67 height 5
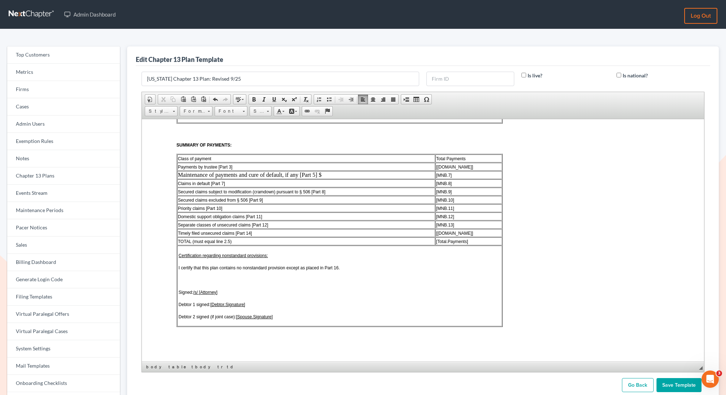
click at [273, 175] on td "Maintenance of payments and cure of default, if any [Part 5] $" at bounding box center [306, 175] width 258 height 8
click at [210, 184] on span "Claims in default [Part 7]" at bounding box center [200, 183] width 47 height 5
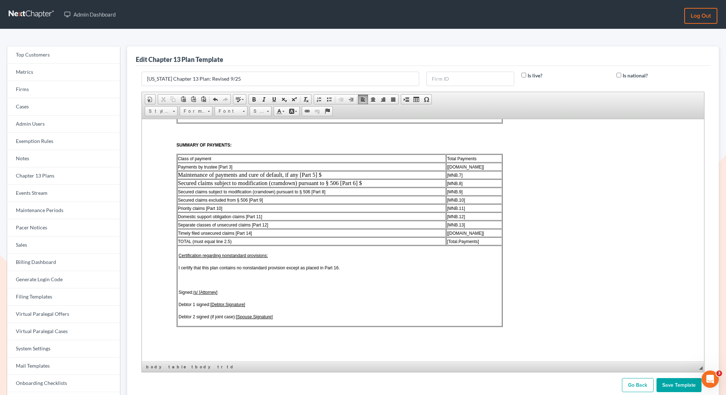
click at [187, 191] on span "Secured claims subject to modification (cramdown) pursuant to § 506 [Part 8]" at bounding box center [251, 191] width 148 height 5
click at [206, 198] on span "Secured claims excluded from § 506 [Part 9]" at bounding box center [219, 199] width 85 height 5
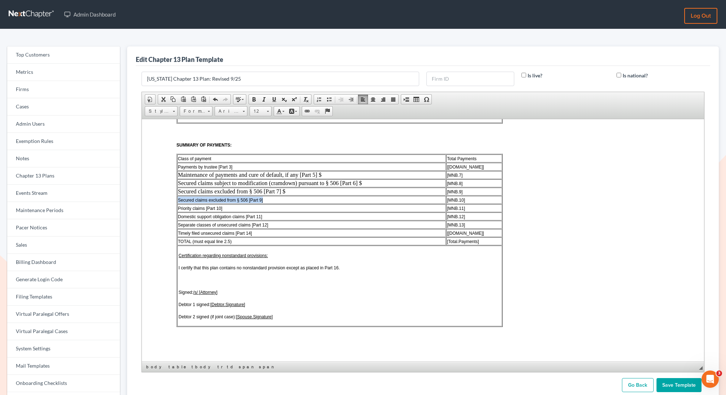
click at [206, 198] on span "Secured claims excluded from § 506 [Part 9]" at bounding box center [219, 199] width 85 height 5
click at [209, 207] on span "Priority claims [Part 10]" at bounding box center [199, 208] width 44 height 5
click at [197, 216] on span "Domestic support obligation claims [Part 11]" at bounding box center [219, 216] width 84 height 5
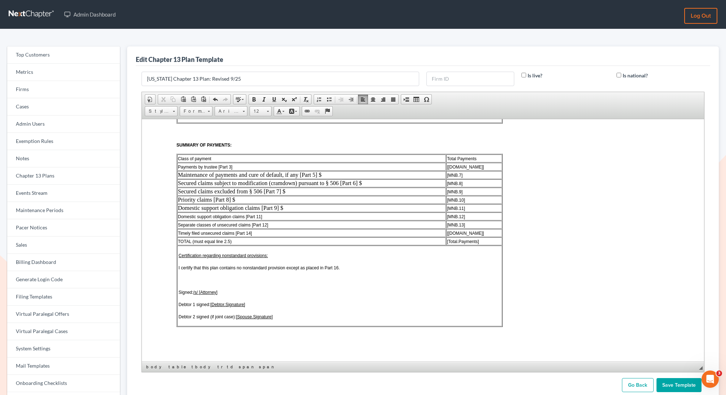
click at [197, 216] on span "Domestic support obligation claims [Part 11]" at bounding box center [219, 216] width 84 height 5
click at [209, 223] on span "Separate classes of unsecured claims [Part 12]" at bounding box center [222, 224] width 90 height 5
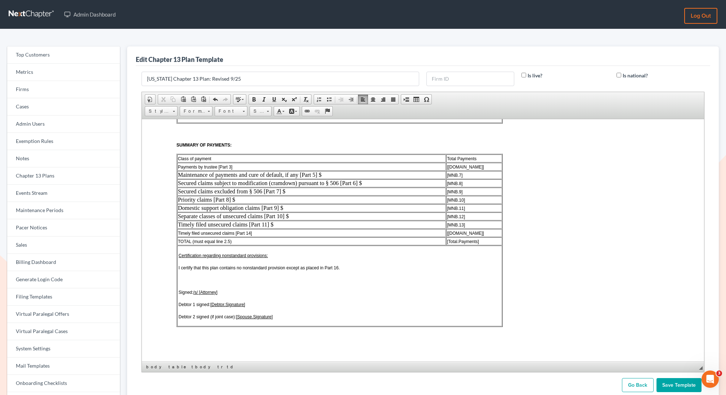
click at [462, 174] on span "[MNB.7]" at bounding box center [453, 174] width 15 height 5
click at [467, 184] on td "[MNB.8]" at bounding box center [474, 183] width 56 height 8
click at [465, 183] on td "[MNB.8]" at bounding box center [474, 183] width 56 height 8
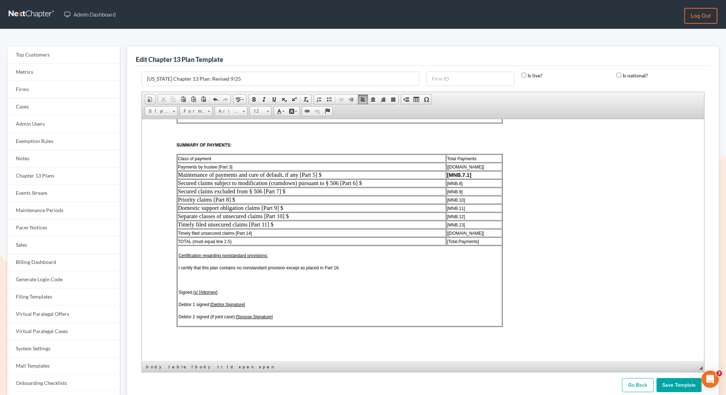
click at [465, 183] on td "[MNB.8]" at bounding box center [474, 183] width 56 height 8
click at [474, 182] on td "[MNB.506.1]" at bounding box center [474, 183] width 56 height 8
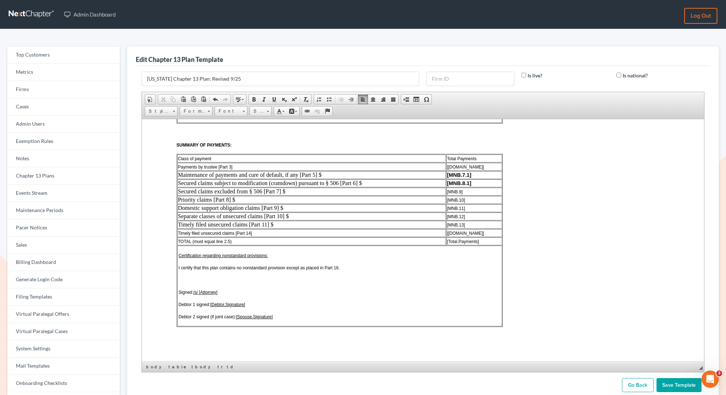
click at [462, 193] on span "[MNB.9]" at bounding box center [453, 191] width 15 height 5
click at [464, 201] on span "[MNB.10]" at bounding box center [455, 199] width 18 height 5
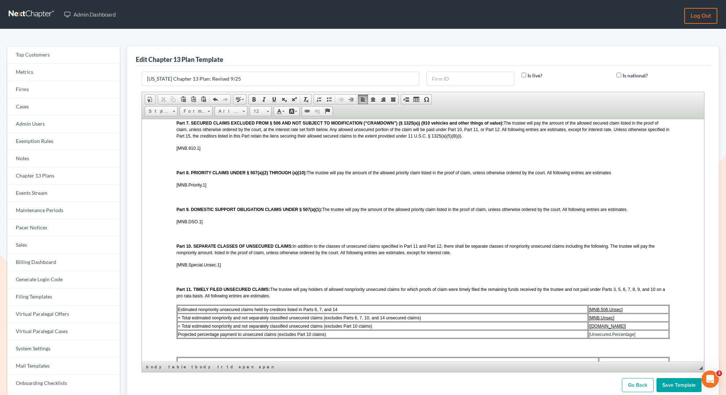
scroll to position [627, 0]
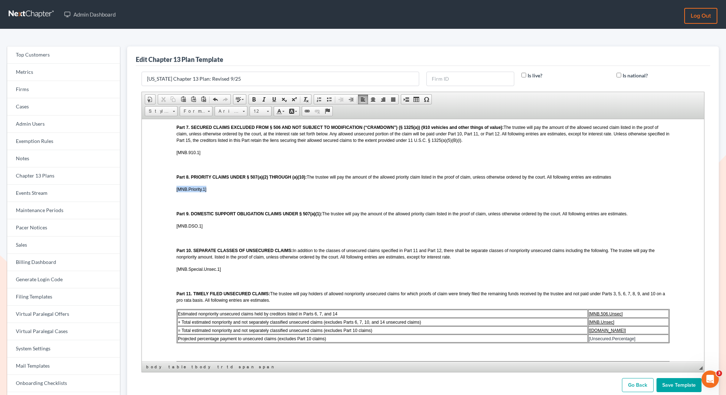
drag, startPoint x: 206, startPoint y: 197, endPoint x: 172, endPoint y: 198, distance: 34.2
click at [172, 198] on html "LOCAL FORM 3015-1 REVISED 09/2025 UNITED STATES BANKRUPTCY COURT DISTRICT OF MI…" at bounding box center [422, 134] width 562 height 1284
copy span "[MNB.Priority.1]"
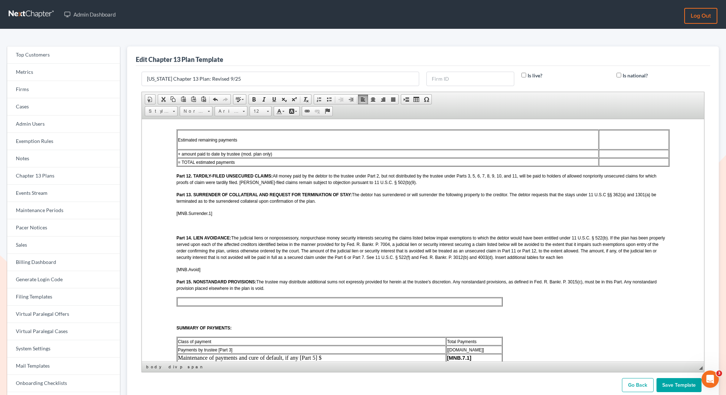
scroll to position [1054, 0]
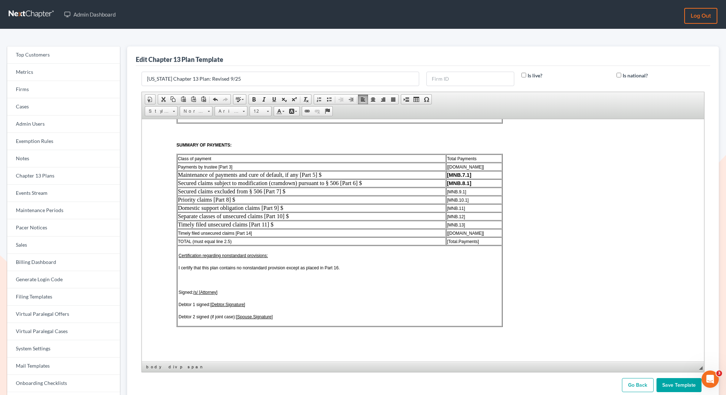
click at [464, 209] on span "[MNB.11]" at bounding box center [455, 208] width 18 height 5
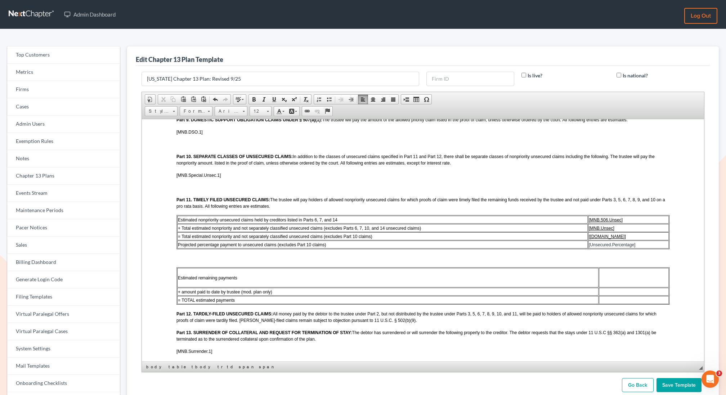
scroll to position [714, 0]
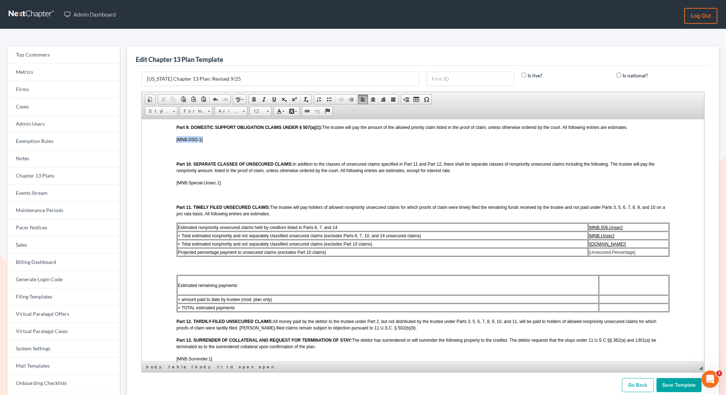
drag, startPoint x: 207, startPoint y: 150, endPoint x: 175, endPoint y: 150, distance: 31.7
click at [175, 150] on html "LOCAL FORM 3015-1 REVISED 09/2025 UNITED STATES BANKRUPTCY COURT DISTRICT OF MI…" at bounding box center [422, 47] width 562 height 1284
copy span "[MNB.DSO.1]"
drag, startPoint x: 226, startPoint y: 193, endPoint x: 175, endPoint y: 192, distance: 50.8
click at [175, 192] on html "LOCAL FORM 3015-1 REVISED 09/2025 UNITED STATES BANKRUPTCY COURT DISTRICT OF MI…" at bounding box center [422, 47] width 562 height 1284
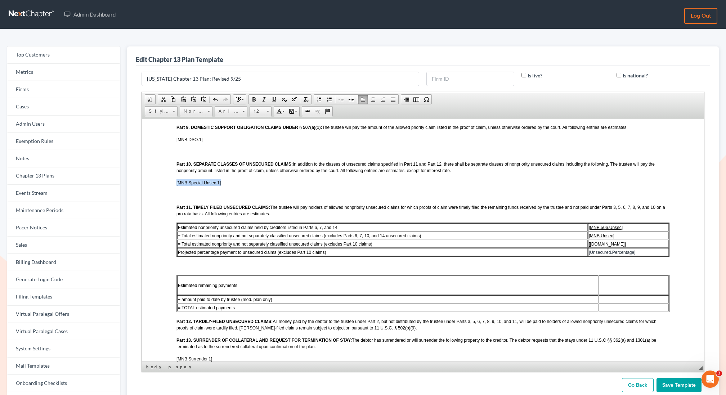
copy span "[MNB.Special.Unsec.1]"
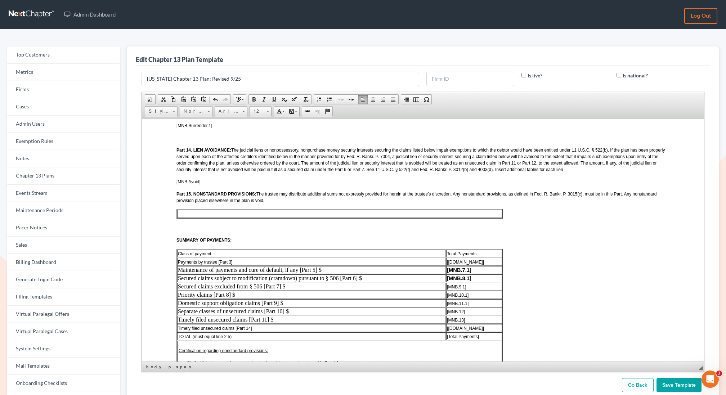
scroll to position [1054, 0]
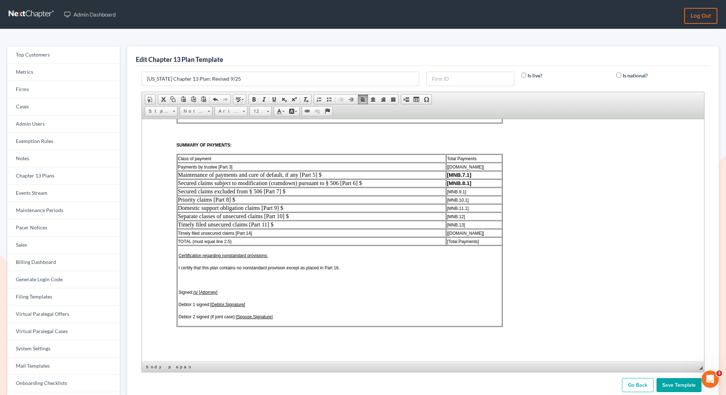
click at [464, 217] on span "[MNB.12]" at bounding box center [455, 216] width 18 height 5
click at [278, 231] on td "Timely filed unsecured claims [Part 14]" at bounding box center [311, 233] width 269 height 8
drag, startPoint x: 483, startPoint y: 233, endPoint x: 446, endPoint y: 233, distance: 36.4
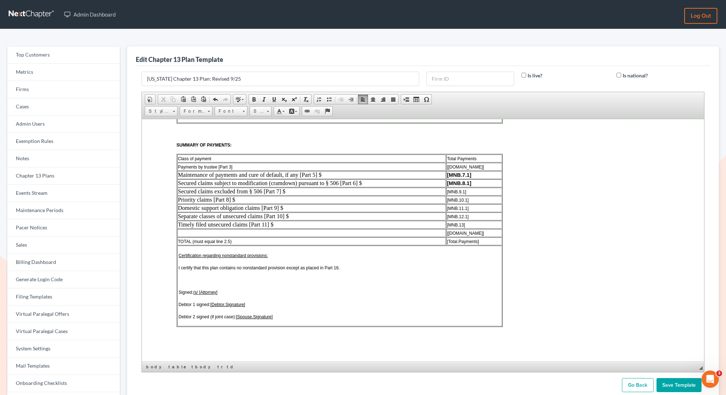
click at [446, 233] on tr "[[DOMAIN_NAME]]" at bounding box center [339, 233] width 325 height 8
copy tr "[[DOMAIN_NAME]]"
drag, startPoint x: 468, startPoint y: 222, endPoint x: 447, endPoint y: 224, distance: 21.6
click at [447, 224] on tr "Timely filed unsecured claims [Part 11] $ [MNB.13]" at bounding box center [339, 224] width 325 height 8
click at [482, 231] on td "[[DOMAIN_NAME]]" at bounding box center [474, 233] width 56 height 8
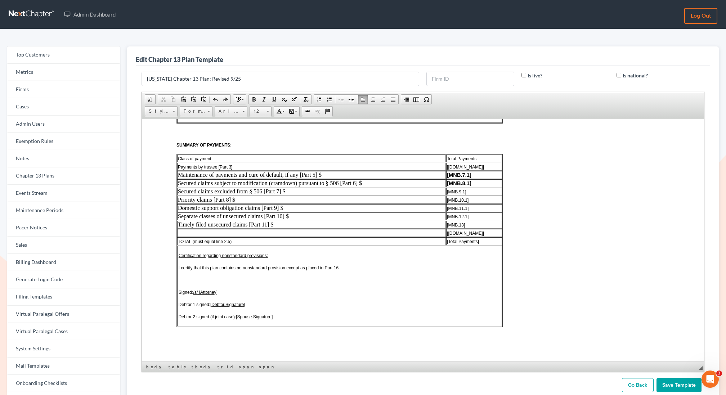
drag, startPoint x: 482, startPoint y: 231, endPoint x: 448, endPoint y: 233, distance: 34.2
click at [448, 233] on td "[[DOMAIN_NAME]]" at bounding box center [474, 233] width 56 height 8
copy span "[[DOMAIN_NAME]]"
drag, startPoint x: 468, startPoint y: 222, endPoint x: 447, endPoint y: 224, distance: 21.0
click at [447, 224] on tr "Timely filed unsecured claims [Part 11] $ [MNB.13]" at bounding box center [339, 224] width 325 height 8
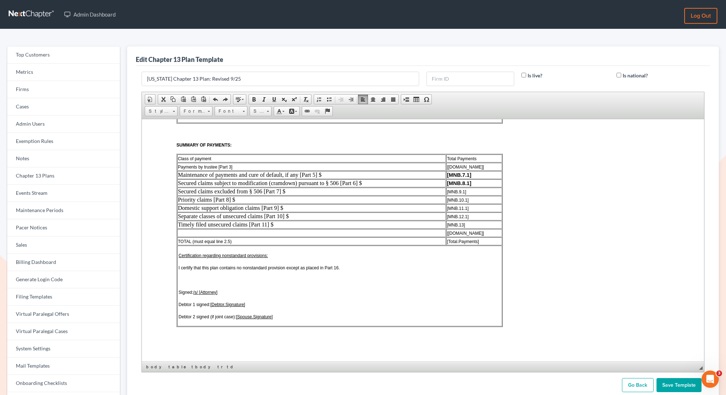
click at [468, 223] on td "[MNB.13]" at bounding box center [474, 224] width 56 height 8
click at [482, 230] on span "[[DOMAIN_NAME]]" at bounding box center [464, 232] width 37 height 5
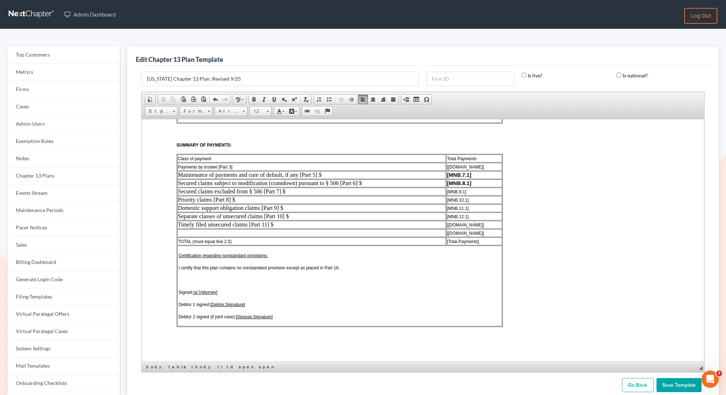
click at [482, 230] on span "[[DOMAIN_NAME]]" at bounding box center [464, 232] width 37 height 5
click at [342, 233] on td at bounding box center [311, 233] width 269 height 8
click at [410, 272] on span "Delete Rows" at bounding box center [420, 273] width 42 height 9
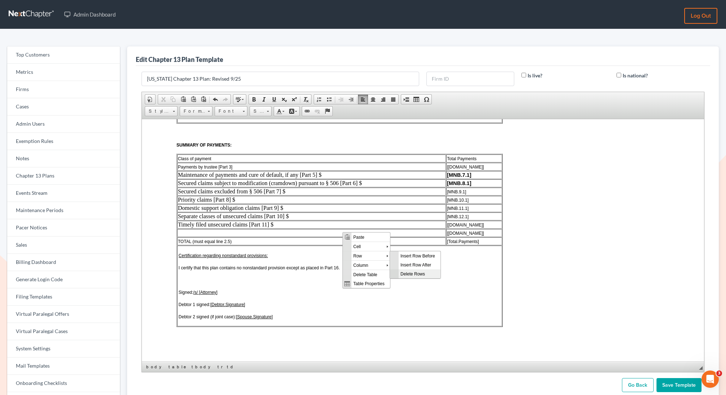
scroll to position [1045, 0]
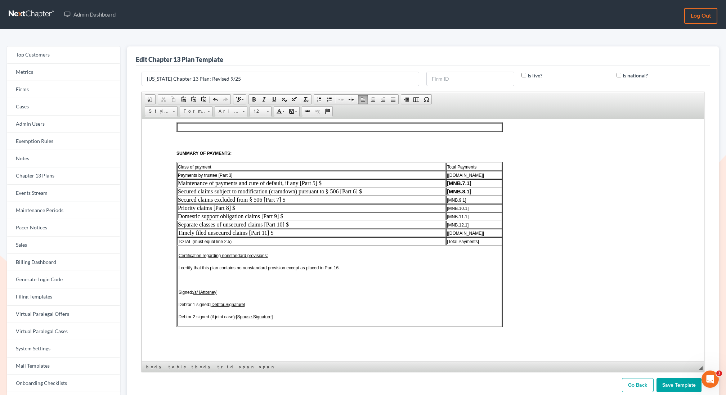
click at [234, 241] on td "TOTAL (must equal line 2.5)" at bounding box center [311, 241] width 269 height 8
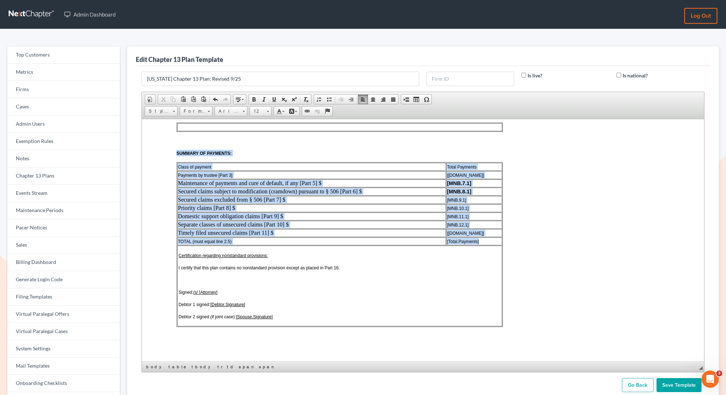
drag, startPoint x: 485, startPoint y: 239, endPoint x: 179, endPoint y: 169, distance: 314.3
click at [179, 169] on tbody "Class of payment Total Payments Payments by trustee [Part 3] [Trustee.Fee.Total…" at bounding box center [339, 243] width 325 height 163
click at [236, 112] on span "Arial" at bounding box center [227, 111] width 25 height 9
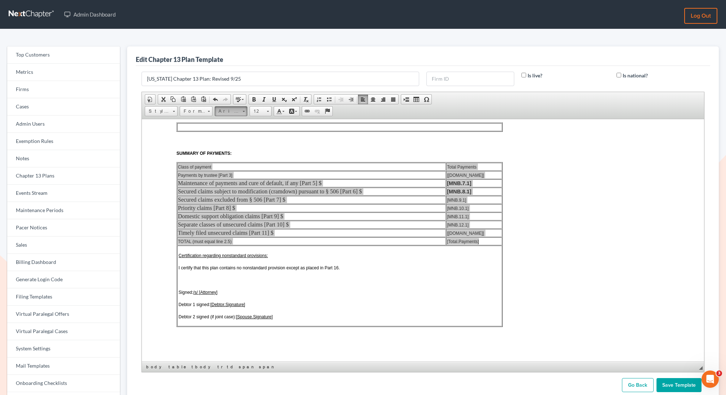
scroll to position [0, 0]
click at [226, 128] on span "Arial" at bounding box center [223, 128] width 12 height 6
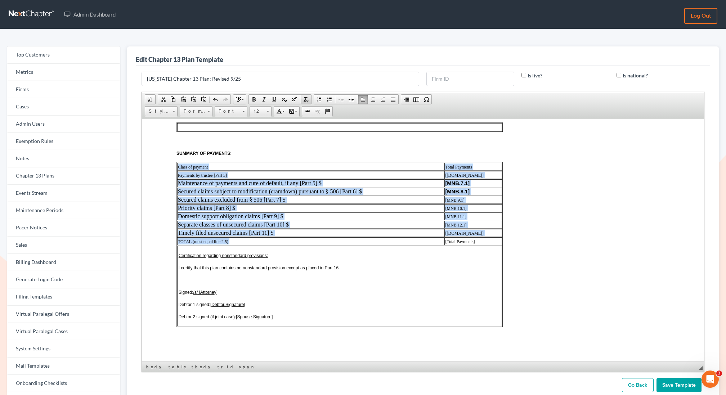
click at [306, 98] on span at bounding box center [306, 99] width 6 height 6
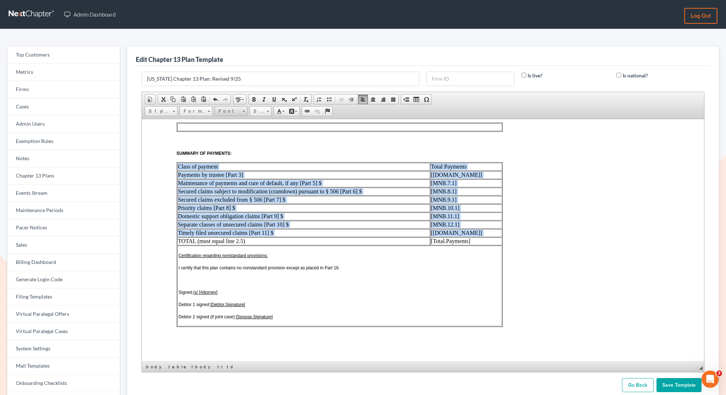
click at [235, 111] on span "Font" at bounding box center [227, 111] width 25 height 9
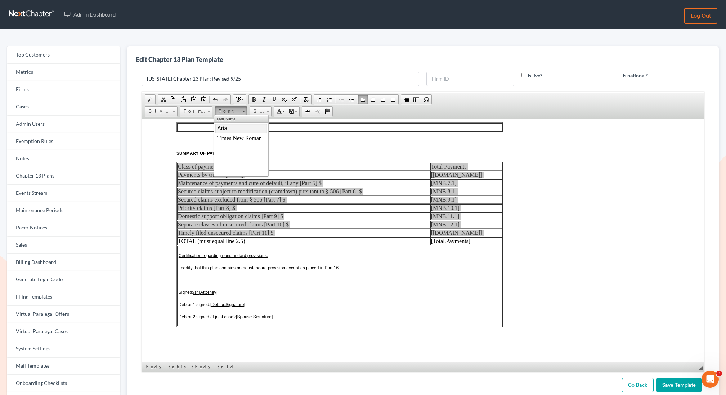
click at [227, 127] on span "Arial" at bounding box center [223, 128] width 12 height 6
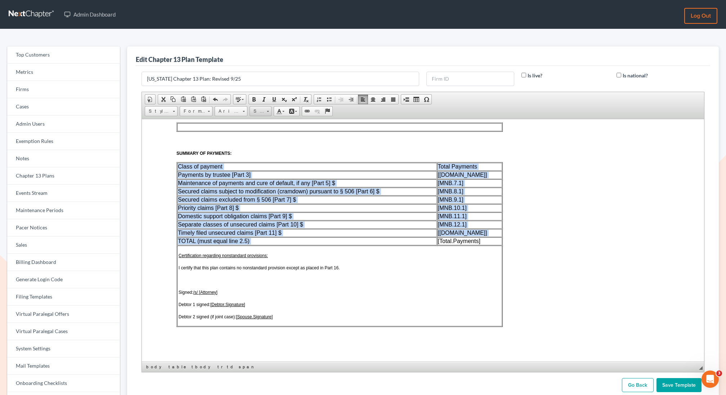
click at [257, 107] on span "Size" at bounding box center [257, 111] width 14 height 9
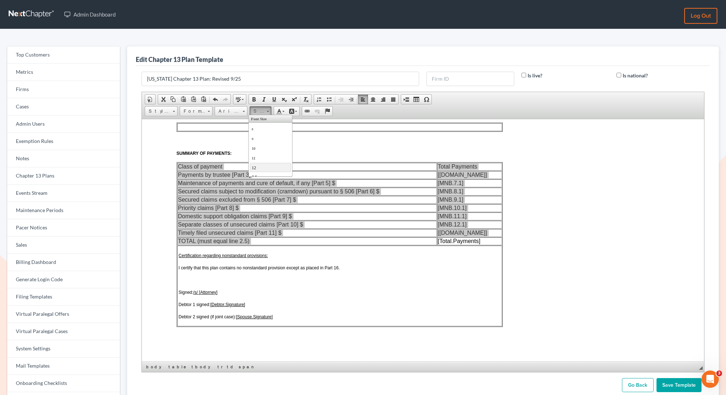
click at [258, 164] on link "12" at bounding box center [270, 166] width 41 height 9
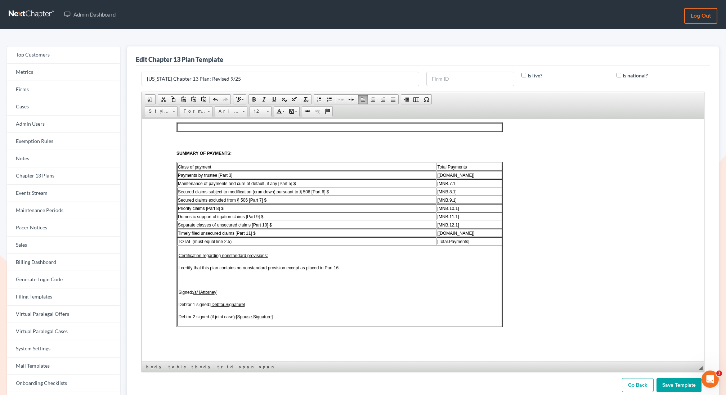
click at [375, 245] on td "Certification regarding nonstandard provisions: I certify that this plan contai…" at bounding box center [339, 285] width 325 height 81
drag, startPoint x: 261, startPoint y: 231, endPoint x: 235, endPoint y: 233, distance: 26.4
click at [235, 233] on td "Timely filed unsecured claims [Part 11] $" at bounding box center [306, 233] width 259 height 8
drag, startPoint x: 279, startPoint y: 225, endPoint x: 250, endPoint y: 224, distance: 28.4
click at [250, 224] on td "Separate classes of unsecured claims [Part 10] $" at bounding box center [306, 224] width 259 height 8
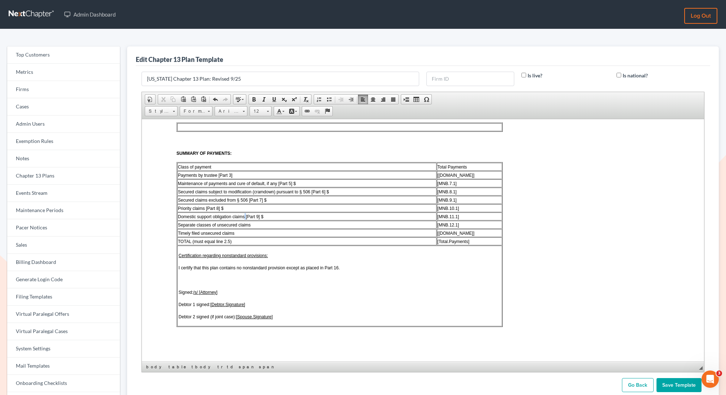
drag, startPoint x: 265, startPoint y: 217, endPoint x: 246, endPoint y: 217, distance: 18.7
click at [246, 217] on td "Domestic support obligation claims [Part 9] $" at bounding box center [306, 216] width 259 height 8
drag, startPoint x: 275, startPoint y: 217, endPoint x: 244, endPoint y: 218, distance: 31.3
click at [244, 218] on td "Domestic support obligation claims [Part 9] $" at bounding box center [306, 216] width 259 height 8
drag, startPoint x: 227, startPoint y: 211, endPoint x: 204, endPoint y: 211, distance: 23.0
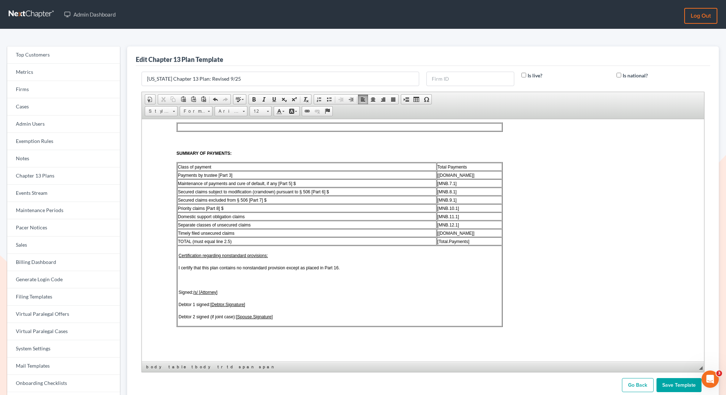
click at [204, 211] on td "Priority claims [Part 8] $" at bounding box center [306, 208] width 259 height 8
drag, startPoint x: 267, startPoint y: 199, endPoint x: 247, endPoint y: 200, distance: 20.5
click at [247, 201] on td "Secured claims excluded from § 506 [Part 7] $" at bounding box center [306, 199] width 259 height 8
drag, startPoint x: 333, startPoint y: 193, endPoint x: 310, endPoint y: 193, distance: 23.4
click at [310, 193] on td "Secured claims subject to modification (cramdown) pursuant to § 506 [Part 6] $" at bounding box center [306, 191] width 259 height 8
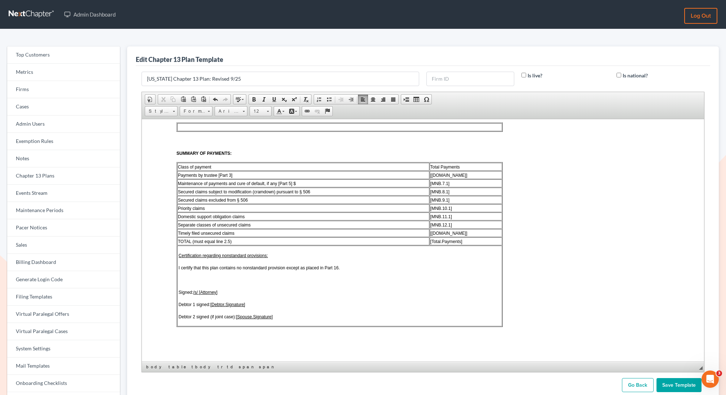
drag, startPoint x: 297, startPoint y: 182, endPoint x: 276, endPoint y: 184, distance: 21.4
click at [276, 184] on td "Maintenance of payments and cure of default, if any [Part 5] $" at bounding box center [303, 183] width 252 height 8
drag, startPoint x: 251, startPoint y: 174, endPoint x: 219, endPoint y: 175, distance: 32.1
click at [219, 176] on td "Payments by trustee [Part 3]" at bounding box center [303, 175] width 252 height 8
click at [301, 184] on td "Maintenance of payments and cure of default, if any [Part 5] $" at bounding box center [303, 183] width 252 height 8
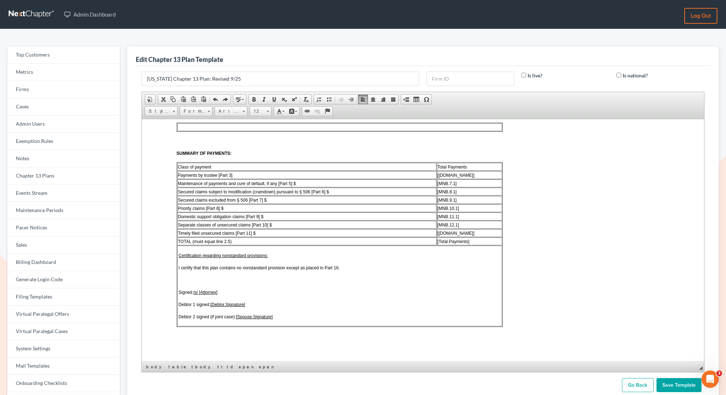
click at [267, 231] on td "Timely filed unsecured claims [Part 11] $" at bounding box center [306, 233] width 259 height 8
click at [287, 223] on td "Separate classes of unsecured claims [Part 10] $" at bounding box center [306, 224] width 259 height 8
click at [278, 213] on td "Domestic support obligation claims [Part 9] $" at bounding box center [306, 216] width 259 height 8
click at [248, 205] on td "Priority claims [Part 8] $" at bounding box center [306, 208] width 259 height 8
click at [275, 200] on td "Secured claims excluded from § 506 [Part 7] $" at bounding box center [306, 199] width 259 height 8
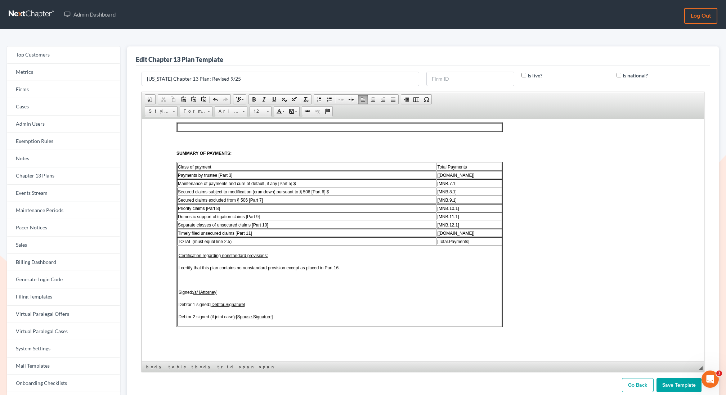
click at [334, 192] on td "Secured claims subject to modification (cramdown) pursuant to § 506 [Part 6] $" at bounding box center [306, 191] width 259 height 8
click at [299, 181] on td "Maintenance of payments and cure of default, if any [Part 5] $" at bounding box center [306, 183] width 258 height 8
click at [676, 383] on input "Save Template" at bounding box center [678, 385] width 45 height 14
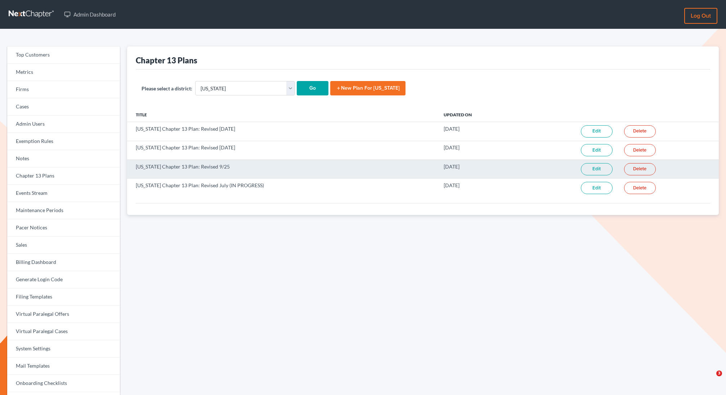
click at [591, 170] on link "Edit" at bounding box center [597, 169] width 32 height 12
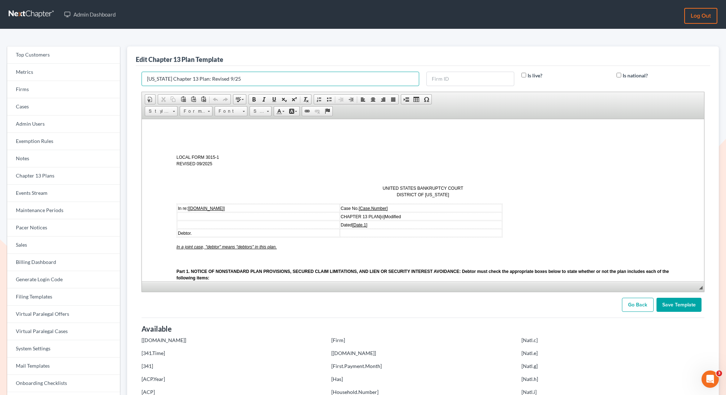
click at [275, 82] on input "[US_STATE] Chapter 13 Plan: Revised 9/25" at bounding box center [280, 79] width 278 height 14
drag, startPoint x: 282, startPoint y: 78, endPoint x: 239, endPoint y: 80, distance: 43.2
click at [239, 80] on input "[US_STATE] Chapter 13 Plan: Revised 9/25 (IN PROGRESS)" at bounding box center [280, 79] width 278 height 14
click at [276, 77] on input "[US_STATE] Chapter 13 Plan: Revised 9/25 (IN PROGRESS)" at bounding box center [280, 79] width 278 height 14
type input "[US_STATE] Chapter 13 Plan: Revised 9/25 (IN PROGRESS)"
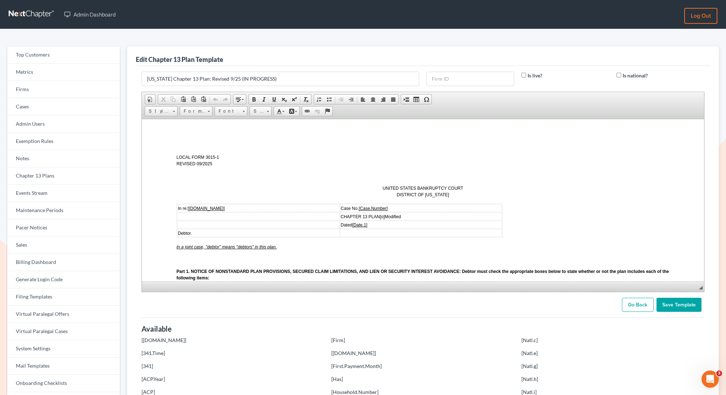
click at [669, 303] on input "Save Template" at bounding box center [678, 305] width 45 height 14
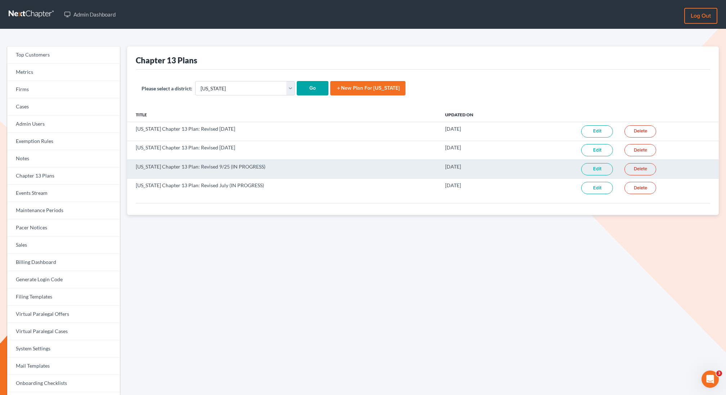
click at [595, 170] on link "Edit" at bounding box center [597, 169] width 32 height 12
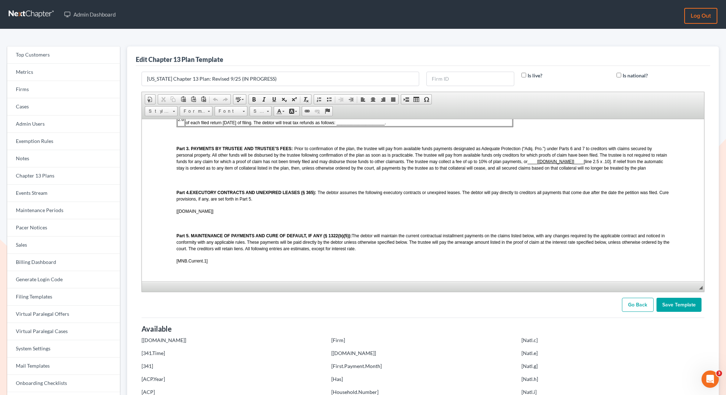
scroll to position [393, 0]
